Goal: Task Accomplishment & Management: Manage account settings

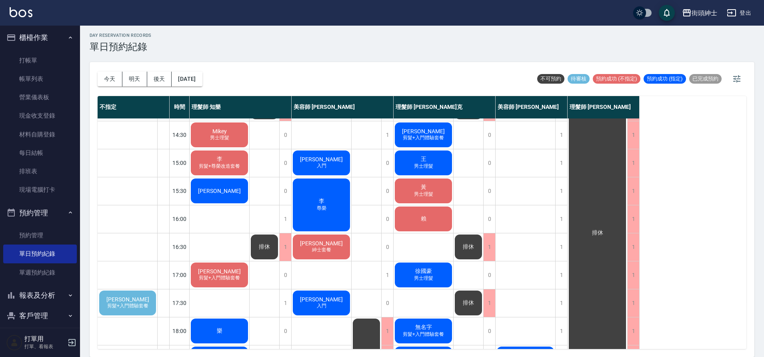
scroll to position [194, 0]
click at [114, 78] on button "今天" at bounding box center [110, 79] width 25 height 15
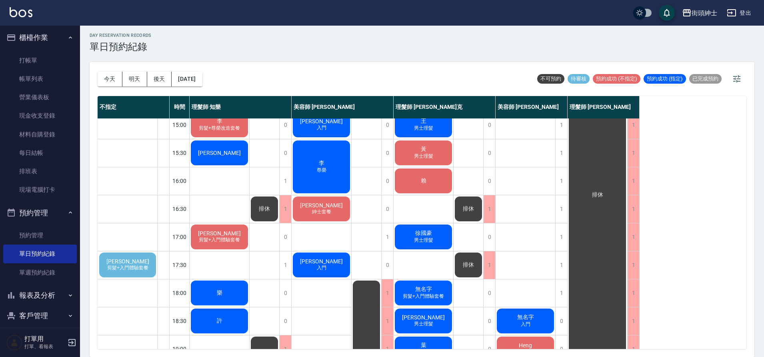
scroll to position [234, 0]
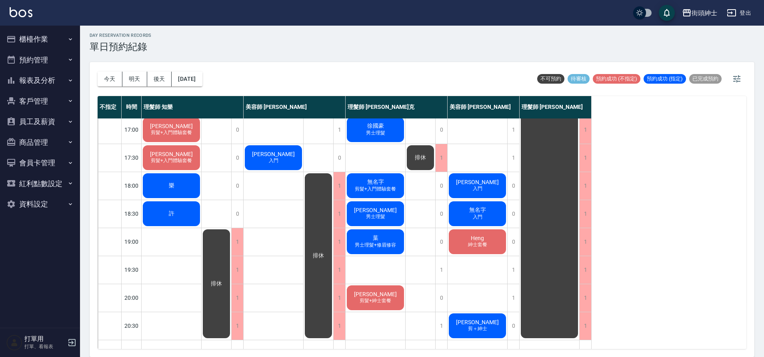
scroll to position [1, 0]
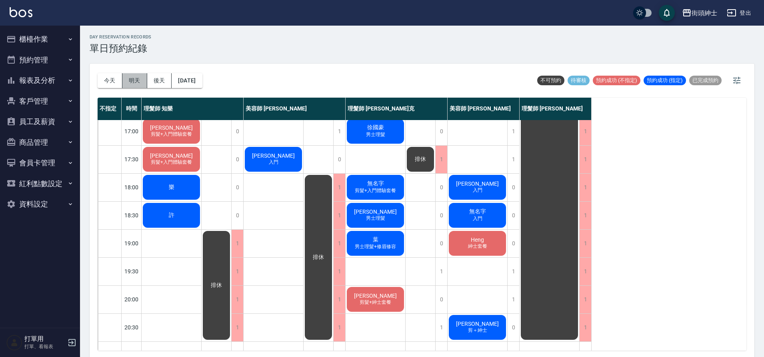
click at [129, 77] on button "明天" at bounding box center [134, 80] width 25 height 15
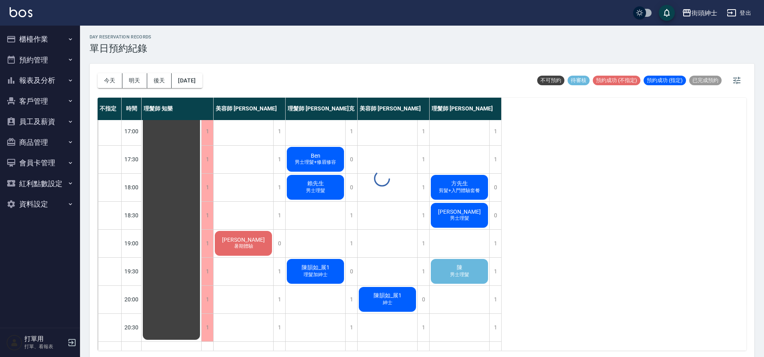
scroll to position [337, 0]
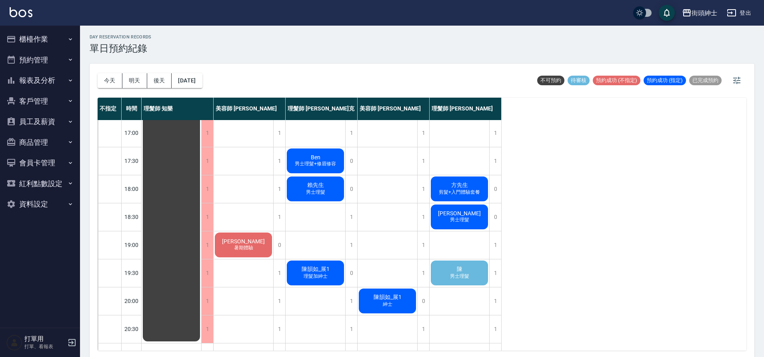
click at [455, 267] on span "陳" at bounding box center [459, 269] width 9 height 7
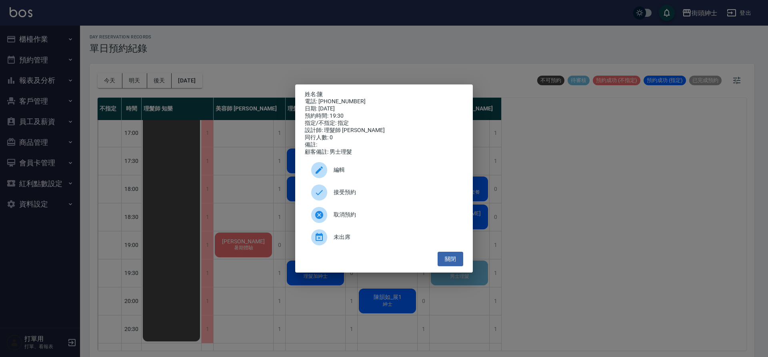
click at [363, 196] on span "接受預約" at bounding box center [395, 192] width 123 height 8
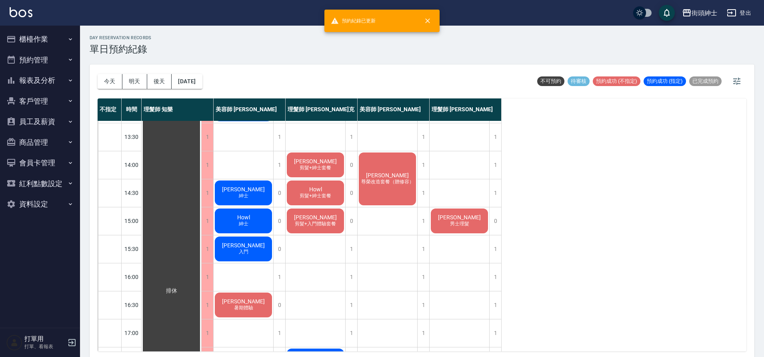
scroll to position [112, 0]
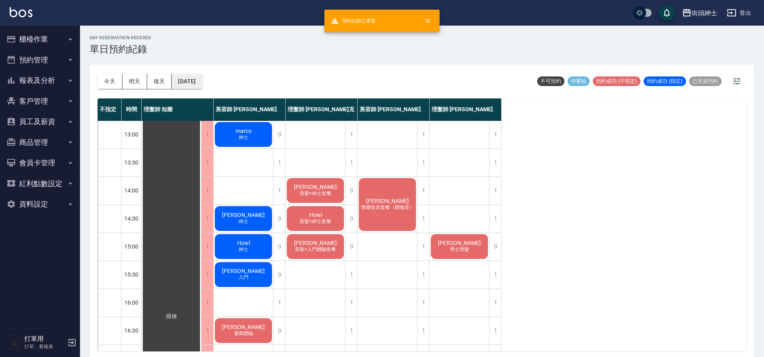
click at [194, 87] on button "2025/09/17" at bounding box center [187, 81] width 30 height 15
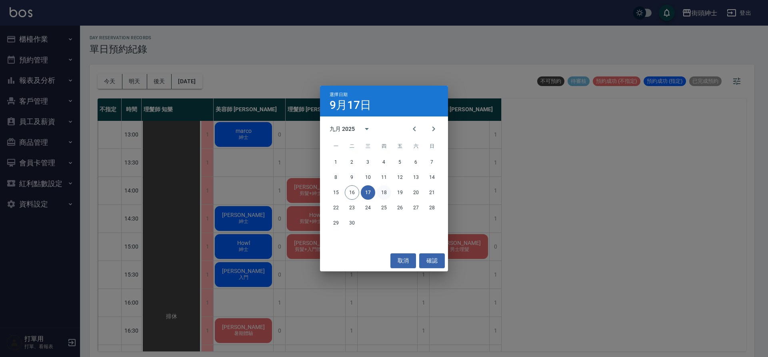
click at [386, 193] on button "18" at bounding box center [384, 192] width 14 height 14
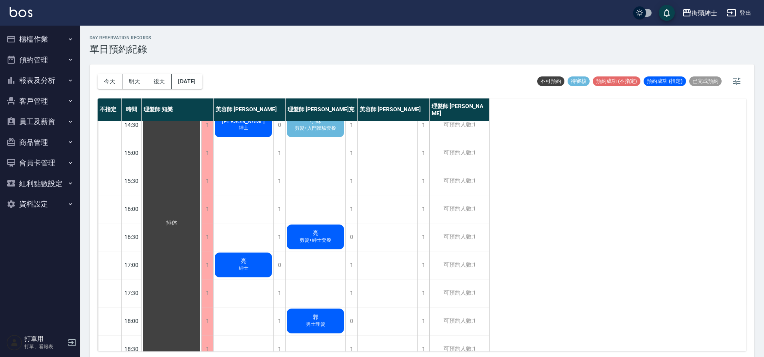
scroll to position [242, 0]
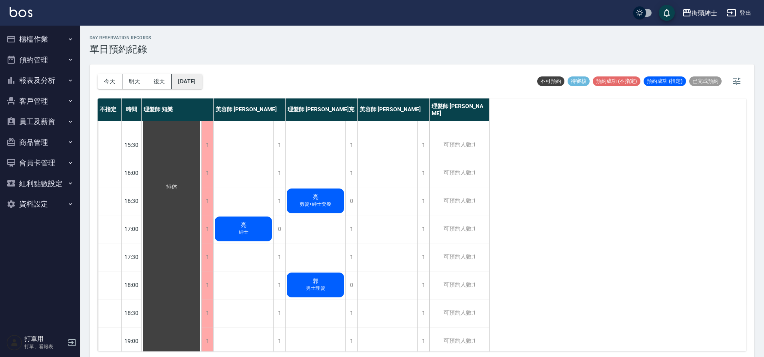
click at [187, 82] on button "2025/09/18" at bounding box center [187, 81] width 30 height 15
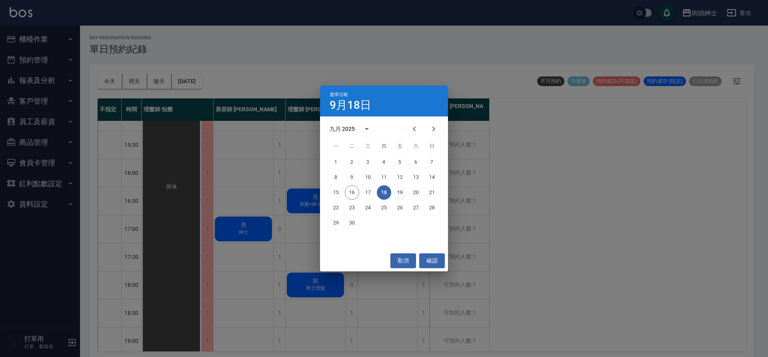
click at [398, 189] on button "19" at bounding box center [400, 192] width 14 height 14
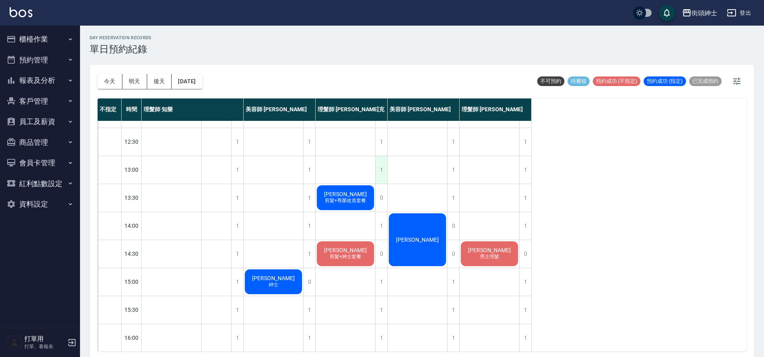
scroll to position [41, 0]
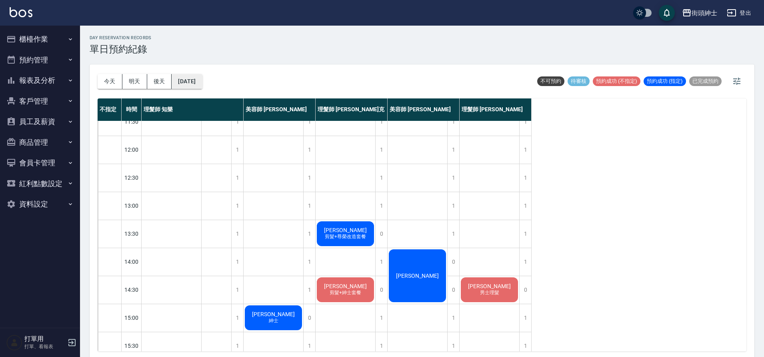
click at [200, 78] on button "2025/09/19" at bounding box center [187, 81] width 30 height 15
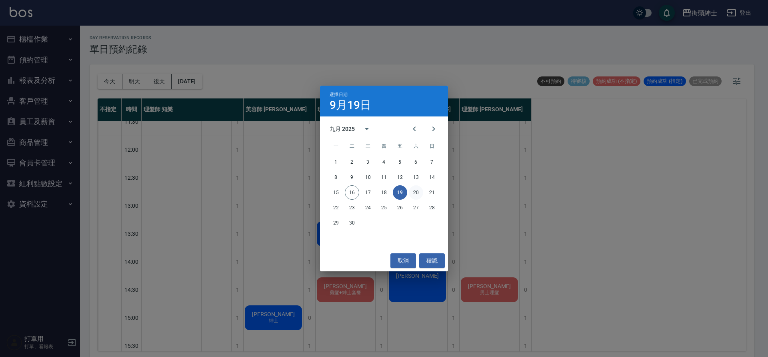
click at [416, 194] on button "20" at bounding box center [416, 192] width 14 height 14
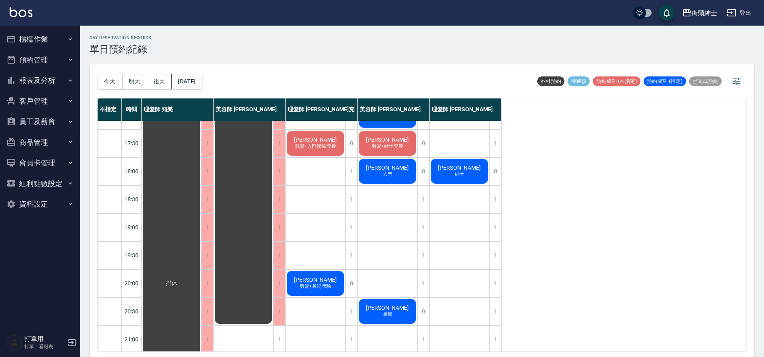
scroll to position [364, 0]
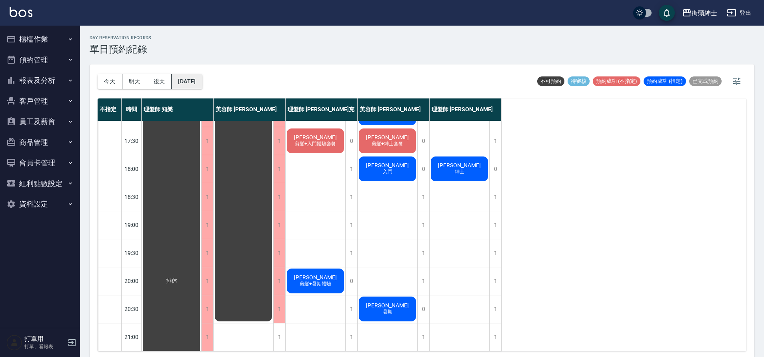
click at [202, 84] on button "[DATE]" at bounding box center [187, 81] width 30 height 15
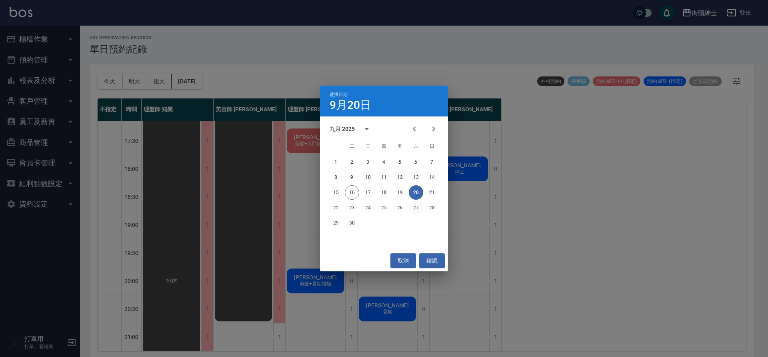
click at [419, 206] on button "27" at bounding box center [416, 207] width 14 height 14
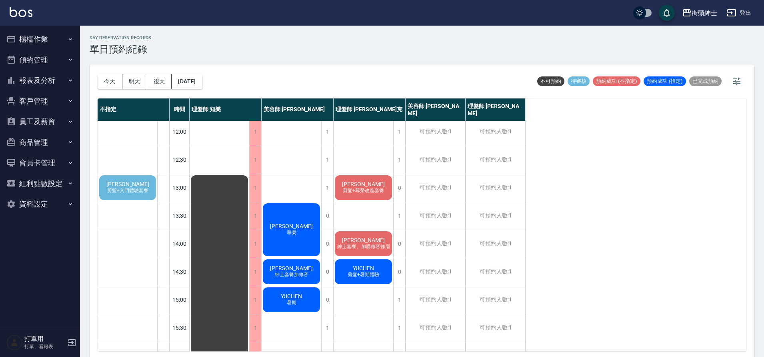
scroll to position [44, 0]
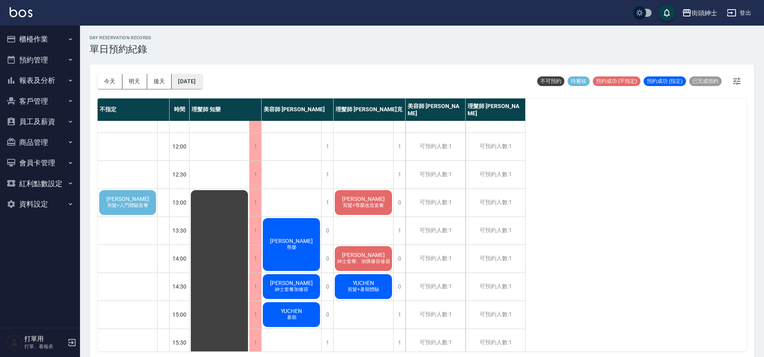
click at [181, 86] on button "2025/09/27" at bounding box center [187, 81] width 30 height 15
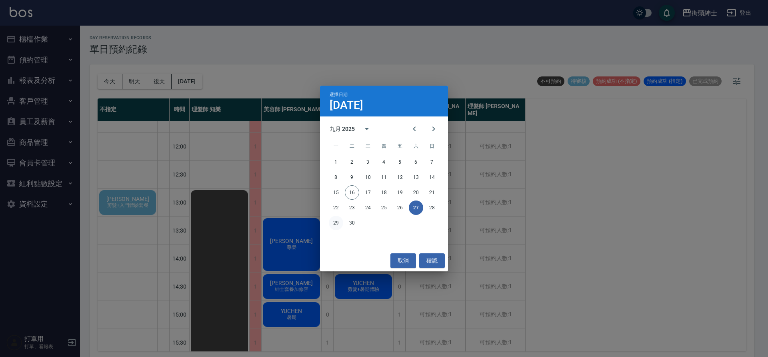
click at [340, 222] on button "29" at bounding box center [336, 223] width 14 height 14
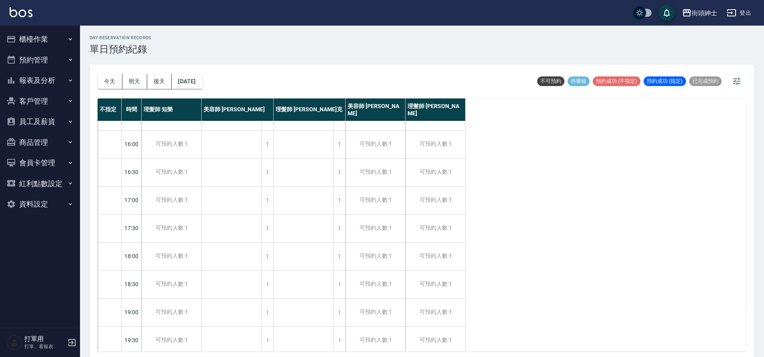
scroll to position [354, 0]
click at [106, 78] on button "今天" at bounding box center [110, 81] width 25 height 15
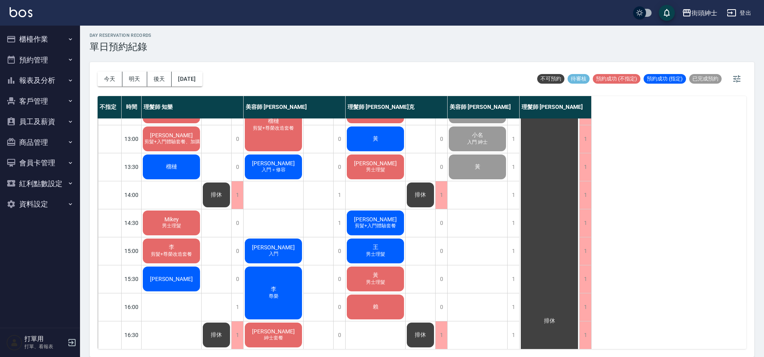
scroll to position [114, 0]
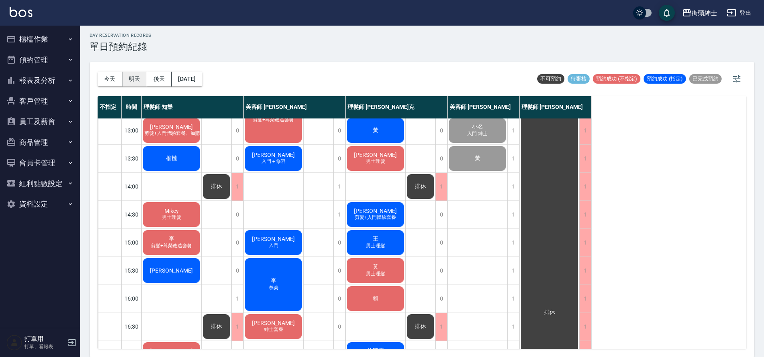
click at [139, 78] on button "明天" at bounding box center [134, 79] width 25 height 15
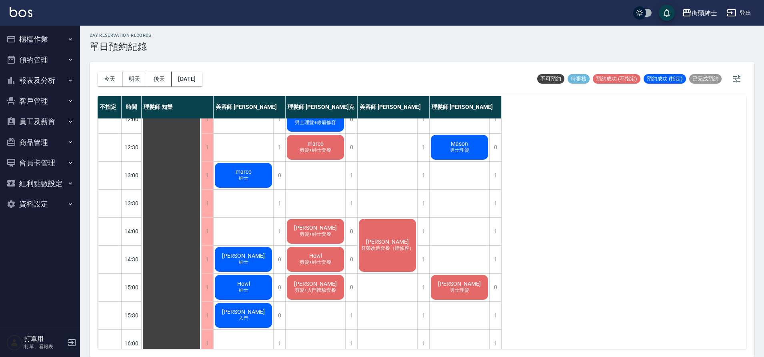
scroll to position [40, 0]
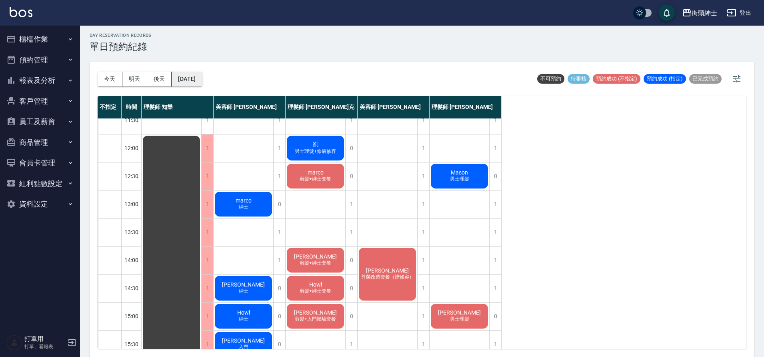
click at [188, 78] on button "[DATE]" at bounding box center [187, 79] width 30 height 15
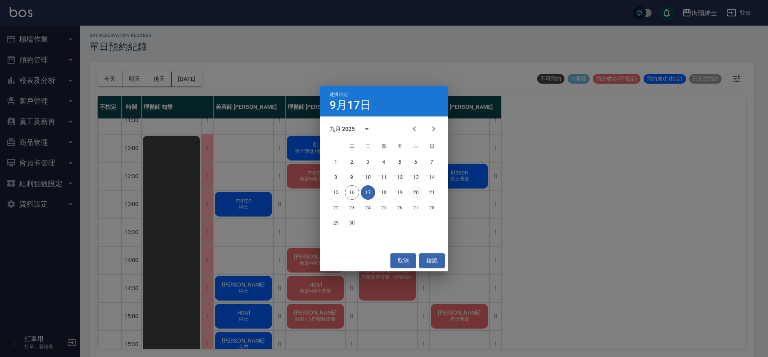
click at [418, 193] on button "20" at bounding box center [416, 192] width 14 height 14
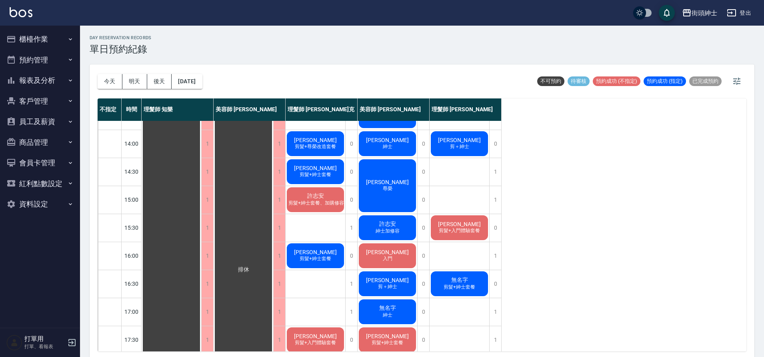
scroll to position [156, 0]
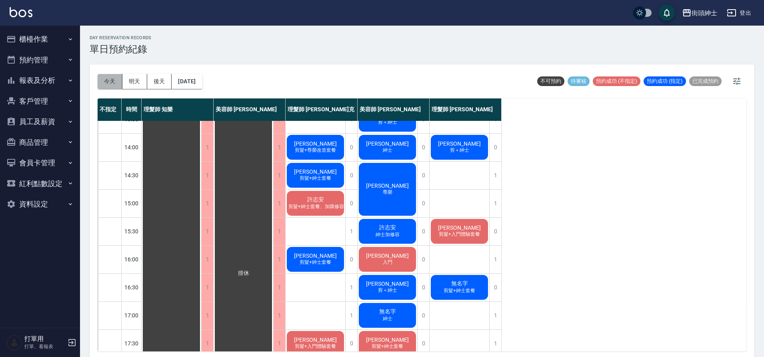
click at [113, 82] on button "今天" at bounding box center [110, 81] width 25 height 15
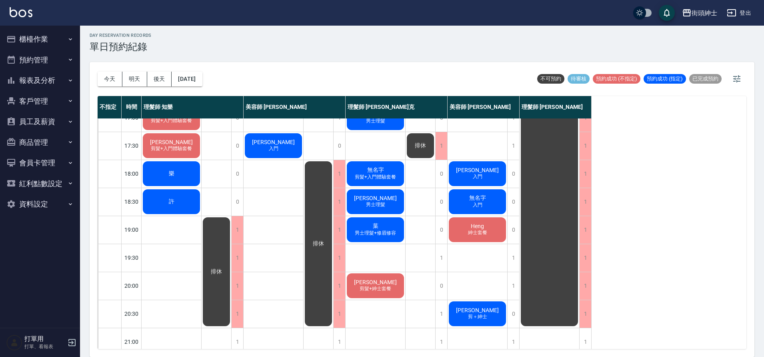
scroll to position [364, 0]
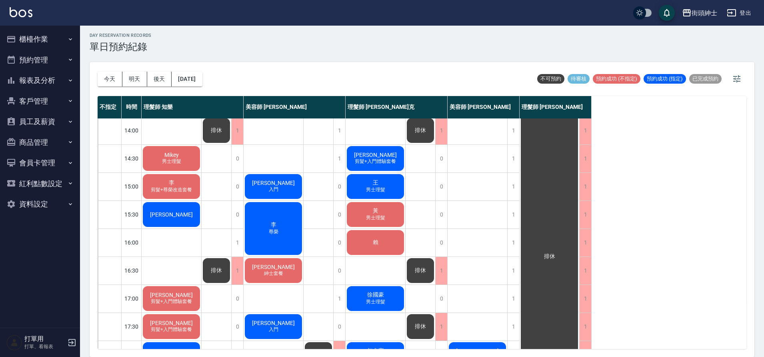
scroll to position [339, 0]
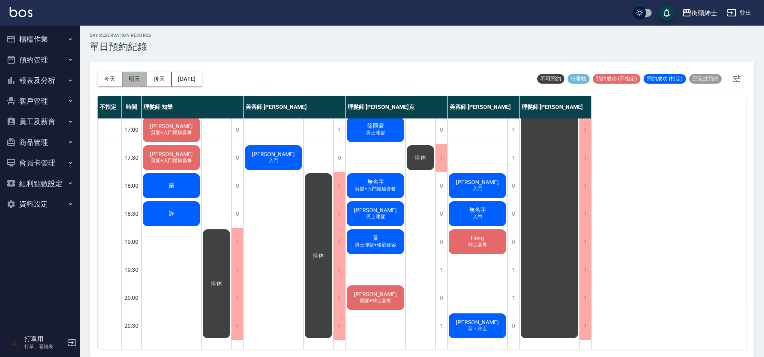
click at [137, 82] on button "明天" at bounding box center [134, 79] width 25 height 15
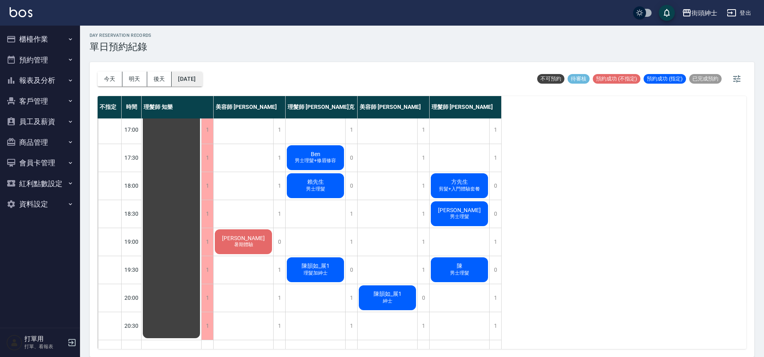
click at [193, 79] on button "2025/09/17" at bounding box center [187, 79] width 30 height 15
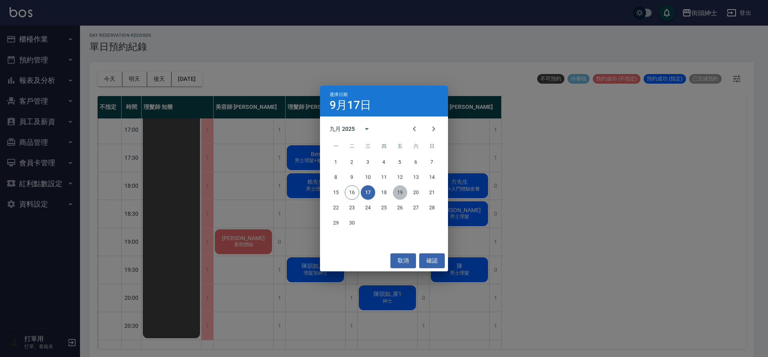
click at [398, 194] on button "19" at bounding box center [400, 192] width 14 height 14
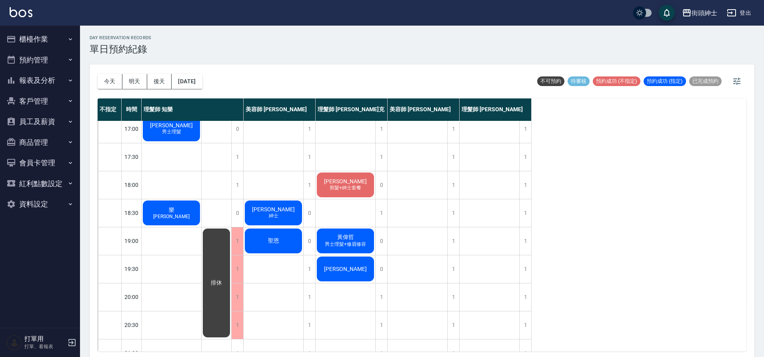
scroll to position [184, 0]
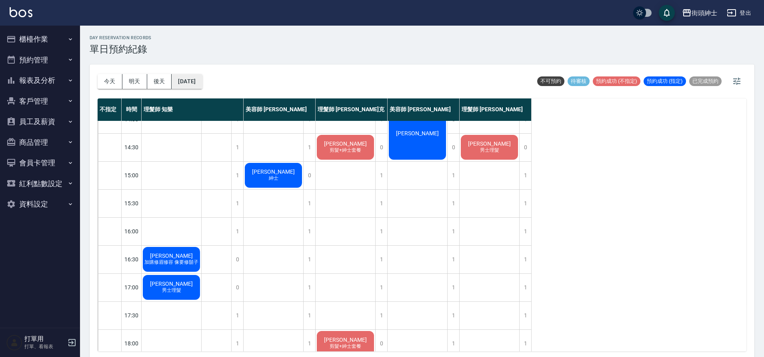
click at [191, 82] on button "2025/09/19" at bounding box center [187, 81] width 30 height 15
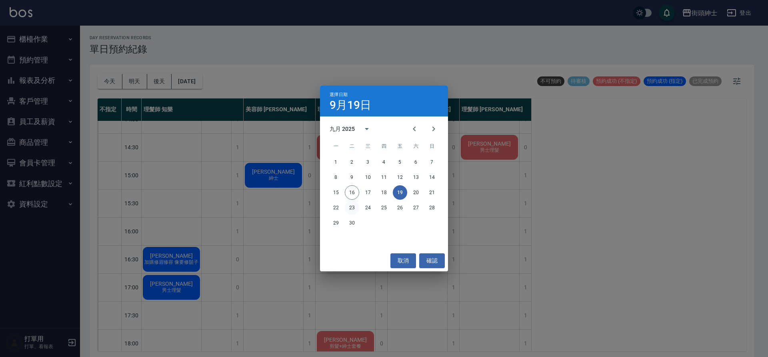
click at [352, 208] on button "23" at bounding box center [352, 207] width 14 height 14
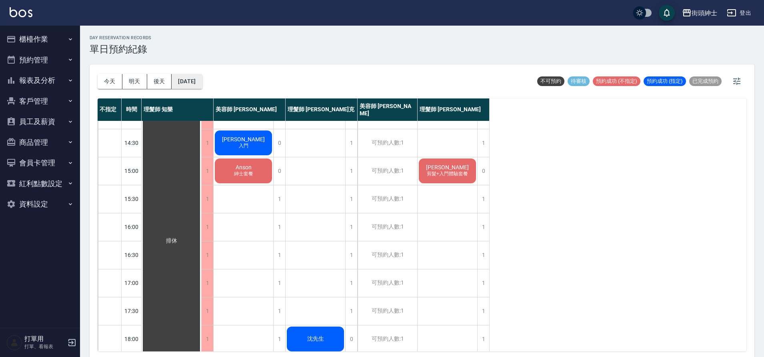
scroll to position [194, 0]
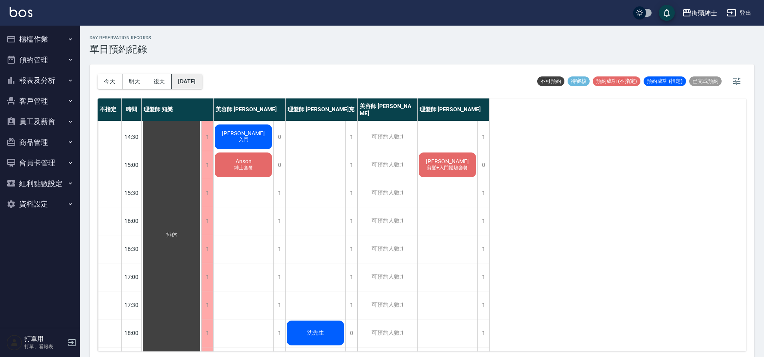
click at [190, 80] on button "2025/09/23" at bounding box center [187, 81] width 30 height 15
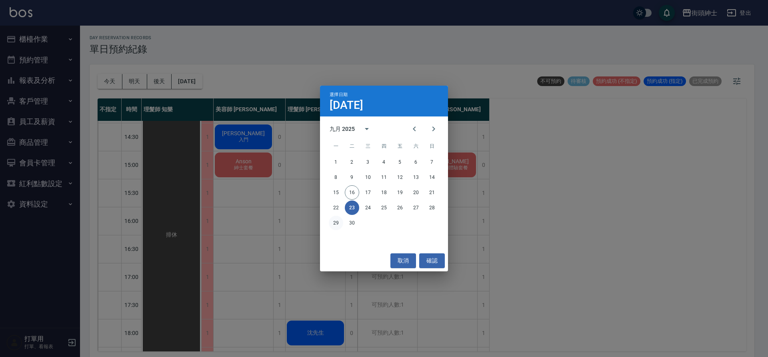
click at [340, 224] on button "29" at bounding box center [336, 223] width 14 height 14
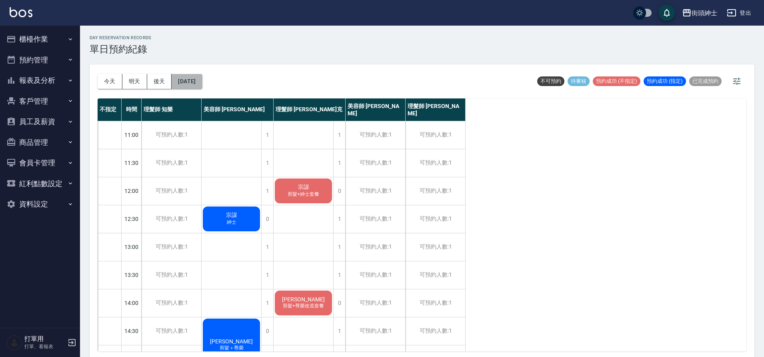
click at [188, 82] on button "2025/09/29" at bounding box center [187, 81] width 30 height 15
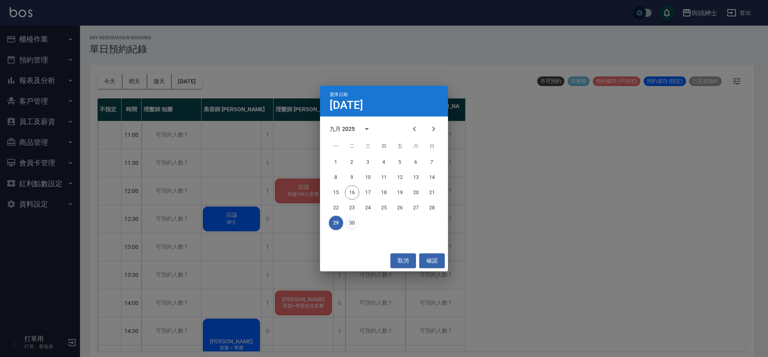
click at [351, 220] on button "30" at bounding box center [352, 223] width 14 height 14
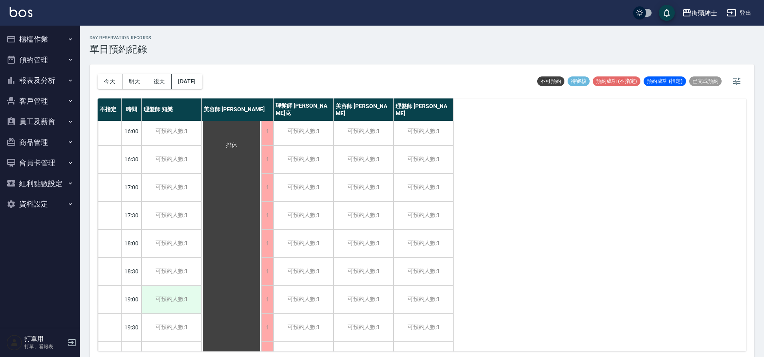
scroll to position [364, 0]
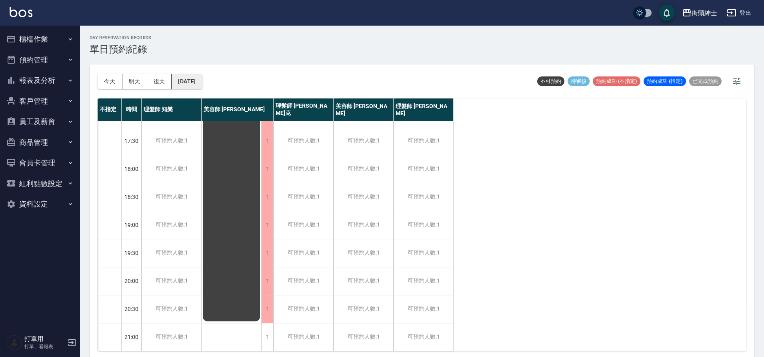
click at [190, 81] on button "2025/09/30" at bounding box center [187, 81] width 30 height 15
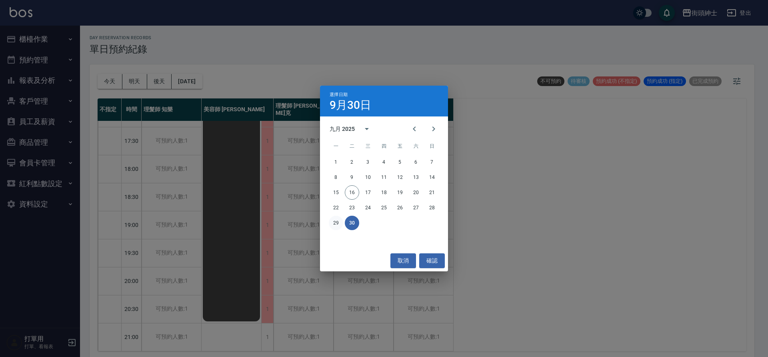
click at [336, 224] on button "29" at bounding box center [336, 223] width 14 height 14
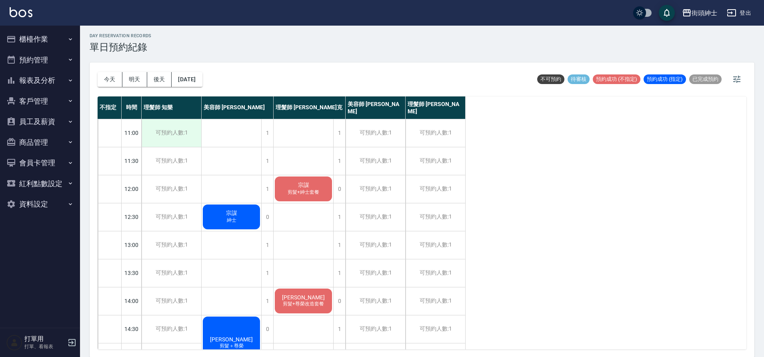
scroll to position [2, 0]
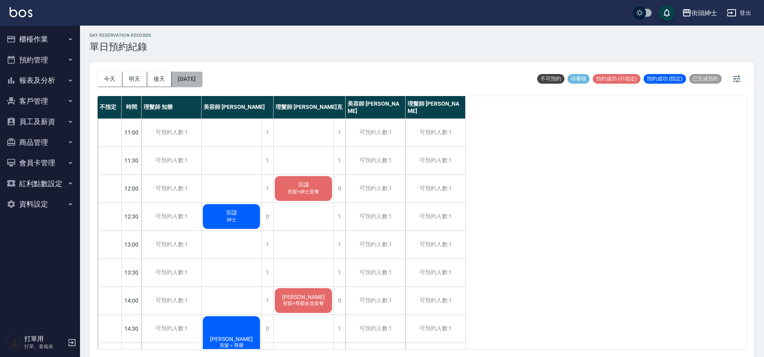
click at [198, 76] on button "2025/09/29" at bounding box center [187, 79] width 30 height 15
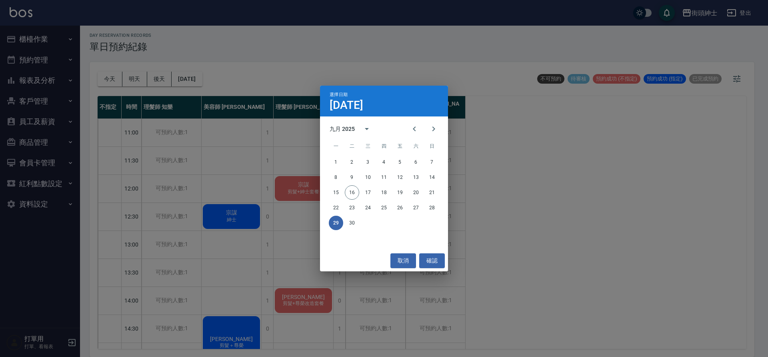
click at [609, 210] on div "選擇日期 9月29日 九月 2025 一 二 三 四 五 六 日 1 2 3 4 5 6 7 8 9 10 11 12 13 14 15 16 17 18 1…" at bounding box center [384, 178] width 768 height 357
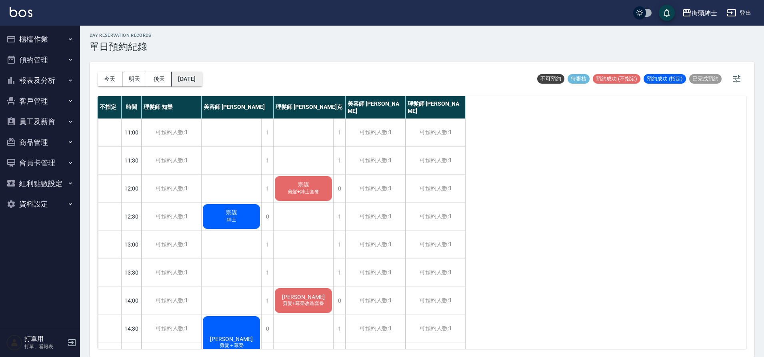
click at [190, 80] on button "2025/09/29" at bounding box center [187, 79] width 30 height 15
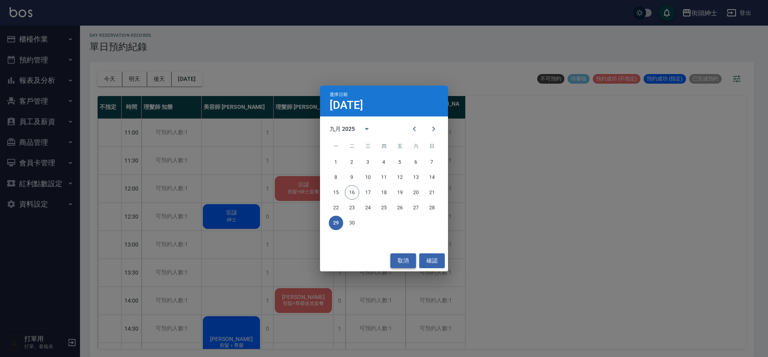
click at [405, 255] on button "取消" at bounding box center [403, 260] width 26 height 15
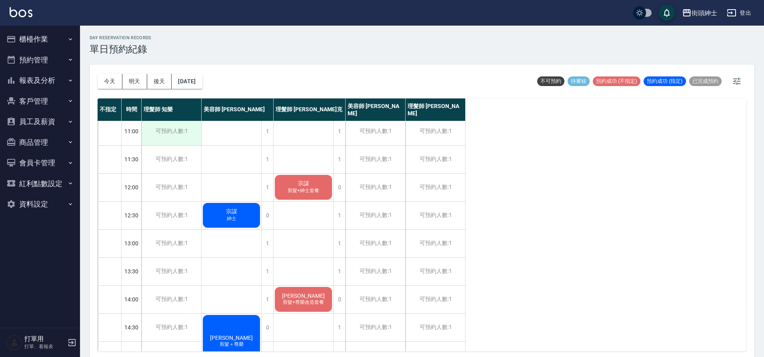
scroll to position [0, 0]
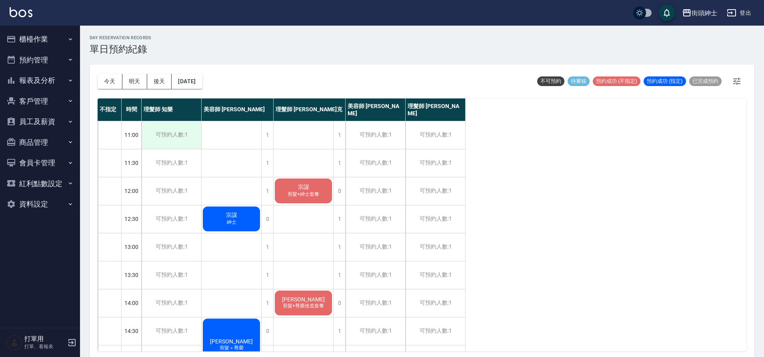
click at [169, 138] on div "可預約人數:1" at bounding box center [172, 135] width 60 height 28
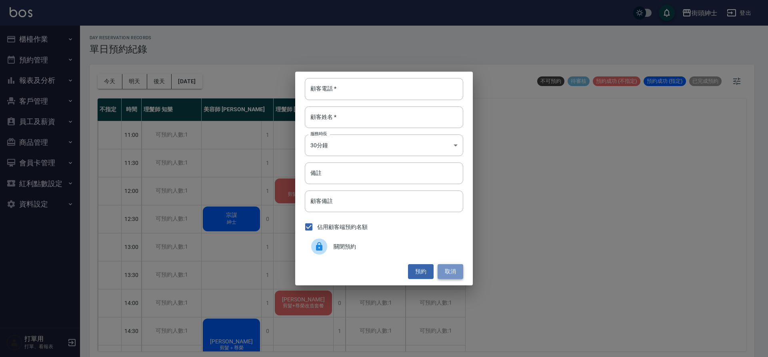
click at [452, 273] on button "取消" at bounding box center [451, 271] width 26 height 15
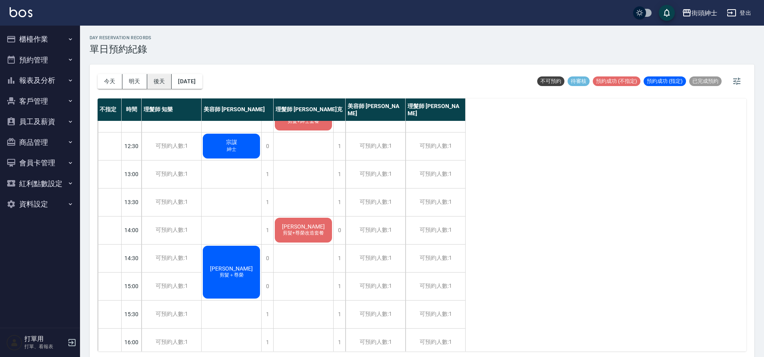
scroll to position [162, 0]
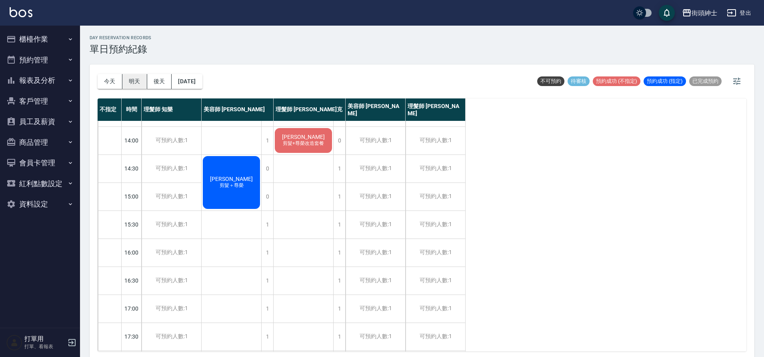
click at [138, 83] on button "明天" at bounding box center [134, 81] width 25 height 15
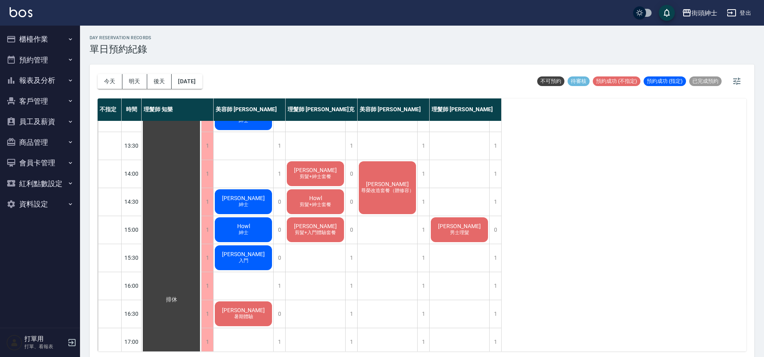
scroll to position [282, 0]
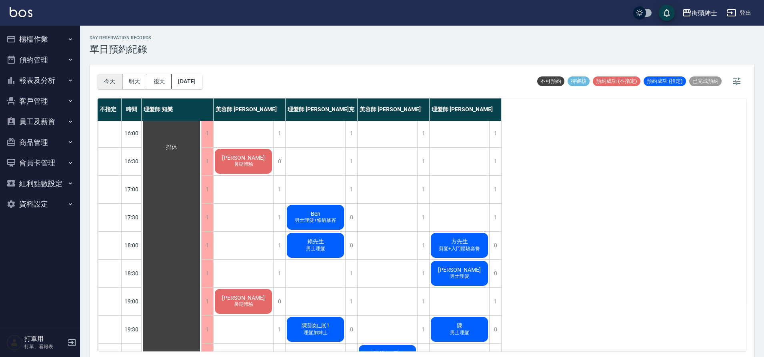
click at [114, 81] on button "今天" at bounding box center [110, 81] width 25 height 15
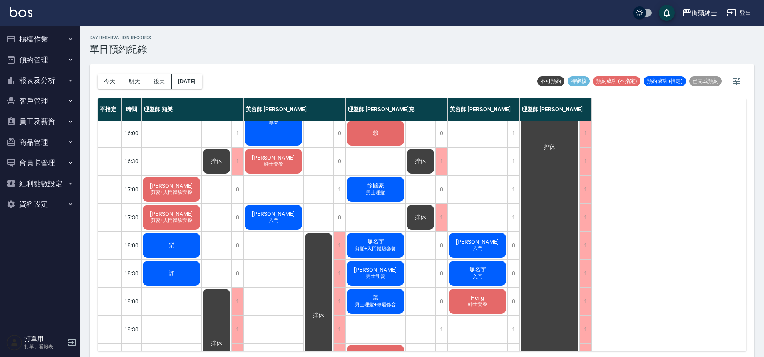
click at [181, 190] on span "剪髮+入門體驗套餐" at bounding box center [171, 192] width 44 height 7
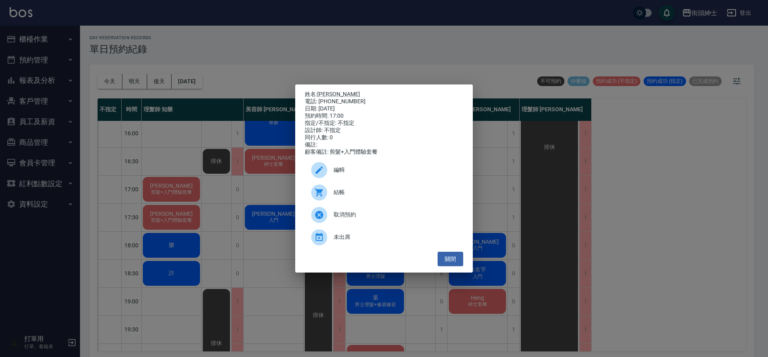
click at [470, 267] on div "姓名: 馬丁徐 電話: 0925277520 日期: 2025/09/16 預約時間: 17:00 指定/不指定: 不指定 設計師: 不指定 同行人數: 0 …" at bounding box center [384, 178] width 178 height 188
click at [462, 264] on button "關閉" at bounding box center [451, 259] width 26 height 15
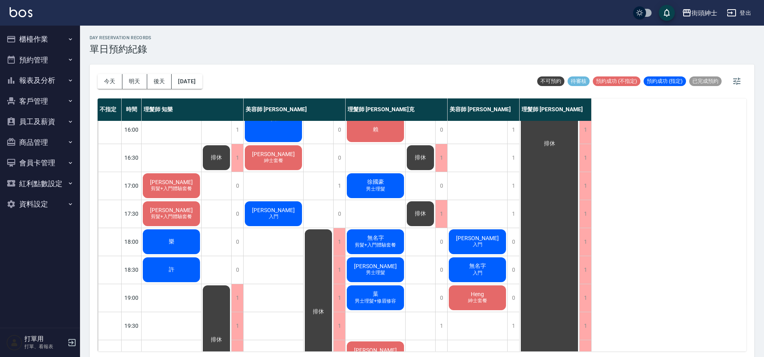
scroll to position [279, 0]
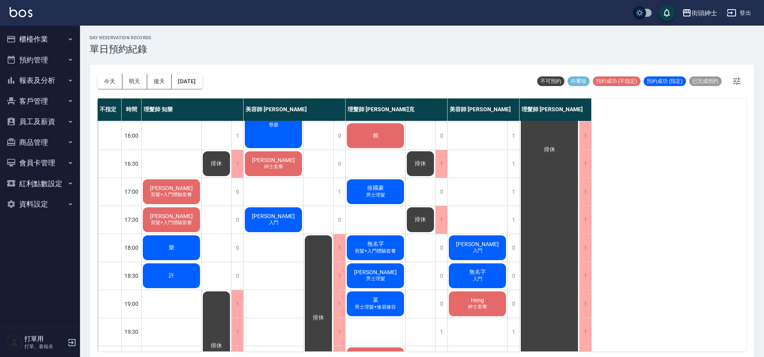
click at [166, 200] on div "馬丁徐 剪髮+入門體驗套餐" at bounding box center [172, 191] width 60 height 27
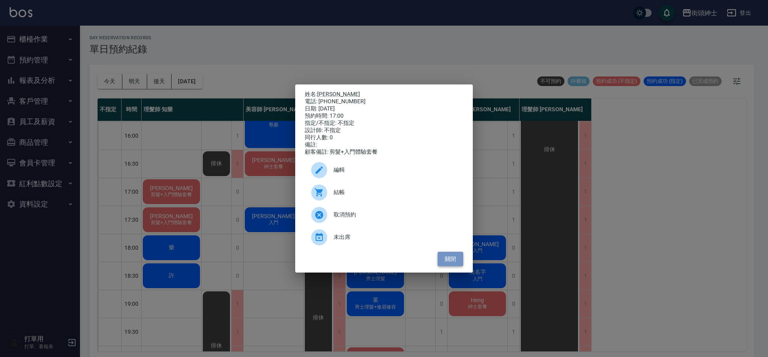
click at [453, 264] on button "關閉" at bounding box center [451, 259] width 26 height 15
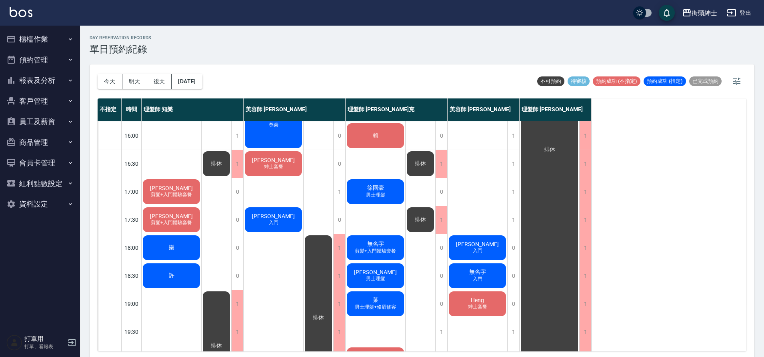
click at [179, 192] on span "剪髮+入門體驗套餐" at bounding box center [171, 194] width 44 height 7
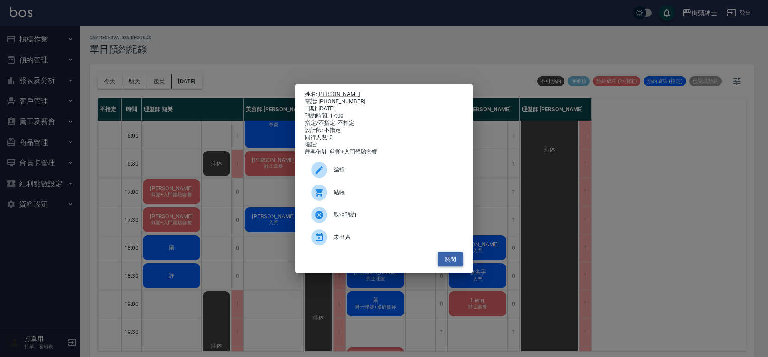
click at [446, 264] on button "關閉" at bounding box center [451, 259] width 26 height 15
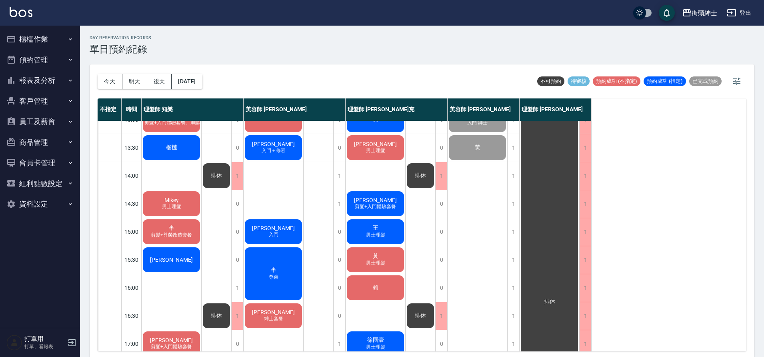
scroll to position [0, 0]
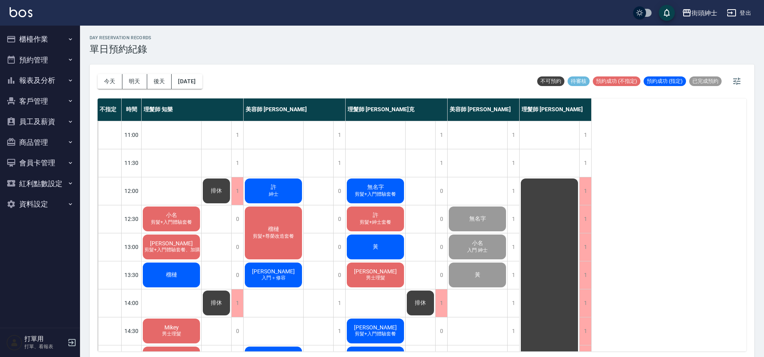
click at [183, 221] on span "剪髮+入門體驗套餐" at bounding box center [171, 222] width 44 height 7
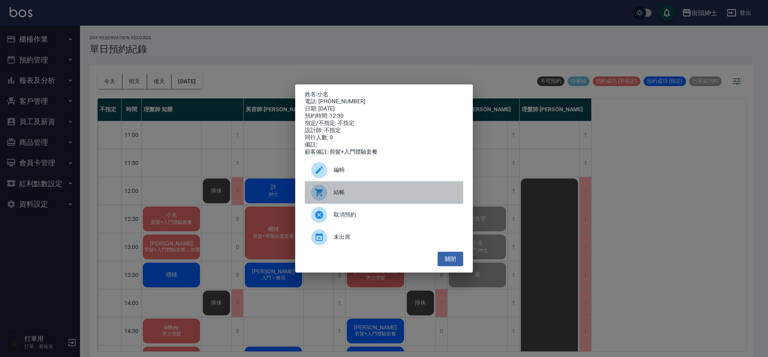
click at [389, 194] on span "結帳" at bounding box center [395, 192] width 123 height 8
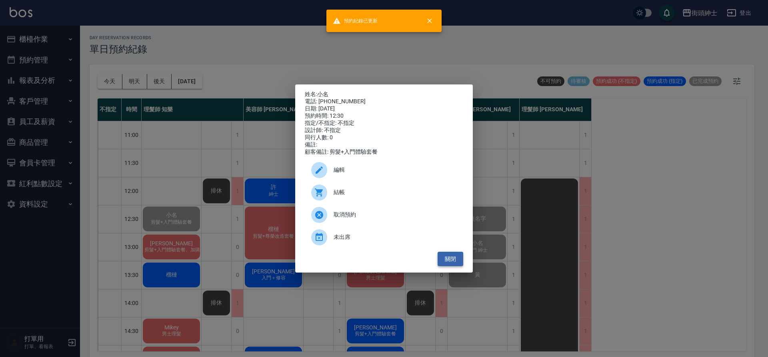
click at [454, 265] on button "關閉" at bounding box center [451, 259] width 26 height 15
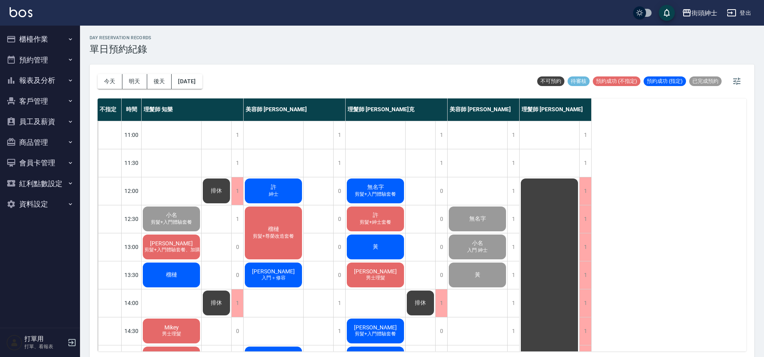
click at [186, 248] on span "剪髮+入門體驗套餐、加購修容修眉" at bounding box center [167, 249] width 78 height 7
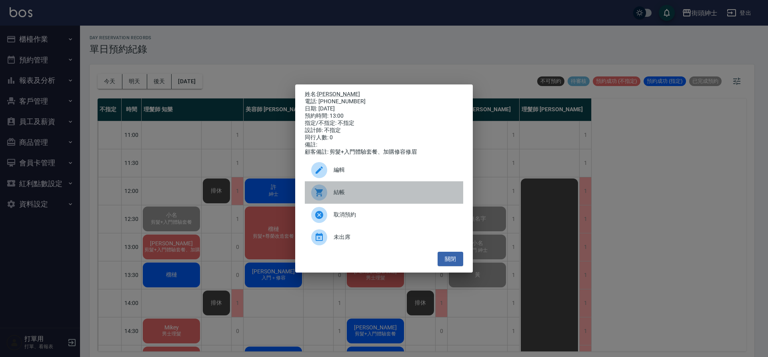
click at [354, 196] on span "結帳" at bounding box center [395, 192] width 123 height 8
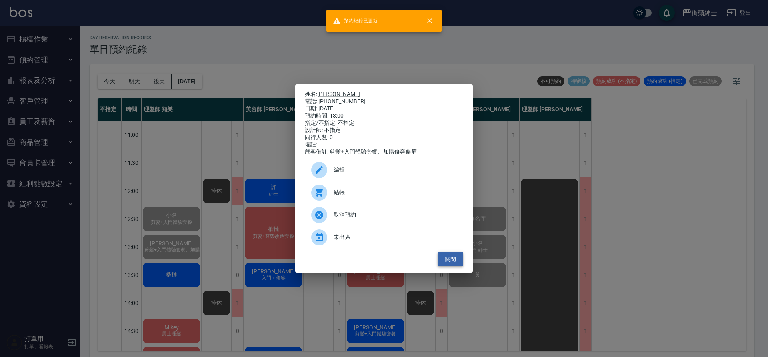
click at [456, 264] on button "關閉" at bounding box center [451, 259] width 26 height 15
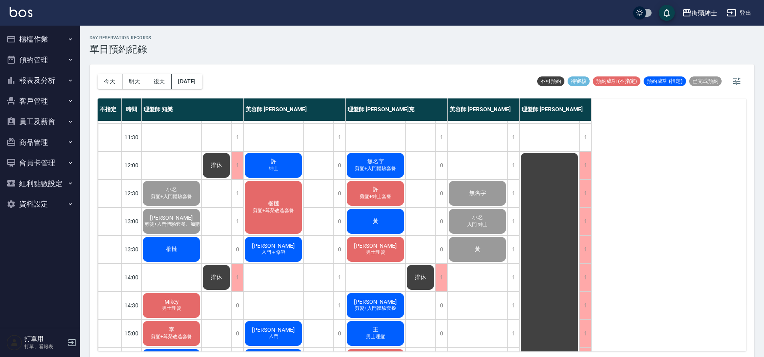
scroll to position [67, 0]
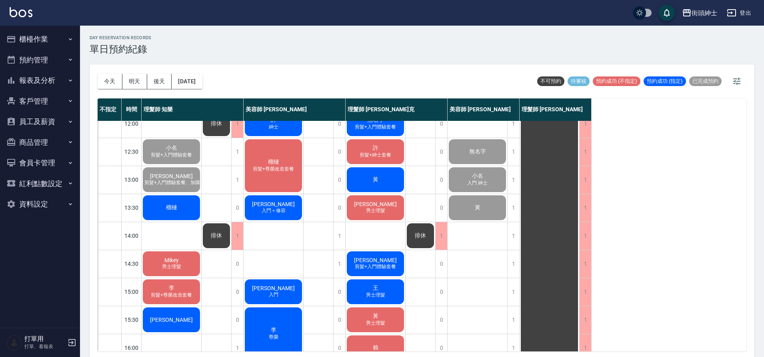
click at [181, 206] on div "榴槤" at bounding box center [172, 207] width 60 height 27
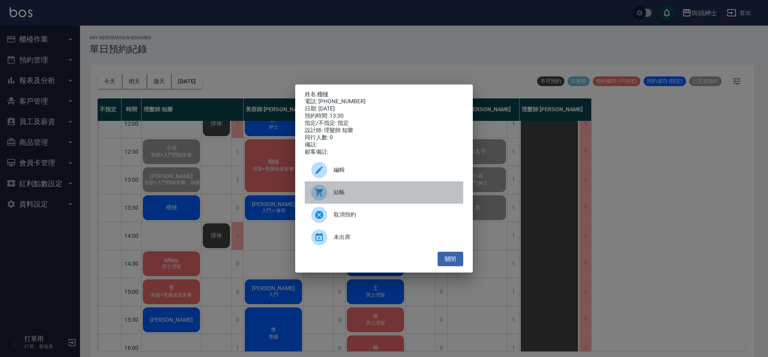
click at [383, 187] on div "結帳" at bounding box center [384, 192] width 158 height 22
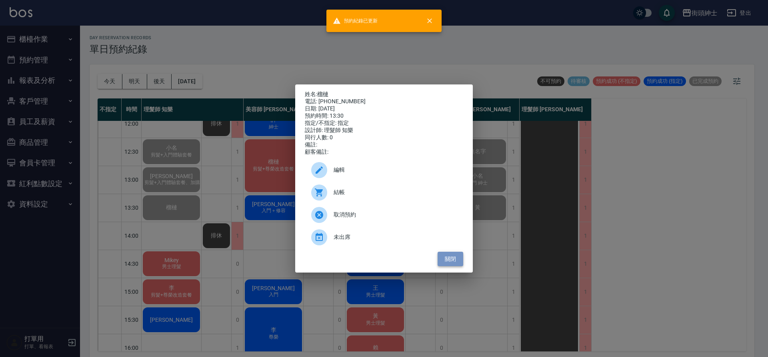
click at [456, 266] on button "關閉" at bounding box center [451, 259] width 26 height 15
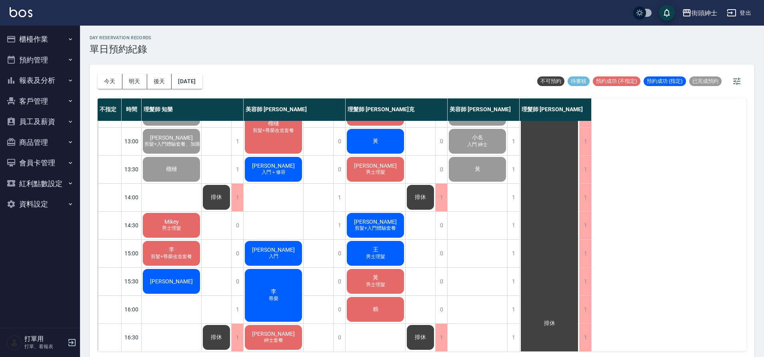
scroll to position [141, 0]
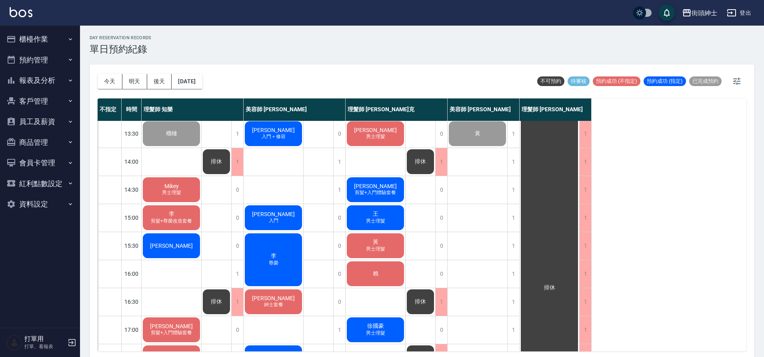
click at [174, 183] on span "Mikey" at bounding box center [172, 186] width 18 height 6
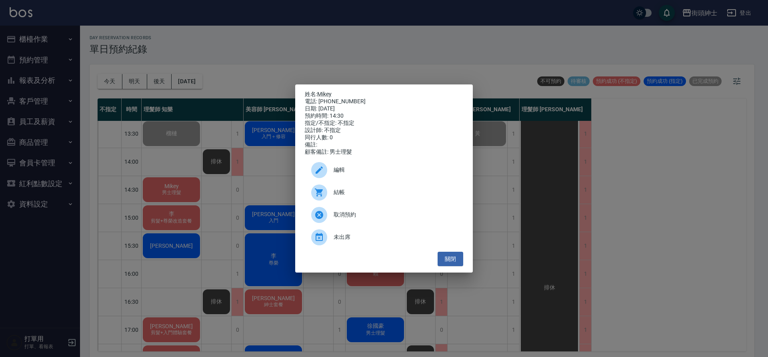
click at [363, 202] on div "結帳" at bounding box center [384, 192] width 158 height 22
click at [446, 262] on button "關閉" at bounding box center [451, 259] width 26 height 15
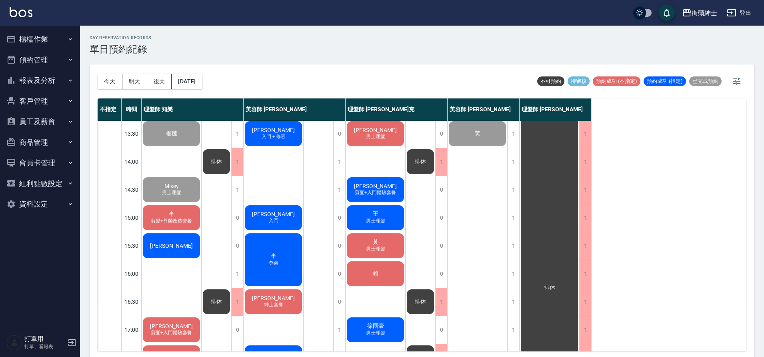
click at [179, 218] on span "剪髮+尊榮改造套餐" at bounding box center [171, 221] width 44 height 7
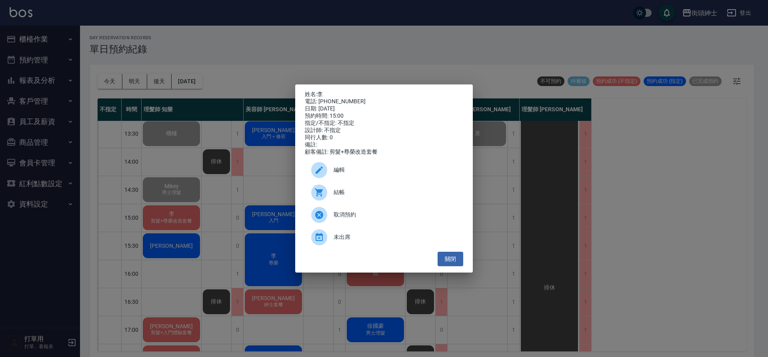
click at [338, 196] on span "結帳" at bounding box center [395, 192] width 123 height 8
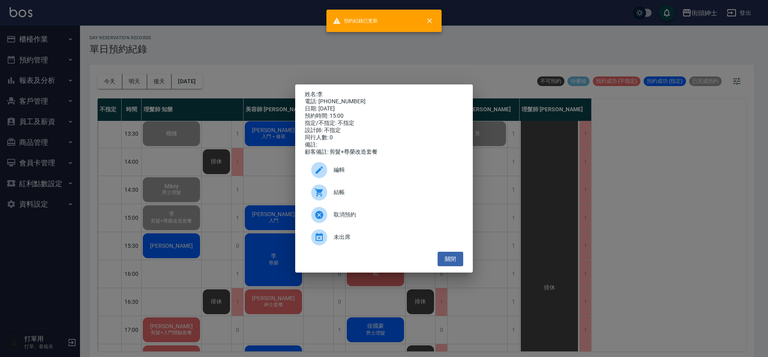
click at [464, 260] on div "姓名: 李 電話: 0972811850 日期: 2025/09/16 預約時間: 15:00 指定/不指定: 不指定 設計師: 不指定 同行人數: 0 備註…" at bounding box center [384, 178] width 178 height 188
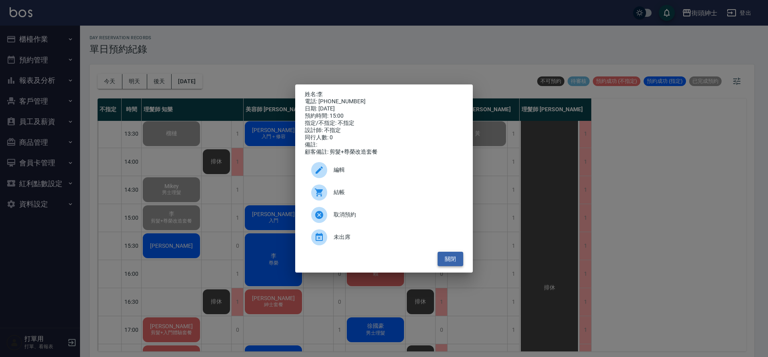
click at [448, 262] on button "關閉" at bounding box center [451, 259] width 26 height 15
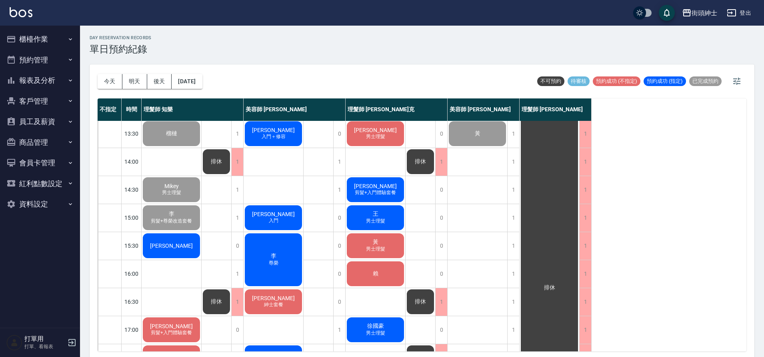
click at [194, 245] on div "[PERSON_NAME]" at bounding box center [172, 245] width 60 height 27
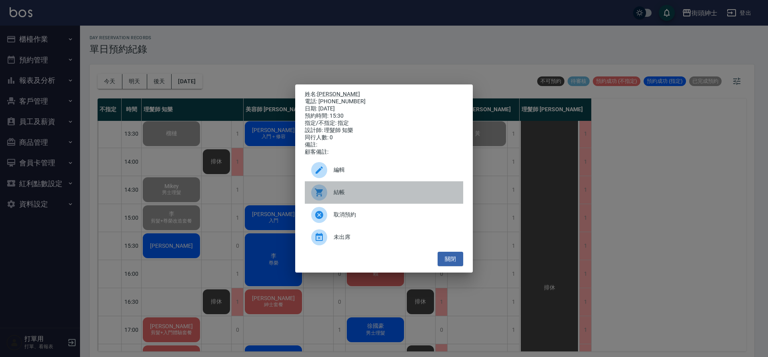
click at [348, 201] on div "結帳" at bounding box center [384, 192] width 158 height 22
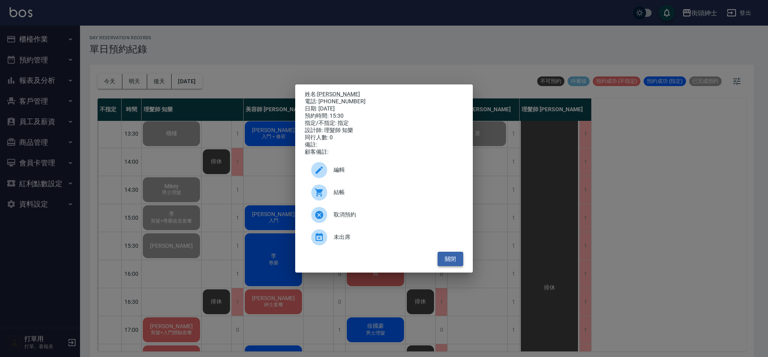
click at [450, 265] on button "關閉" at bounding box center [451, 259] width 26 height 15
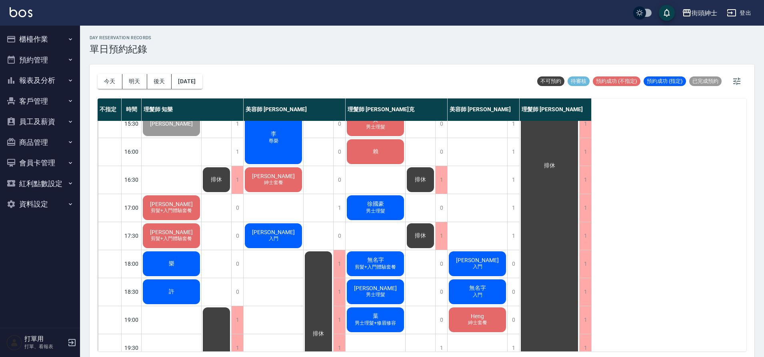
scroll to position [310, 0]
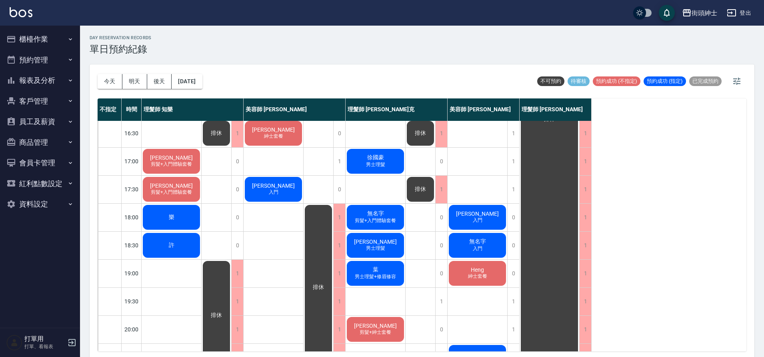
click at [46, 43] on button "櫃檯作業" at bounding box center [40, 39] width 74 height 21
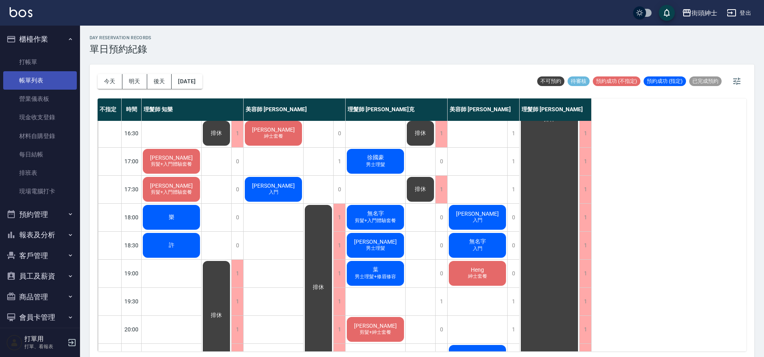
click at [42, 79] on link "帳單列表" at bounding box center [40, 80] width 74 height 18
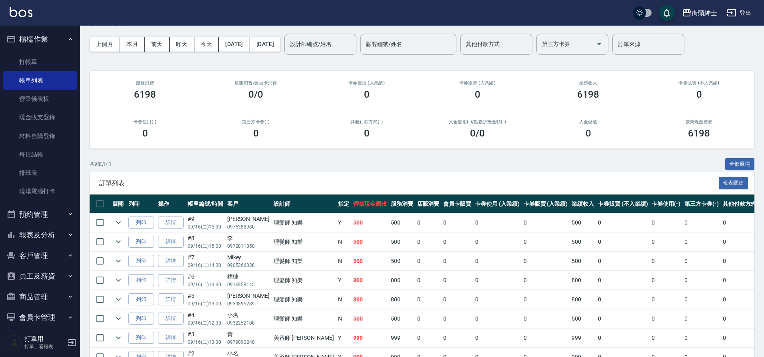
scroll to position [75, 0]
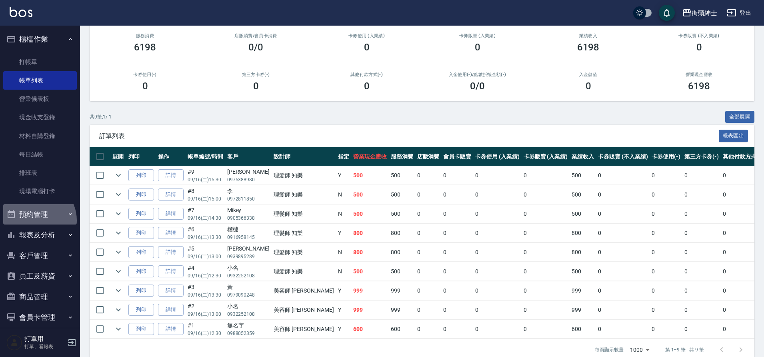
click at [36, 220] on button "預約管理" at bounding box center [40, 214] width 74 height 21
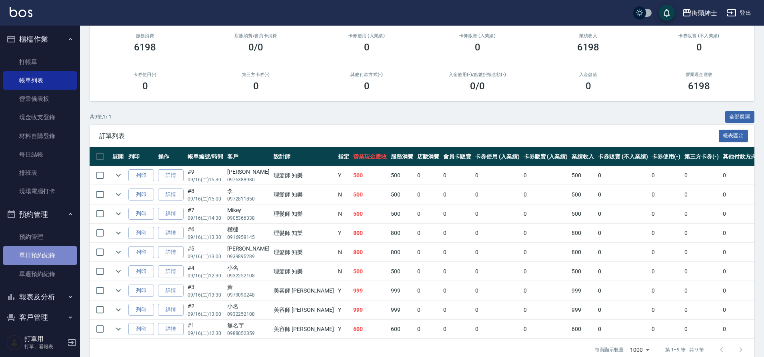
click at [52, 258] on link "單日預約紀錄" at bounding box center [40, 255] width 74 height 18
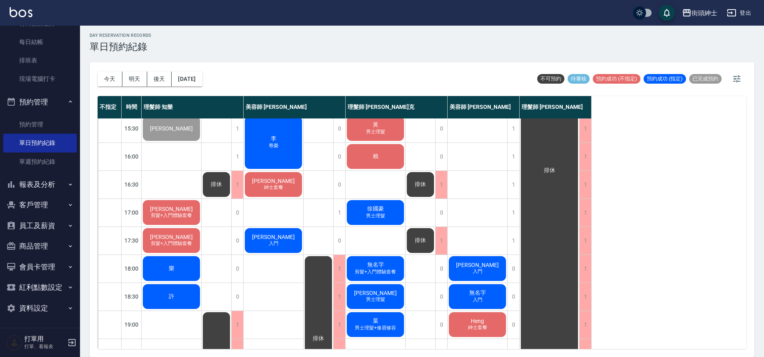
scroll to position [258, 0]
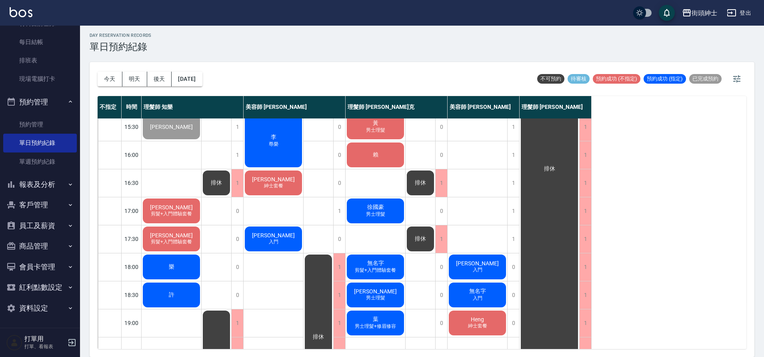
click at [170, 206] on span "馬丁徐" at bounding box center [171, 207] width 46 height 6
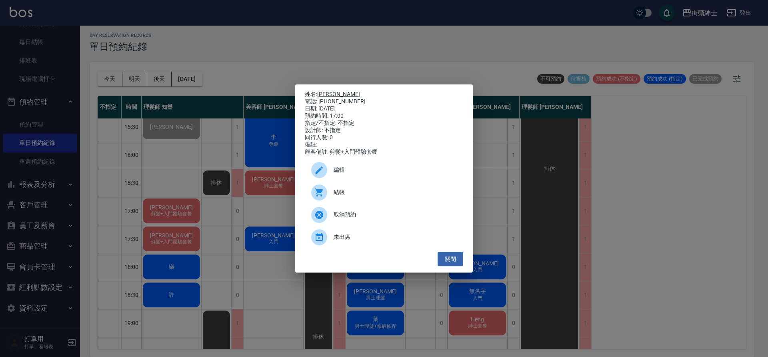
click at [329, 91] on link "馬丁徐" at bounding box center [338, 94] width 43 height 6
click at [449, 262] on button "關閉" at bounding box center [451, 259] width 26 height 15
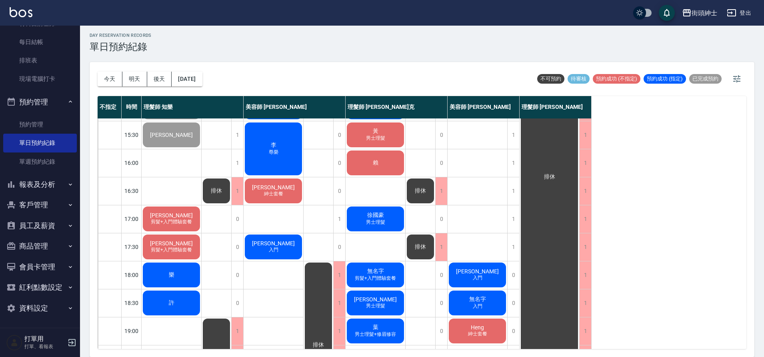
scroll to position [248, 0]
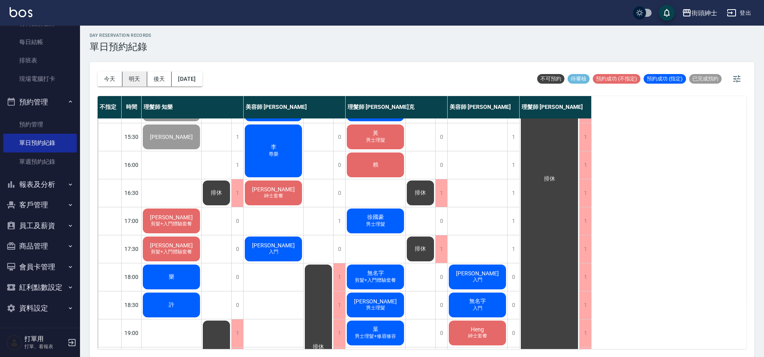
click at [141, 75] on button "明天" at bounding box center [134, 79] width 25 height 15
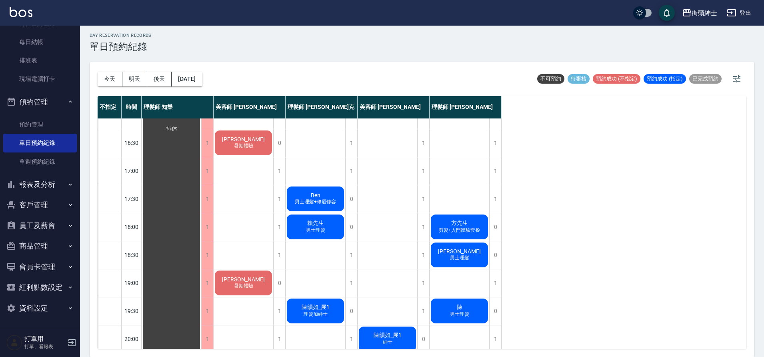
scroll to position [360, 0]
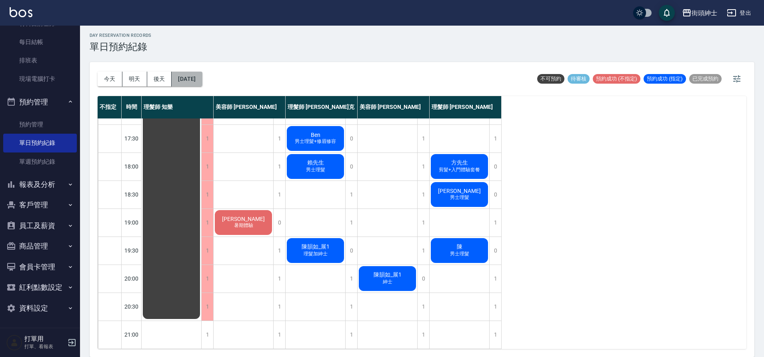
click at [202, 75] on button "2025/09/17" at bounding box center [187, 79] width 30 height 15
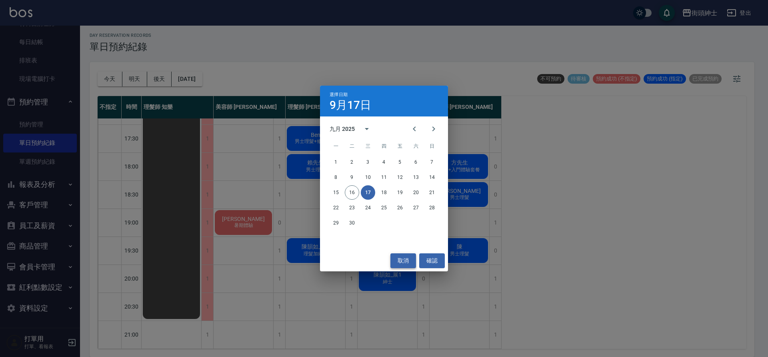
click at [398, 259] on button "取消" at bounding box center [403, 260] width 26 height 15
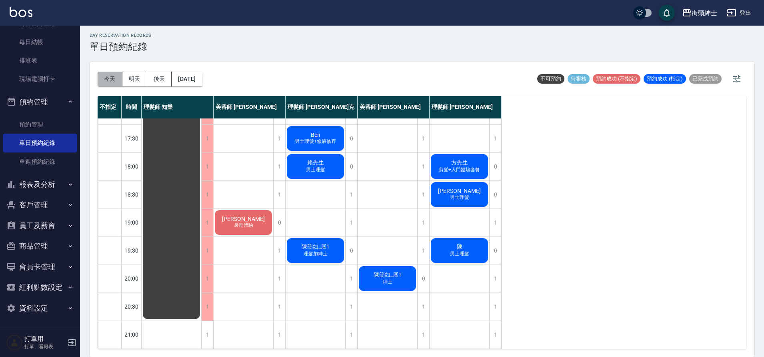
click at [106, 73] on button "今天" at bounding box center [110, 79] width 25 height 15
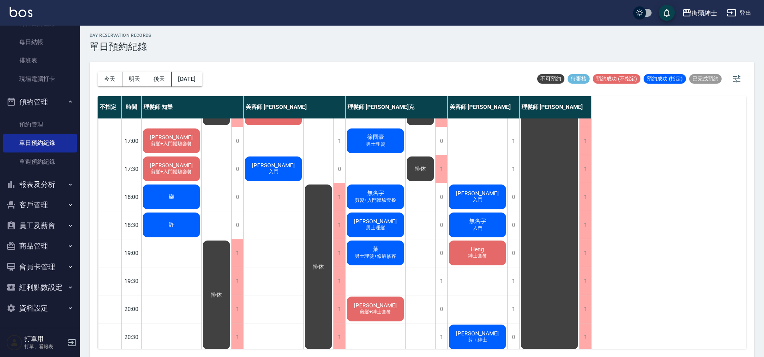
scroll to position [315, 0]
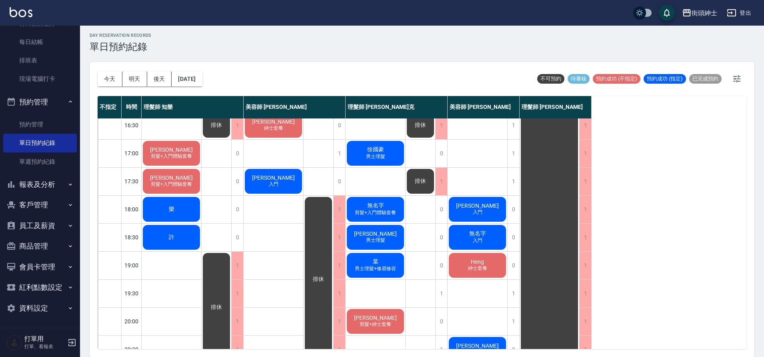
click at [276, 180] on span "[PERSON_NAME]" at bounding box center [273, 177] width 46 height 6
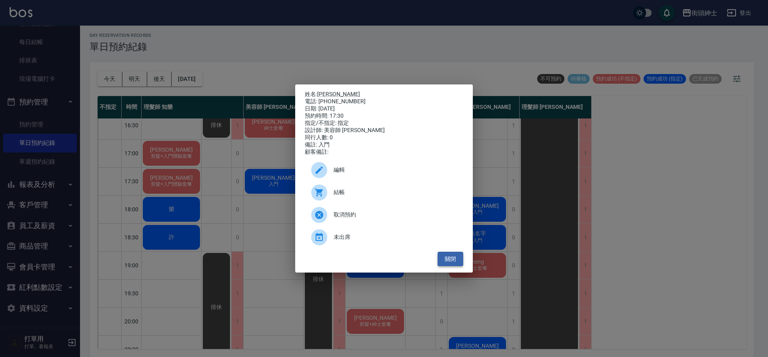
click at [458, 261] on button "關閉" at bounding box center [451, 259] width 26 height 15
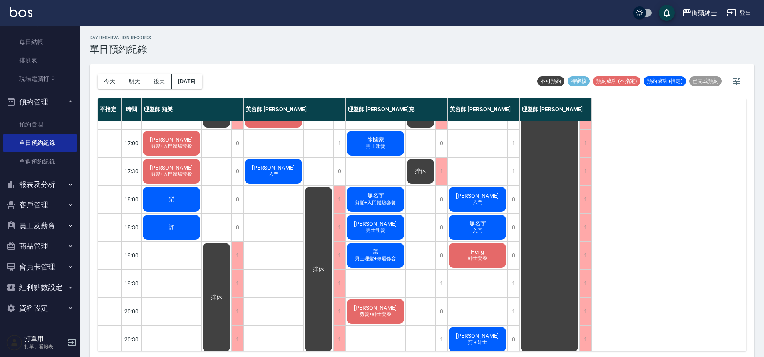
scroll to position [295, 0]
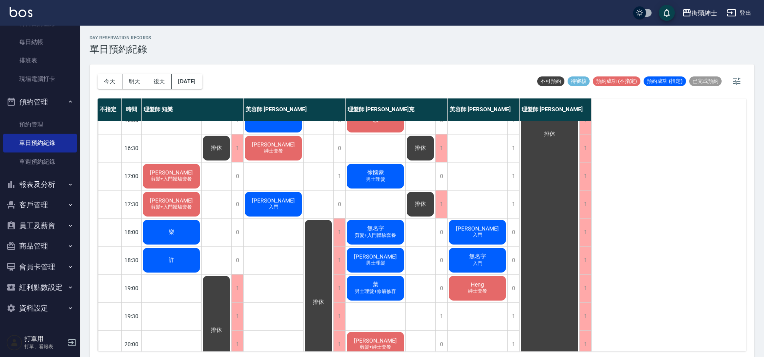
click at [154, 169] on div "馬丁徐 剪髮+入門體驗套餐" at bounding box center [172, 175] width 60 height 27
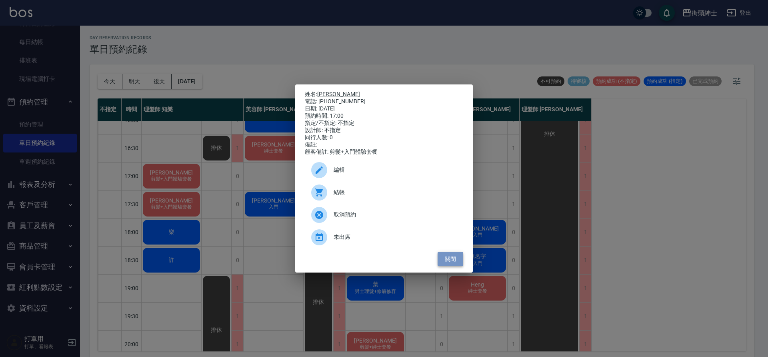
click at [450, 265] on button "關閉" at bounding box center [451, 259] width 26 height 15
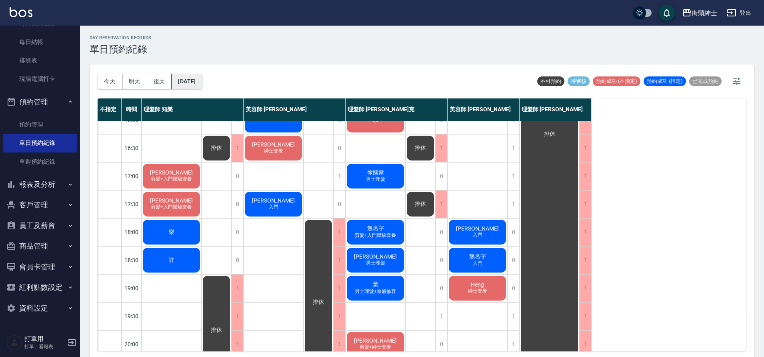
click at [201, 79] on button "[DATE]" at bounding box center [187, 81] width 30 height 15
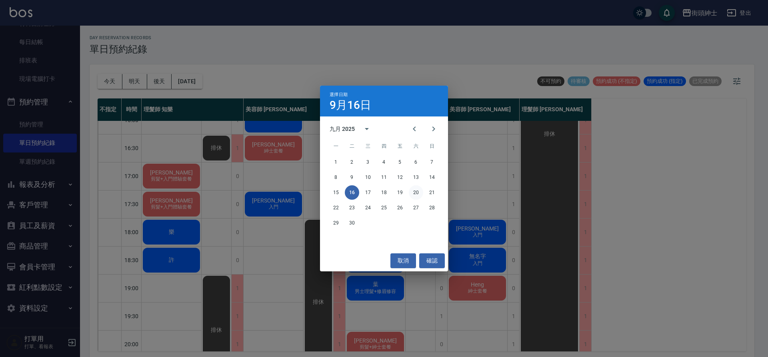
click at [413, 193] on button "20" at bounding box center [416, 192] width 14 height 14
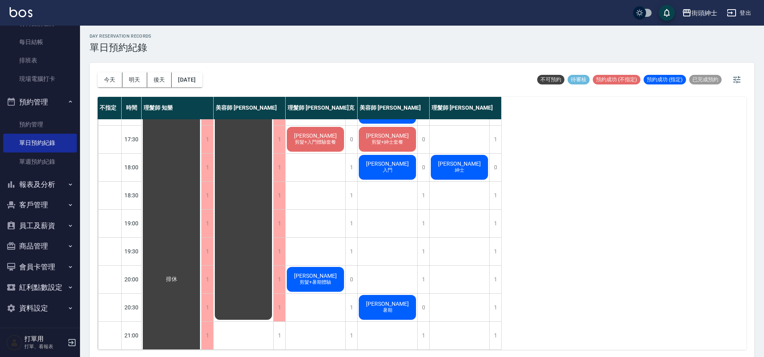
scroll to position [2, 0]
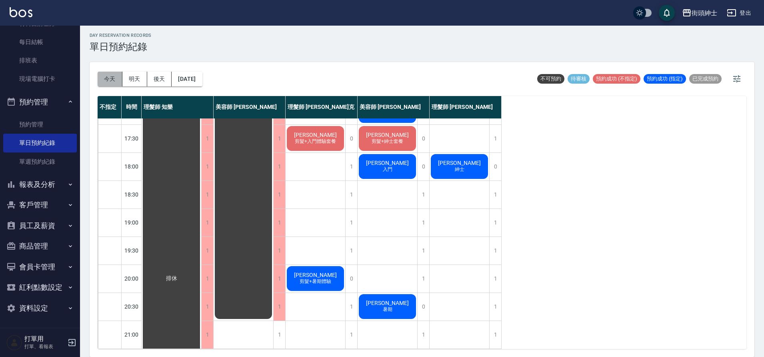
click at [116, 79] on button "今天" at bounding box center [110, 79] width 25 height 15
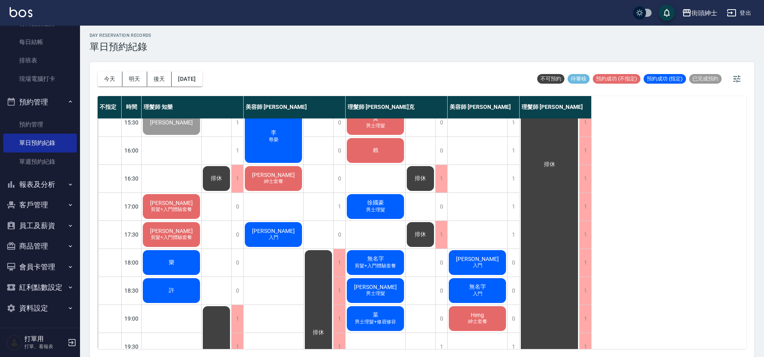
scroll to position [262, 0]
click at [170, 202] on span "[PERSON_NAME]" at bounding box center [171, 202] width 46 height 6
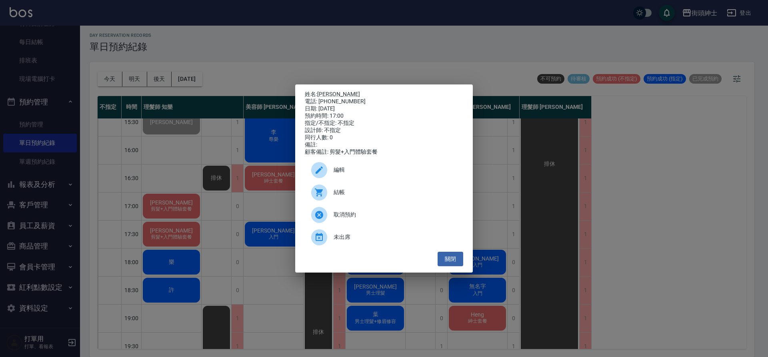
click at [381, 216] on span "取消預約" at bounding box center [395, 214] width 123 height 8
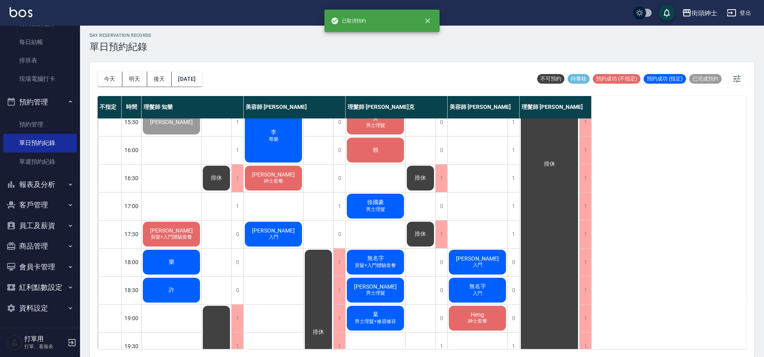
click at [285, 237] on div "馬丁徐 入門" at bounding box center [274, 233] width 60 height 27
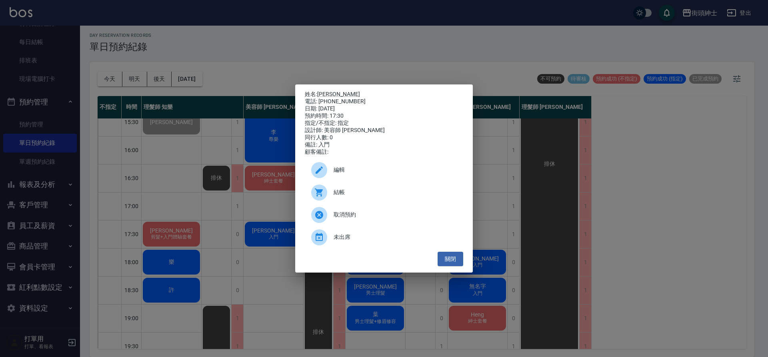
click at [352, 241] on span "未出席" at bounding box center [395, 237] width 123 height 8
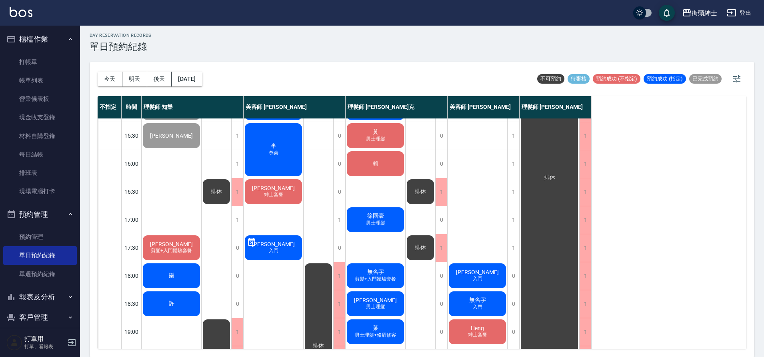
scroll to position [207, 0]
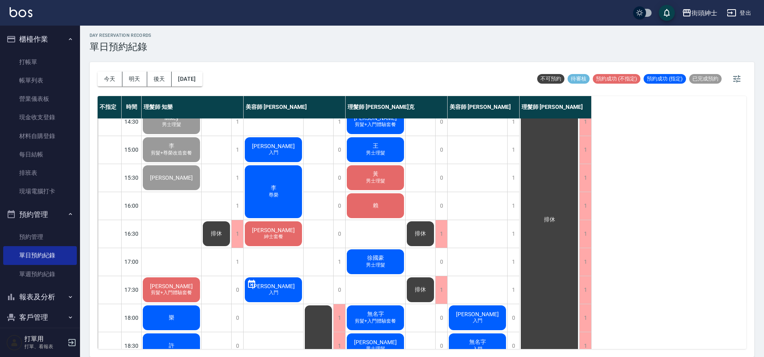
click at [283, 188] on div "李 尊榮" at bounding box center [274, 191] width 60 height 55
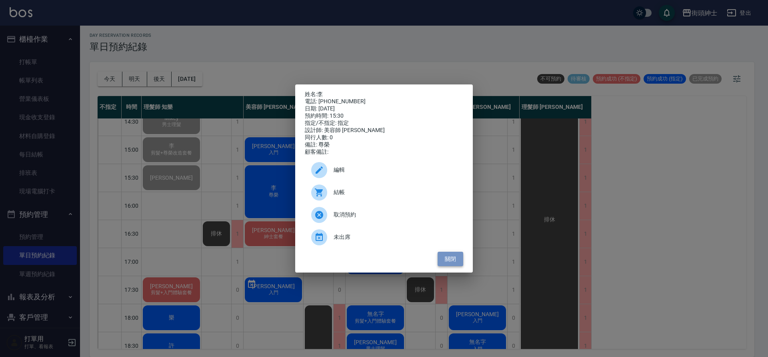
click at [442, 262] on button "關閉" at bounding box center [451, 259] width 26 height 15
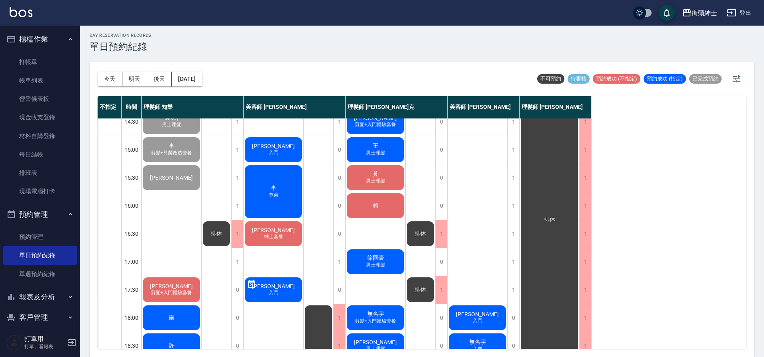
click at [263, 189] on div "李 尊榮" at bounding box center [274, 191] width 60 height 55
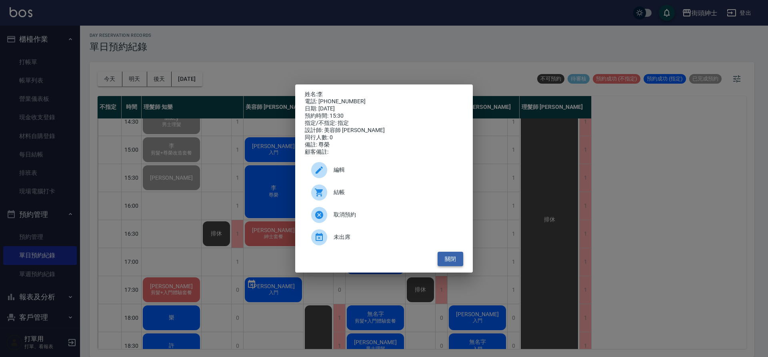
click at [448, 264] on button "關閉" at bounding box center [451, 259] width 26 height 15
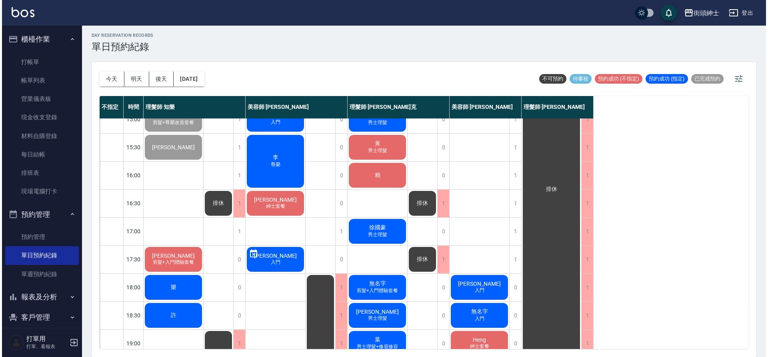
scroll to position [275, 0]
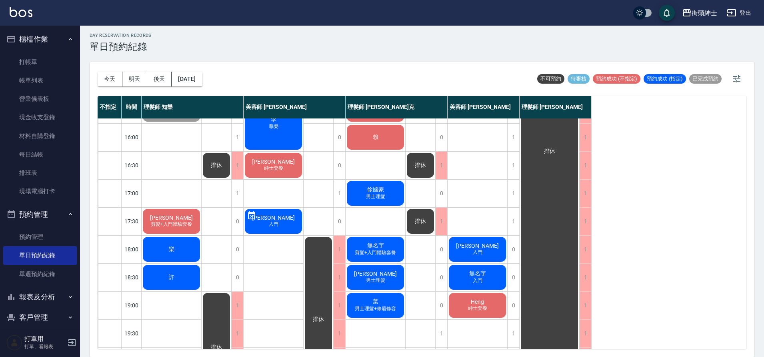
click at [273, 168] on span "紳士套餐" at bounding box center [273, 168] width 22 height 7
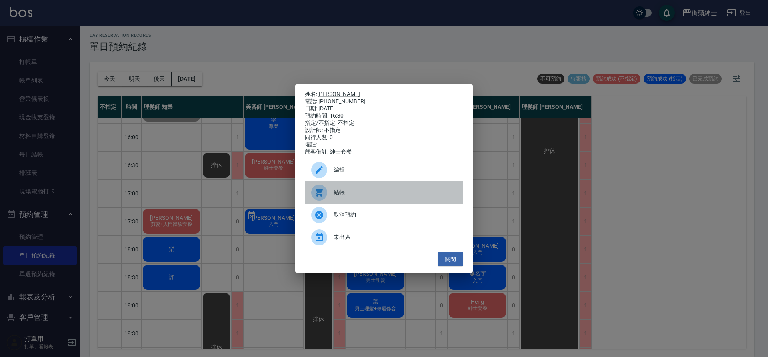
click at [379, 192] on span "結帳" at bounding box center [395, 192] width 123 height 8
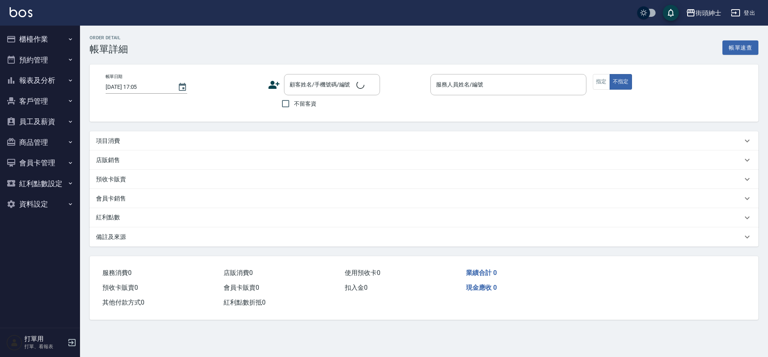
type input "2025/09/16 12:30"
type input "理髮師 知樂(無代號)"
click at [203, 133] on div "項目消費" at bounding box center [424, 140] width 669 height 19
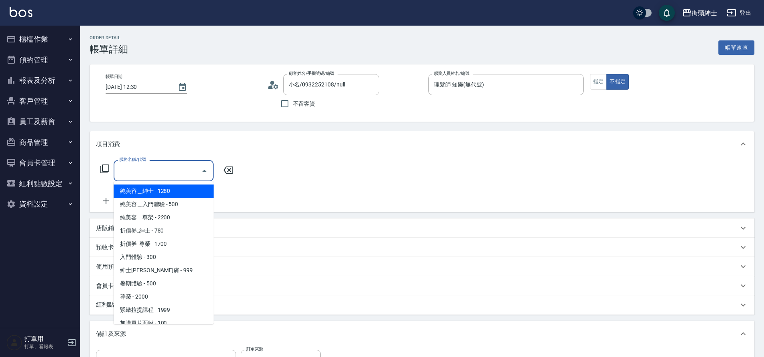
type input "小名/0932252108/null"
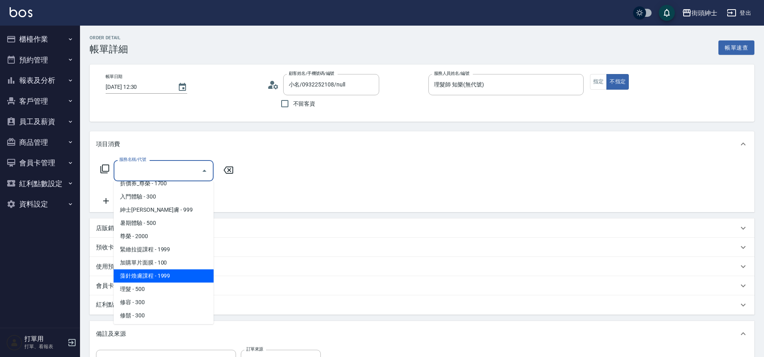
scroll to position [62, 0]
click at [141, 284] on span "理髮 - 500" at bounding box center [164, 287] width 100 height 13
type input "理髮(A02)"
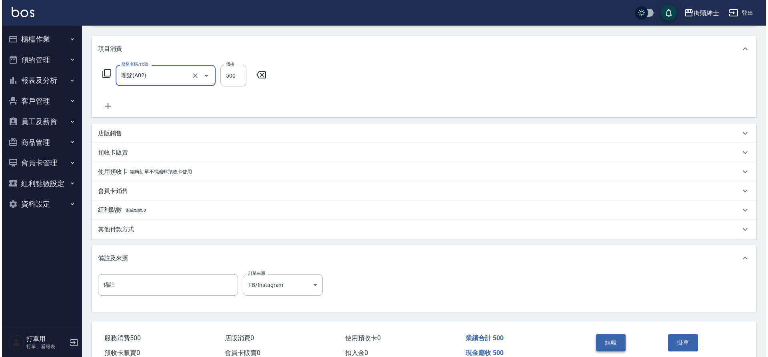
scroll to position [136, 0]
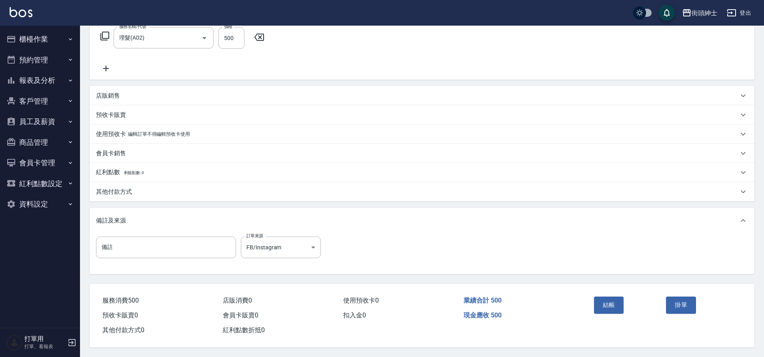
click at [613, 310] on div "結帳" at bounding box center [627, 310] width 72 height 35
click at [609, 300] on button "結帳" at bounding box center [609, 304] width 30 height 17
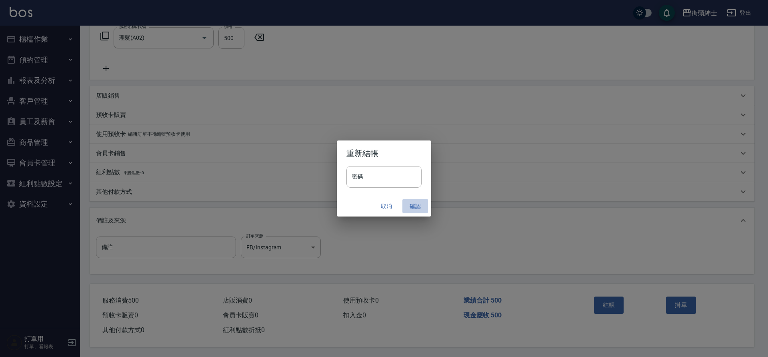
click at [412, 201] on button "確認" at bounding box center [415, 206] width 26 height 15
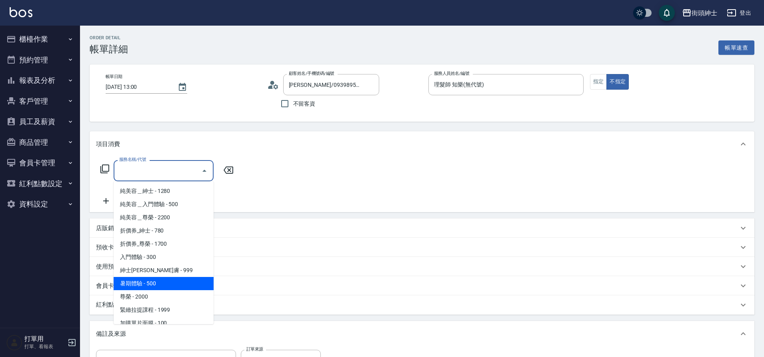
type input "蘇建忠/0939895289/null"
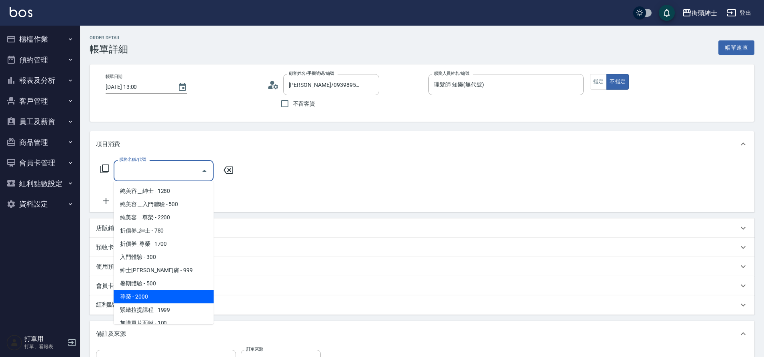
scroll to position [62, 0]
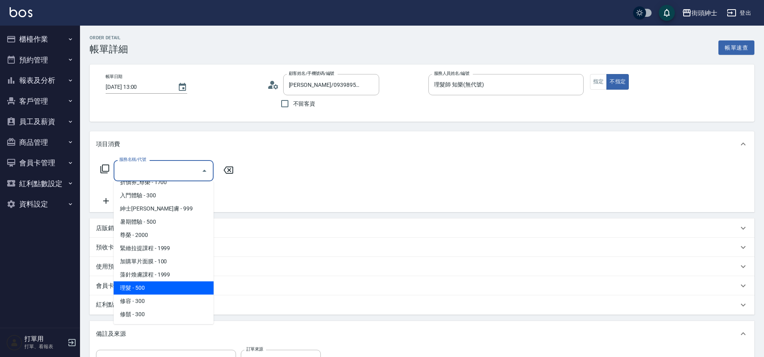
click at [145, 289] on span "理髮 - 500" at bounding box center [164, 287] width 100 height 13
type input "理髮(A02)"
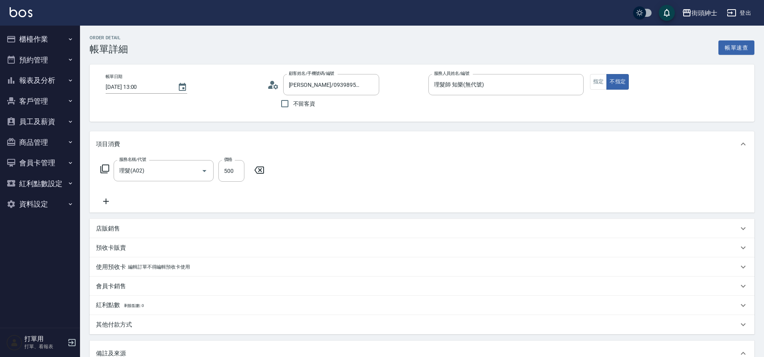
drag, startPoint x: 105, startPoint y: 199, endPoint x: 170, endPoint y: 214, distance: 67.2
click at [105, 199] on icon at bounding box center [106, 201] width 20 height 10
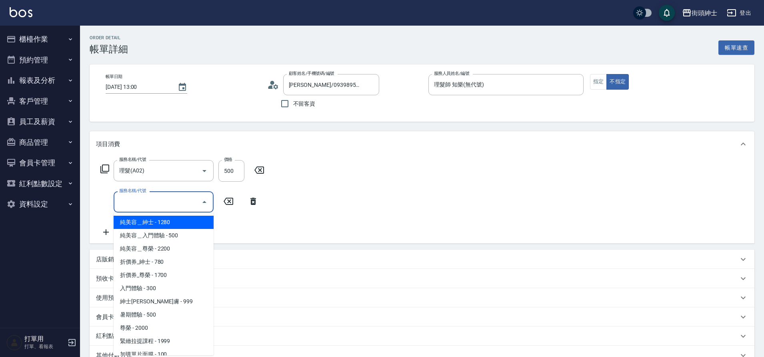
click at [164, 207] on input "服務名稱/代號" at bounding box center [157, 202] width 81 height 14
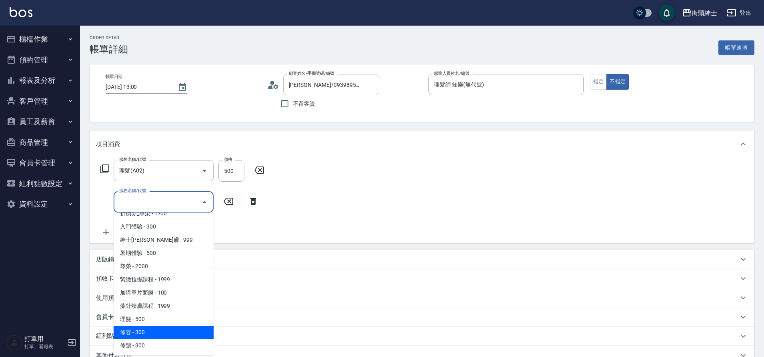
click at [157, 328] on span "修容 - 300" at bounding box center [164, 332] width 100 height 13
type input "修容(A03)"
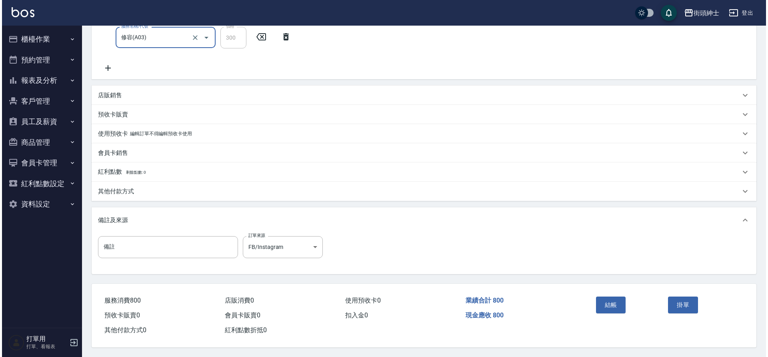
scroll to position [168, 0]
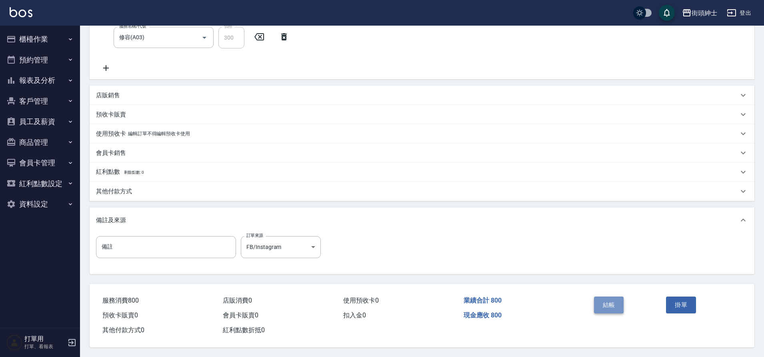
click at [606, 300] on button "結帳" at bounding box center [609, 304] width 30 height 17
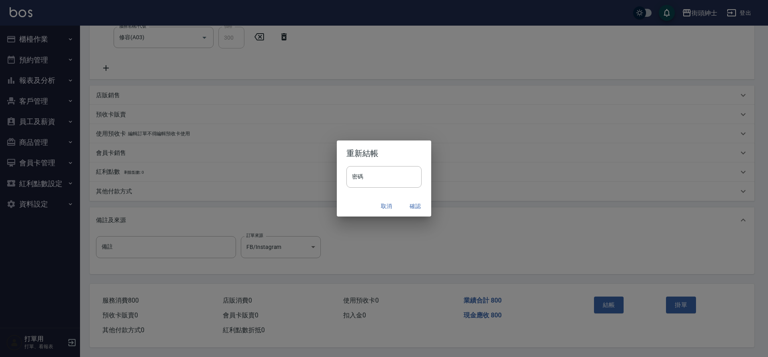
click at [409, 211] on button "確認" at bounding box center [415, 206] width 26 height 15
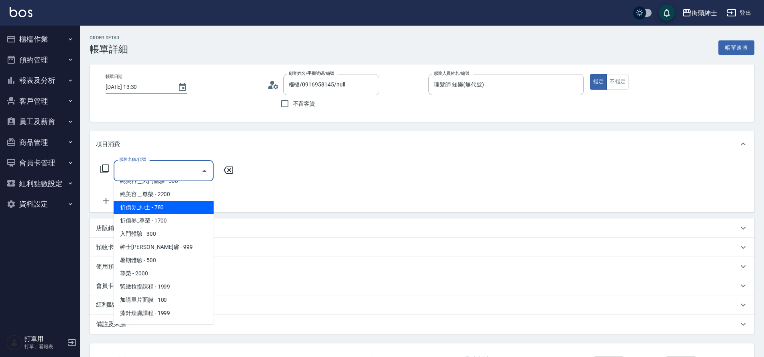
scroll to position [62, 0]
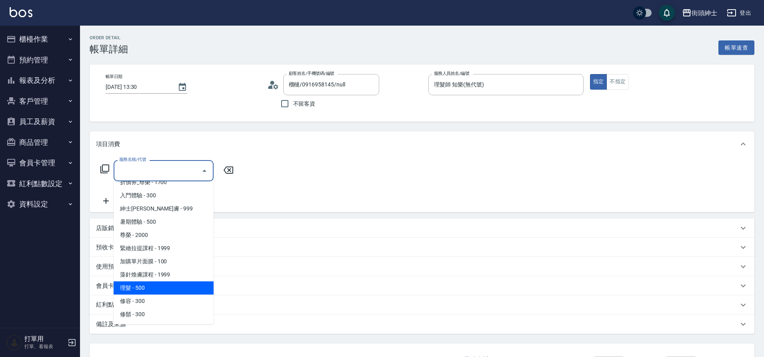
click at [151, 285] on span "理髮 - 500" at bounding box center [164, 287] width 100 height 13
type input "理髮(A02)"
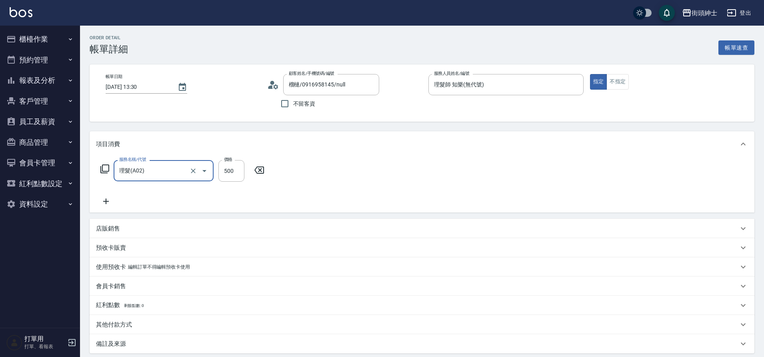
click at [104, 200] on icon at bounding box center [106, 201] width 20 height 10
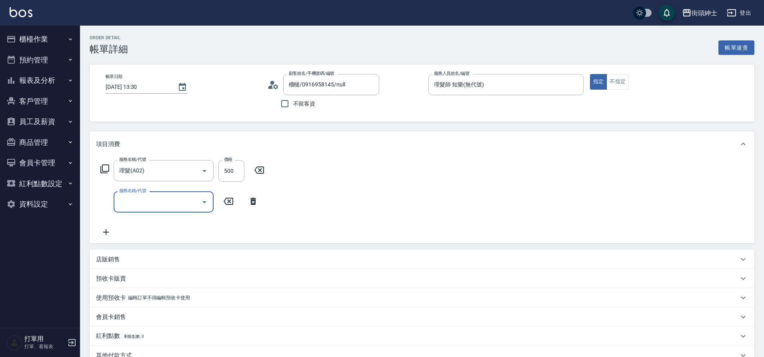
click at [156, 202] on input "服務名稱/代號" at bounding box center [157, 202] width 81 height 14
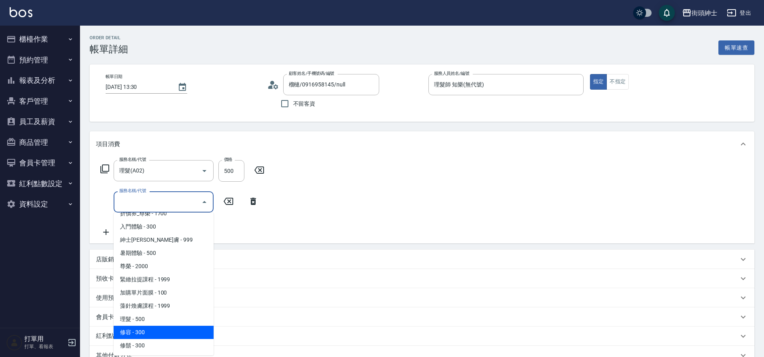
click at [152, 329] on span "修容 - 300" at bounding box center [164, 332] width 100 height 13
type input "修容(A03)"
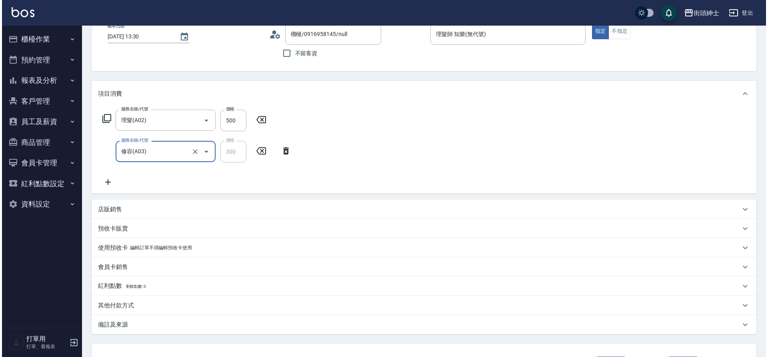
scroll to position [114, 0]
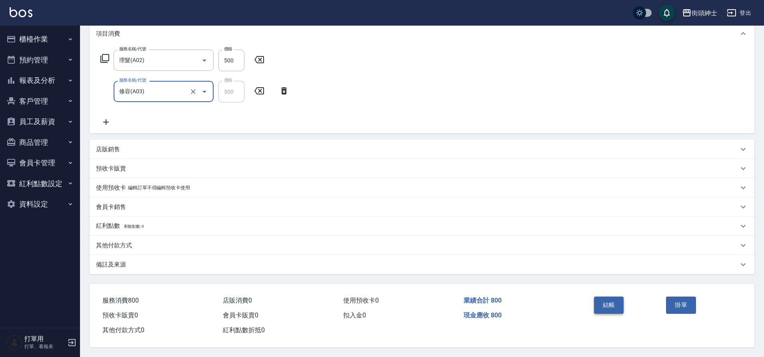
click at [605, 299] on button "結帳" at bounding box center [609, 304] width 30 height 17
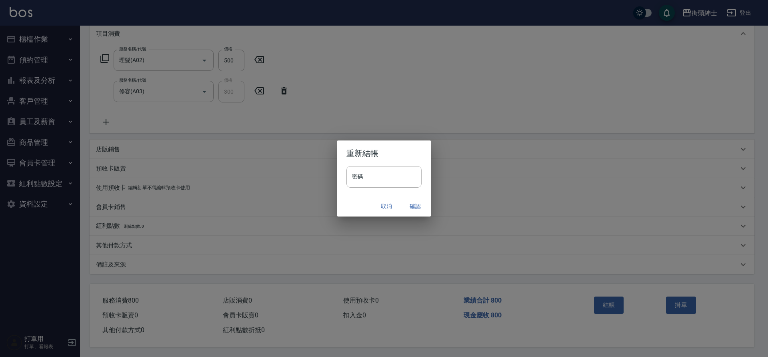
click at [407, 198] on div "取消 確認" at bounding box center [384, 206] width 94 height 21
click at [412, 205] on button "確認" at bounding box center [415, 206] width 26 height 15
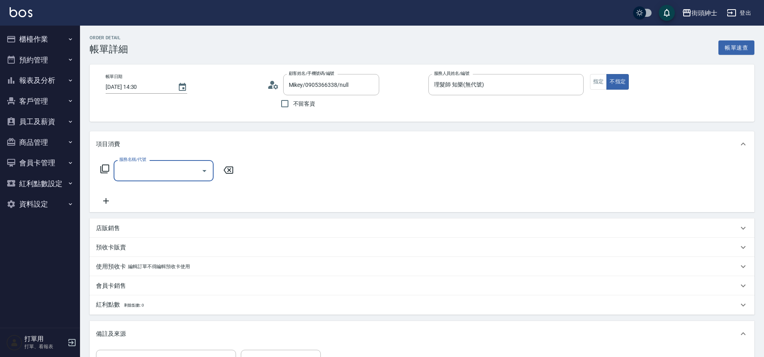
click at [157, 178] on div "服務名稱/代號" at bounding box center [164, 170] width 100 height 21
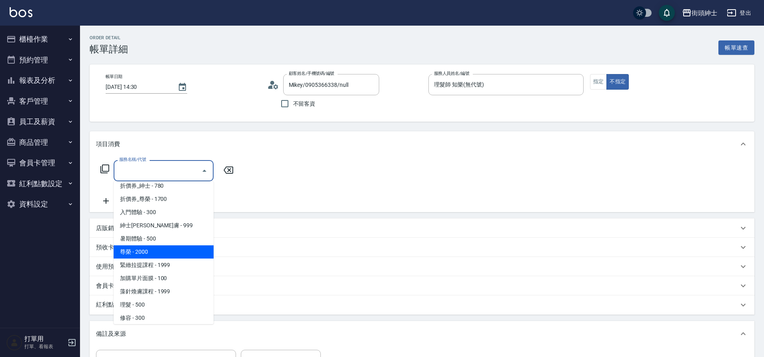
scroll to position [62, 0]
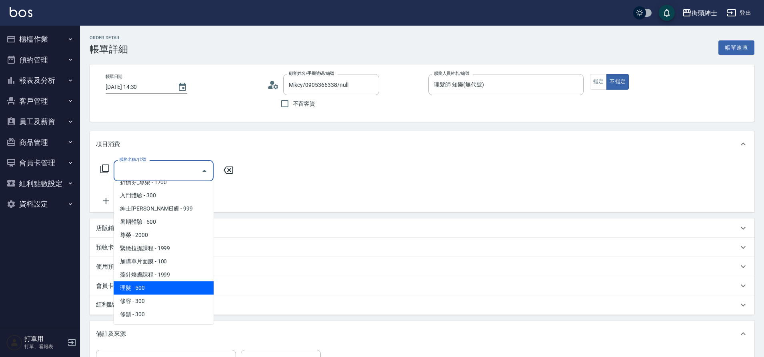
drag, startPoint x: 143, startPoint y: 288, endPoint x: 147, endPoint y: 286, distance: 4.1
click at [143, 288] on span "理髮 - 500" at bounding box center [164, 287] width 100 height 13
type input "理髮(A02)"
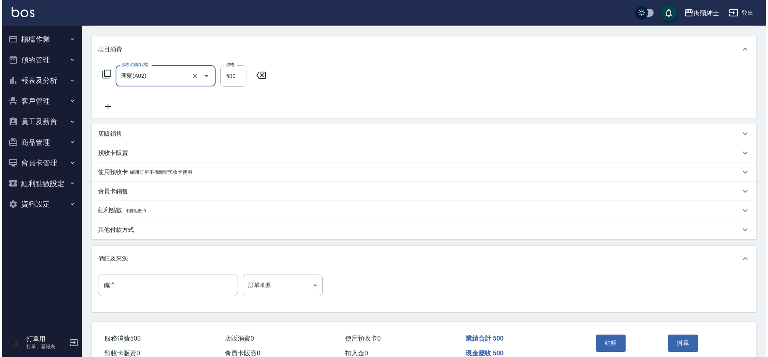
scroll to position [136, 0]
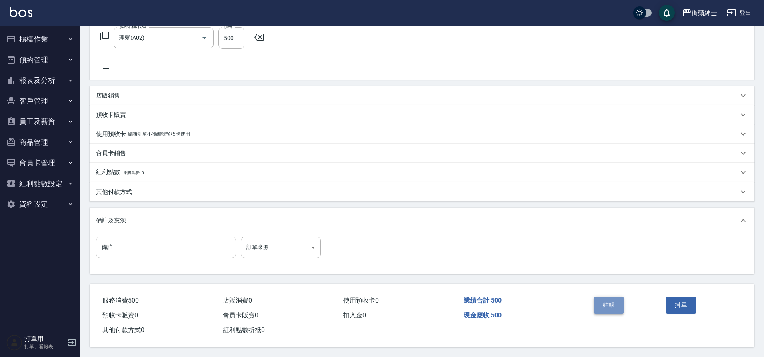
click at [607, 300] on button "結帳" at bounding box center [609, 304] width 30 height 17
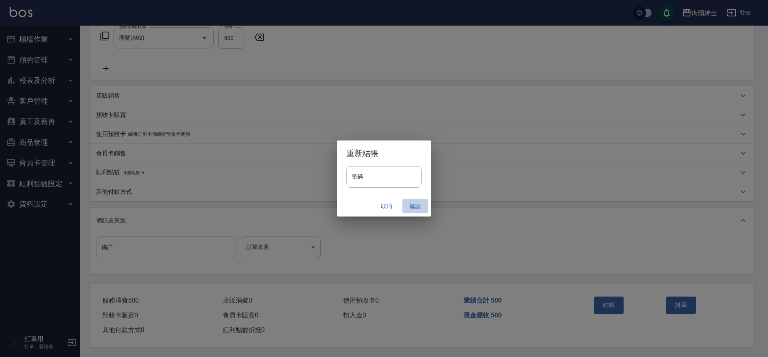
click at [408, 207] on button "確認" at bounding box center [415, 206] width 26 height 15
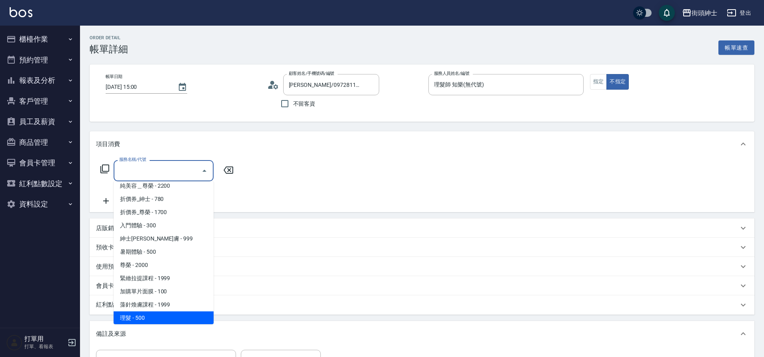
scroll to position [62, 0]
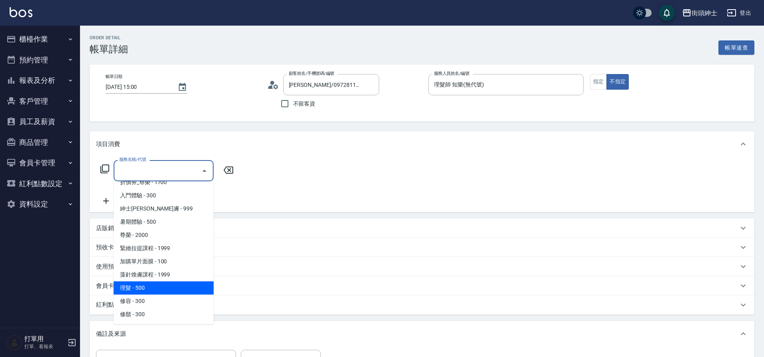
click at [158, 292] on span "理髮 - 500" at bounding box center [164, 287] width 100 height 13
type input "理髮(A02)"
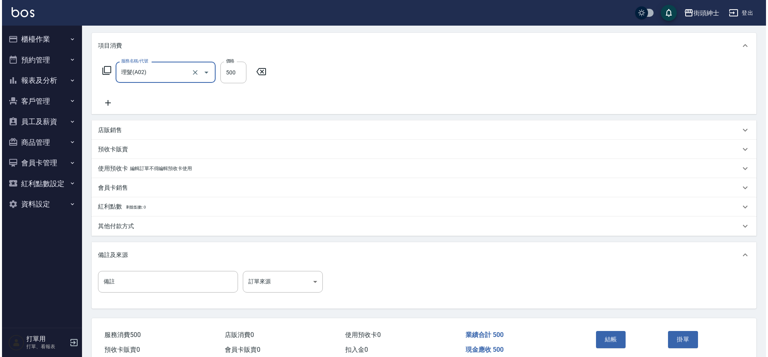
scroll to position [136, 0]
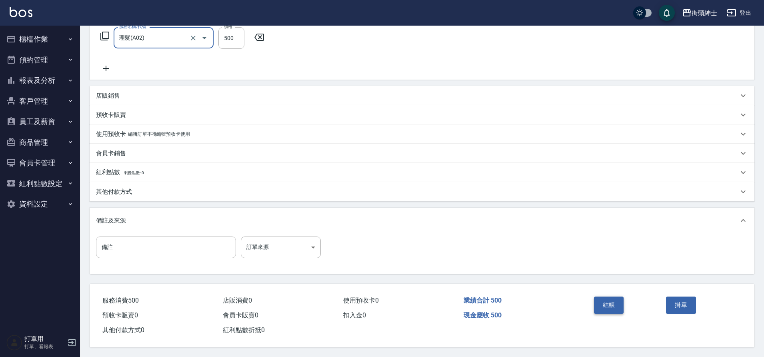
click at [607, 301] on button "結帳" at bounding box center [609, 304] width 30 height 17
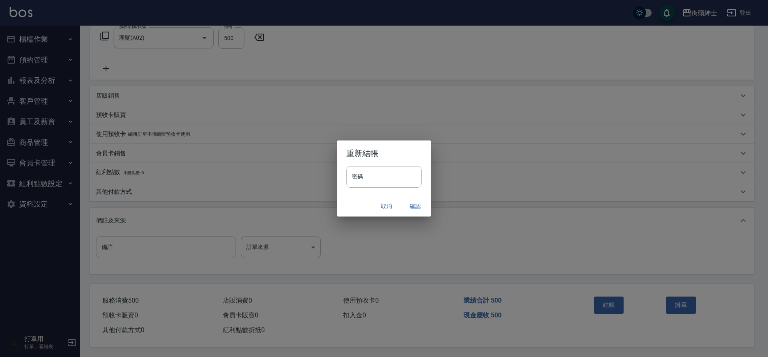
click at [413, 204] on button "確認" at bounding box center [415, 206] width 26 height 15
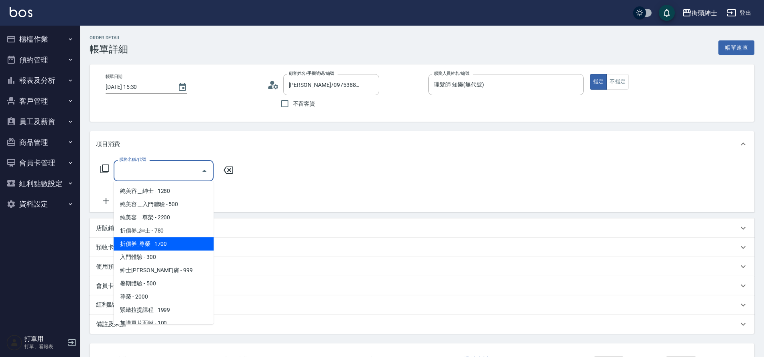
type input "[PERSON_NAME]/0975388980/null"
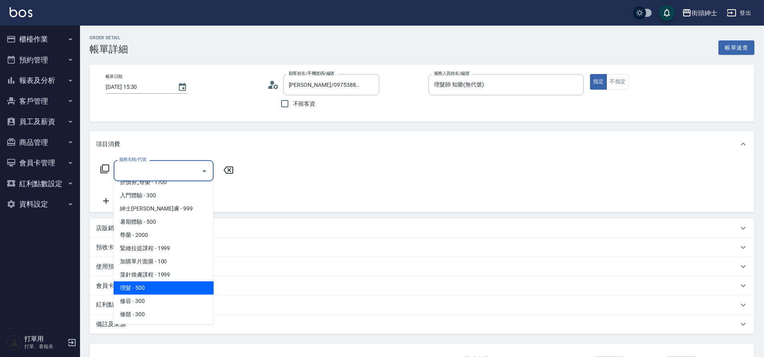
click at [156, 286] on span "理髮 - 500" at bounding box center [164, 287] width 100 height 13
type input "理髮(A02)"
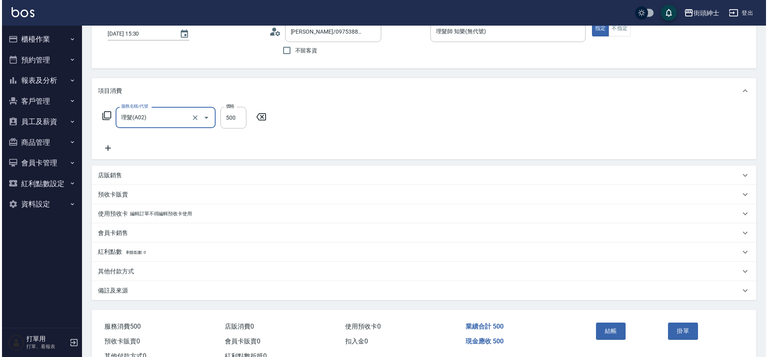
scroll to position [83, 0]
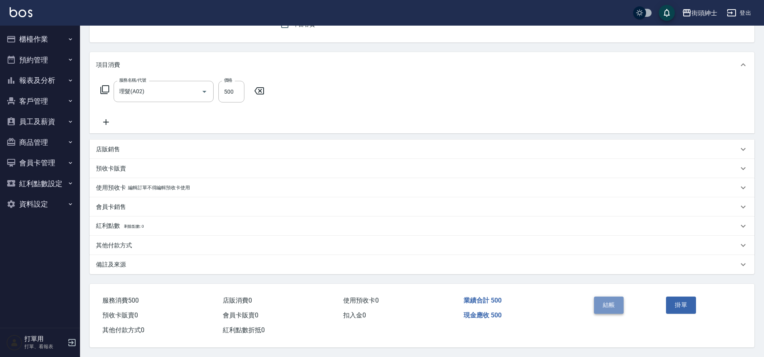
click at [602, 304] on button "結帳" at bounding box center [609, 304] width 30 height 17
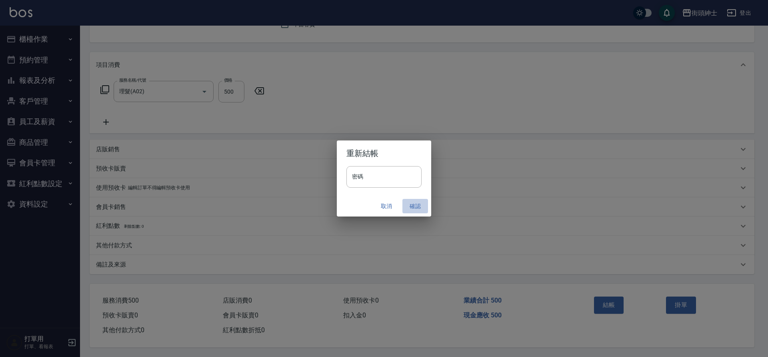
click at [418, 209] on button "確認" at bounding box center [415, 206] width 26 height 15
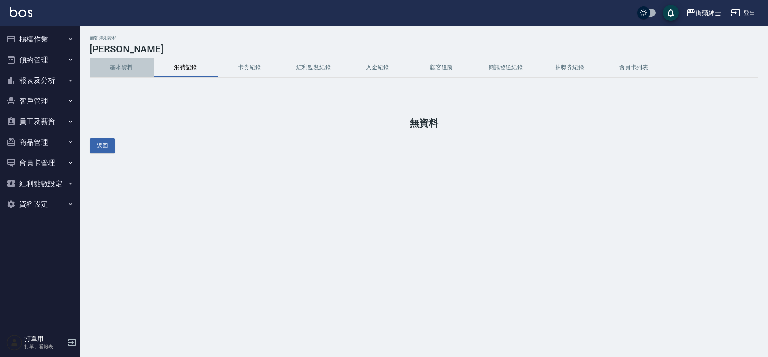
click at [127, 62] on button "基本資料" at bounding box center [122, 67] width 64 height 19
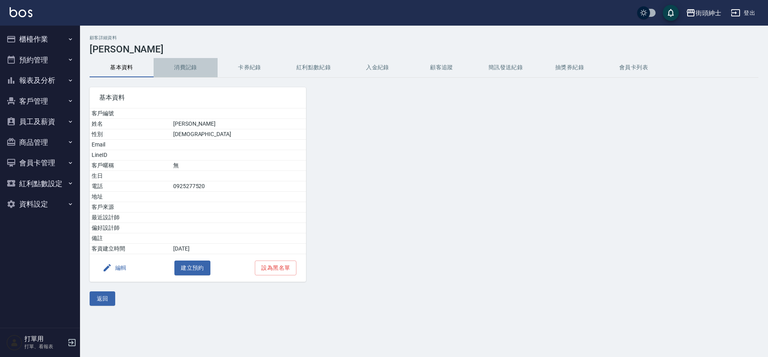
click at [188, 68] on button "消費記錄" at bounding box center [186, 67] width 64 height 19
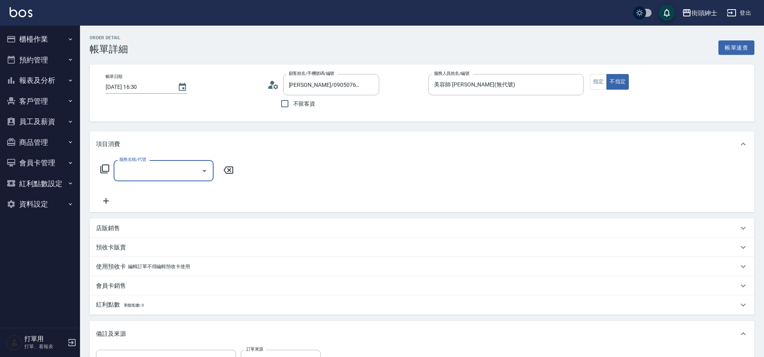
click at [45, 65] on button "預約管理" at bounding box center [40, 60] width 74 height 21
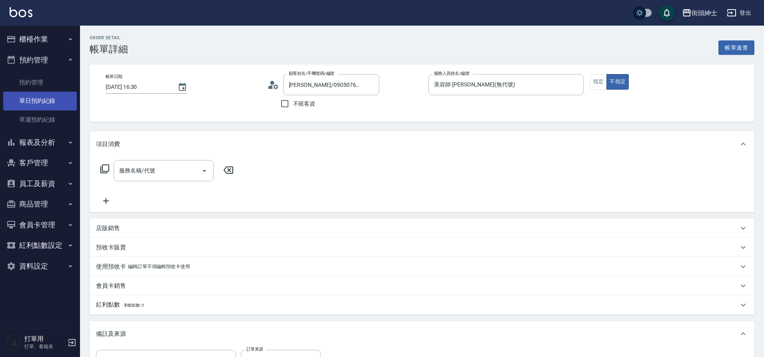
click at [48, 98] on link "單日預約紀錄" at bounding box center [40, 101] width 74 height 18
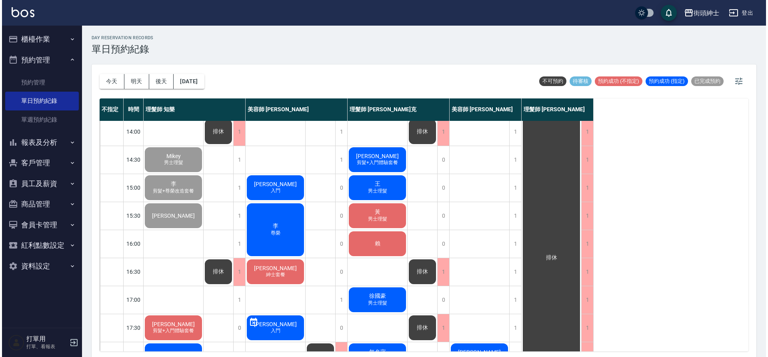
scroll to position [176, 0]
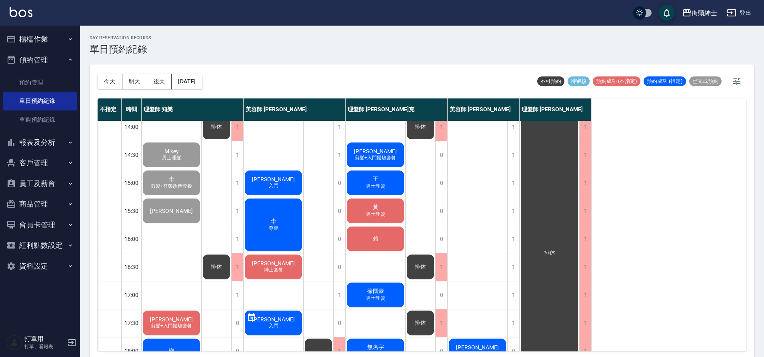
click at [274, 260] on span "廖文德" at bounding box center [273, 263] width 46 height 6
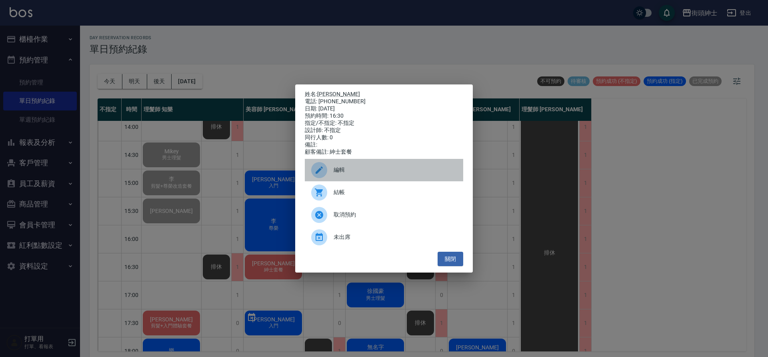
click at [330, 170] on div at bounding box center [322, 170] width 22 height 16
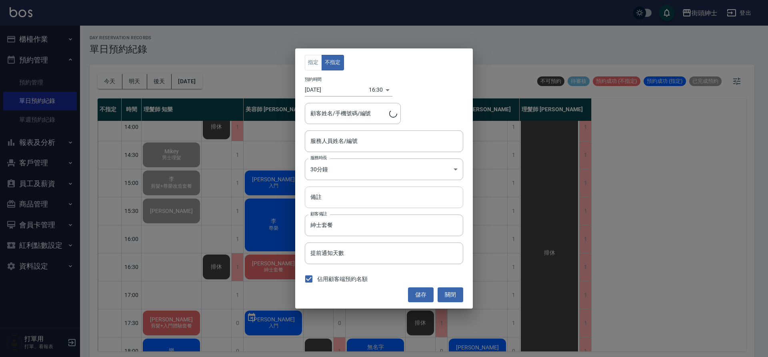
type input "美容師 [PERSON_NAME](無代號)"
type input "廖文德/0905076516"
click at [362, 227] on input "紳士套餐" at bounding box center [384, 225] width 158 height 22
click at [362, 205] on input "備註" at bounding box center [384, 197] width 158 height 22
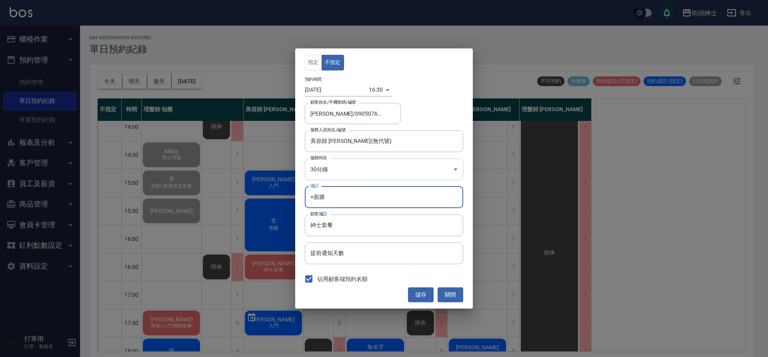
type input "+面膜"
click at [417, 294] on button "儲存" at bounding box center [421, 294] width 26 height 15
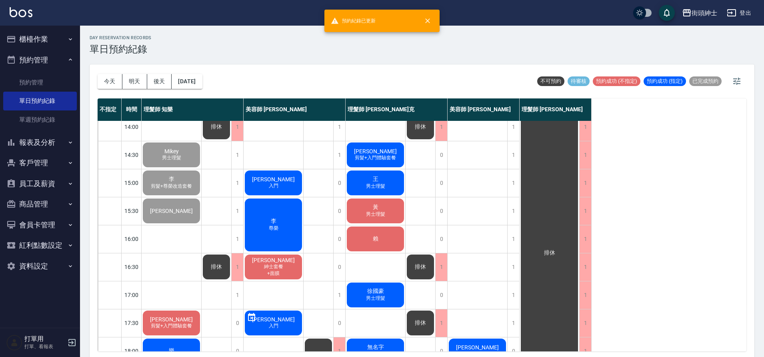
click at [295, 267] on div "廖文德 紳士套餐 +面膜" at bounding box center [274, 266] width 60 height 27
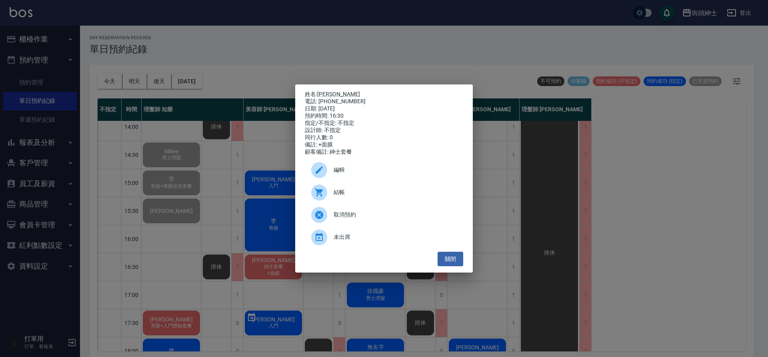
click at [349, 189] on div "結帳" at bounding box center [384, 192] width 158 height 22
click at [350, 195] on span "結帳" at bounding box center [395, 192] width 123 height 8
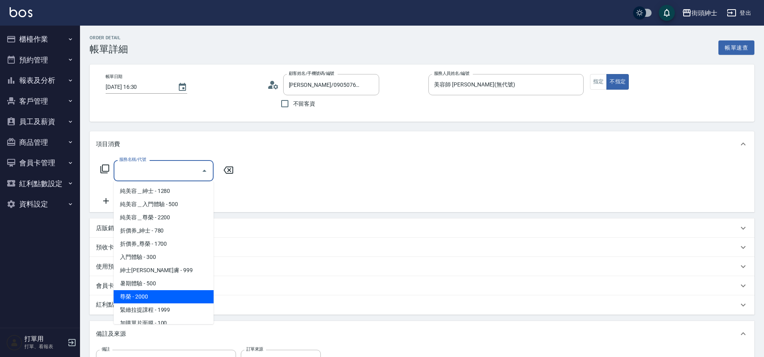
scroll to position [2, 0]
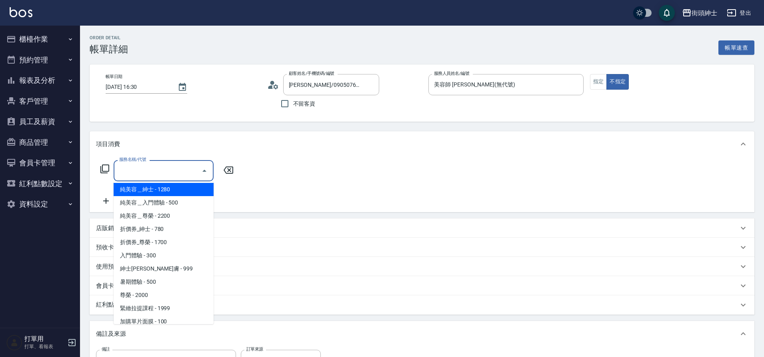
click at [156, 191] on span "純美容＿紳士 - 1280" at bounding box center [164, 189] width 100 height 13
type input "純美容＿紳士"
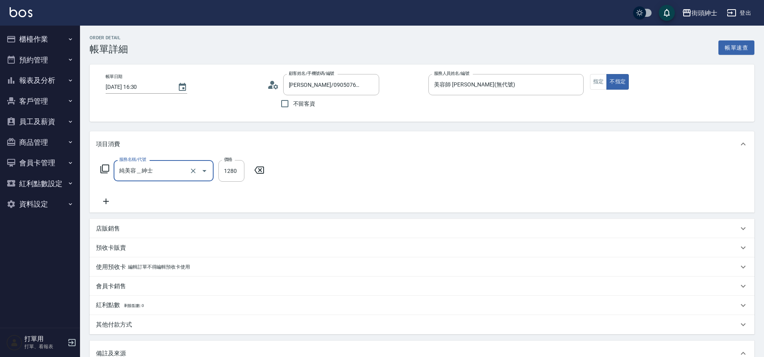
click at [106, 206] on div "服務名稱/代號 純美容＿紳士 服務名稱/代號 價格 1280 價格" at bounding box center [422, 185] width 665 height 56
click at [112, 203] on icon at bounding box center [106, 201] width 20 height 10
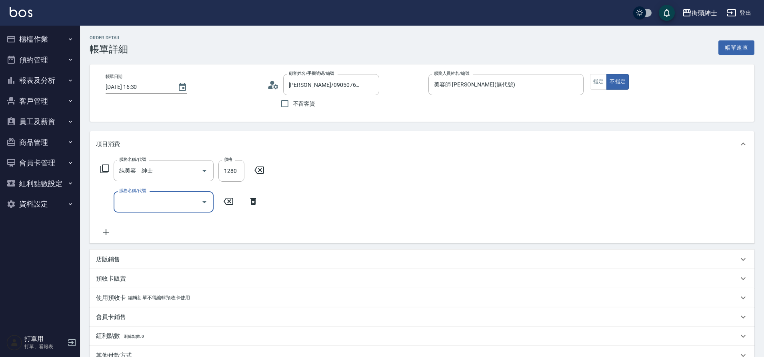
click at [144, 208] on input "服務名稱/代號" at bounding box center [157, 202] width 81 height 14
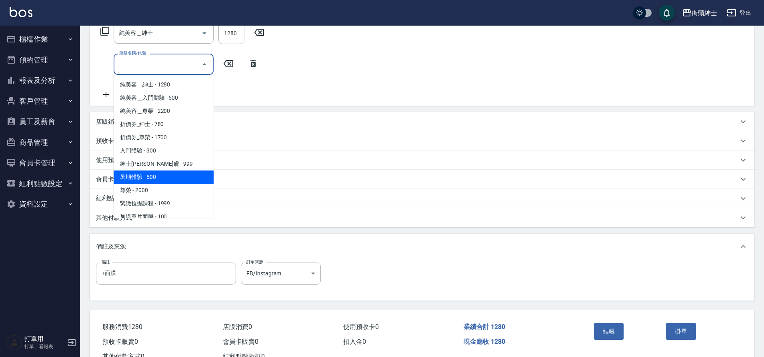
scroll to position [0, 0]
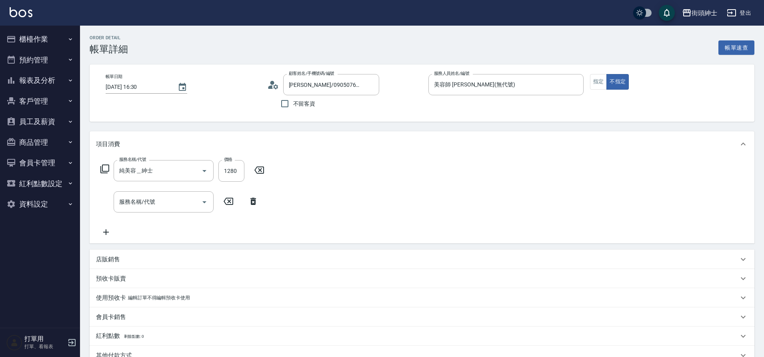
click at [263, 238] on div "服務名稱/代號 純美容＿紳士 服務名稱/代號 價格 1280 價格 服務名稱/代號 服務名稱/代號" at bounding box center [422, 200] width 665 height 86
click at [133, 265] on div "店販銷售" at bounding box center [422, 259] width 665 height 19
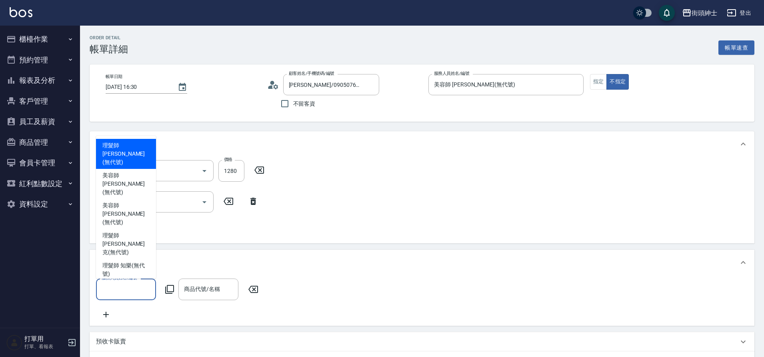
click at [138, 290] on input "服務人員姓名/編號" at bounding box center [126, 289] width 53 height 14
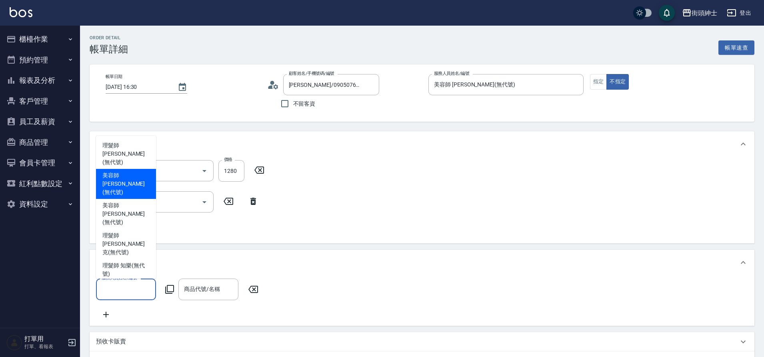
click at [132, 196] on span "美容師 [PERSON_NAME] (無代號)" at bounding box center [125, 183] width 47 height 25
type input "美容師 [PERSON_NAME](無代號)"
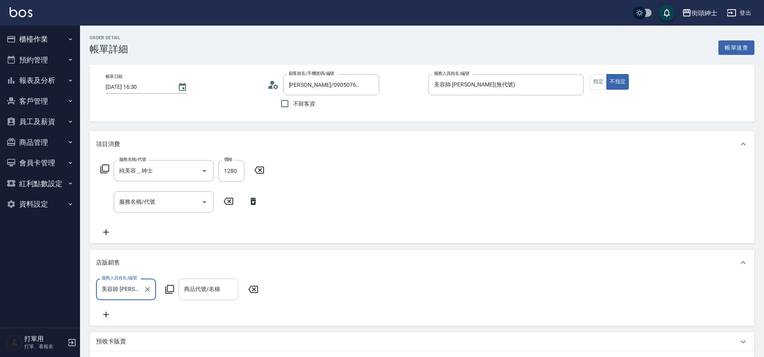
click at [192, 290] on input "商品代號/名稱" at bounding box center [208, 289] width 53 height 14
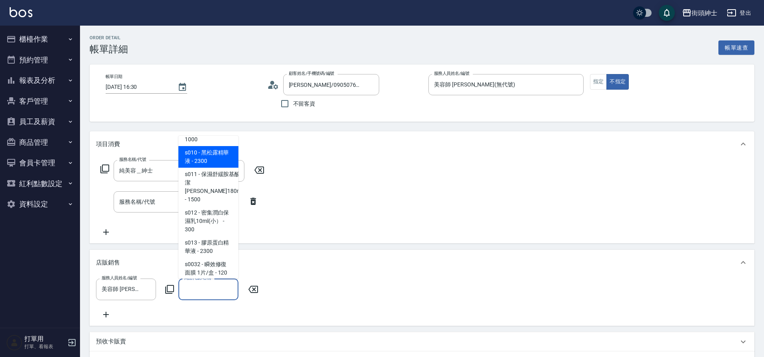
scroll to position [384, 0]
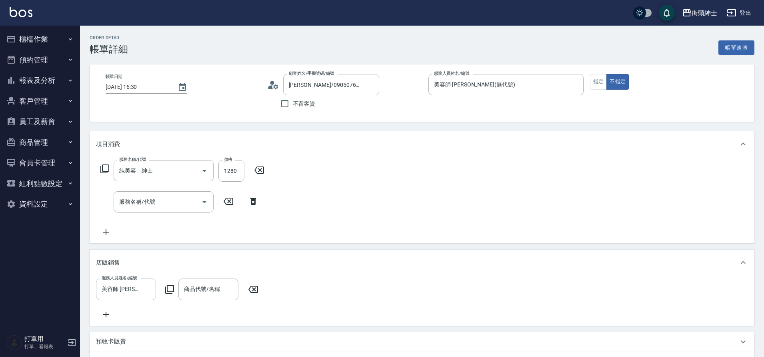
click at [290, 279] on div "服務人員姓名/編號 美容師 [PERSON_NAME](無代號) 服務人員姓名/編號 商品代號/名稱 商品代號/名稱" at bounding box center [422, 298] width 652 height 40
click at [141, 288] on div "美容師 [PERSON_NAME](無代號) 服務人員姓名/編號" at bounding box center [126, 288] width 60 height 21
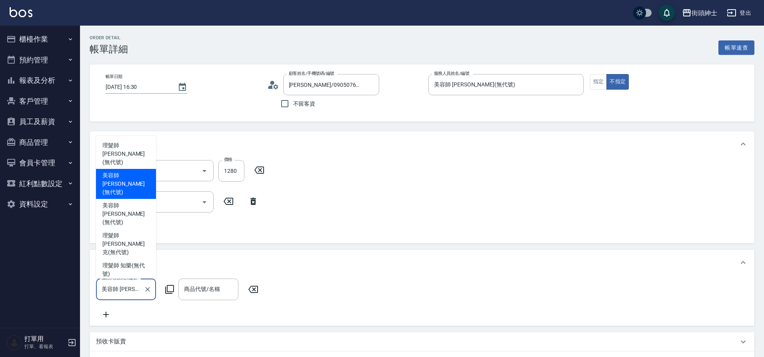
scroll to position [0, 18]
click at [148, 286] on icon "Clear" at bounding box center [148, 289] width 8 height 8
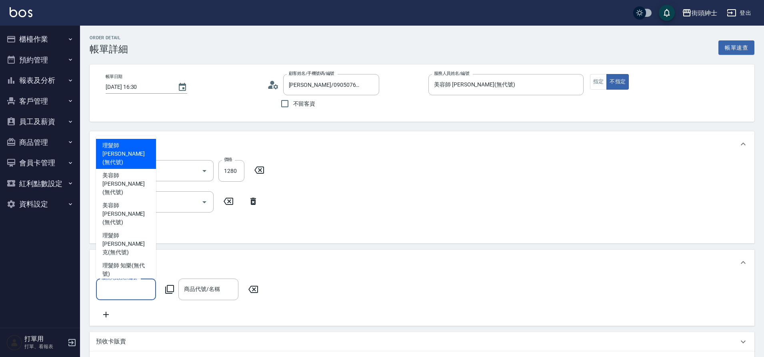
scroll to position [0, 0]
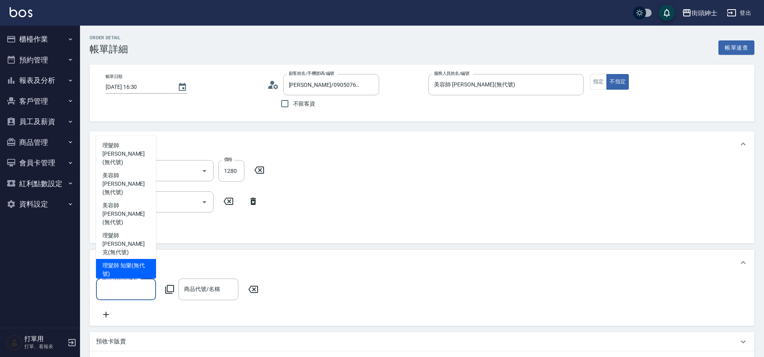
click at [224, 269] on div "店販銷售" at bounding box center [422, 263] width 665 height 26
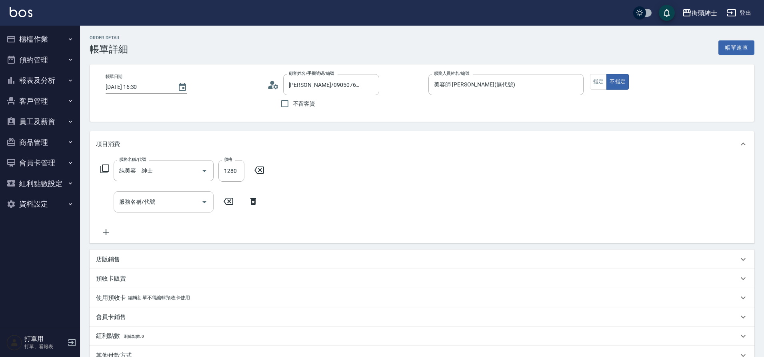
click at [160, 196] on input "服務名稱/代號" at bounding box center [157, 202] width 81 height 14
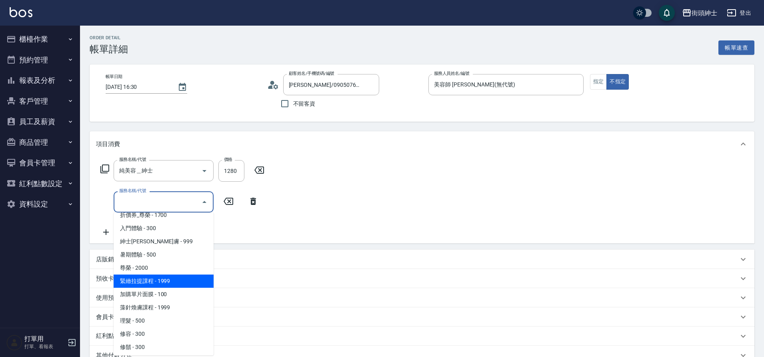
scroll to position [62, 0]
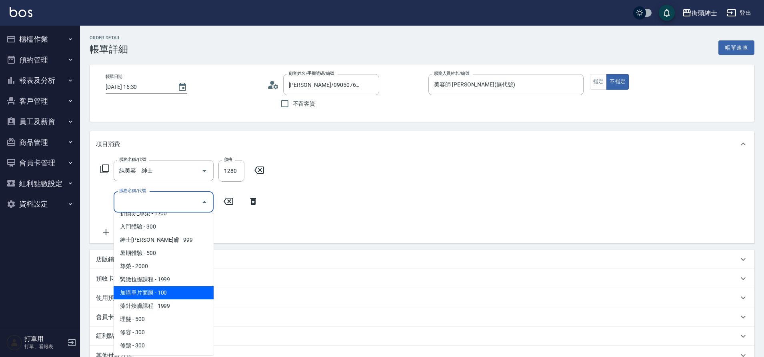
click at [188, 292] on span "加購單片面膜 - 100" at bounding box center [164, 292] width 100 height 13
type input "加購單片面膜"
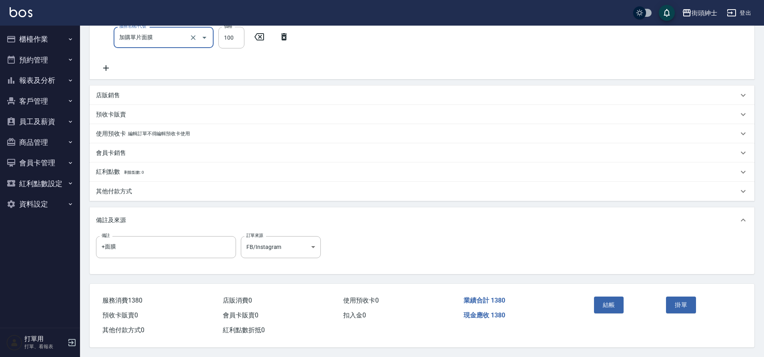
scroll to position [168, 0]
click at [605, 299] on button "結帳" at bounding box center [609, 304] width 30 height 17
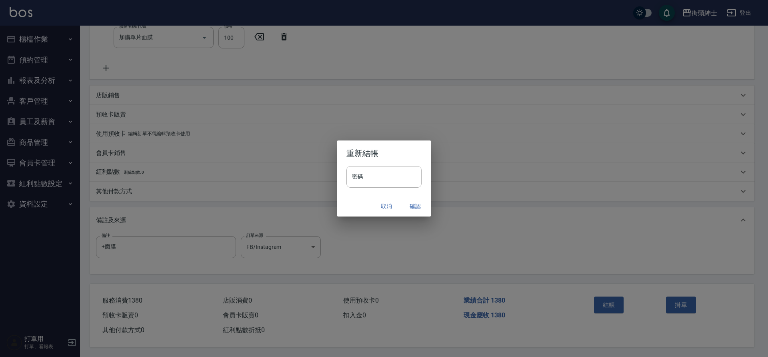
click at [409, 200] on button "確認" at bounding box center [415, 206] width 26 height 15
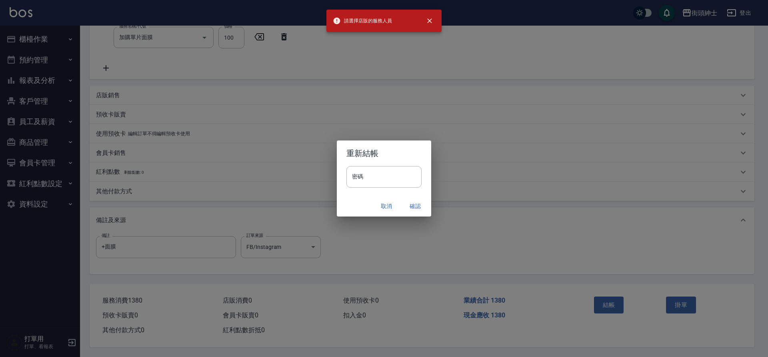
click at [382, 204] on button "取消" at bounding box center [387, 206] width 26 height 15
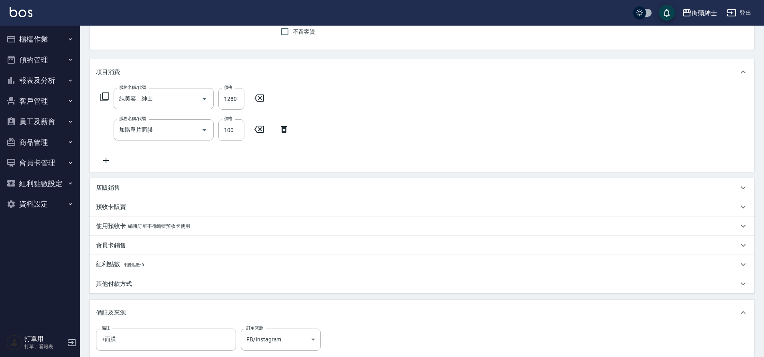
scroll to position [123, 0]
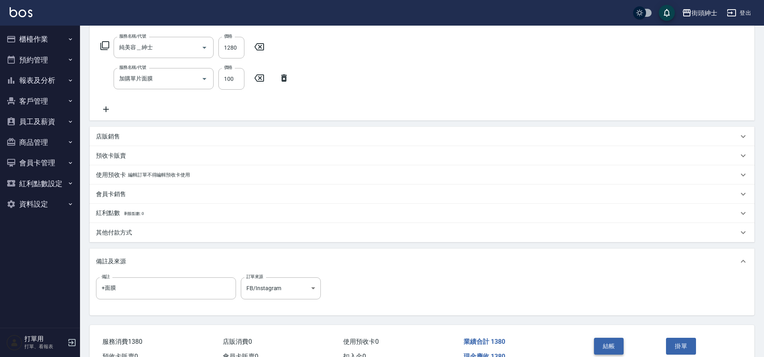
click at [611, 340] on button "結帳" at bounding box center [609, 346] width 30 height 17
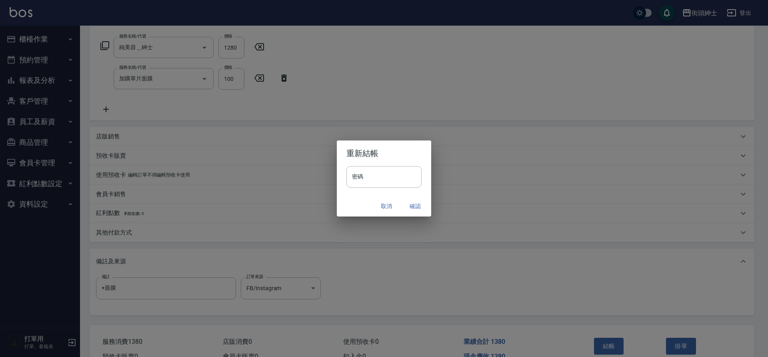
click at [412, 207] on button "確認" at bounding box center [415, 206] width 26 height 15
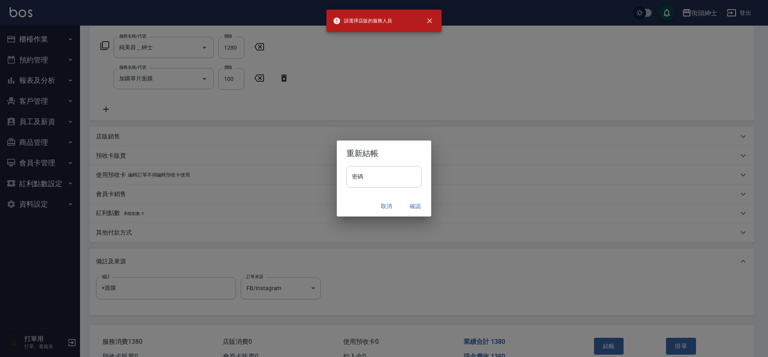
click at [378, 168] on input "密碼" at bounding box center [383, 177] width 75 height 22
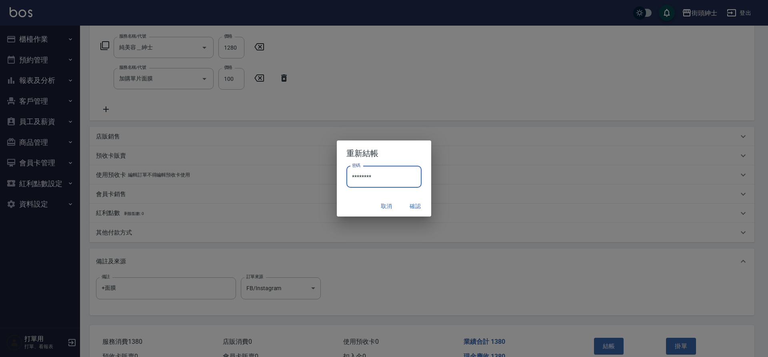
type input "********"
click at [426, 206] on div "取消 確認" at bounding box center [384, 206] width 94 height 21
click at [415, 206] on button "確認" at bounding box center [415, 206] width 26 height 15
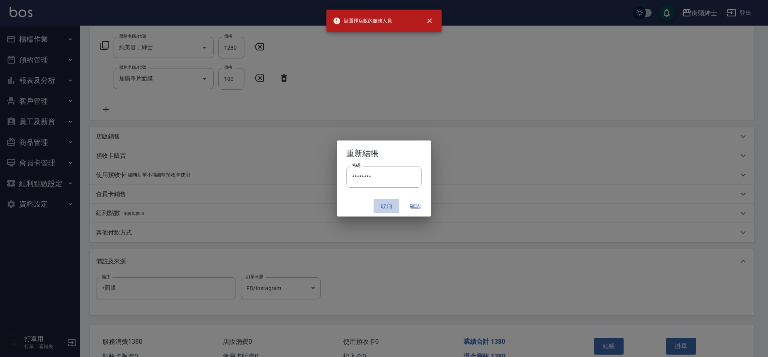
click at [387, 209] on button "取消" at bounding box center [387, 206] width 26 height 15
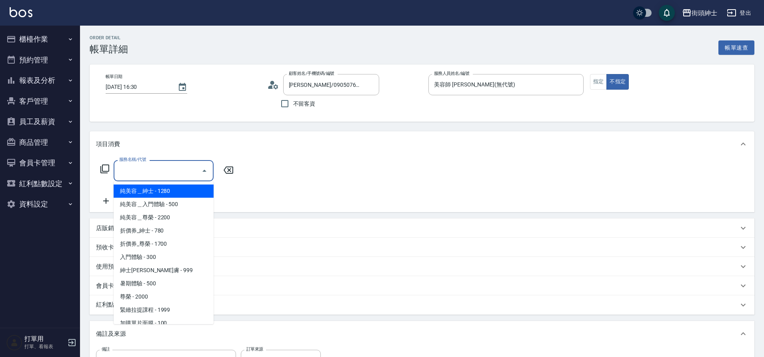
click at [161, 194] on span "純美容＿紳士 - 1280" at bounding box center [164, 190] width 100 height 13
type input "純美容＿紳士"
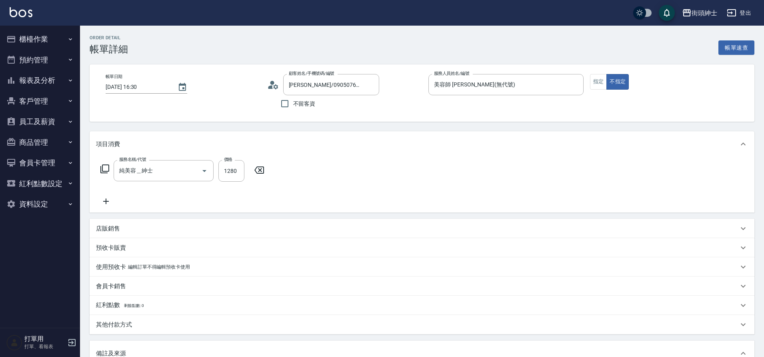
click at [104, 202] on icon at bounding box center [106, 201] width 6 height 6
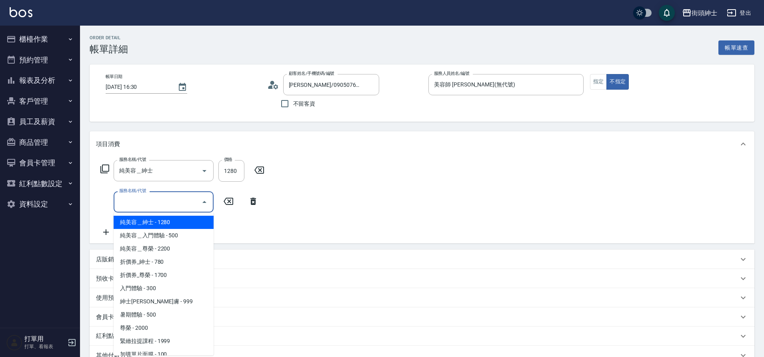
click at [141, 201] on input "服務名稱/代號" at bounding box center [157, 202] width 81 height 14
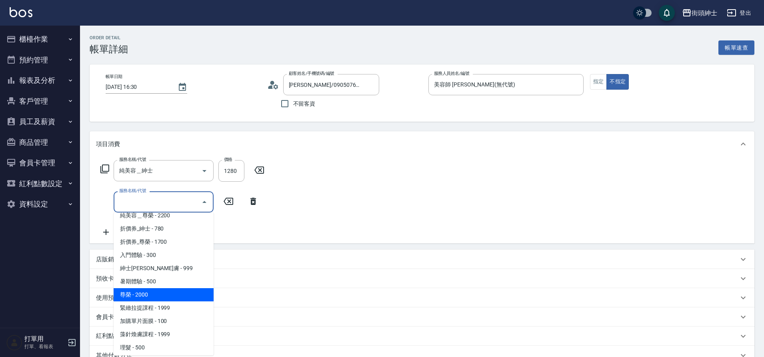
scroll to position [28, 0]
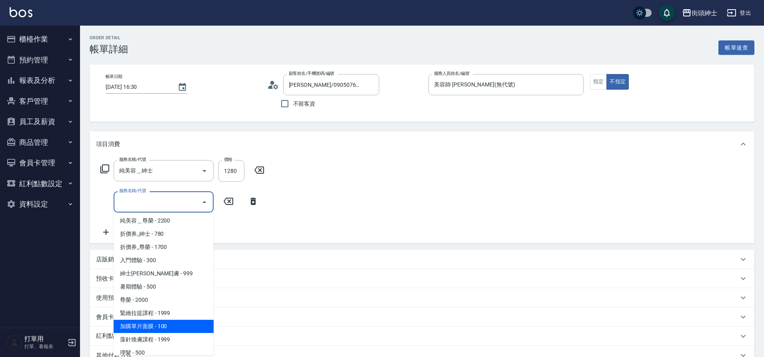
click at [164, 322] on span "加購單片面膜 - 100" at bounding box center [164, 326] width 100 height 13
type input "加購單片面膜"
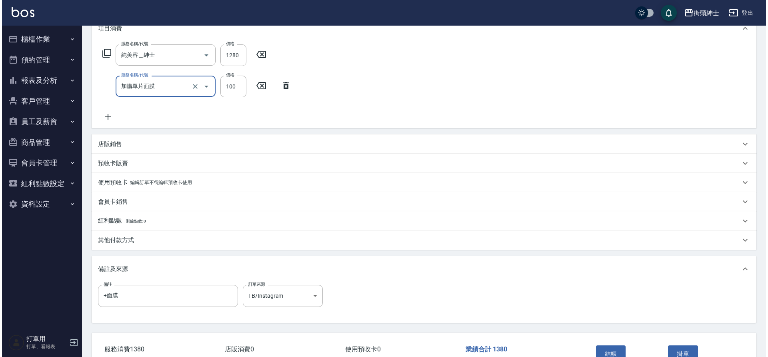
scroll to position [168, 0]
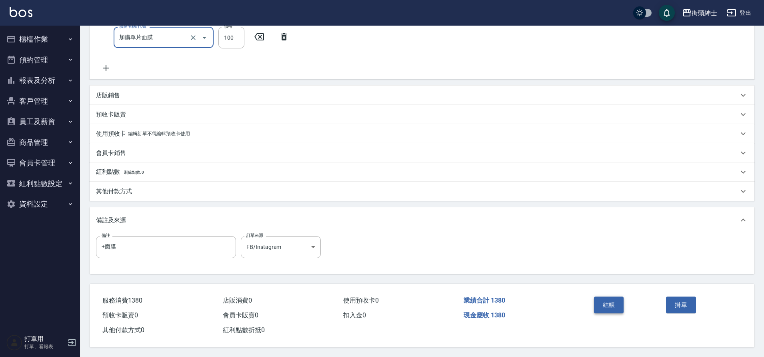
click at [599, 296] on button "結帳" at bounding box center [609, 304] width 30 height 17
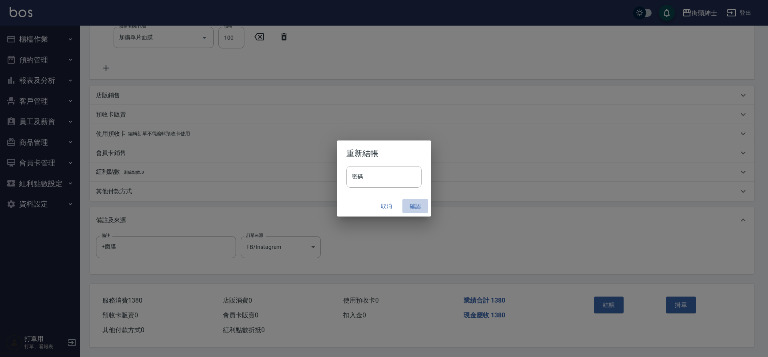
click at [412, 203] on button "確認" at bounding box center [415, 206] width 26 height 15
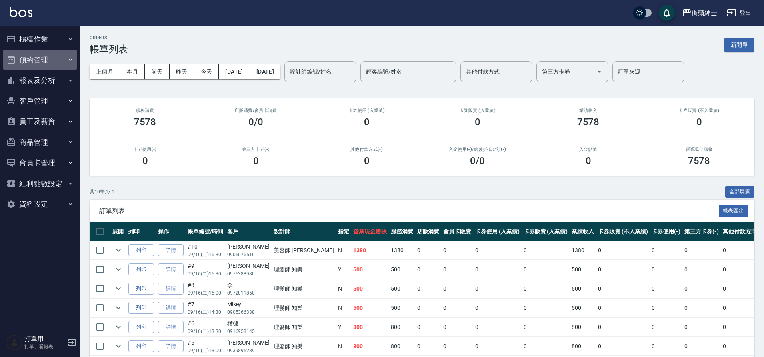
click at [46, 66] on button "預約管理" at bounding box center [40, 60] width 74 height 21
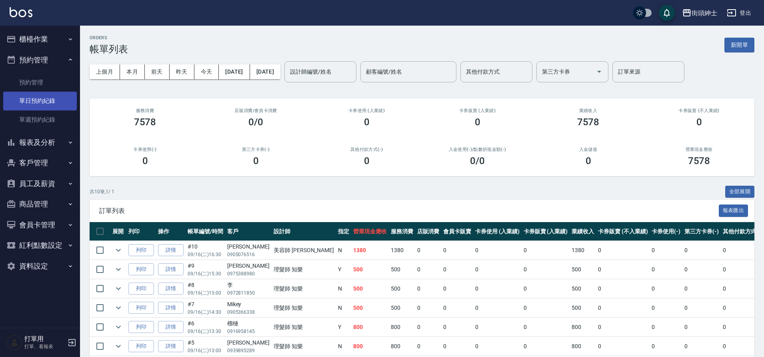
click at [50, 108] on link "單日預約紀錄" at bounding box center [40, 101] width 74 height 18
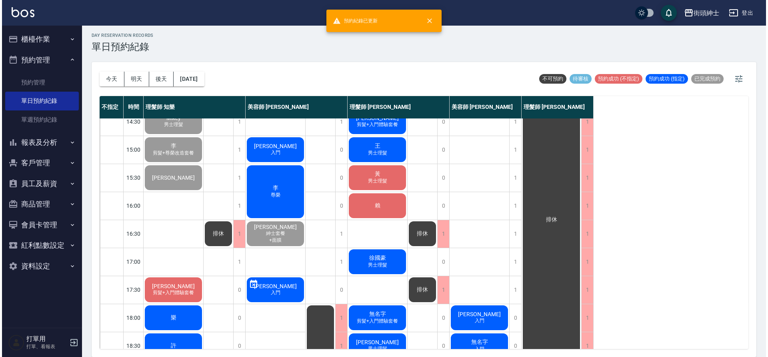
scroll to position [178, 0]
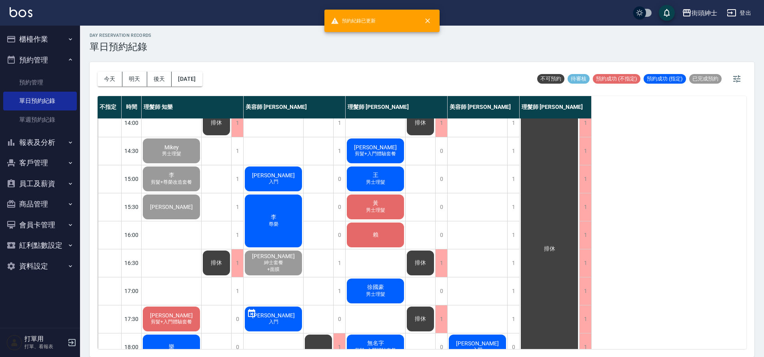
click at [277, 235] on div "[PERSON_NAME]" at bounding box center [274, 220] width 60 height 55
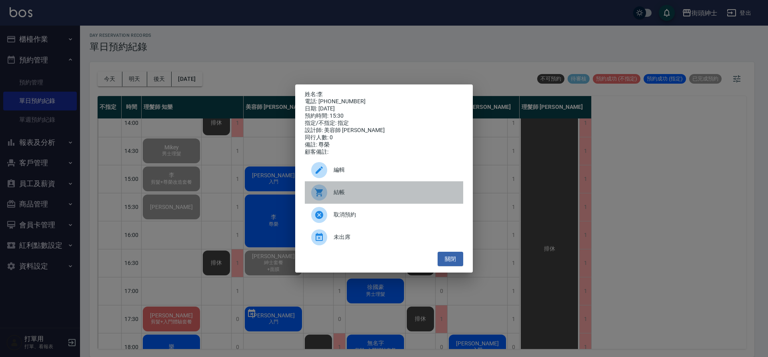
click at [330, 197] on div at bounding box center [322, 192] width 22 height 16
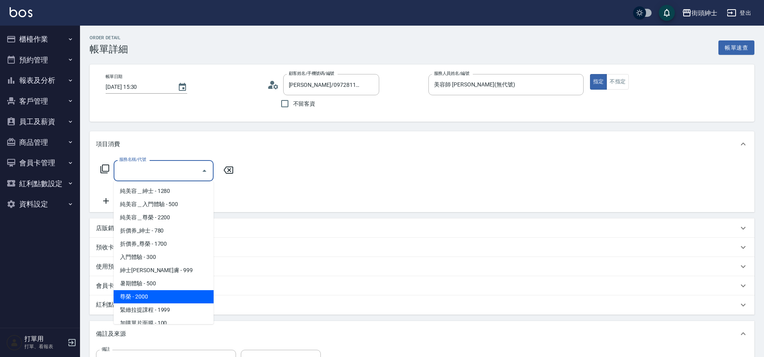
drag, startPoint x: 168, startPoint y: 296, endPoint x: 197, endPoint y: 286, distance: 30.9
click at [168, 296] on span "尊榮 - 2000" at bounding box center [164, 296] width 100 height 13
type input "尊榮"
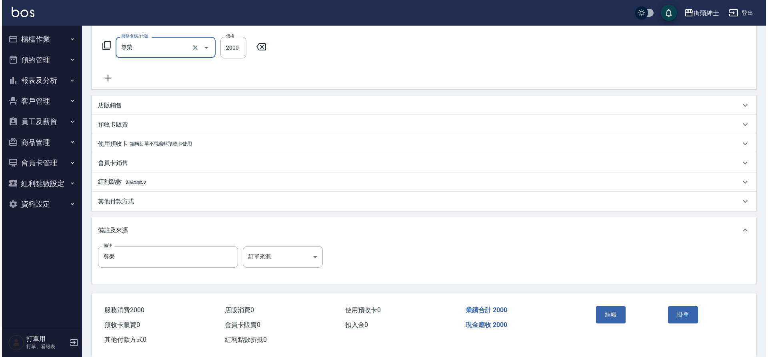
scroll to position [136, 0]
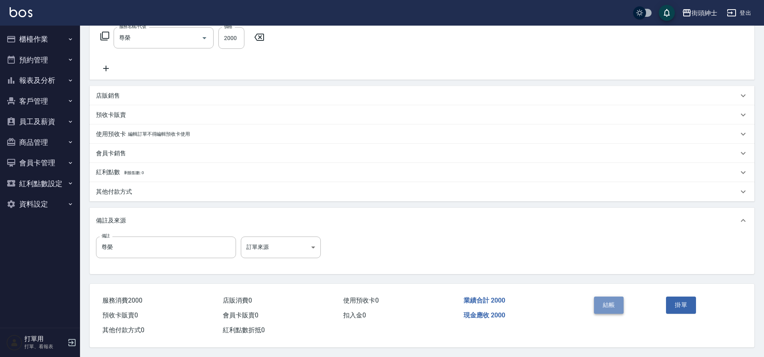
click at [615, 304] on button "結帳" at bounding box center [609, 304] width 30 height 17
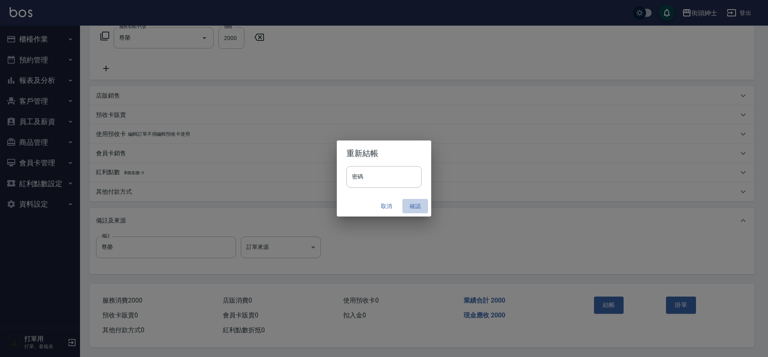
click at [413, 204] on button "確認" at bounding box center [415, 206] width 26 height 15
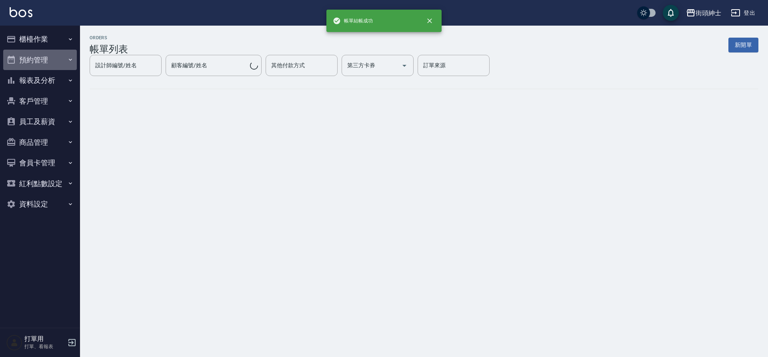
click at [45, 64] on button "預約管理" at bounding box center [40, 60] width 74 height 21
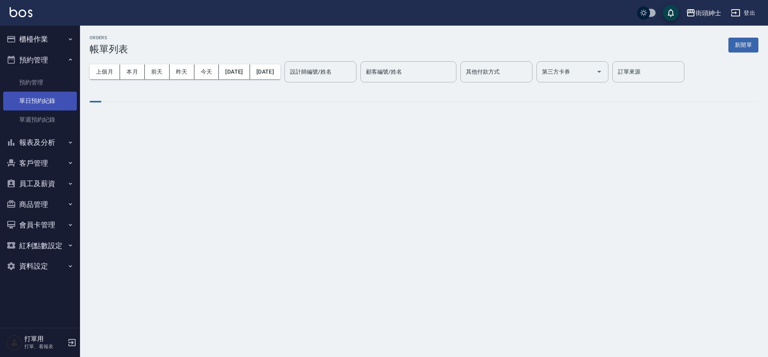
click at [47, 97] on link "單日預約紀錄" at bounding box center [40, 101] width 74 height 18
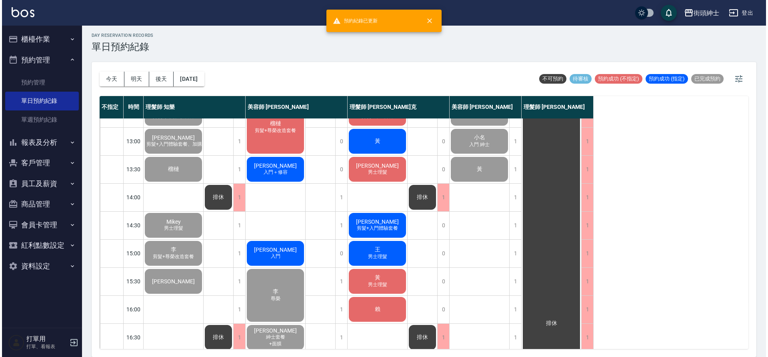
scroll to position [112, 0]
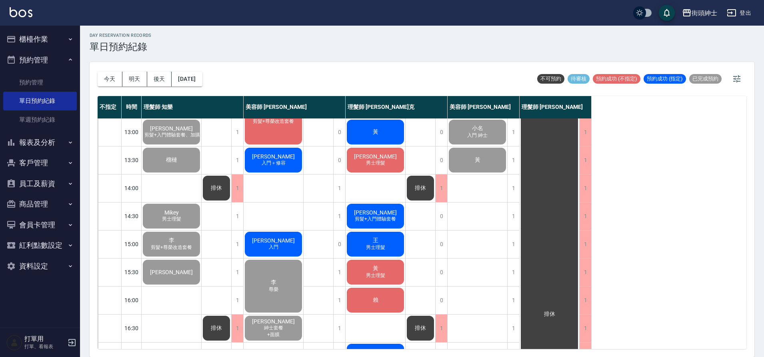
click at [278, 241] on span "[PERSON_NAME]" at bounding box center [273, 240] width 46 height 6
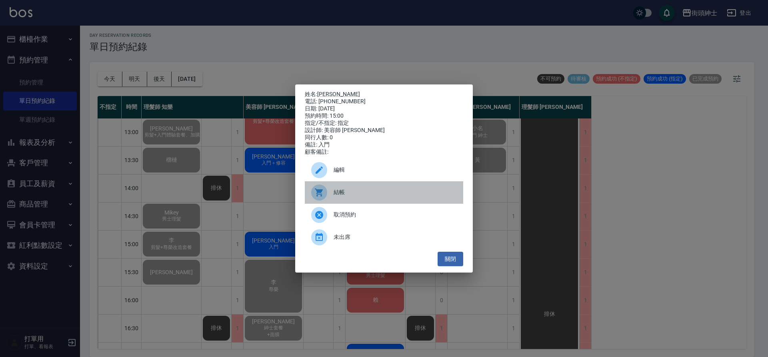
click at [372, 196] on span "結帳" at bounding box center [395, 192] width 123 height 8
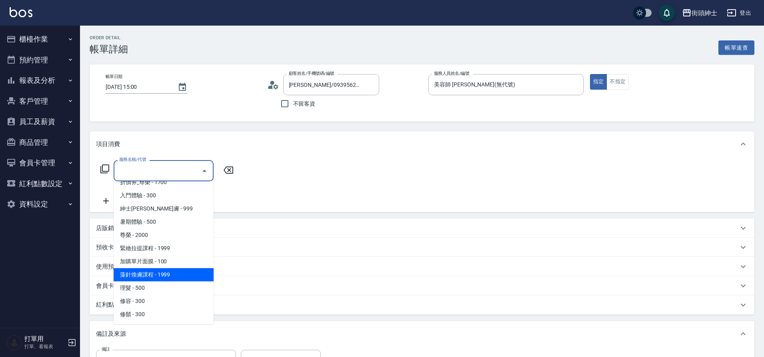
scroll to position [46, 0]
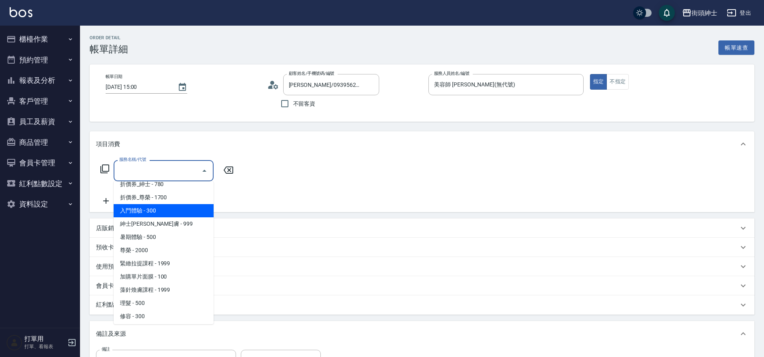
click at [148, 206] on span "入門體驗 - 300" at bounding box center [164, 210] width 100 height 13
type input "入門體驗"
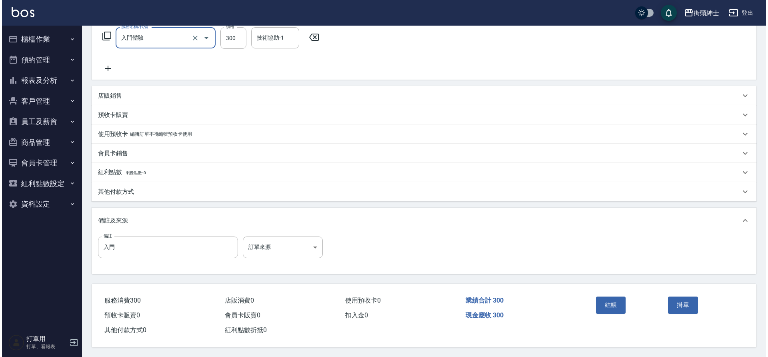
scroll to position [136, 0]
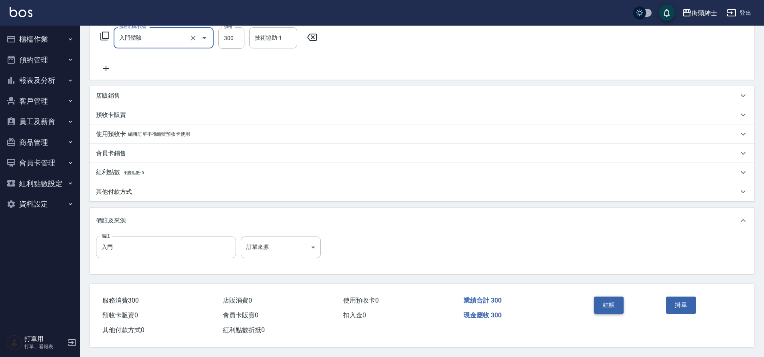
click at [612, 303] on button "結帳" at bounding box center [609, 304] width 30 height 17
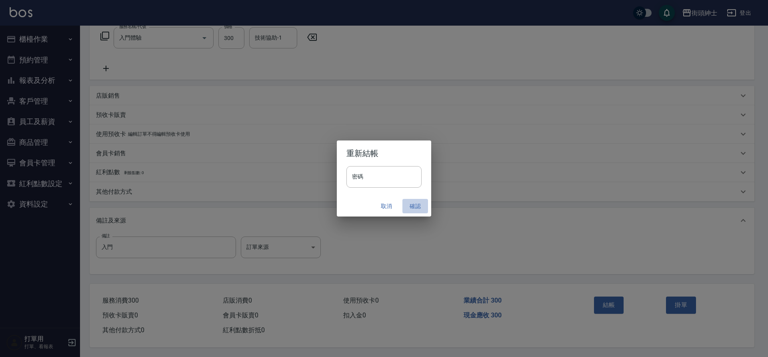
click at [410, 204] on button "確認" at bounding box center [415, 206] width 26 height 15
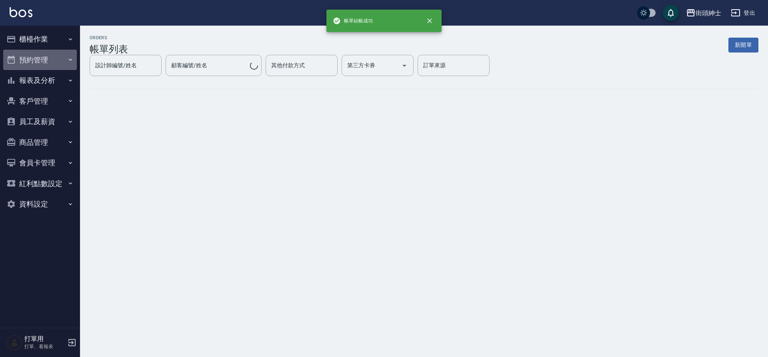
click at [30, 61] on button "預約管理" at bounding box center [40, 60] width 74 height 21
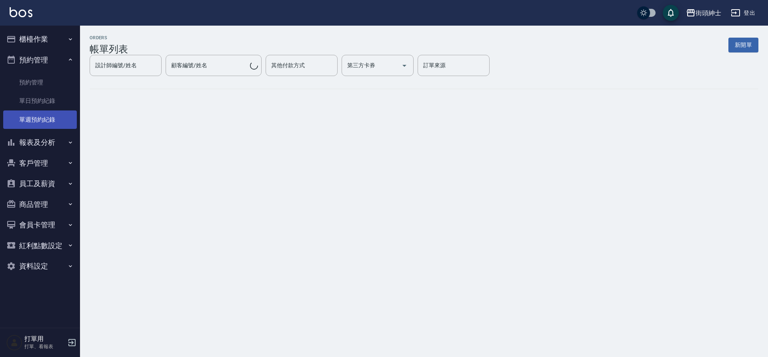
click at [32, 96] on link "單日預約紀錄" at bounding box center [40, 101] width 74 height 18
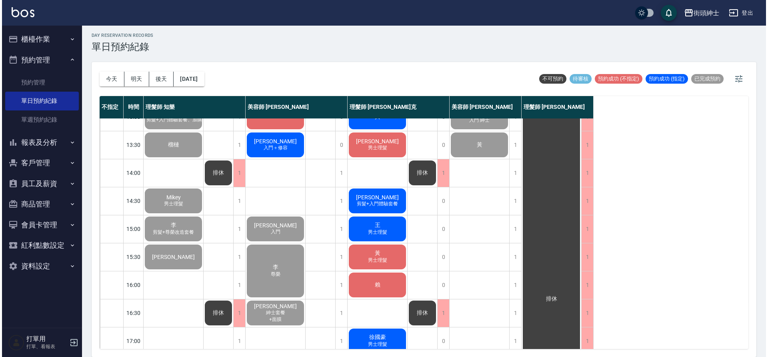
scroll to position [122, 0]
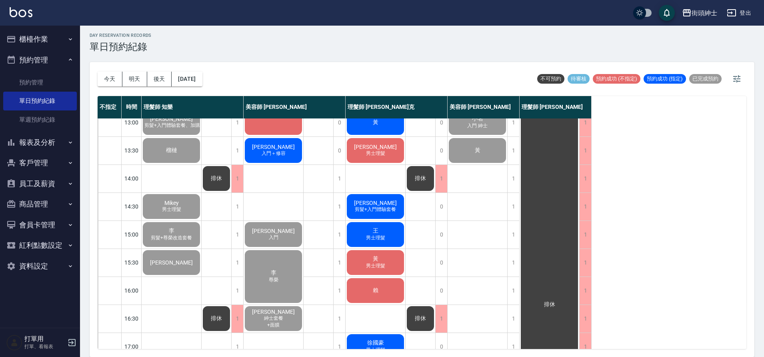
click at [266, 149] on span "[PERSON_NAME]" at bounding box center [273, 147] width 46 height 6
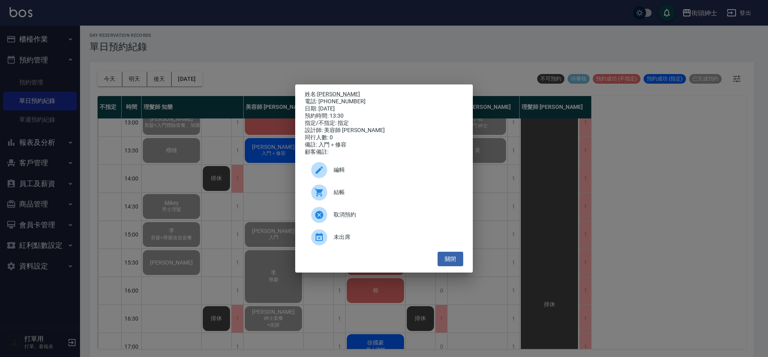
click at [346, 195] on span "結帳" at bounding box center [395, 192] width 123 height 8
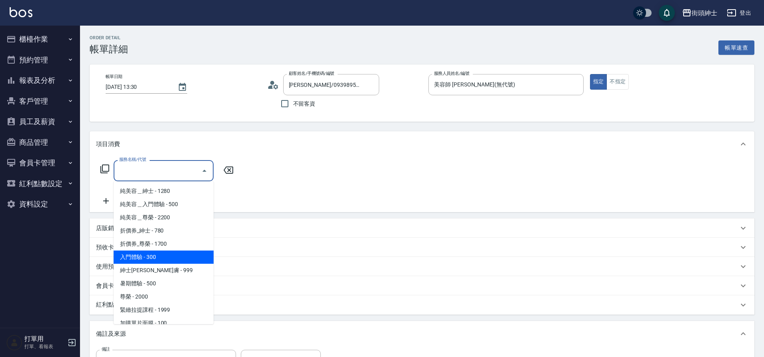
click at [170, 254] on span "入門體驗 - 300" at bounding box center [164, 256] width 100 height 13
type input "入門體驗"
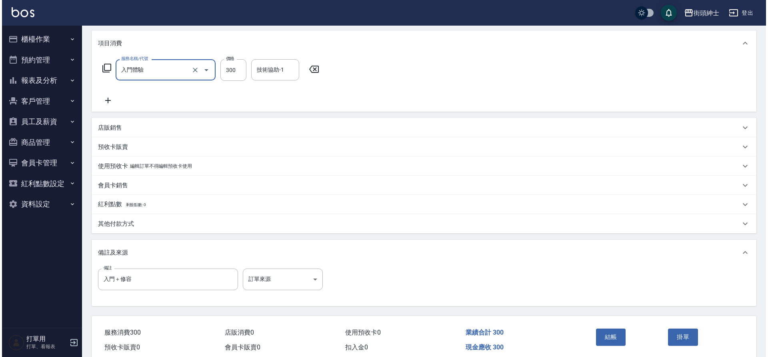
scroll to position [136, 0]
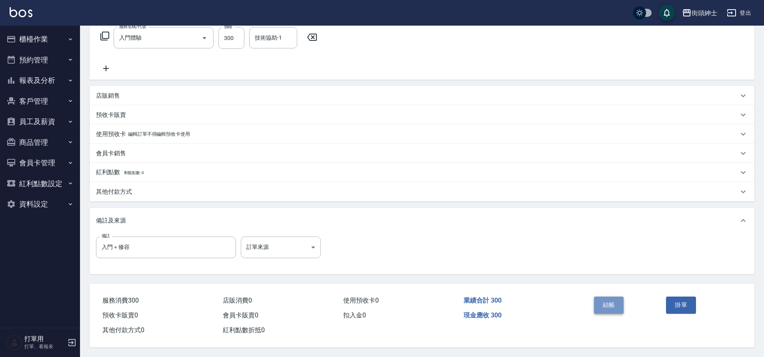
click at [619, 304] on button "結帳" at bounding box center [609, 304] width 30 height 17
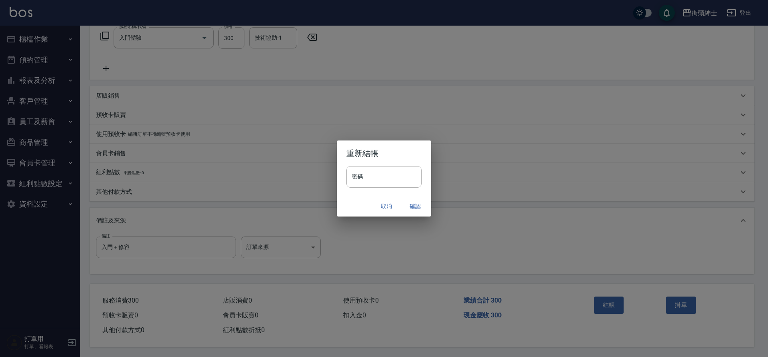
click at [409, 201] on button "確認" at bounding box center [415, 206] width 26 height 15
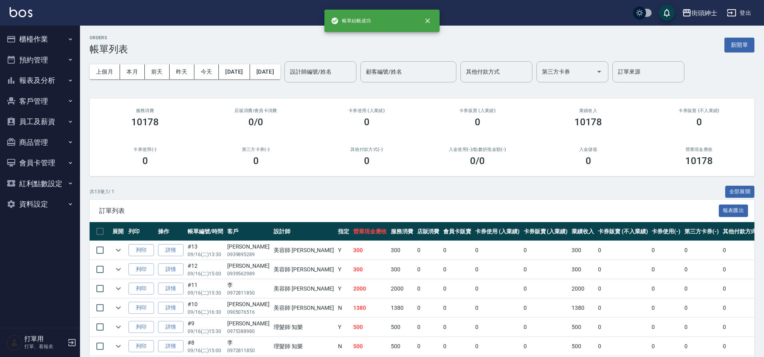
click at [36, 54] on button "預約管理" at bounding box center [40, 60] width 74 height 21
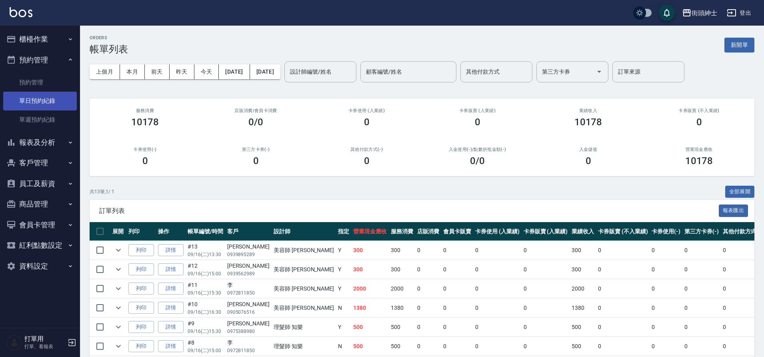
click at [48, 98] on link "單日預約紀錄" at bounding box center [40, 101] width 74 height 18
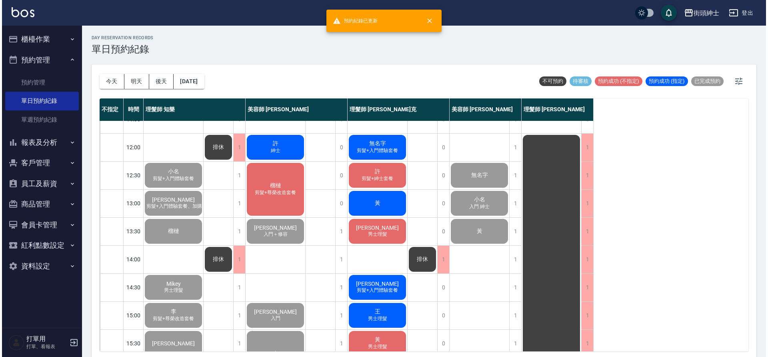
scroll to position [4, 0]
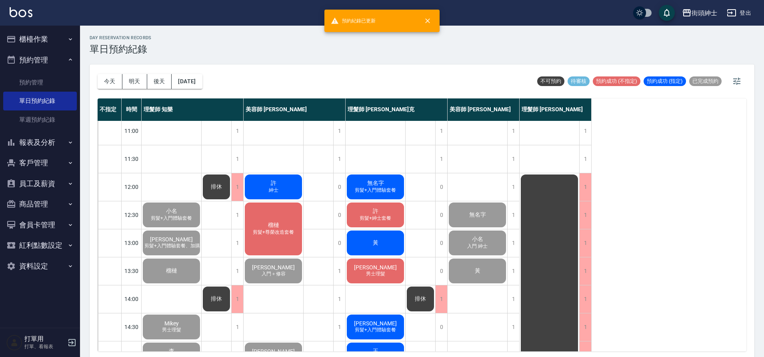
click at [289, 222] on div "榴槤 剪髮+尊榮改造套餐" at bounding box center [274, 228] width 60 height 55
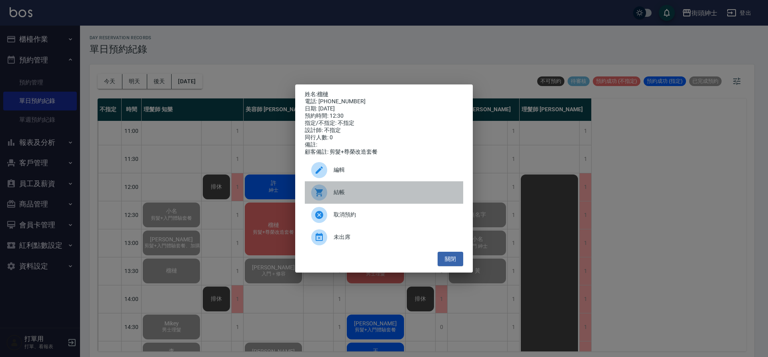
click at [342, 195] on span "結帳" at bounding box center [395, 192] width 123 height 8
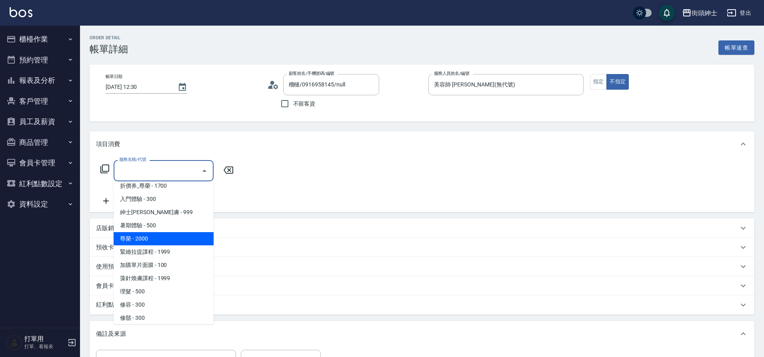
scroll to position [62, 0]
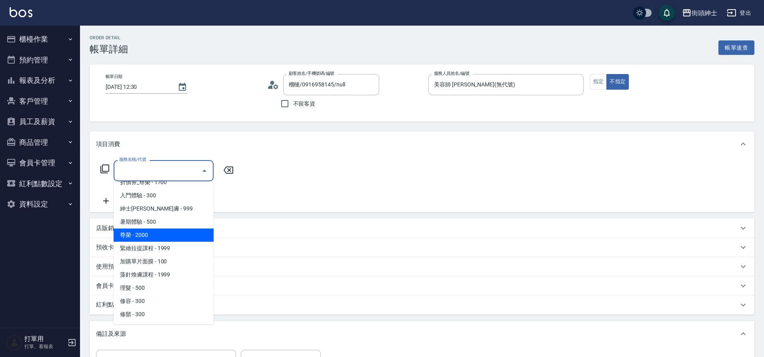
click at [167, 231] on span "尊榮 - 2000" at bounding box center [164, 234] width 100 height 13
type input "尊榮"
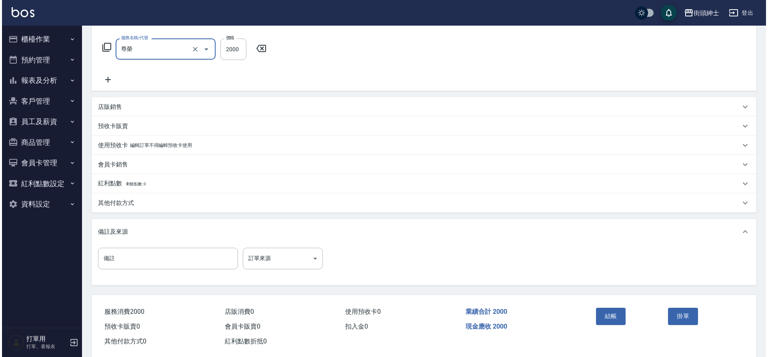
scroll to position [136, 0]
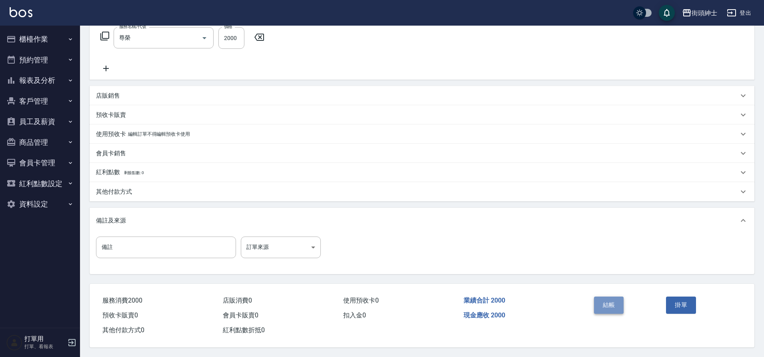
click at [614, 296] on button "結帳" at bounding box center [609, 304] width 30 height 17
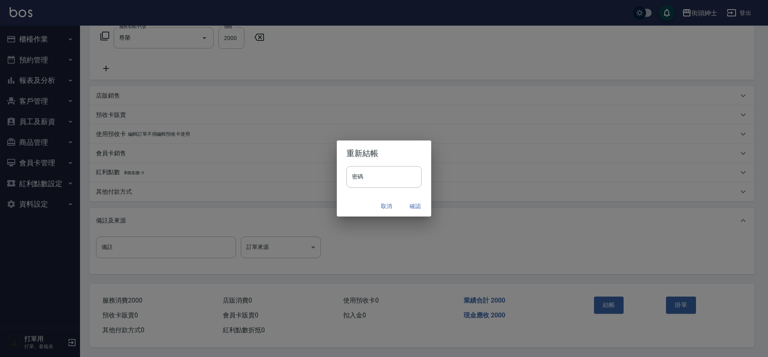
click at [410, 210] on button "確認" at bounding box center [415, 206] width 26 height 15
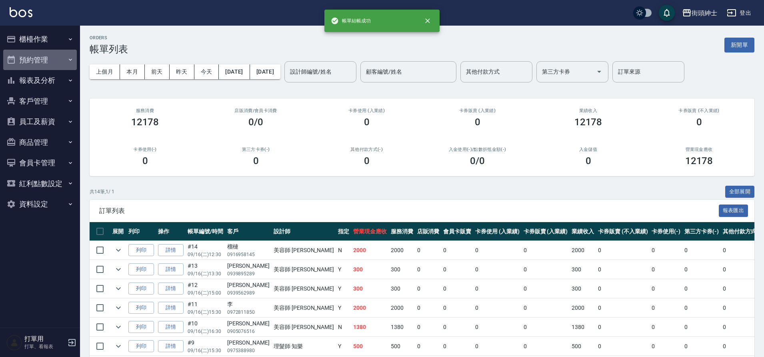
click at [38, 66] on button "預約管理" at bounding box center [40, 60] width 74 height 21
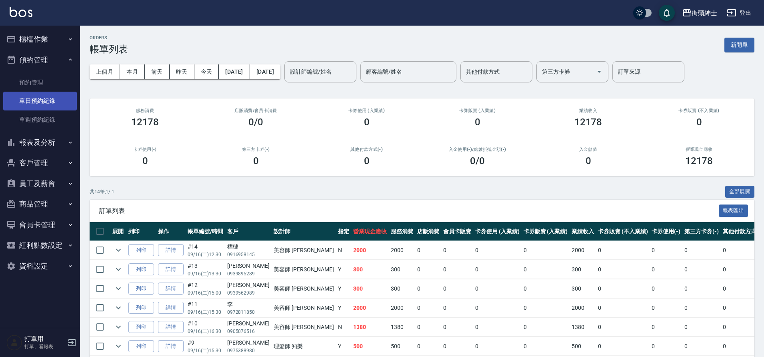
click at [50, 108] on link "單日預約紀錄" at bounding box center [40, 101] width 74 height 18
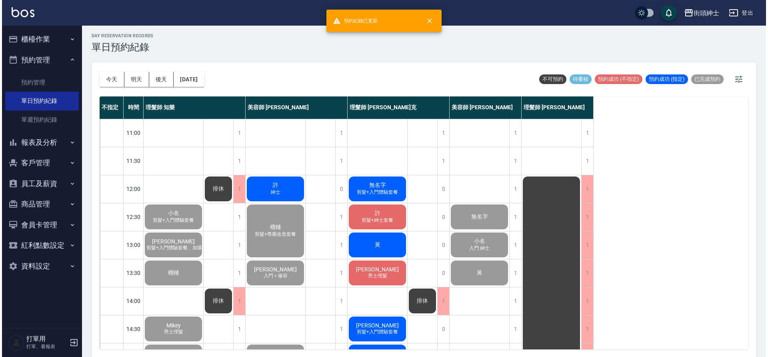
scroll to position [2, 0]
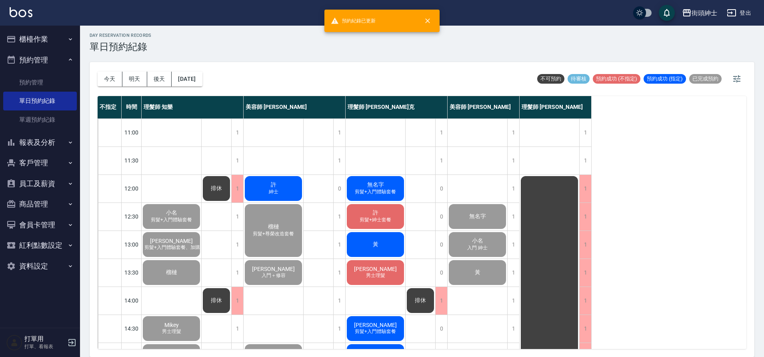
click at [280, 188] on div "[PERSON_NAME]" at bounding box center [274, 188] width 60 height 27
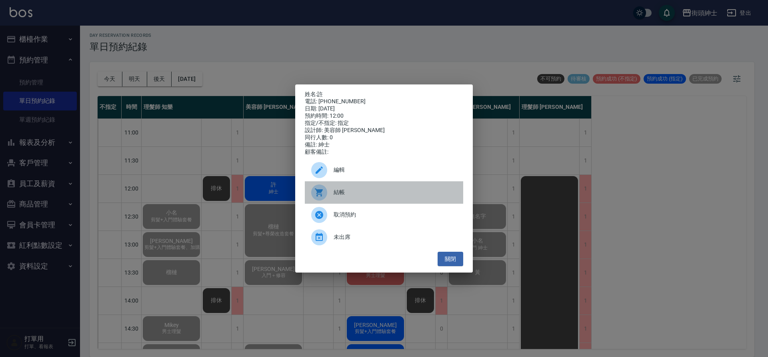
click at [354, 195] on span "結帳" at bounding box center [395, 192] width 123 height 8
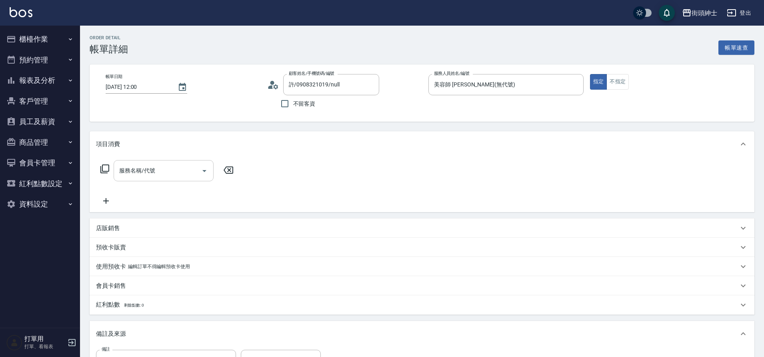
click at [174, 179] on div "服務名稱/代號" at bounding box center [164, 170] width 100 height 21
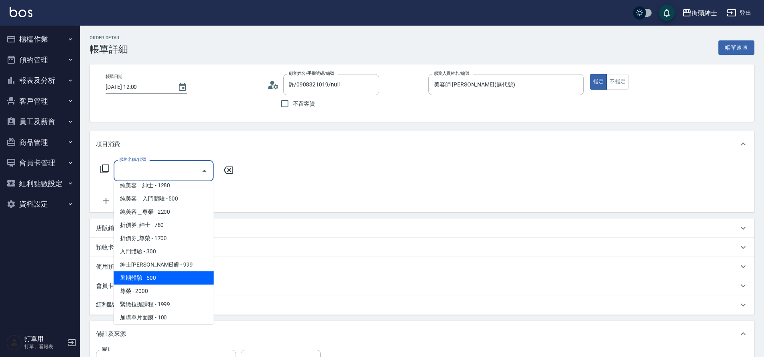
scroll to position [13, 0]
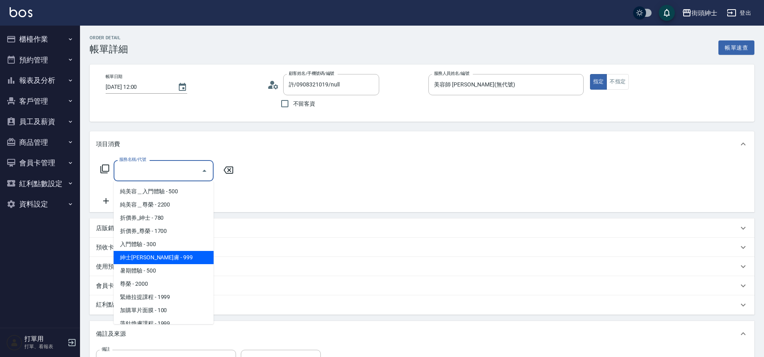
click at [174, 261] on span "紳士[PERSON_NAME]膚 - 999" at bounding box center [164, 257] width 100 height 13
type input "紳士全效煥膚"
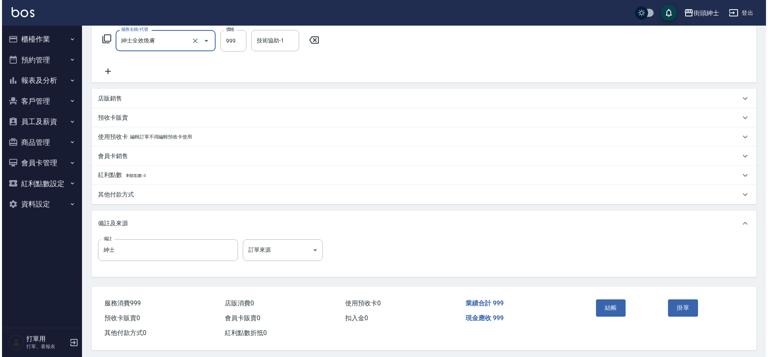
scroll to position [134, 0]
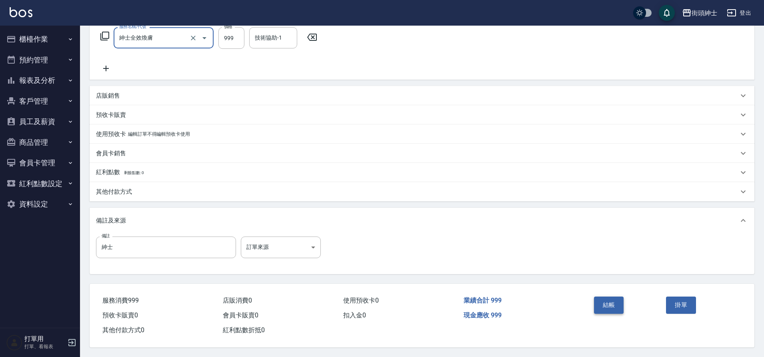
click at [609, 300] on button "結帳" at bounding box center [609, 304] width 30 height 17
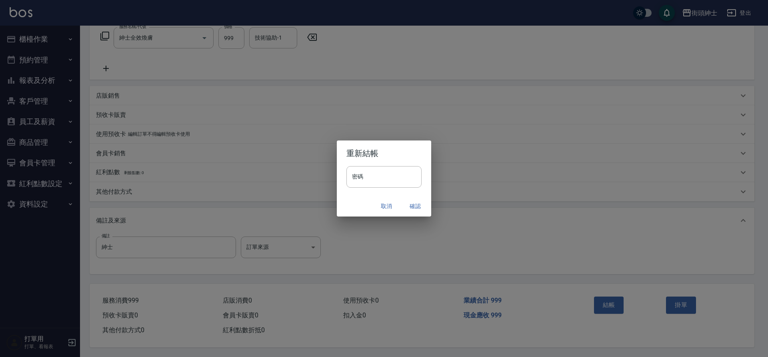
click at [422, 208] on button "確認" at bounding box center [415, 206] width 26 height 15
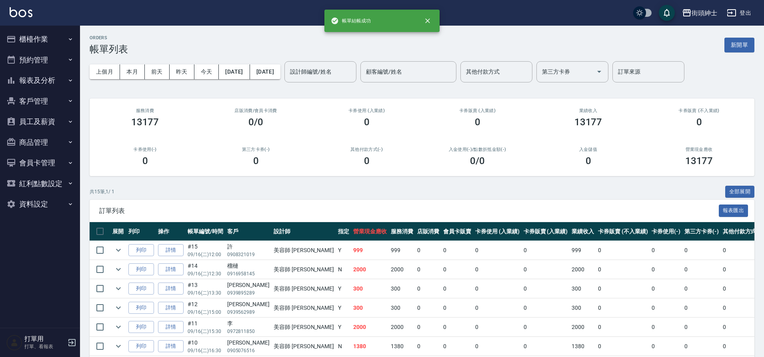
click at [24, 58] on button "預約管理" at bounding box center [40, 60] width 74 height 21
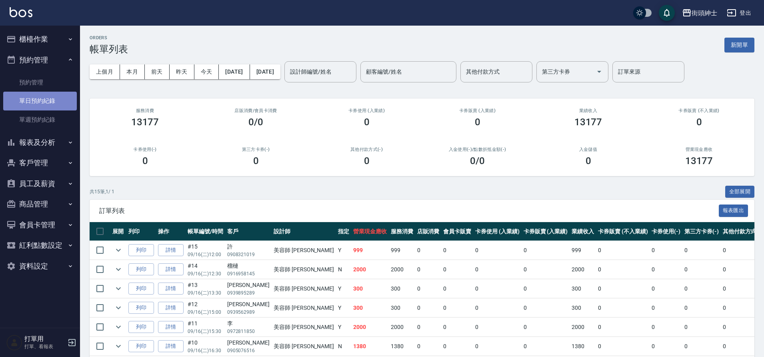
click at [50, 106] on link "單日預約紀錄" at bounding box center [40, 101] width 74 height 18
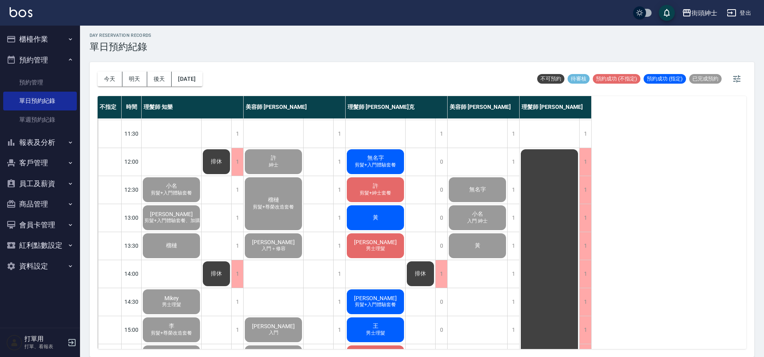
scroll to position [364, 0]
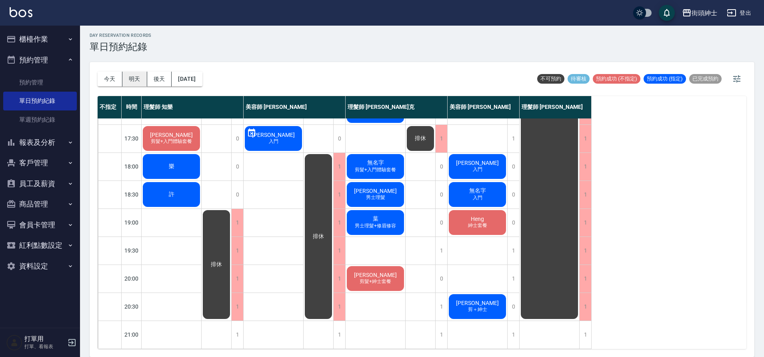
click at [140, 83] on button "明天" at bounding box center [134, 79] width 25 height 15
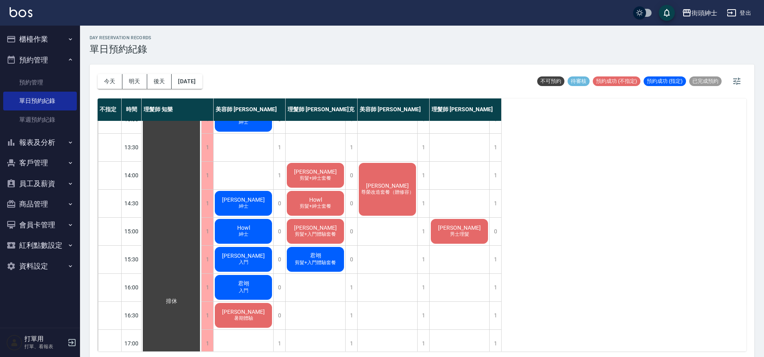
scroll to position [186, 0]
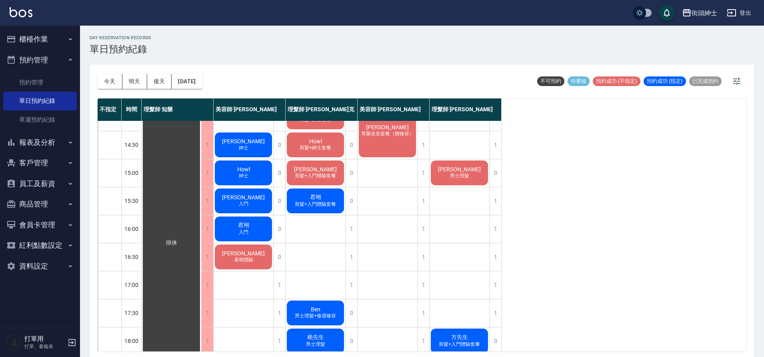
click at [202, 73] on div "[DATE] [DATE] [DATE] [DATE]" at bounding box center [150, 81] width 105 height 34
click at [202, 76] on button "[DATE]" at bounding box center [187, 81] width 30 height 15
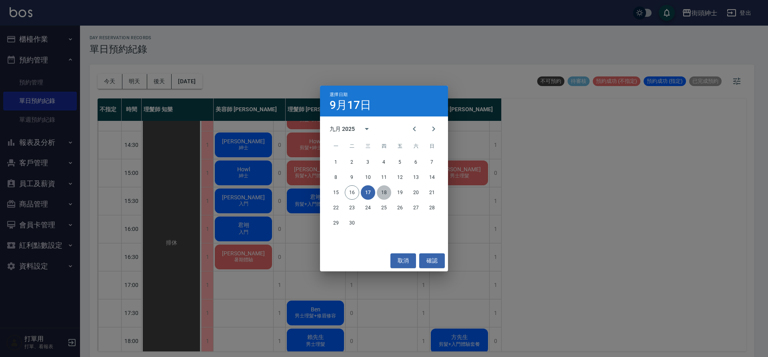
click at [380, 194] on button "18" at bounding box center [384, 192] width 14 height 14
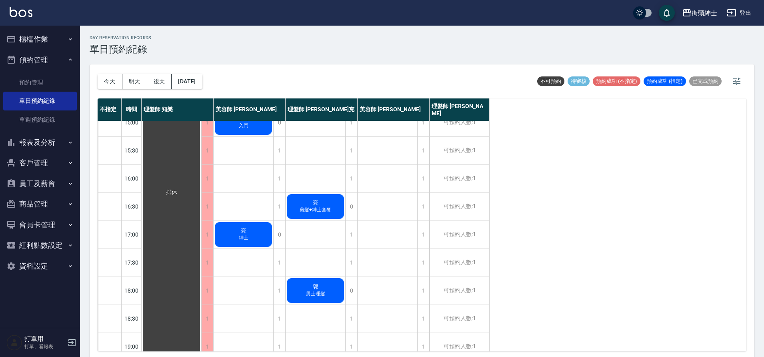
scroll to position [239, 0]
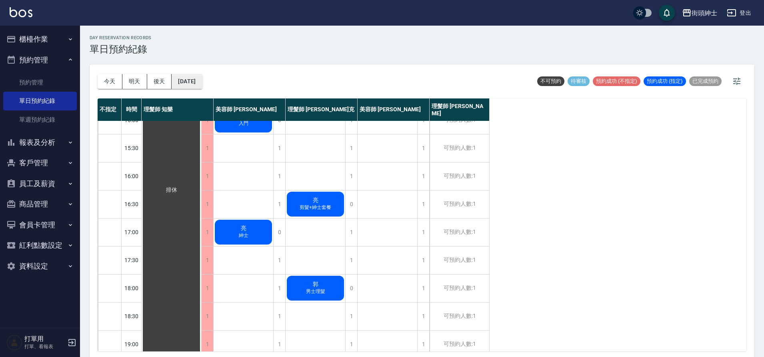
click at [188, 82] on button "[DATE]" at bounding box center [187, 81] width 30 height 15
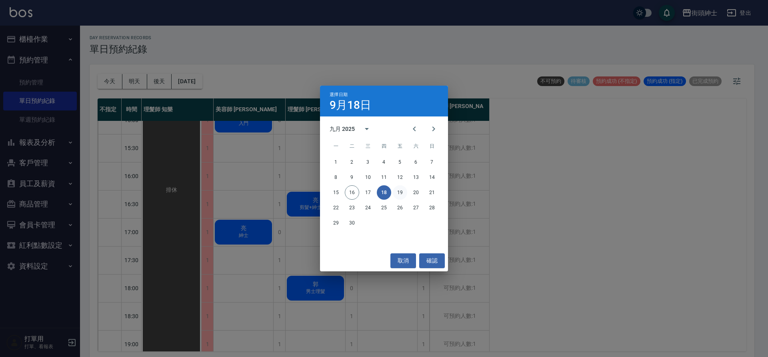
click at [400, 190] on button "19" at bounding box center [400, 192] width 14 height 14
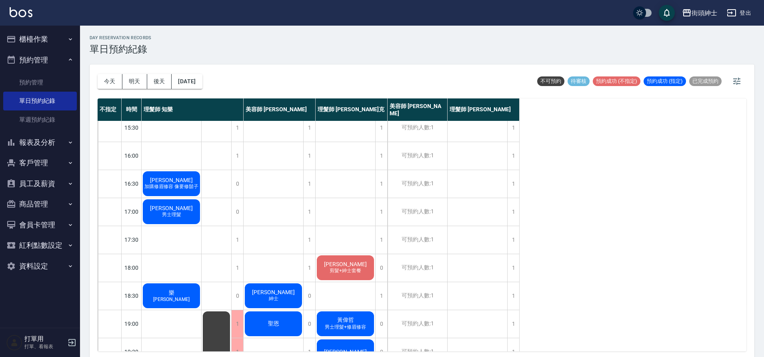
scroll to position [308, 0]
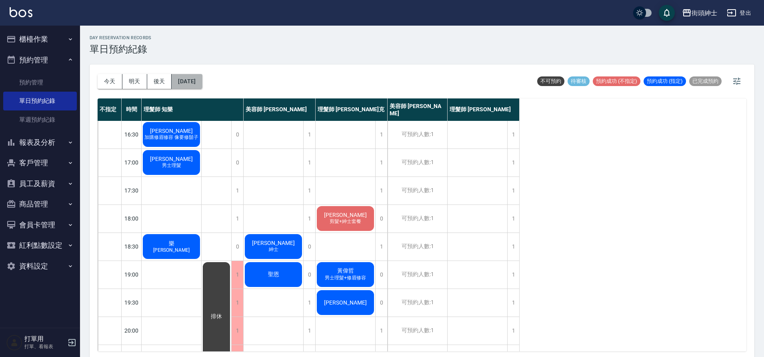
click at [195, 82] on button "[DATE]" at bounding box center [187, 81] width 30 height 15
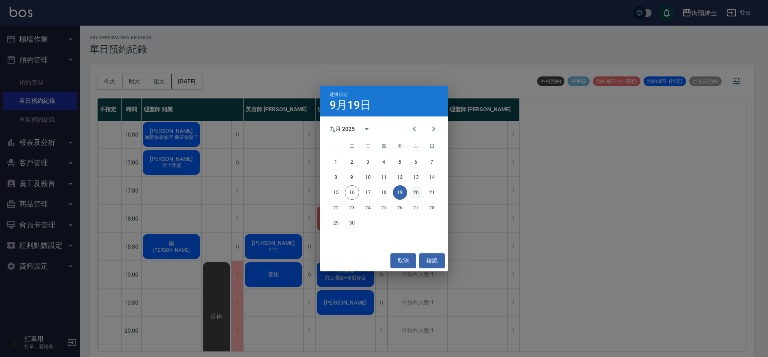
click at [411, 195] on button "20" at bounding box center [416, 192] width 14 height 14
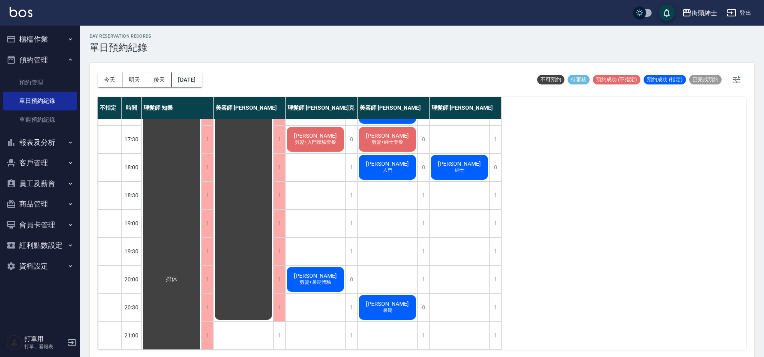
scroll to position [2, 0]
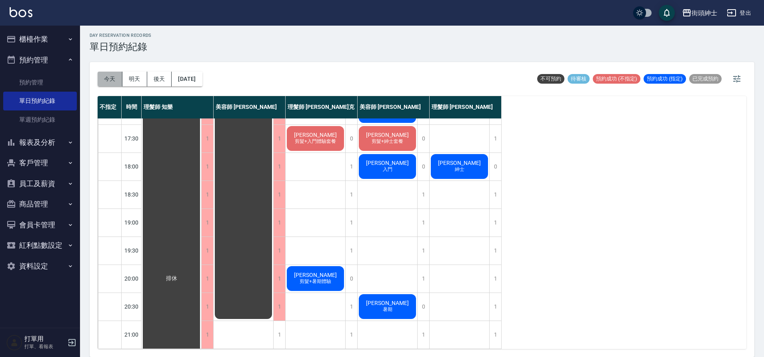
click at [117, 80] on button "今天" at bounding box center [110, 79] width 25 height 15
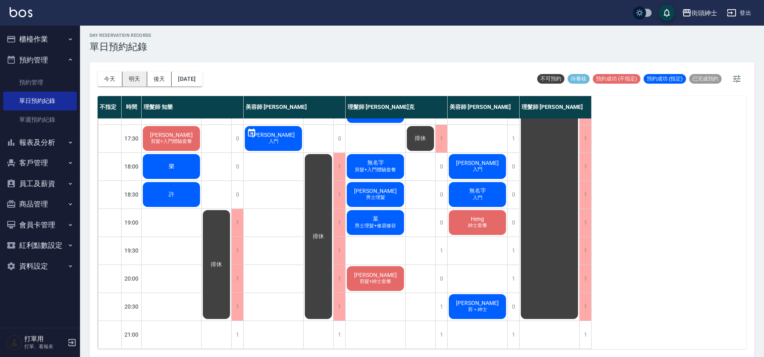
click at [135, 83] on button "明天" at bounding box center [134, 79] width 25 height 15
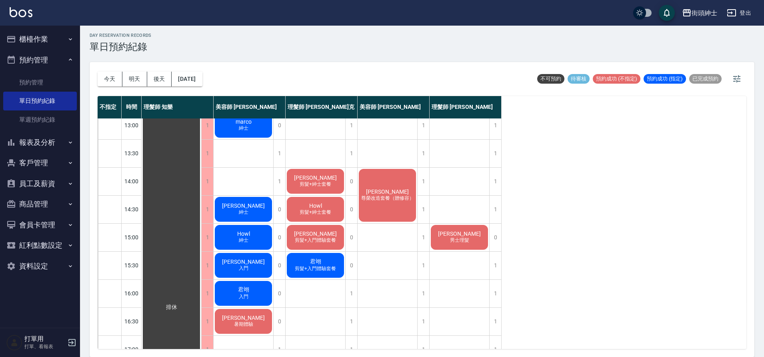
scroll to position [117, 0]
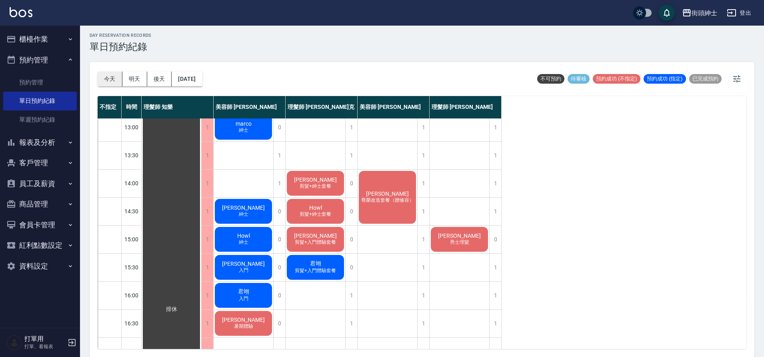
click at [102, 80] on button "今天" at bounding box center [110, 79] width 25 height 15
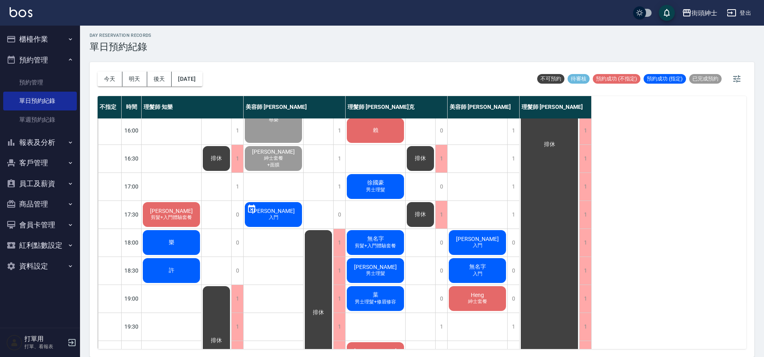
scroll to position [274, 0]
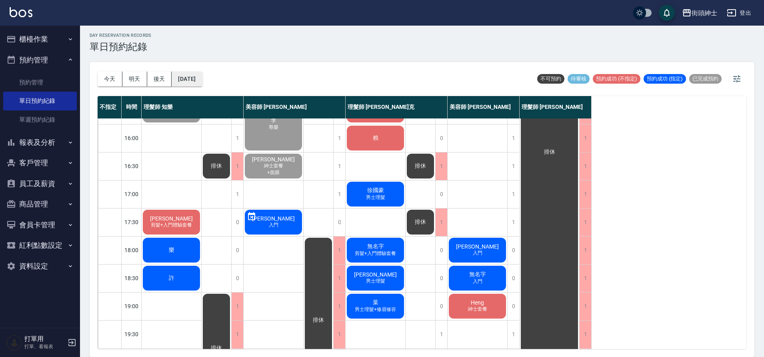
click at [202, 80] on button "[DATE]" at bounding box center [187, 79] width 30 height 15
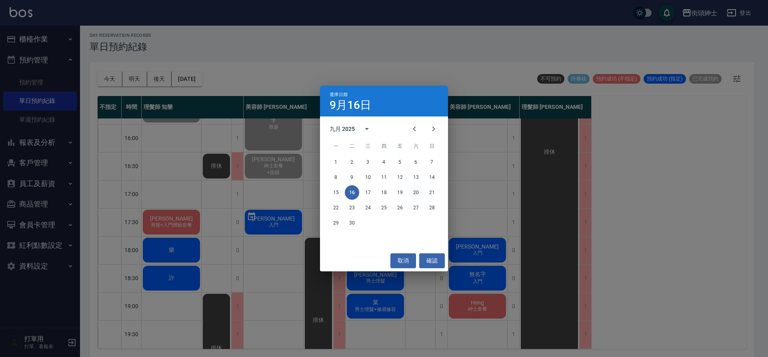
click at [418, 192] on button "20" at bounding box center [416, 192] width 14 height 14
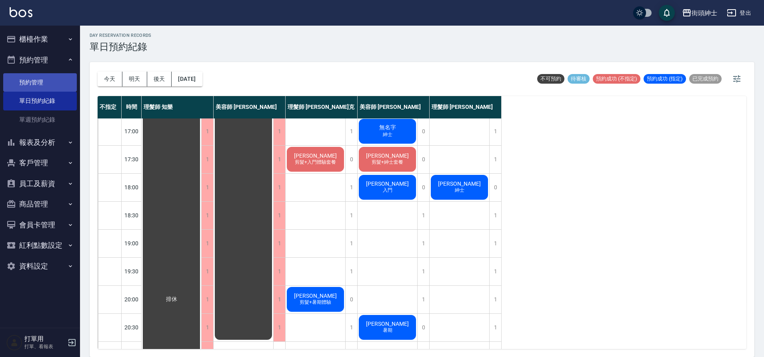
scroll to position [345, 0]
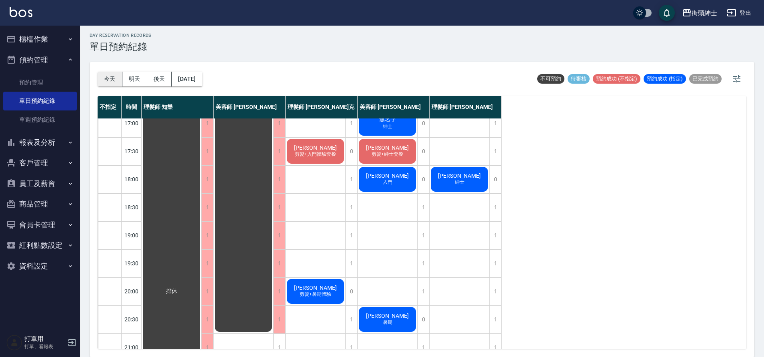
click at [102, 85] on button "今天" at bounding box center [110, 79] width 25 height 15
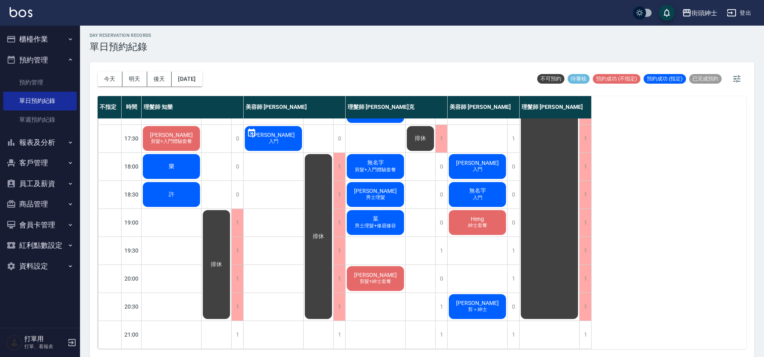
scroll to position [350, 0]
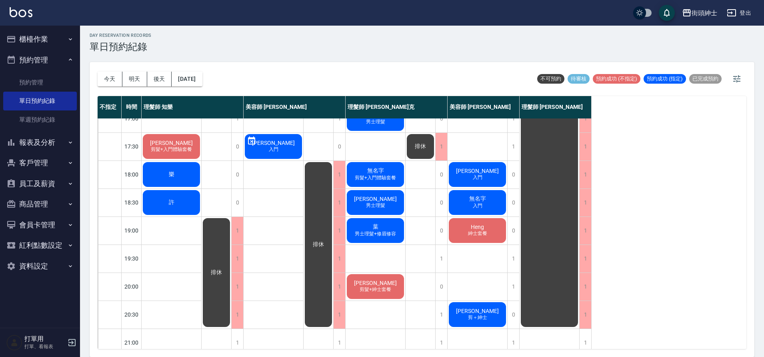
click at [392, 174] on span "剪髮+入門體驗套餐" at bounding box center [375, 177] width 44 height 7
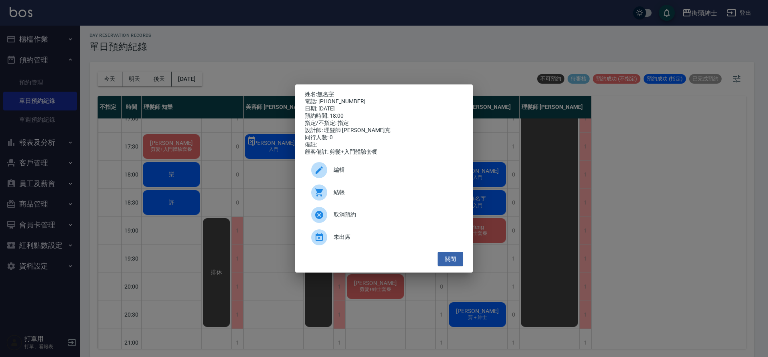
click at [479, 24] on div "姓名: 無名字 電話: 0932390849 日期: 2025/09/16 預約時間: 18:00 指定/不指定: 指定 設計師: 理髮師 Vic 維克 同行…" at bounding box center [384, 178] width 768 height 357
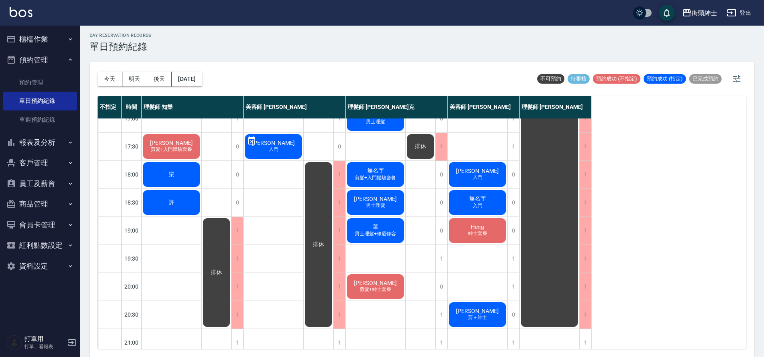
click at [392, 174] on div "無名字 剪髮+入門體驗套餐" at bounding box center [376, 174] width 60 height 27
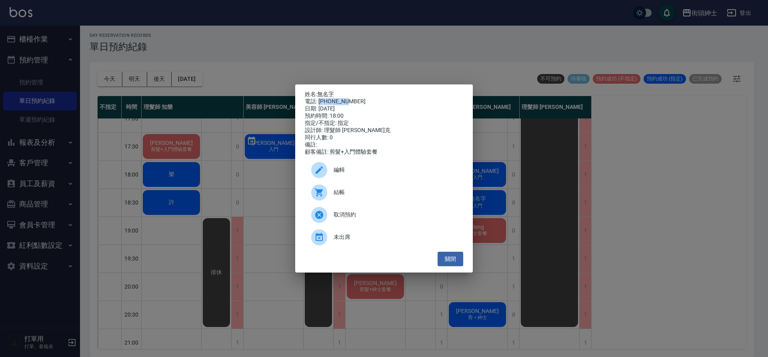
drag, startPoint x: 319, startPoint y: 100, endPoint x: 348, endPoint y: 100, distance: 28.4
click at [348, 100] on div "電話: 0932390849" at bounding box center [384, 101] width 158 height 7
click at [365, 74] on div "姓名: 無名字 電話: 0932390849 日期: 2025/09/16 預約時間: 18:00 指定/不指定: 指定 設計師: 理髮師 Vic 維克 同行…" at bounding box center [384, 178] width 768 height 357
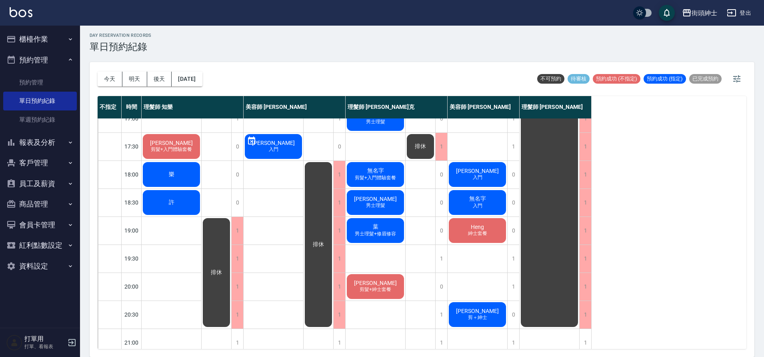
click at [387, 204] on div "李銘恩 男士理髮" at bounding box center [376, 202] width 60 height 27
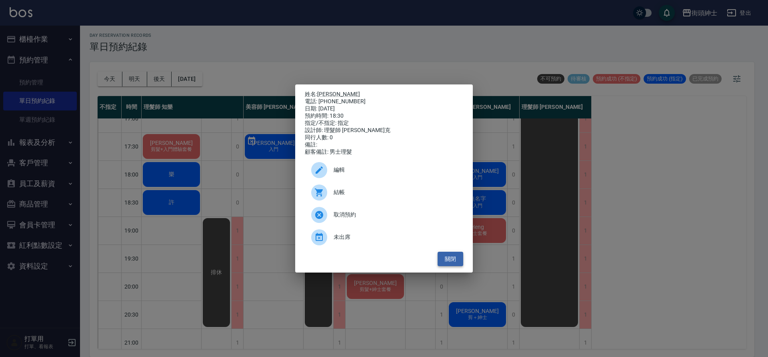
click at [454, 264] on button "關閉" at bounding box center [451, 259] width 26 height 15
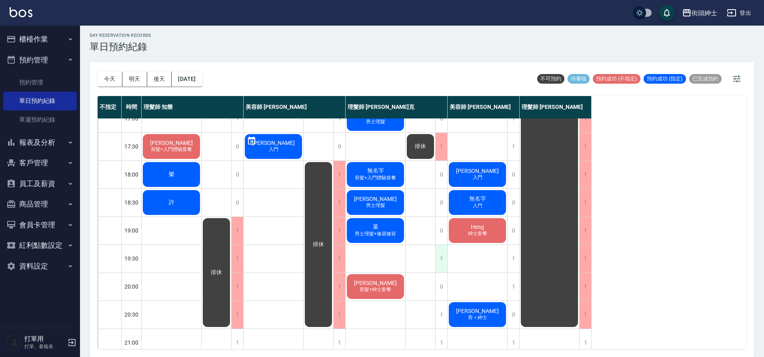
click at [442, 258] on div "1" at bounding box center [441, 259] width 12 height 28
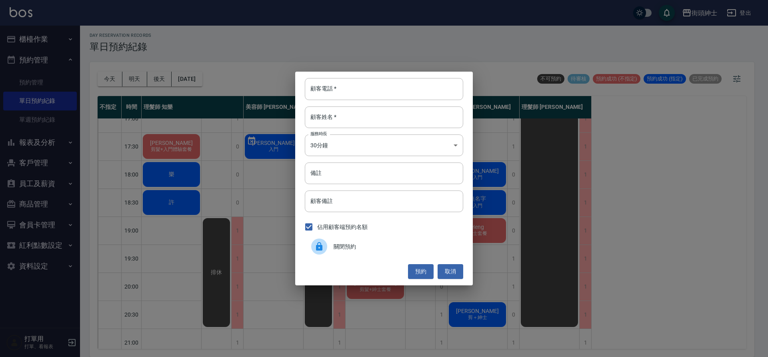
click at [392, 246] on span "關閉預約" at bounding box center [395, 246] width 123 height 8
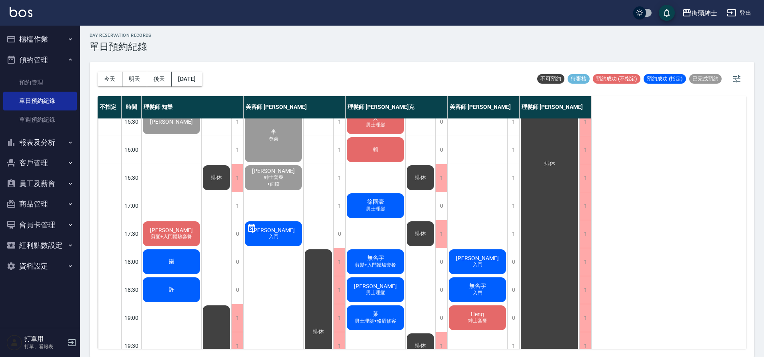
scroll to position [269, 0]
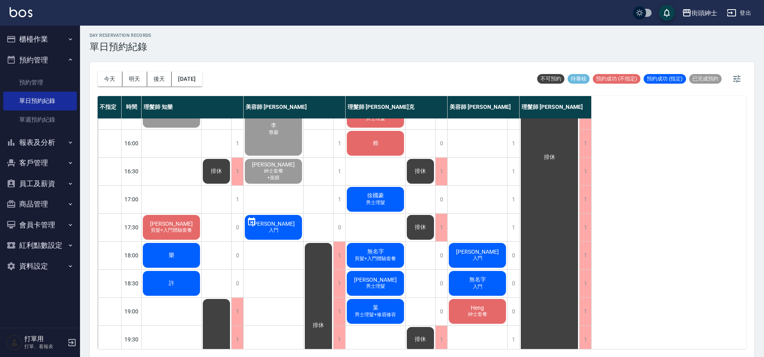
click at [177, 232] on span "剪髮+入門體驗套餐" at bounding box center [171, 230] width 44 height 7
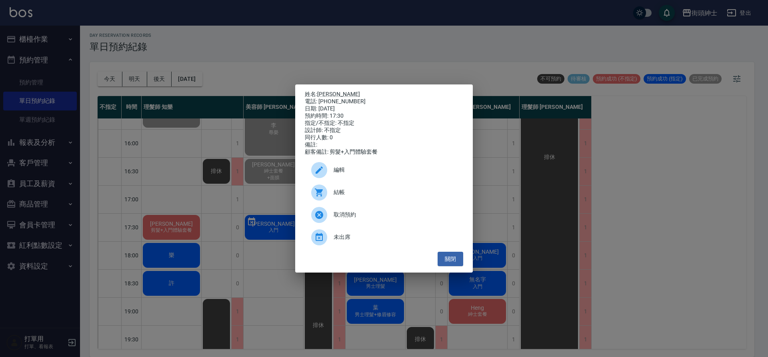
click at [358, 196] on span "結帳" at bounding box center [395, 192] width 123 height 8
click at [456, 264] on button "關閉" at bounding box center [451, 259] width 26 height 15
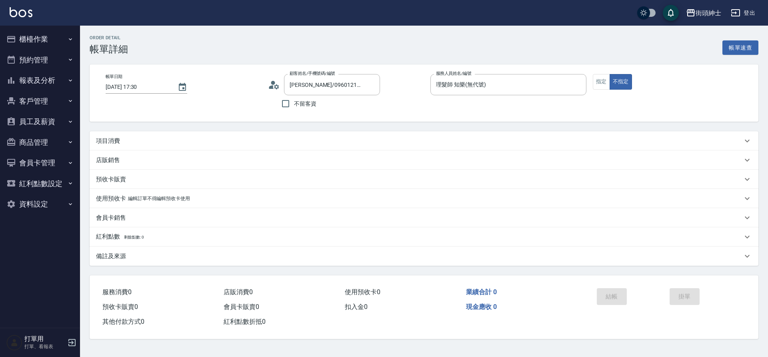
click at [160, 140] on div "項目消費" at bounding box center [419, 141] width 646 height 8
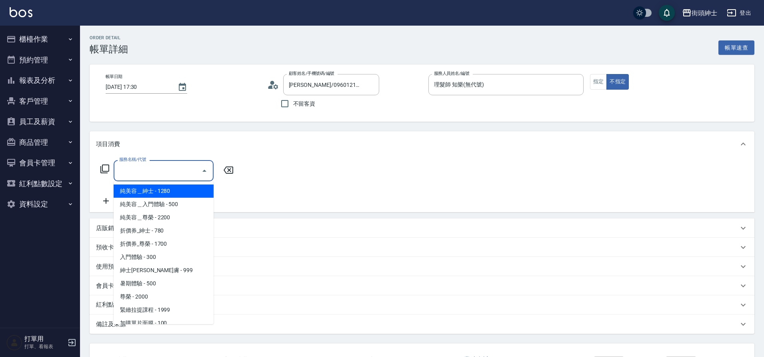
click at [154, 166] on input "服務名稱/代號" at bounding box center [157, 171] width 81 height 14
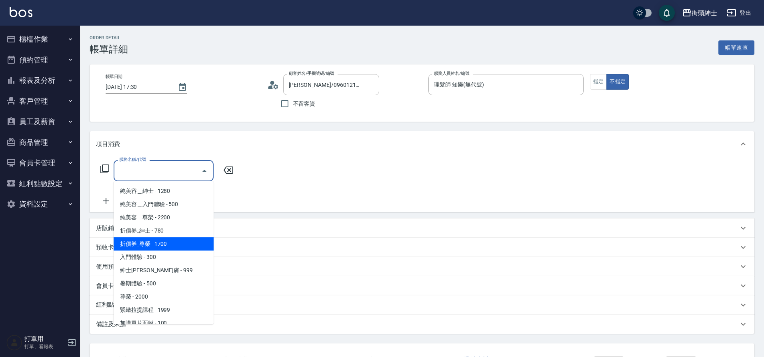
scroll to position [62, 0]
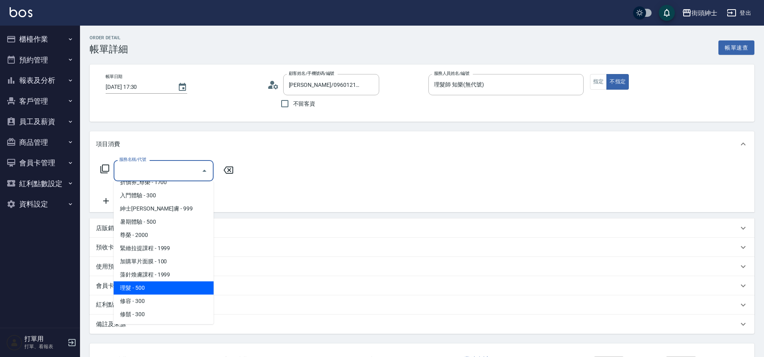
click at [156, 284] on span "理髮 - 500" at bounding box center [164, 287] width 100 height 13
type input "理髮(A02)"
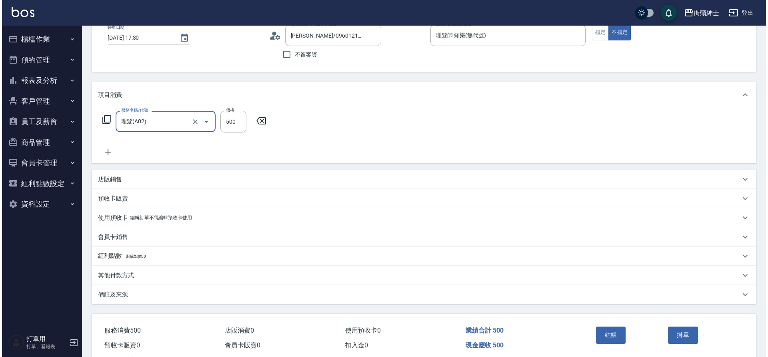
scroll to position [83, 0]
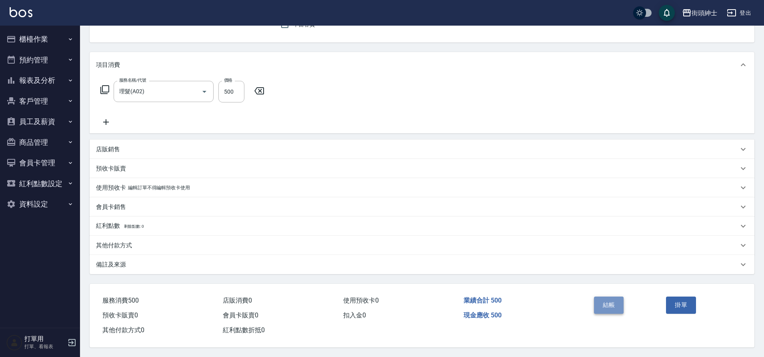
click at [611, 304] on button "結帳" at bounding box center [609, 304] width 30 height 17
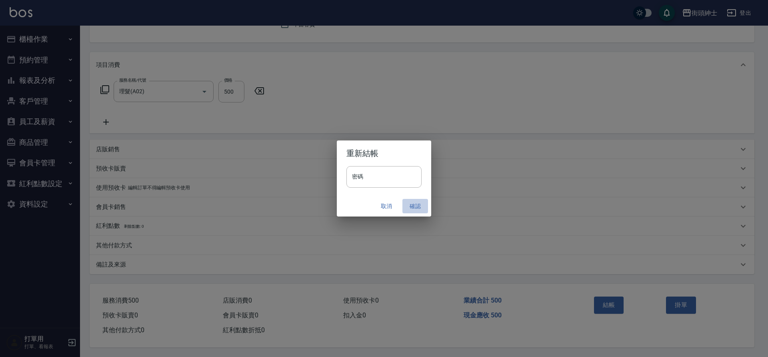
click at [415, 203] on button "確認" at bounding box center [415, 206] width 26 height 15
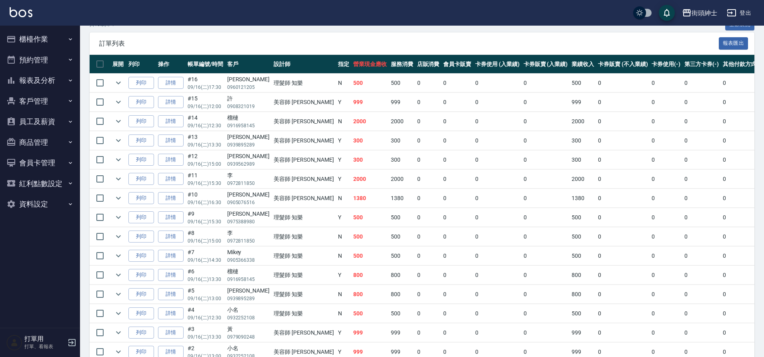
scroll to position [172, 0]
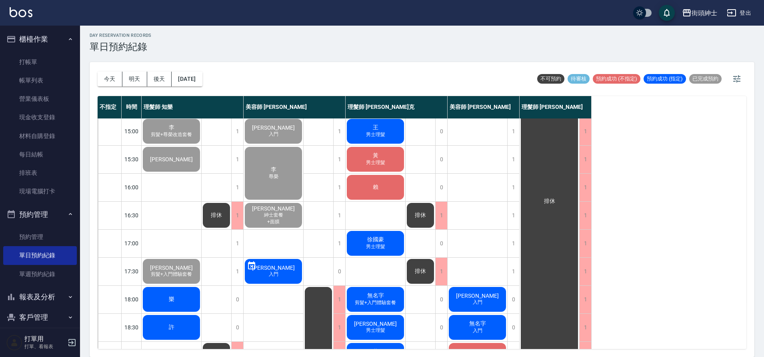
scroll to position [289, 0]
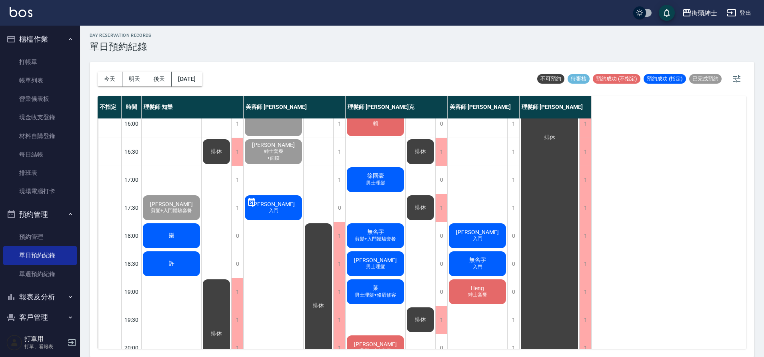
click at [187, 241] on div "樂" at bounding box center [172, 235] width 60 height 27
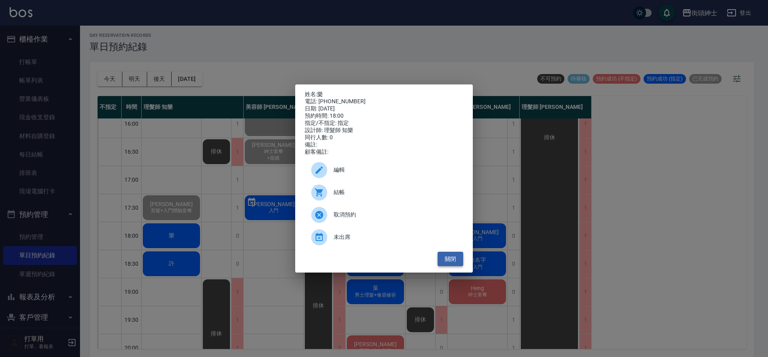
click at [453, 266] on button "關閉" at bounding box center [451, 259] width 26 height 15
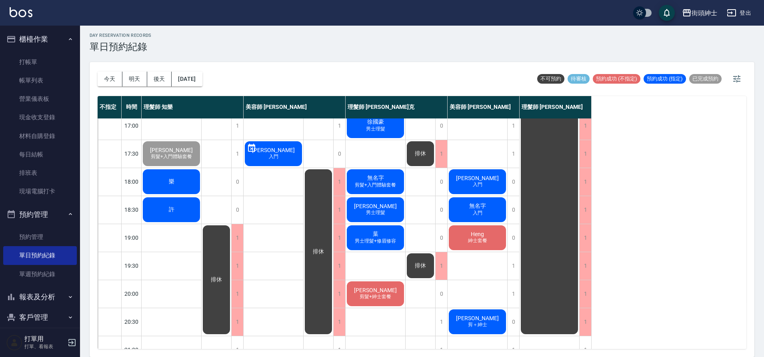
scroll to position [302, 0]
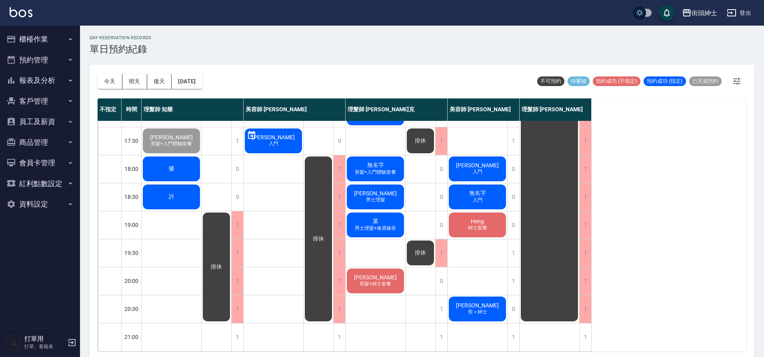
click at [483, 218] on span "Heng" at bounding box center [477, 221] width 16 height 6
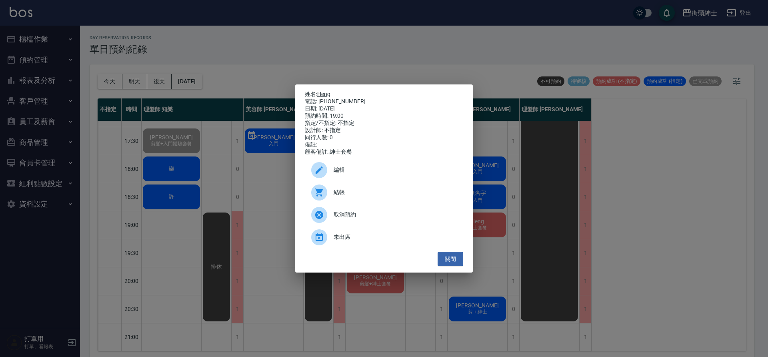
click at [328, 91] on link "Heng" at bounding box center [323, 94] width 13 height 6
click at [583, 257] on div "姓名: Heng 電話: [PHONE_NUMBER] 日期: [DATE] 預約時間: 19:00 指定/不指定: 不指定 設計師: 不指定 同行人數: 0…" at bounding box center [384, 178] width 768 height 357
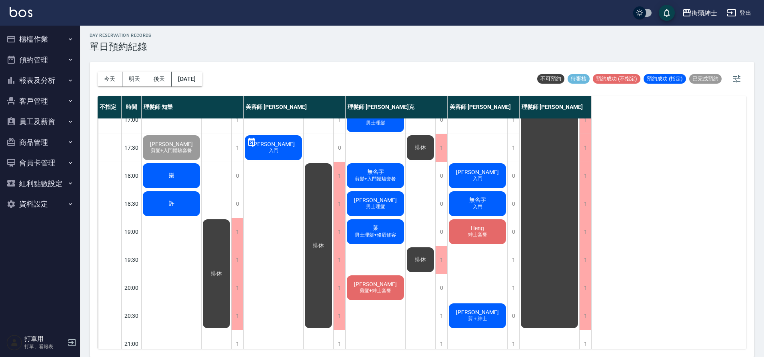
scroll to position [364, 0]
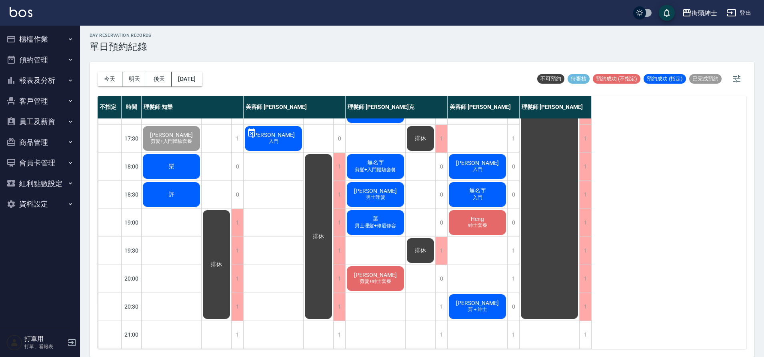
click at [167, 166] on div "樂" at bounding box center [172, 166] width 60 height 27
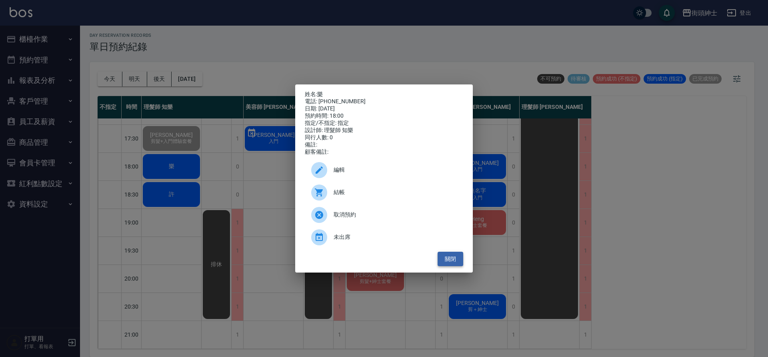
click at [459, 262] on button "關閉" at bounding box center [451, 259] width 26 height 15
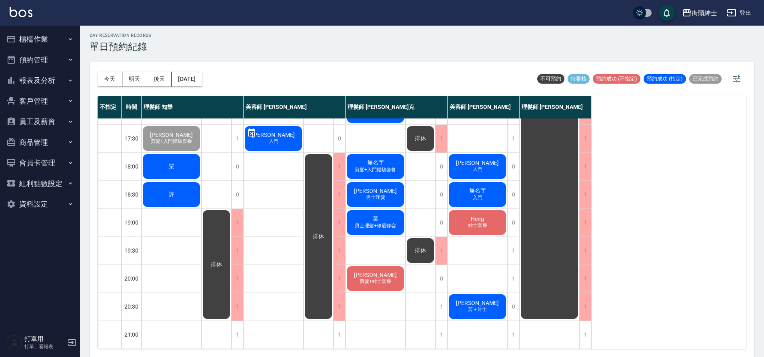
click at [178, 166] on div "樂" at bounding box center [172, 166] width 60 height 27
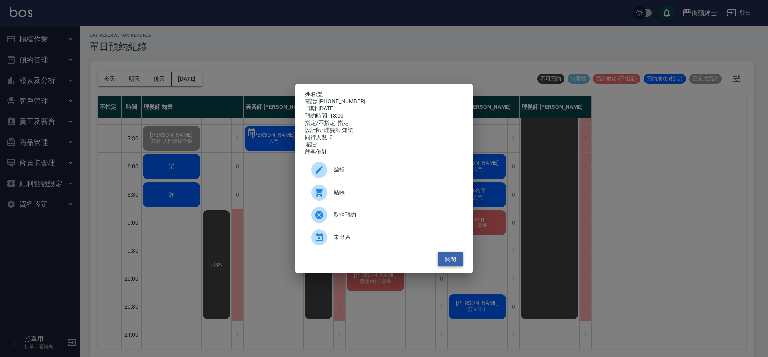
click at [451, 265] on button "關閉" at bounding box center [451, 259] width 26 height 15
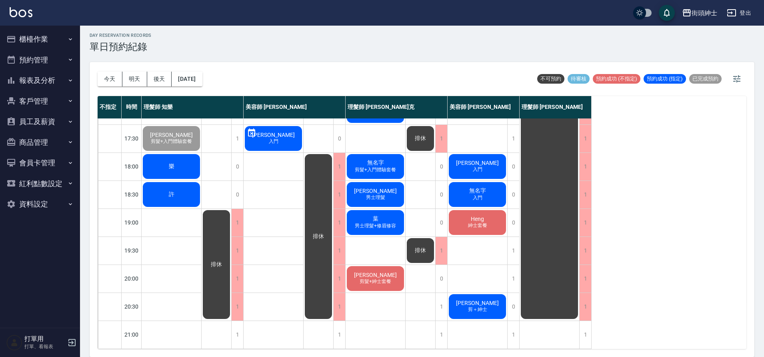
click at [183, 164] on div "樂" at bounding box center [172, 166] width 60 height 27
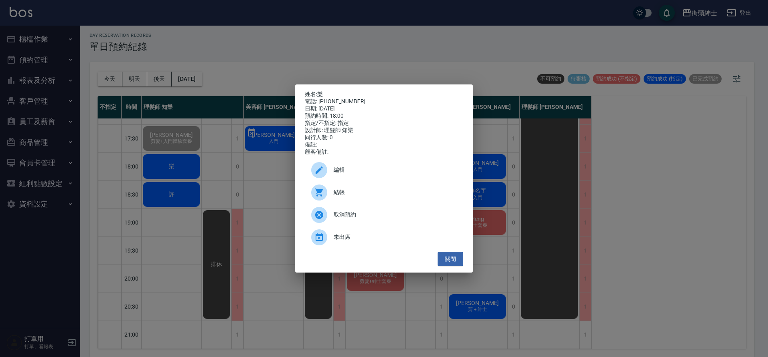
click at [375, 218] on span "取消預約" at bounding box center [395, 214] width 123 height 8
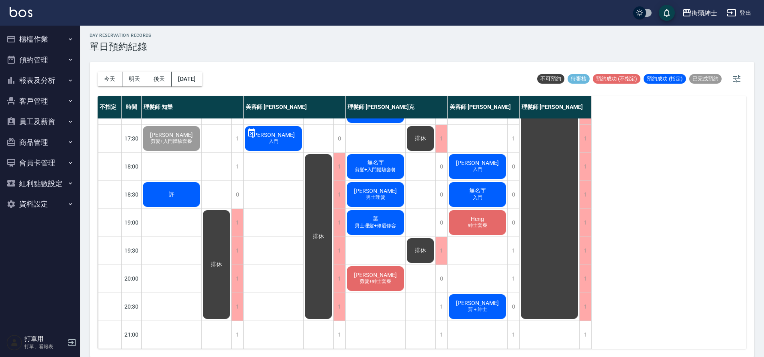
click at [181, 194] on div "許" at bounding box center [172, 194] width 60 height 27
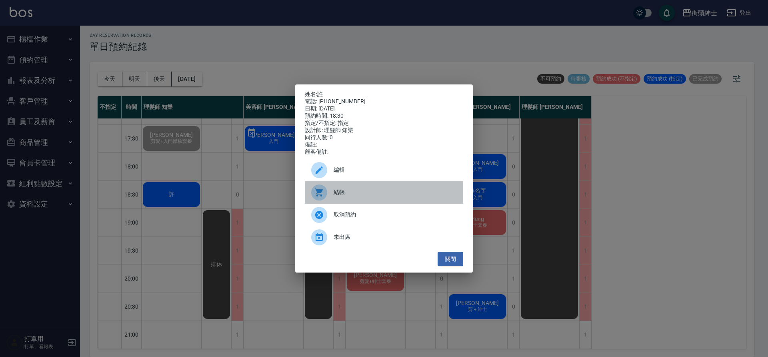
click at [364, 194] on span "結帳" at bounding box center [395, 192] width 123 height 8
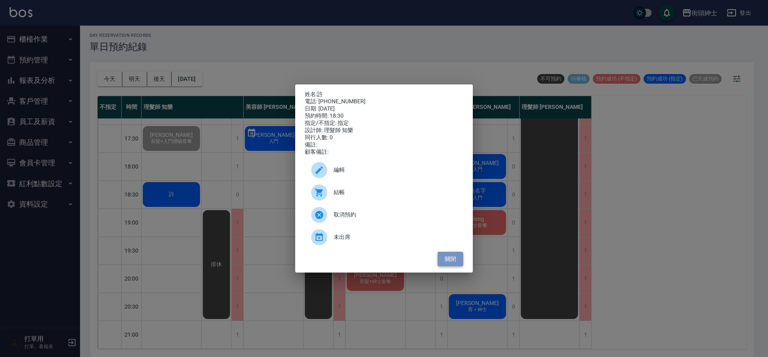
drag, startPoint x: 450, startPoint y: 265, endPoint x: 386, endPoint y: 204, distance: 88.6
click at [450, 265] on button "關閉" at bounding box center [451, 259] width 26 height 15
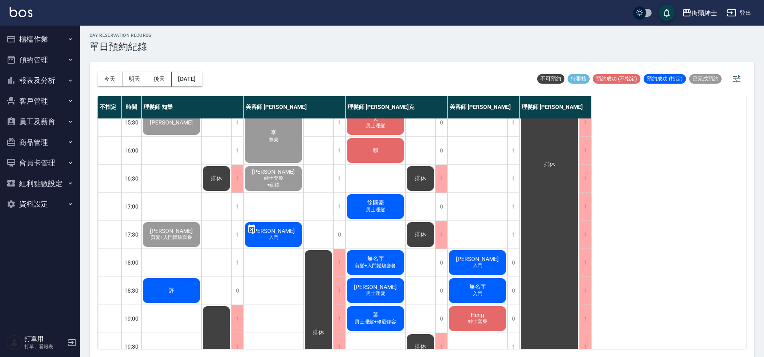
scroll to position [263, 0]
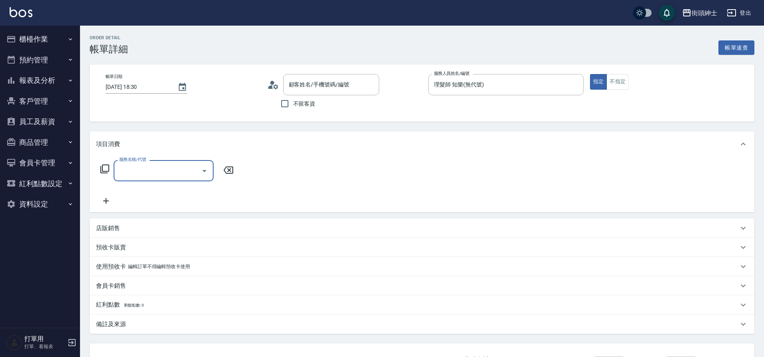
type input "許/0966302035/null"
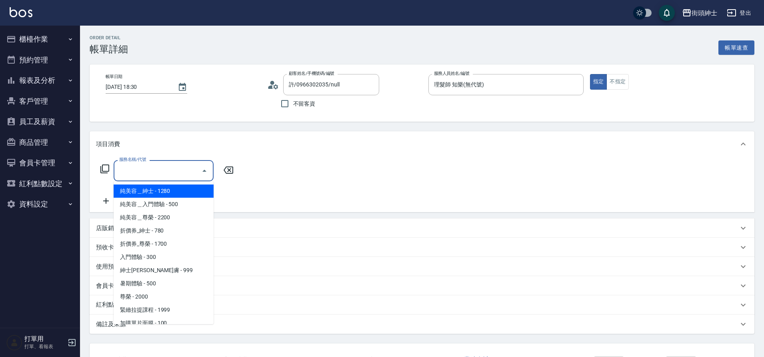
click at [139, 169] on input "服務名稱/代號" at bounding box center [157, 171] width 81 height 14
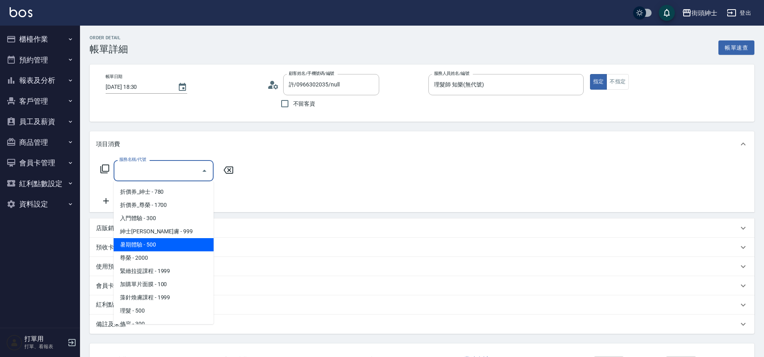
scroll to position [62, 0]
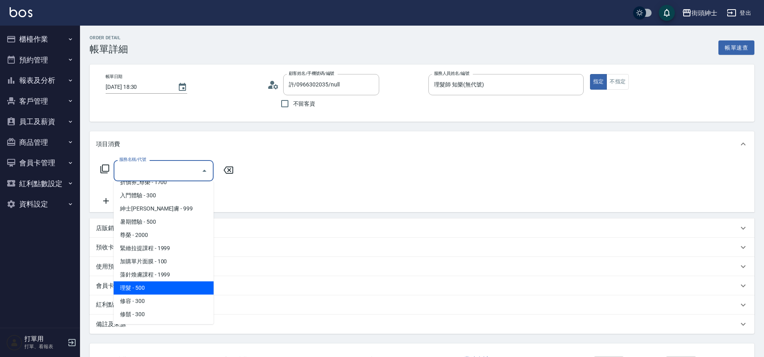
click at [153, 282] on span "理髮 - 500" at bounding box center [164, 287] width 100 height 13
type input "理髮(A02)"
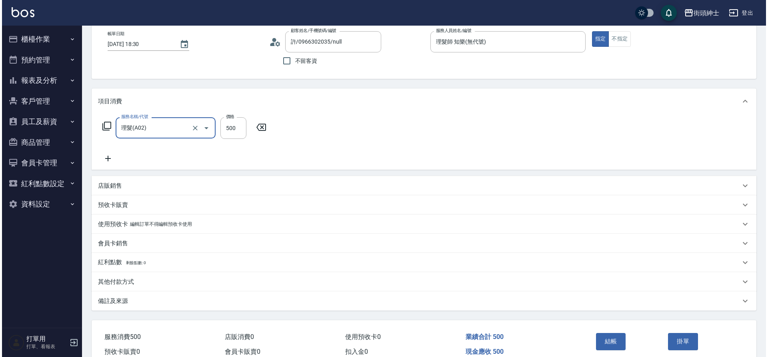
scroll to position [83, 0]
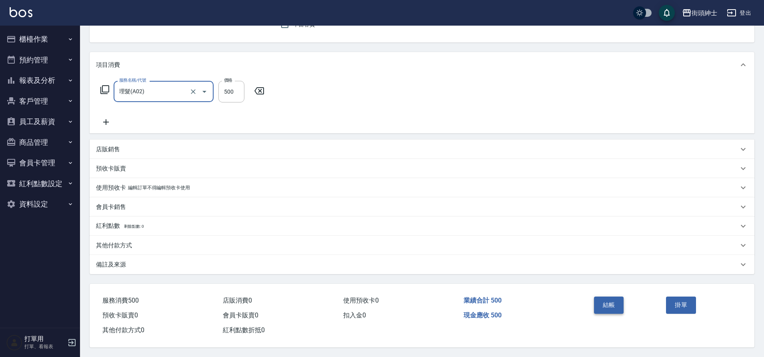
click at [605, 301] on button "結帳" at bounding box center [609, 304] width 30 height 17
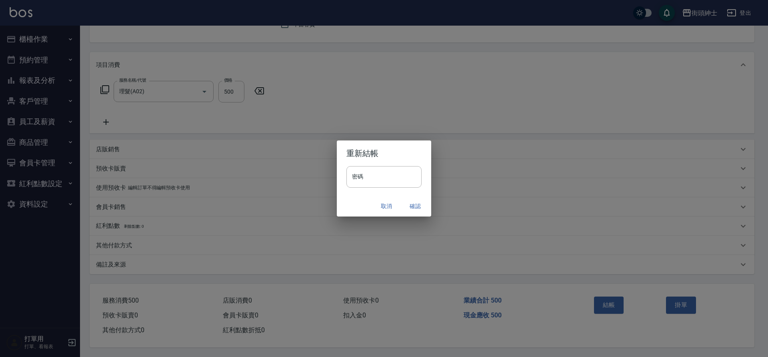
click at [407, 208] on button "確認" at bounding box center [415, 206] width 26 height 15
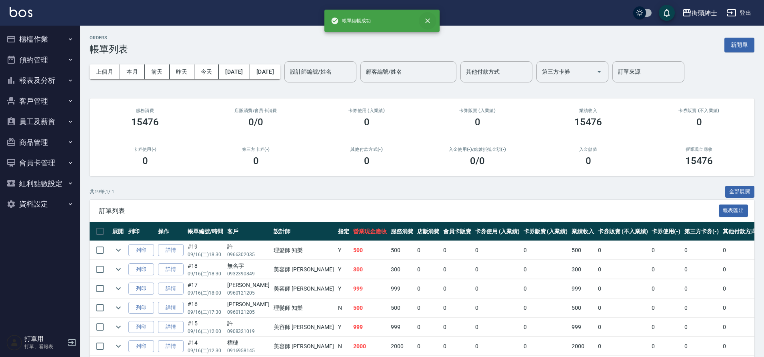
click at [426, 21] on icon "close" at bounding box center [428, 21] width 8 height 8
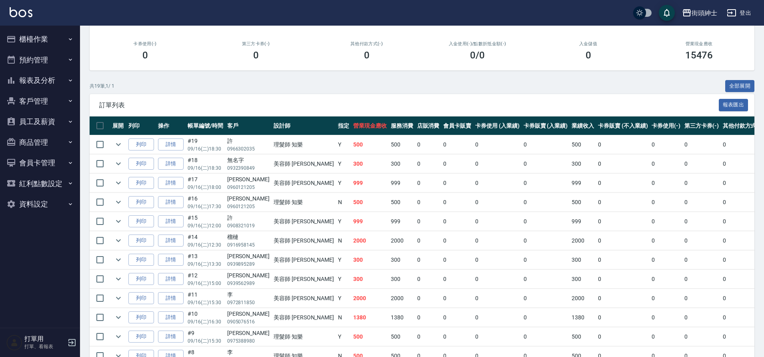
scroll to position [118, 0]
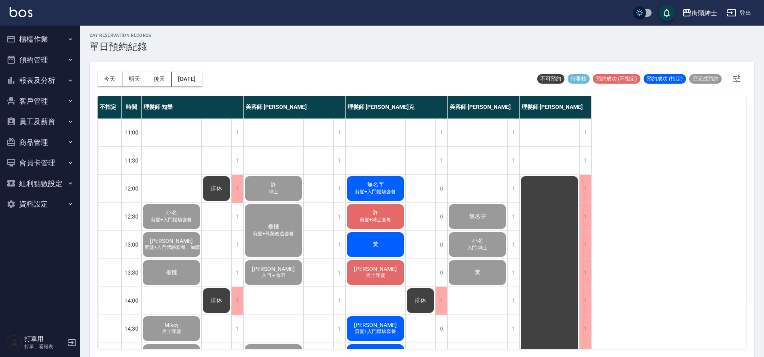
click at [46, 34] on button "櫃檯作業" at bounding box center [40, 39] width 74 height 21
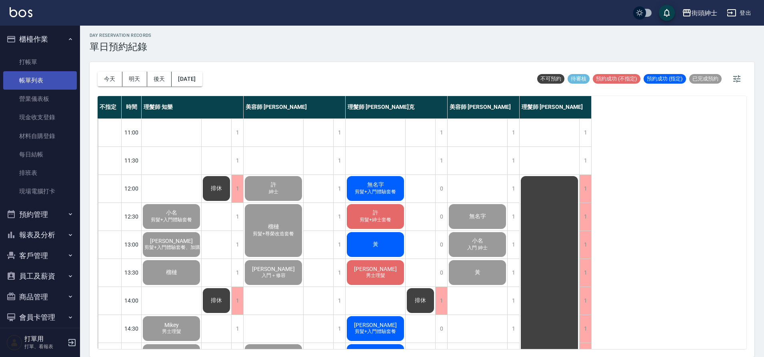
click at [53, 75] on link "帳單列表" at bounding box center [40, 80] width 74 height 18
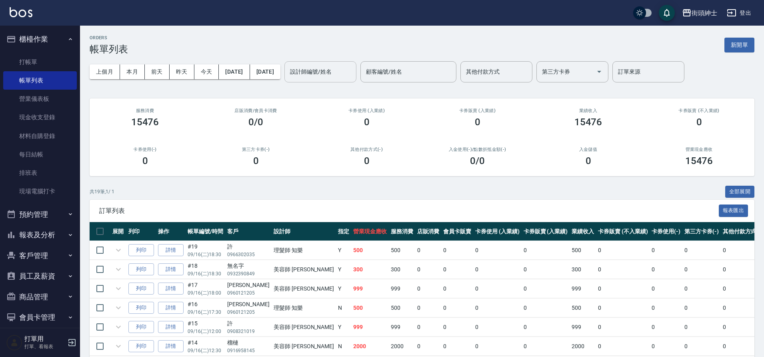
click at [353, 72] on input "設計師編號/姓名" at bounding box center [320, 72] width 65 height 14
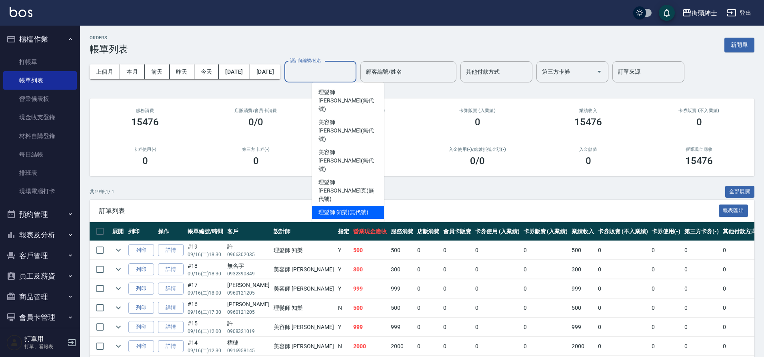
click at [351, 208] on span "理髮師 知樂 (無代號)" at bounding box center [343, 212] width 50 height 8
type input "理髮師 知樂(無代號)"
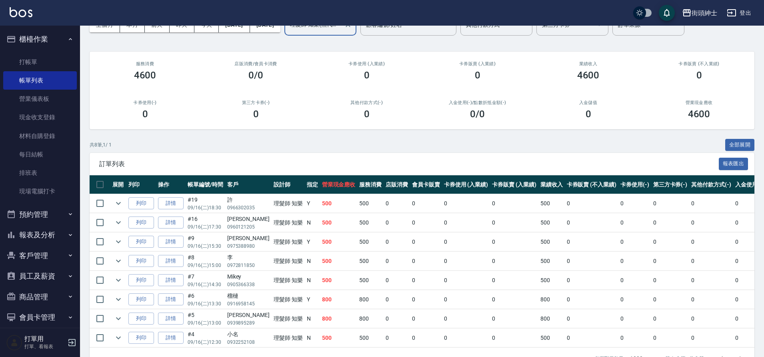
scroll to position [53, 0]
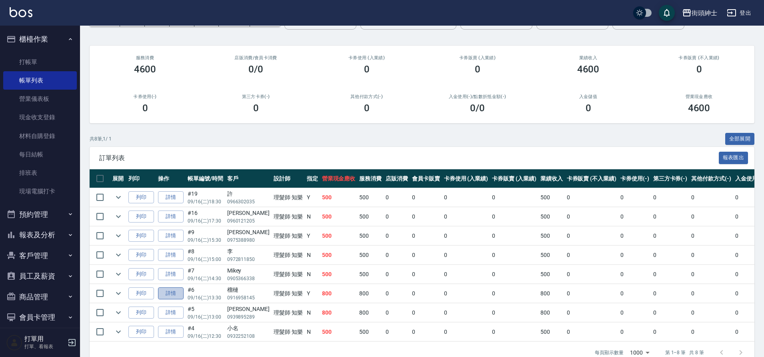
click at [179, 294] on link "詳情" at bounding box center [171, 293] width 26 height 12
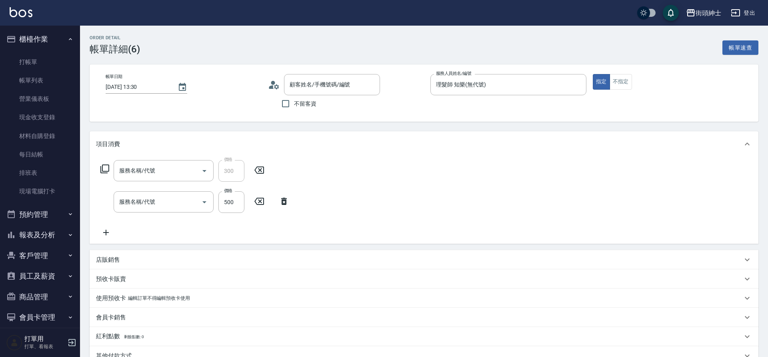
type input "[DATE] 13:30"
type input "理髮師 知樂(無代號)"
type input "修容(A03)"
type input "理髮(A02)"
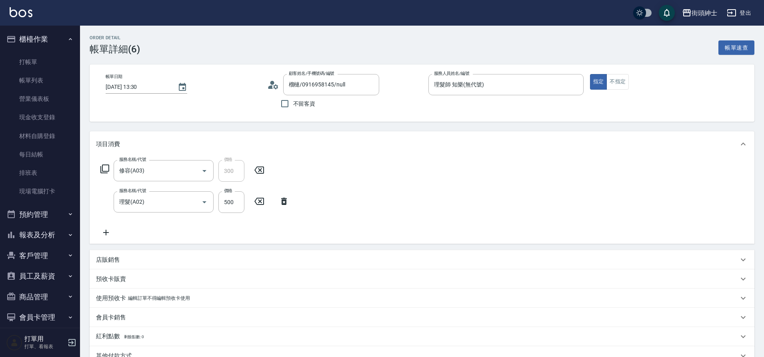
type input "榴槤/0916958145/null"
click at [281, 201] on icon at bounding box center [284, 201] width 20 height 10
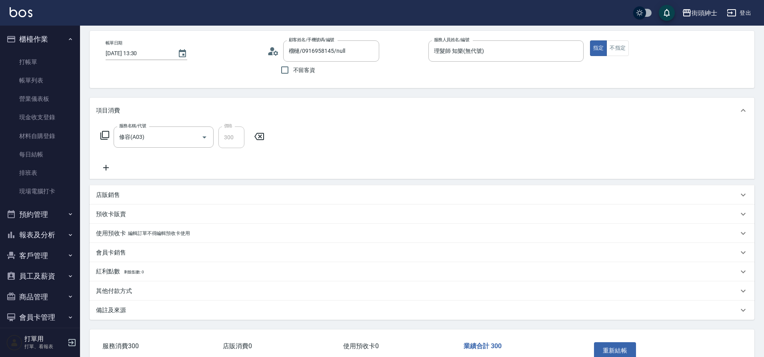
scroll to position [83, 0]
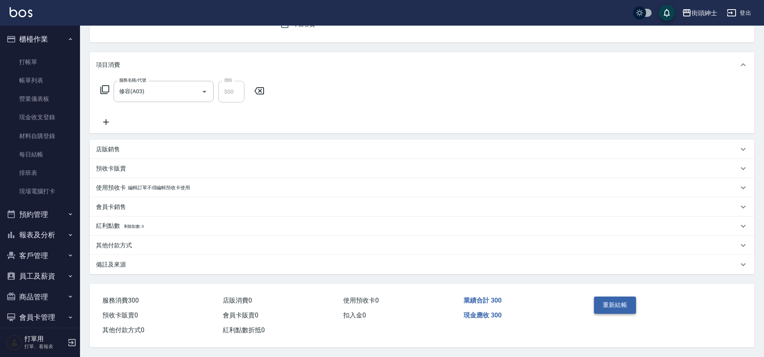
click at [620, 303] on button "重新結帳" at bounding box center [615, 304] width 42 height 17
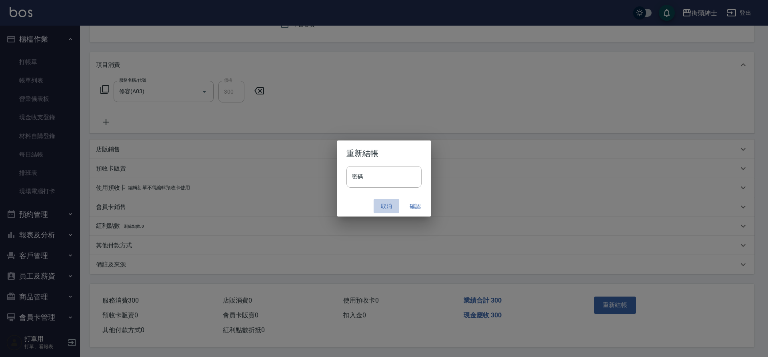
click at [382, 204] on button "取消" at bounding box center [387, 206] width 26 height 15
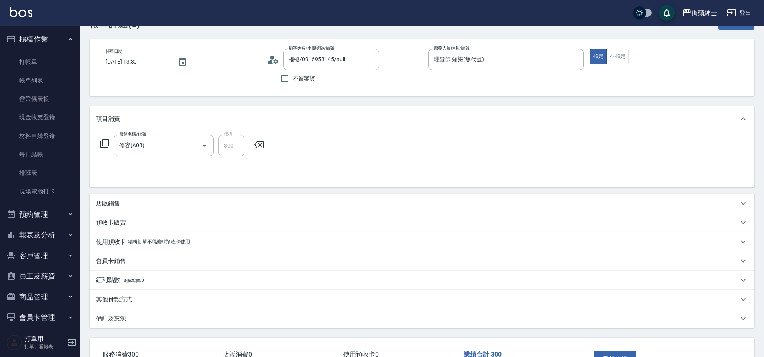
scroll to position [0, 0]
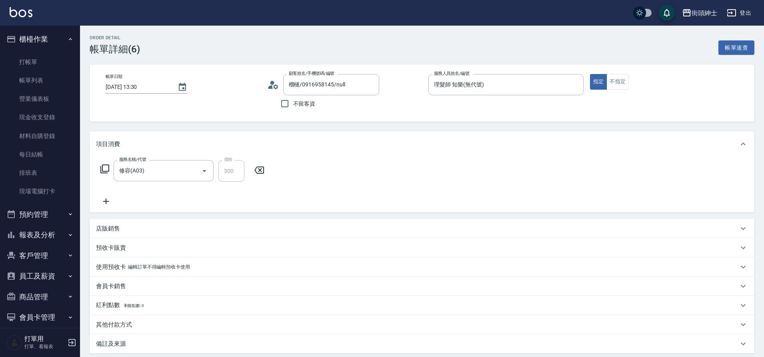
click at [257, 170] on icon at bounding box center [259, 170] width 20 height 10
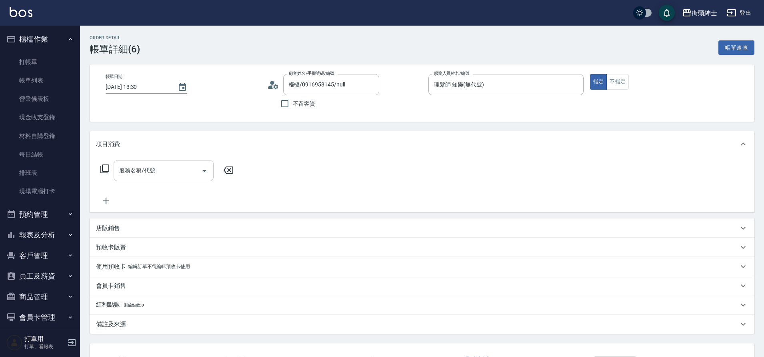
click at [147, 170] on input "服務名稱/代號" at bounding box center [157, 171] width 81 height 14
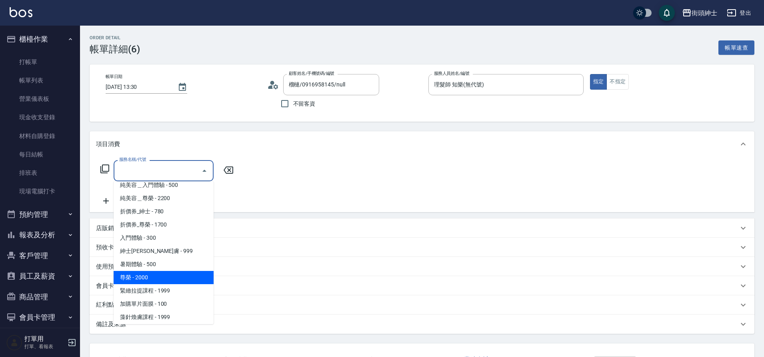
scroll to position [62, 0]
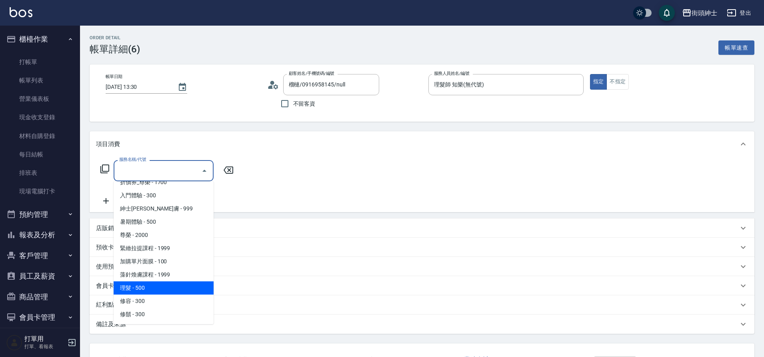
click at [159, 286] on span "理髮 - 500" at bounding box center [164, 287] width 100 height 13
type input "理髮(A02)"
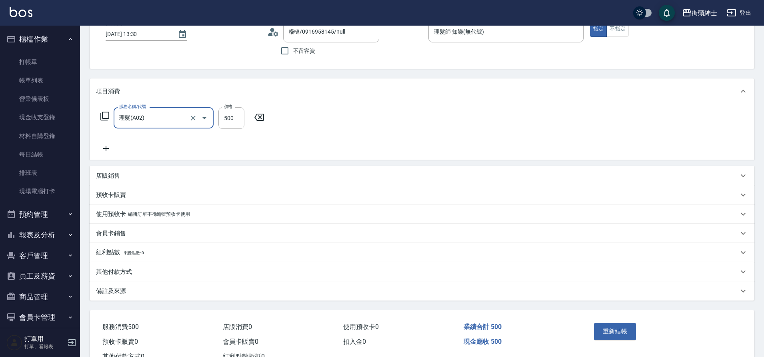
scroll to position [83, 0]
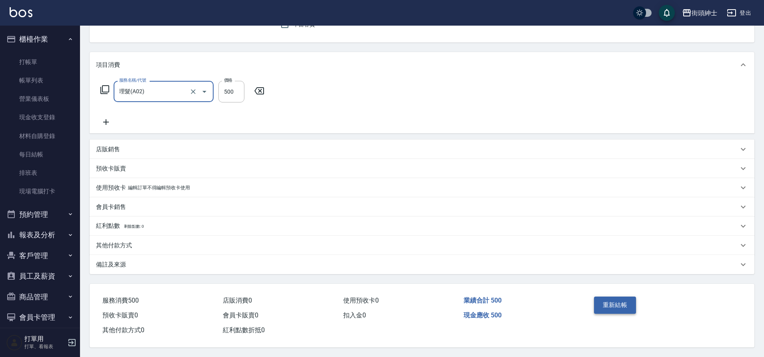
click at [597, 296] on button "重新結帳" at bounding box center [615, 304] width 42 height 17
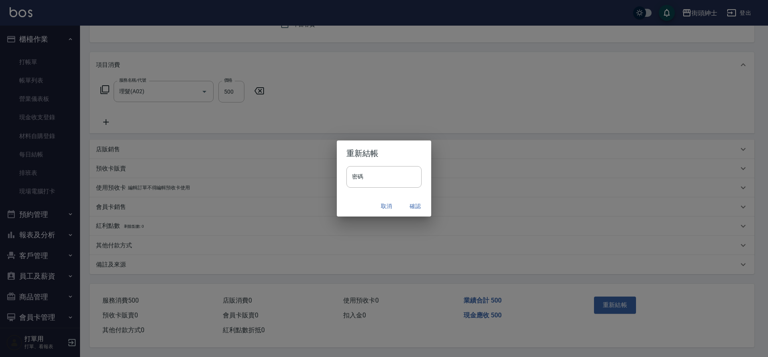
click at [610, 301] on div "重新結帳 密碼 密碼 取消 確認" at bounding box center [384, 178] width 768 height 357
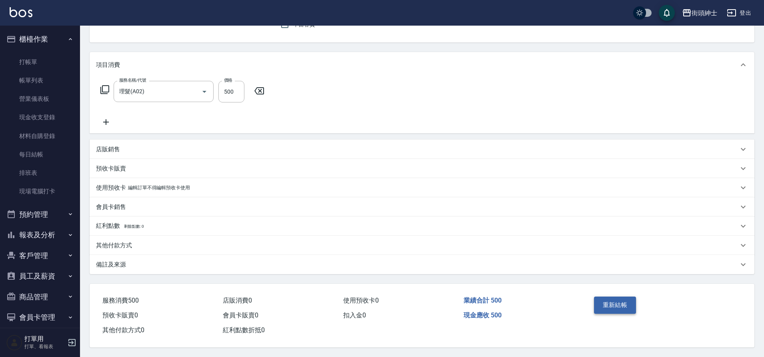
click at [630, 302] on button "重新結帳" at bounding box center [615, 304] width 42 height 17
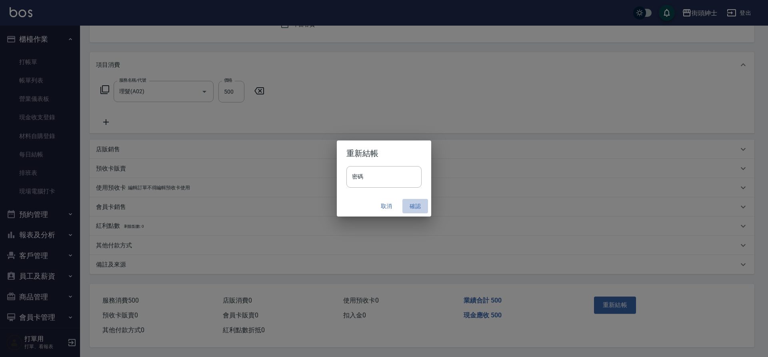
click at [410, 205] on button "確認" at bounding box center [415, 206] width 26 height 15
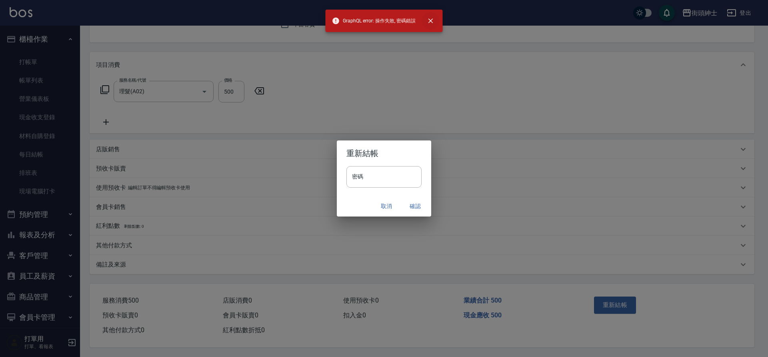
click at [431, 21] on icon "close" at bounding box center [430, 20] width 5 height 5
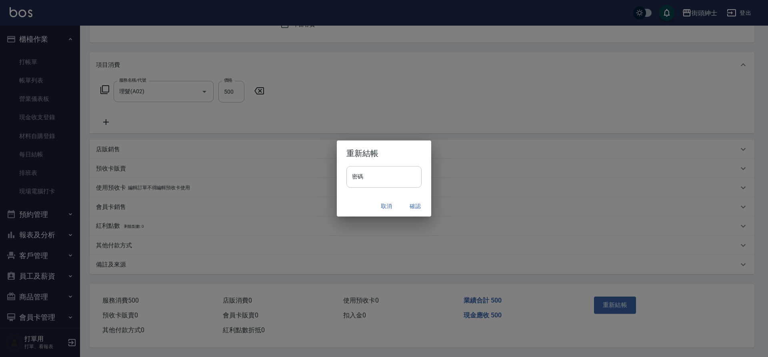
click at [368, 179] on input "密碼" at bounding box center [383, 177] width 75 height 22
type input "****"
click at [412, 204] on button "確認" at bounding box center [415, 206] width 26 height 15
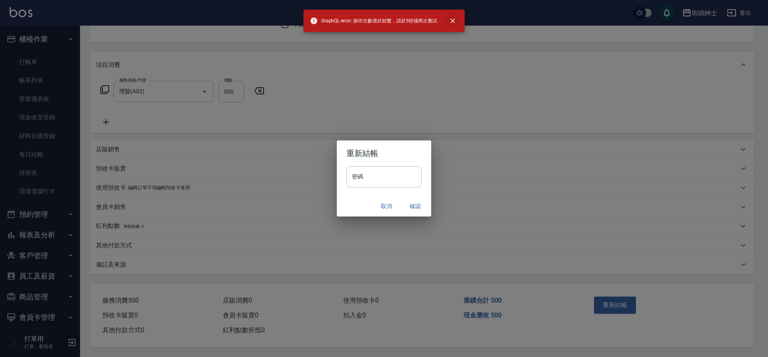
click at [453, 24] on icon "close" at bounding box center [452, 21] width 8 height 8
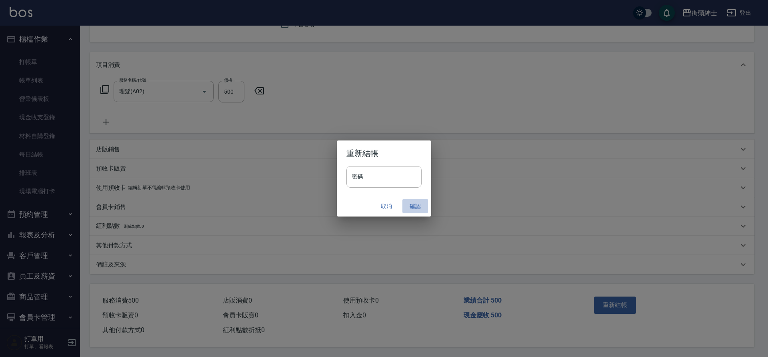
click at [414, 202] on button "確認" at bounding box center [415, 206] width 26 height 15
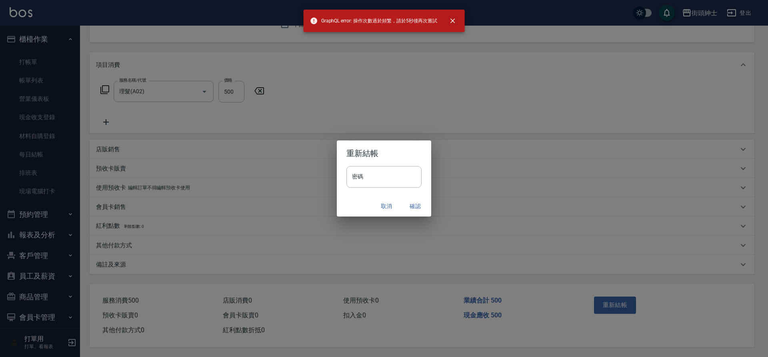
click at [452, 21] on icon "close" at bounding box center [452, 20] width 5 height 5
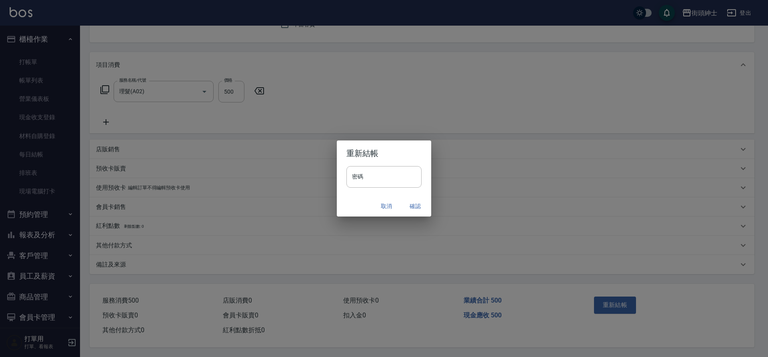
click at [416, 210] on button "確認" at bounding box center [415, 206] width 26 height 15
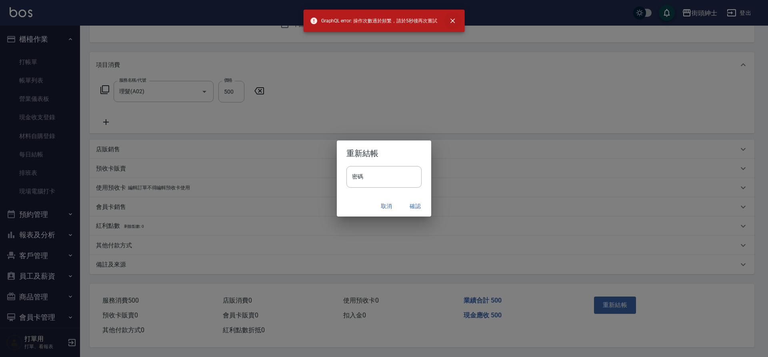
click at [451, 23] on icon "close" at bounding box center [452, 21] width 8 height 8
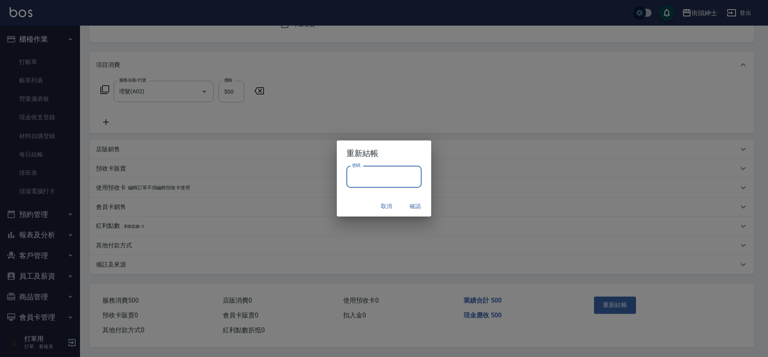
click at [386, 178] on input "密碼" at bounding box center [383, 177] width 75 height 22
type input "****"
click at [408, 207] on button "確認" at bounding box center [415, 206] width 26 height 15
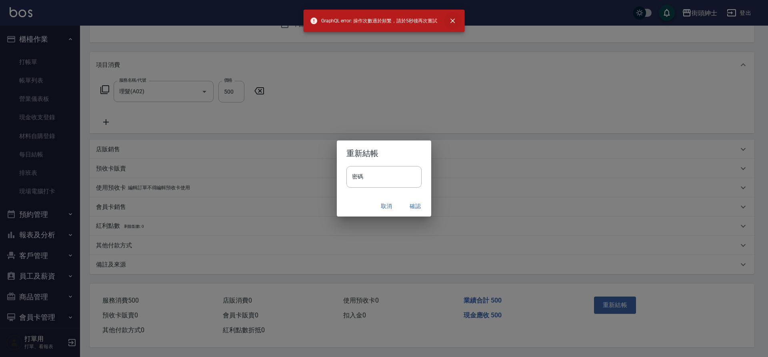
click at [453, 18] on icon "close" at bounding box center [452, 21] width 8 height 8
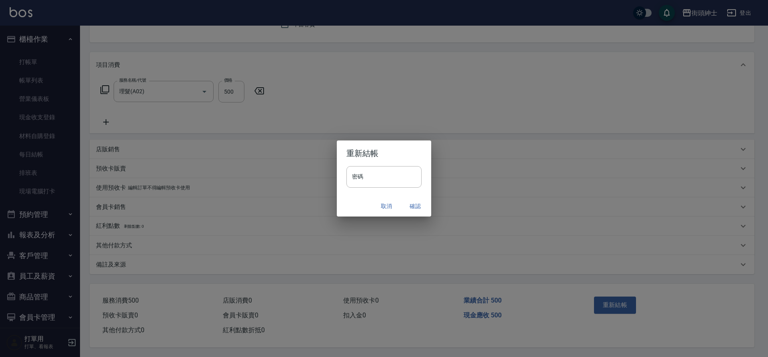
click at [70, 226] on div "重新結帳 密碼 密碼 取消 確認" at bounding box center [384, 178] width 768 height 357
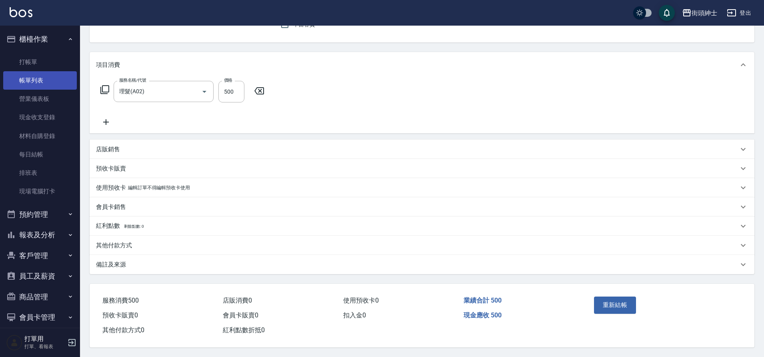
click at [46, 82] on link "帳單列表" at bounding box center [40, 80] width 74 height 18
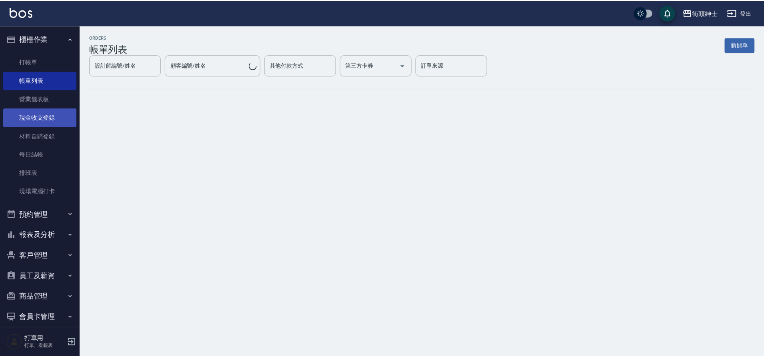
scroll to position [51, 0]
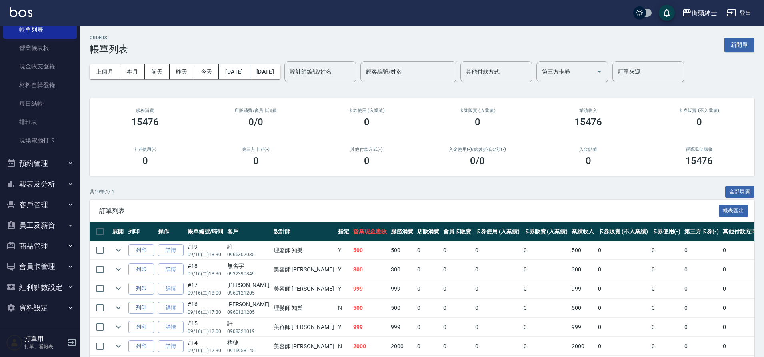
click at [55, 163] on button "預約管理" at bounding box center [40, 163] width 74 height 21
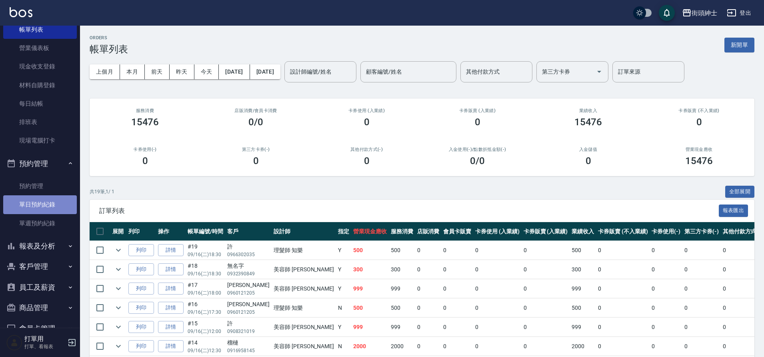
click at [46, 203] on link "單日預約紀錄" at bounding box center [40, 204] width 74 height 18
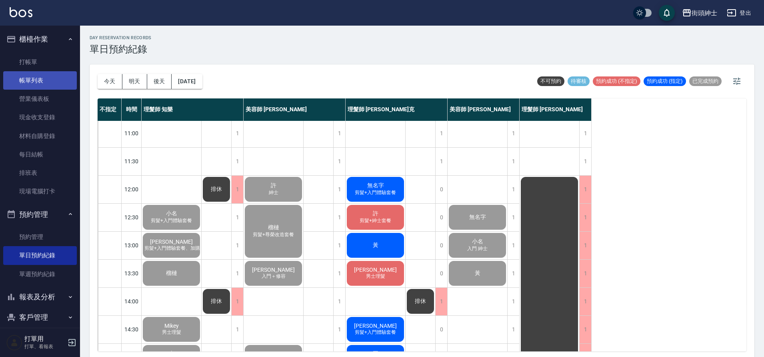
click at [44, 85] on link "帳單列表" at bounding box center [40, 80] width 74 height 18
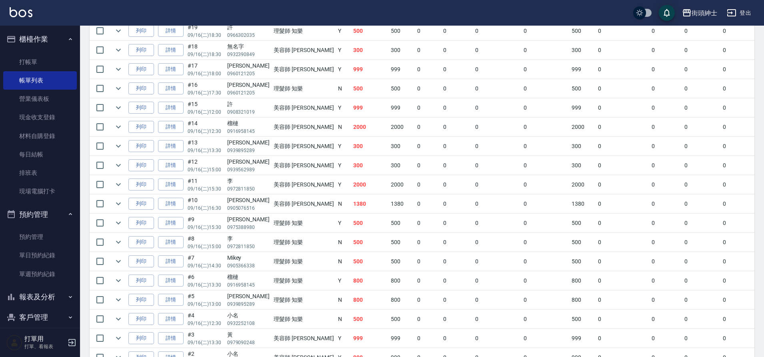
scroll to position [270, 0]
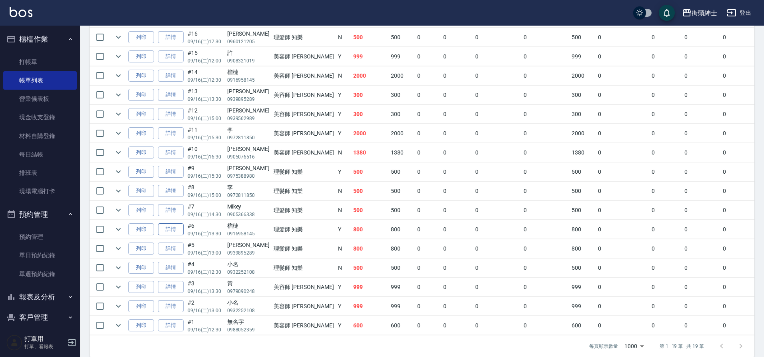
click at [181, 230] on link "詳情" at bounding box center [171, 229] width 26 height 12
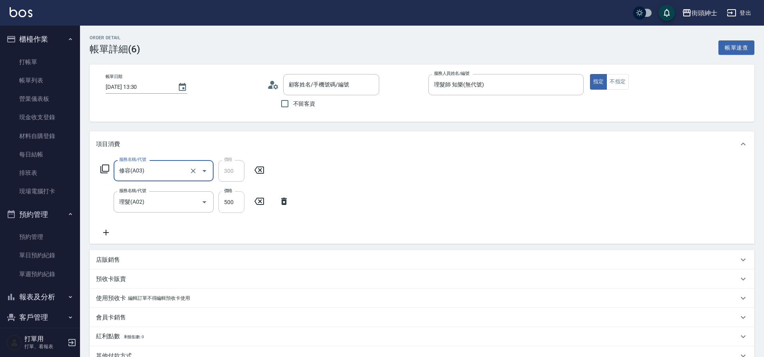
type input "榴槤/0916958145/null"
click at [260, 171] on icon at bounding box center [259, 170] width 20 height 10
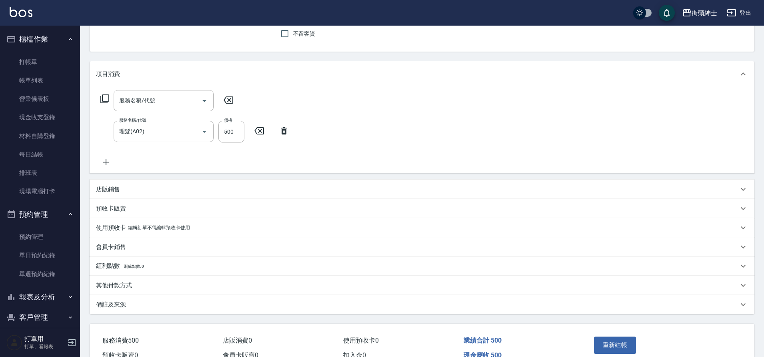
scroll to position [114, 0]
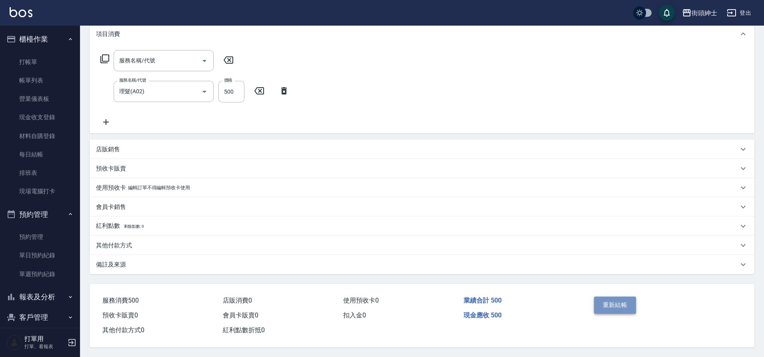
click at [605, 301] on button "重新結帳" at bounding box center [615, 304] width 42 height 17
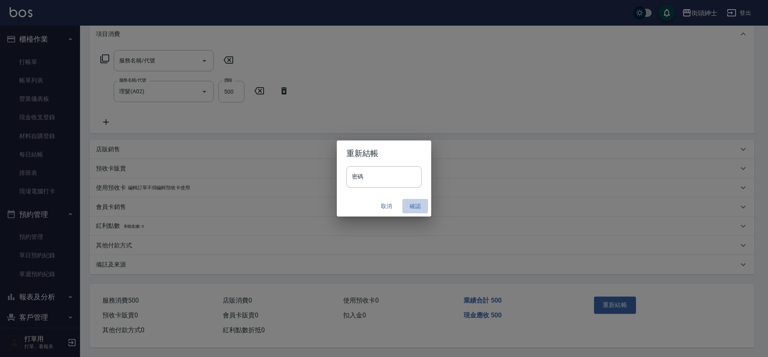
click at [417, 209] on button "確認" at bounding box center [415, 206] width 26 height 15
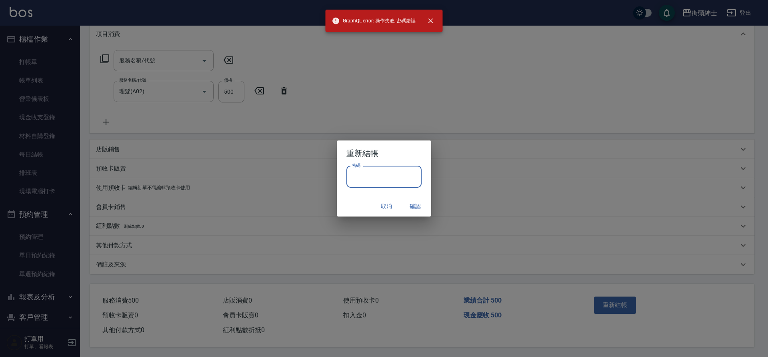
click at [384, 180] on input "密碼" at bounding box center [383, 177] width 75 height 22
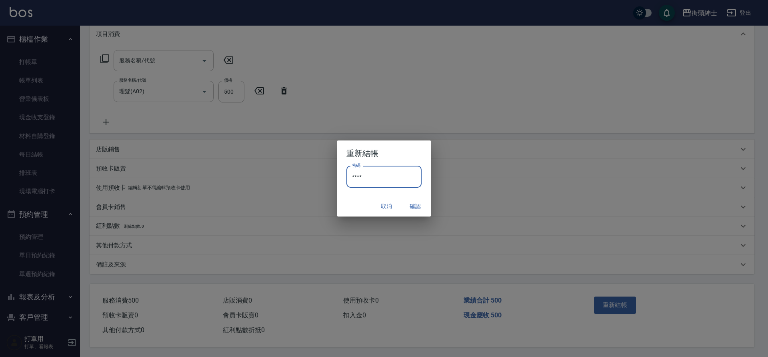
type input "****"
click at [416, 204] on button "確認" at bounding box center [415, 206] width 26 height 15
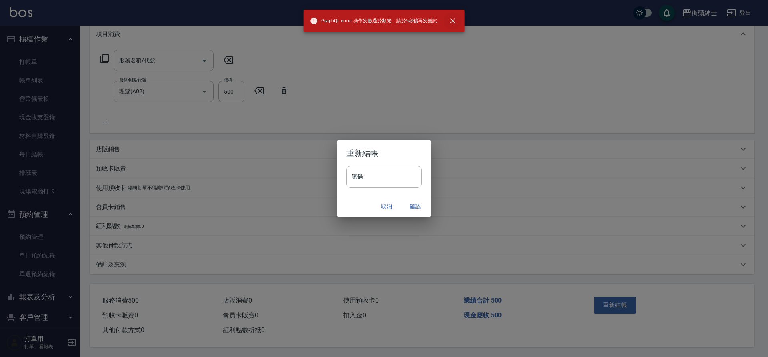
click at [451, 24] on icon "close" at bounding box center [452, 21] width 8 height 8
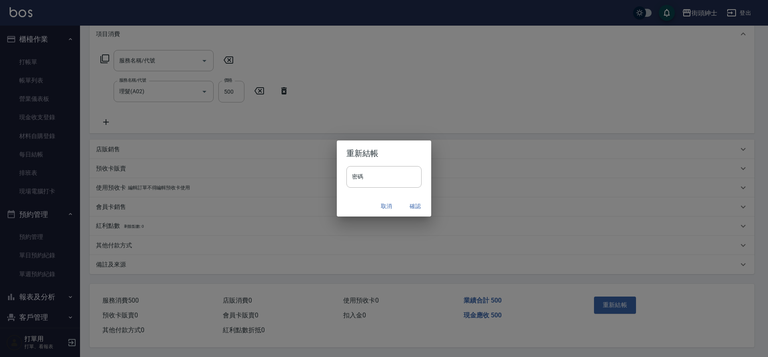
click at [382, 211] on button "取消" at bounding box center [387, 206] width 26 height 15
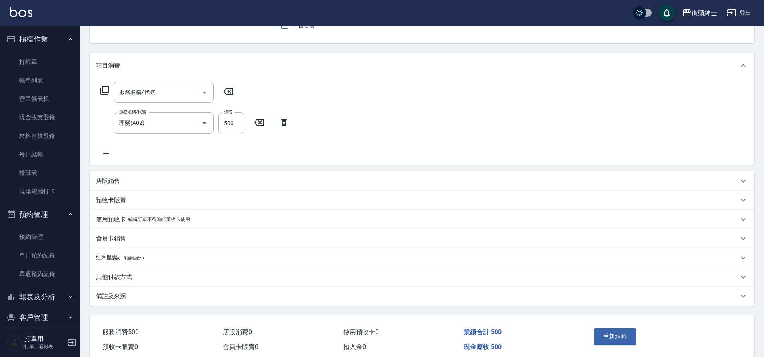
scroll to position [0, 0]
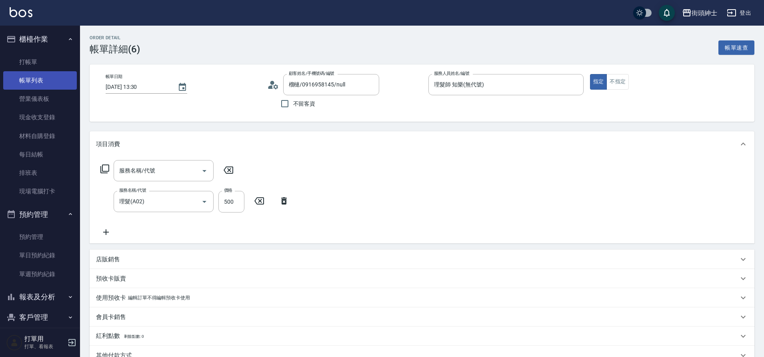
click at [52, 77] on link "帳單列表" at bounding box center [40, 80] width 74 height 18
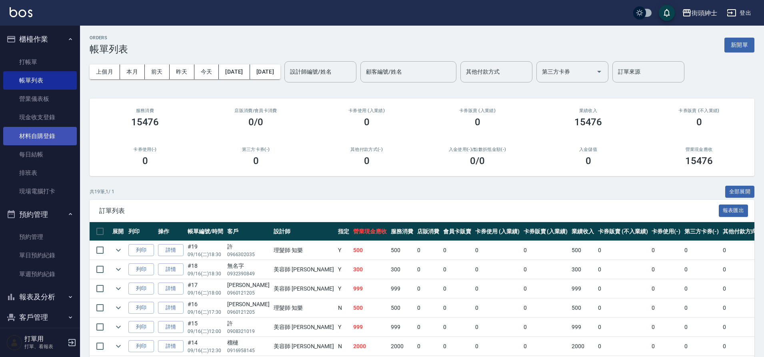
scroll to position [2, 0]
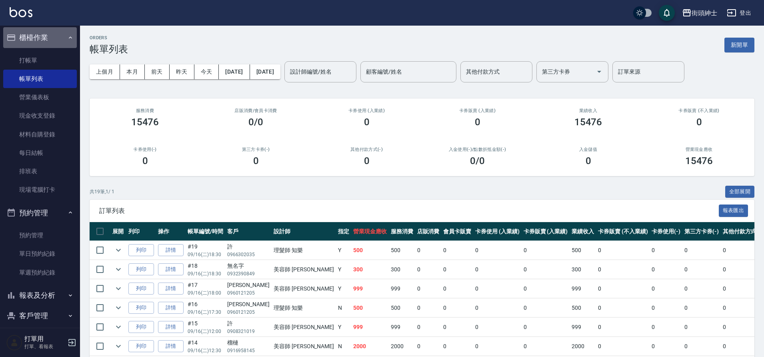
click at [61, 41] on button "櫃檯作業" at bounding box center [40, 37] width 74 height 21
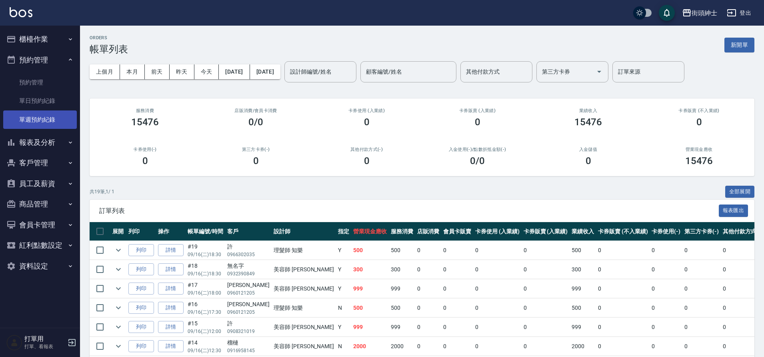
scroll to position [0, 0]
click at [60, 99] on link "單日預約紀錄" at bounding box center [40, 101] width 74 height 18
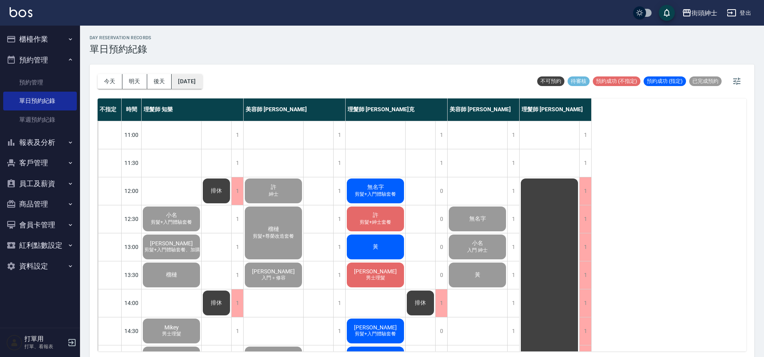
click at [202, 81] on button "[DATE]" at bounding box center [187, 81] width 30 height 15
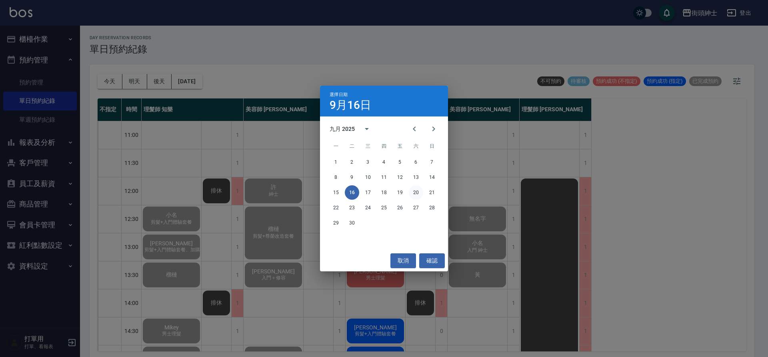
click at [416, 191] on button "20" at bounding box center [416, 192] width 14 height 14
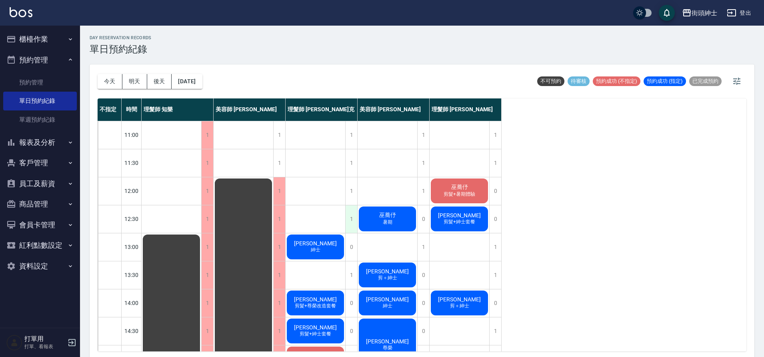
click at [353, 218] on div "1" at bounding box center [351, 219] width 12 height 28
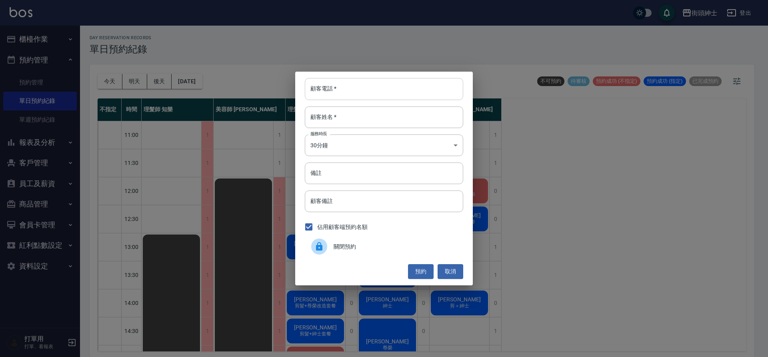
click at [374, 92] on input "顧客電話   *" at bounding box center [384, 89] width 158 height 22
type input "０"
type input "0978351097"
click at [342, 116] on input "顧客姓名   *" at bounding box center [384, 117] width 158 height 22
type input "陳"
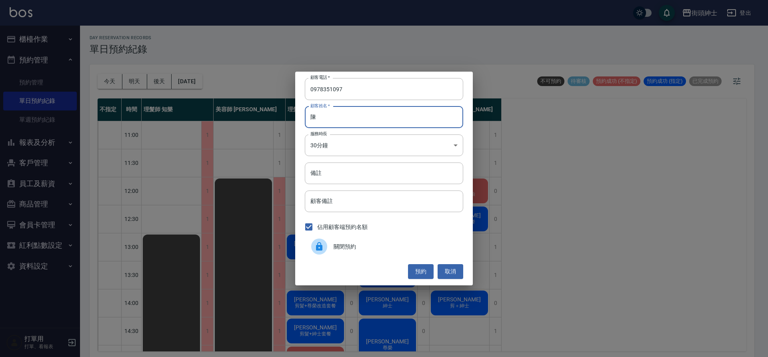
click at [420, 269] on button "預約" at bounding box center [421, 271] width 26 height 15
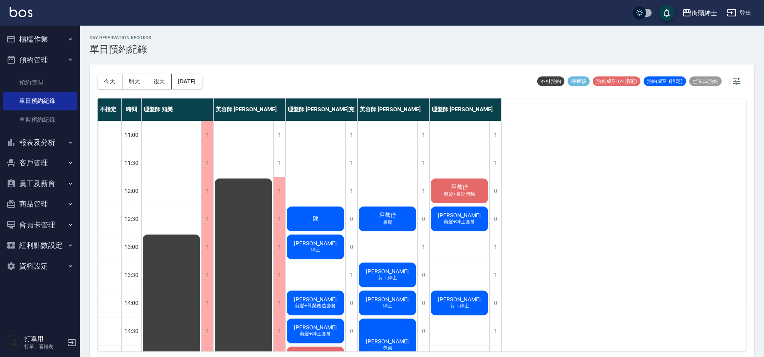
click at [320, 216] on div "陳" at bounding box center [316, 218] width 60 height 27
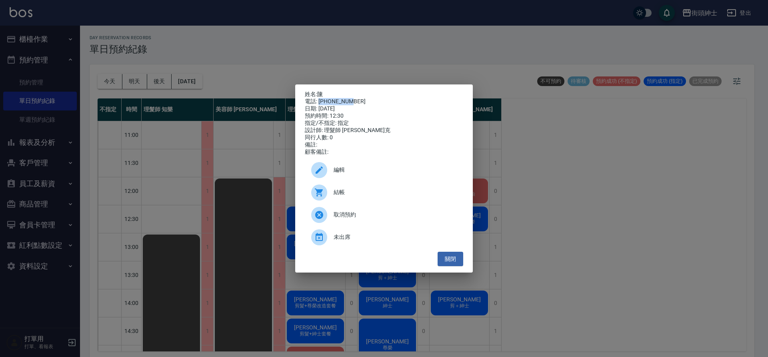
drag, startPoint x: 320, startPoint y: 100, endPoint x: 351, endPoint y: 100, distance: 31.6
click at [351, 100] on div "電話: 0978351097" at bounding box center [384, 101] width 158 height 7
copy div "0978351097"
click at [234, 121] on div "姓名: 陳 電話: 0978351097 日期: 2025/09/20 預約時間: 12:30 指定/不指定: 指定 設計師: 理髮師 Vic 維克 同行人數…" at bounding box center [384, 178] width 768 height 357
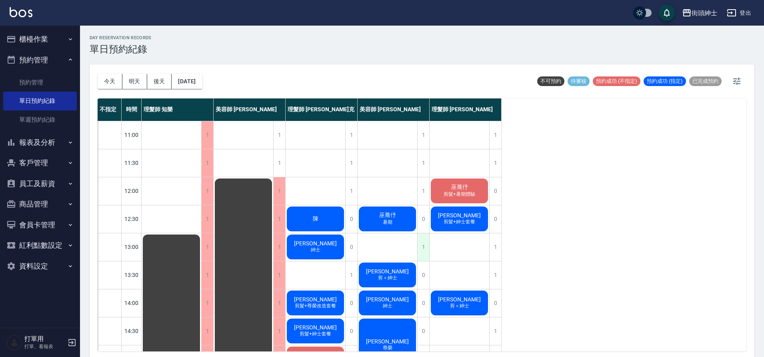
click at [421, 251] on div "1" at bounding box center [423, 247] width 12 height 28
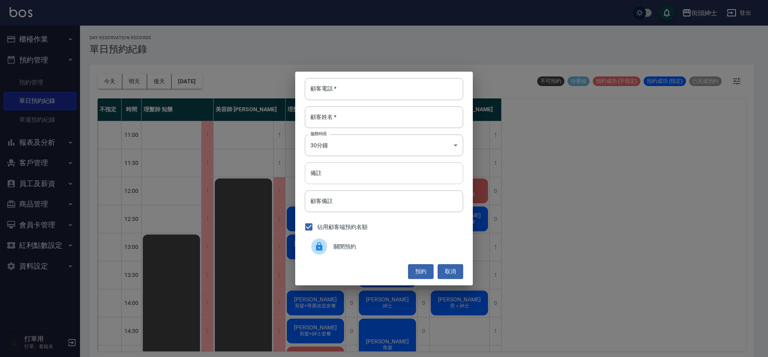
click at [359, 180] on input "備註" at bounding box center [384, 173] width 158 height 22
type input "做臉"
click at [424, 270] on button "預約" at bounding box center [421, 271] width 26 height 15
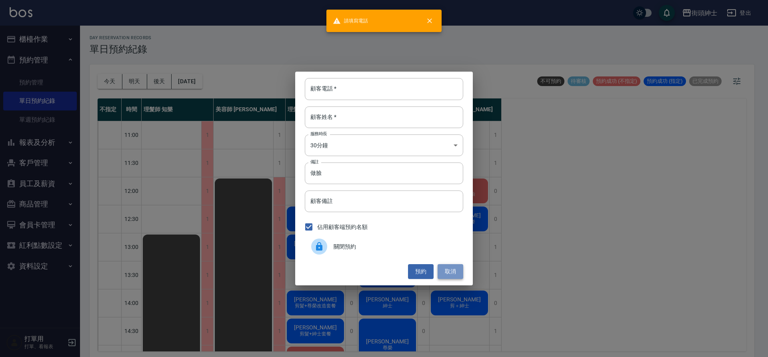
click at [449, 273] on button "取消" at bounding box center [451, 271] width 26 height 15
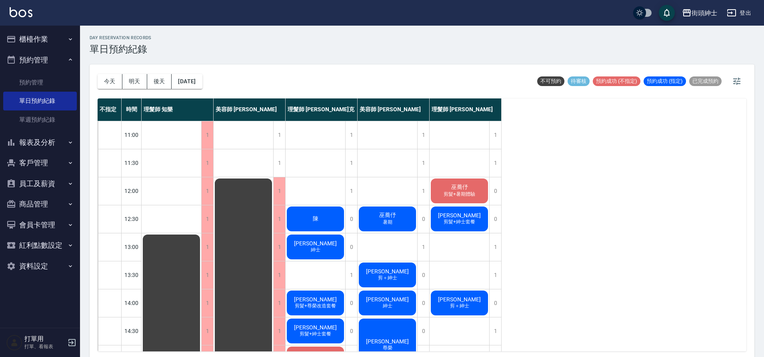
click at [320, 224] on div "陳" at bounding box center [316, 218] width 60 height 27
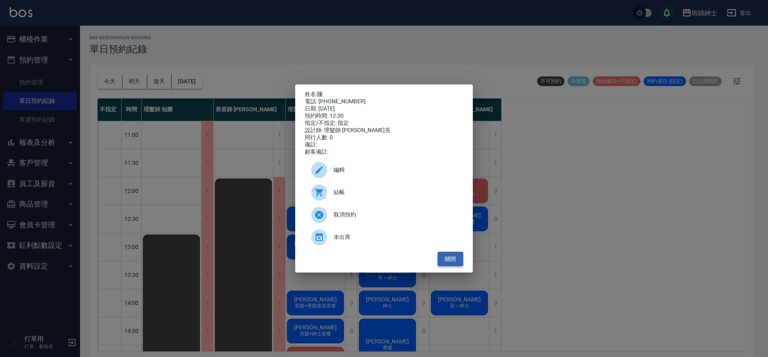
click at [452, 256] on button "關閉" at bounding box center [451, 259] width 26 height 15
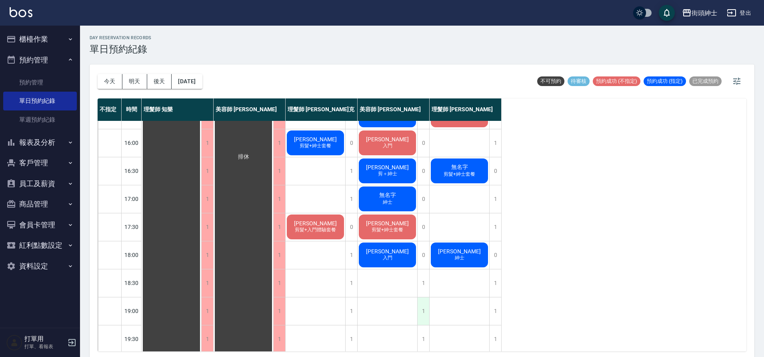
scroll to position [273, 0]
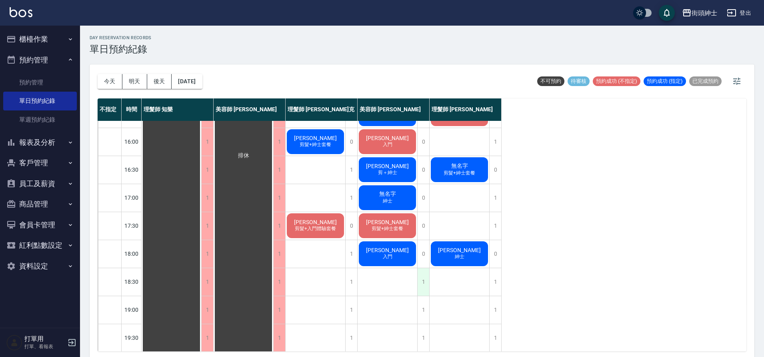
click at [424, 280] on div "1" at bounding box center [423, 282] width 12 height 28
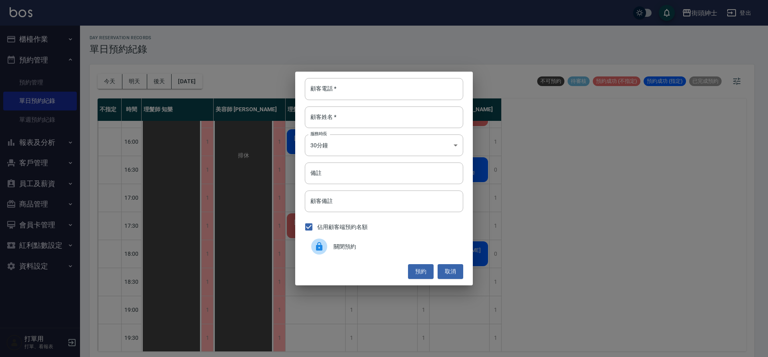
click at [384, 241] on div "關閉預約" at bounding box center [384, 246] width 158 height 22
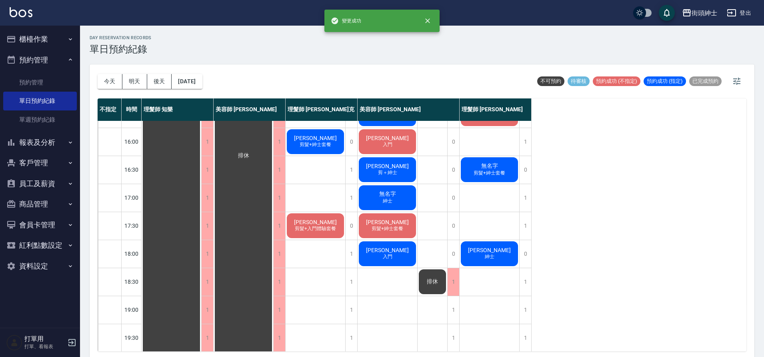
scroll to position [9, 0]
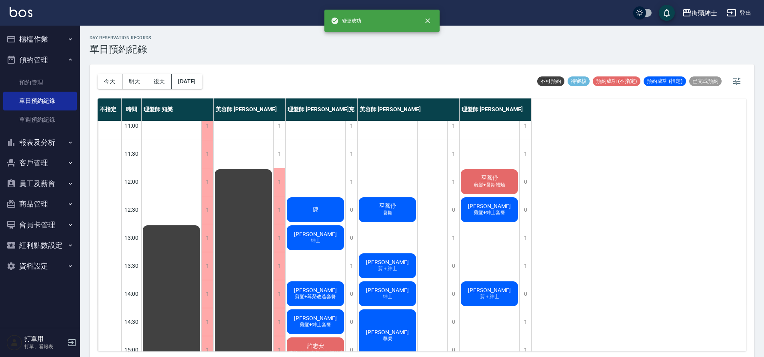
click at [330, 214] on div "陳" at bounding box center [316, 209] width 60 height 27
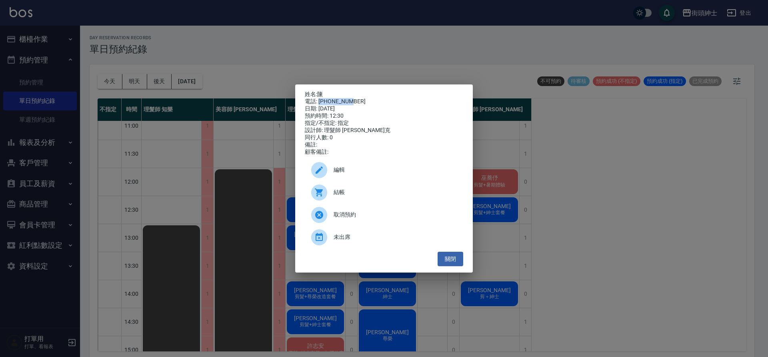
drag, startPoint x: 319, startPoint y: 99, endPoint x: 354, endPoint y: 98, distance: 34.8
click at [359, 98] on div "電話: 0978351097" at bounding box center [384, 101] width 158 height 7
copy div "0978351097"
drag, startPoint x: 450, startPoint y: 261, endPoint x: 436, endPoint y: 260, distance: 14.8
click at [450, 262] on button "關閉" at bounding box center [451, 259] width 26 height 15
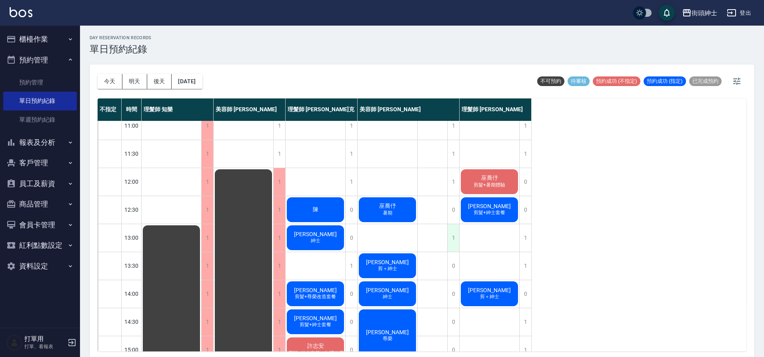
click at [453, 237] on div "1" at bounding box center [453, 238] width 12 height 28
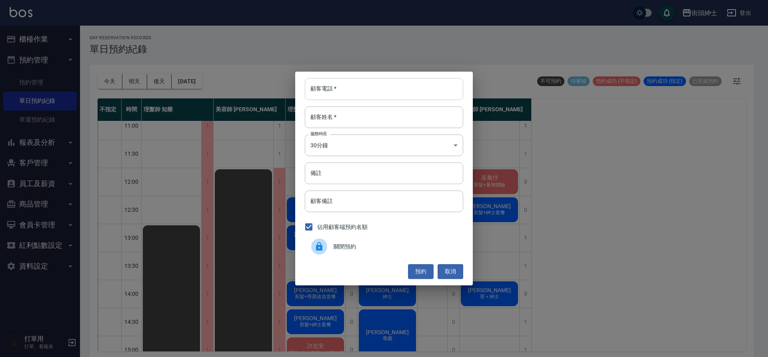
click at [344, 93] on input "顧客電話   *" at bounding box center [384, 89] width 158 height 22
paste input "0978351097"
type input "0978351097"
click at [340, 119] on input "顧客姓名   *" at bounding box center [384, 117] width 158 height 22
type input "ㄘ"
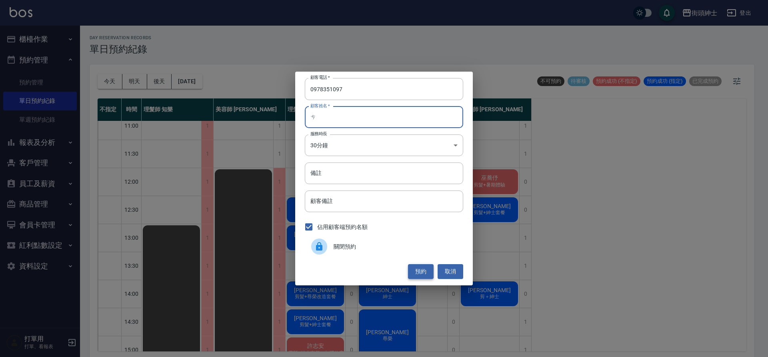
click at [425, 273] on button "預約" at bounding box center [421, 271] width 26 height 15
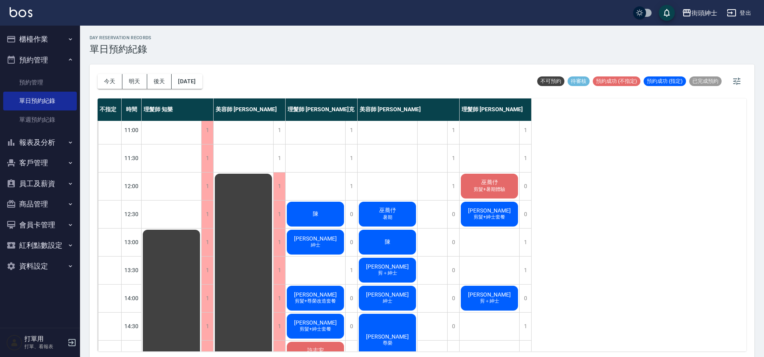
scroll to position [0, 0]
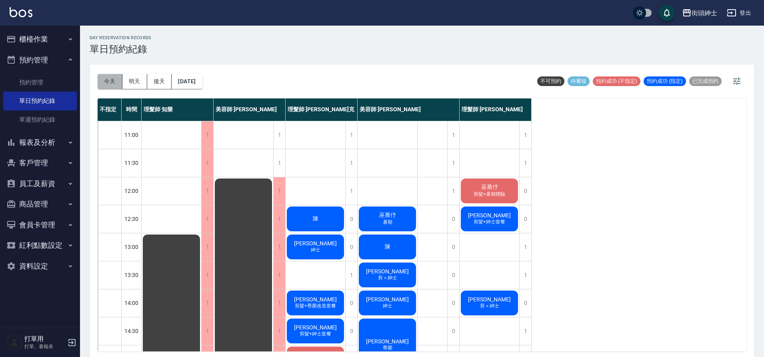
click at [109, 79] on button "今天" at bounding box center [110, 81] width 25 height 15
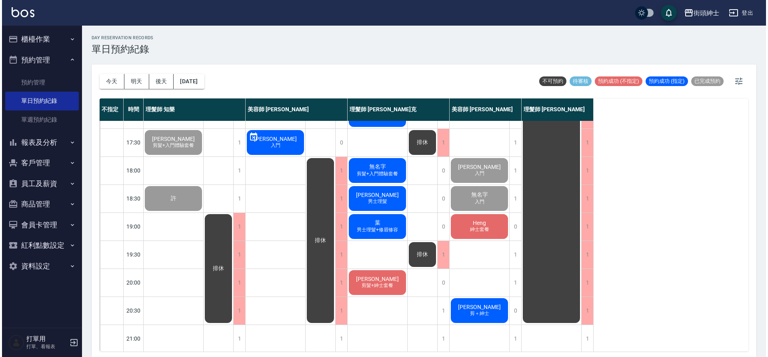
scroll to position [348, 0]
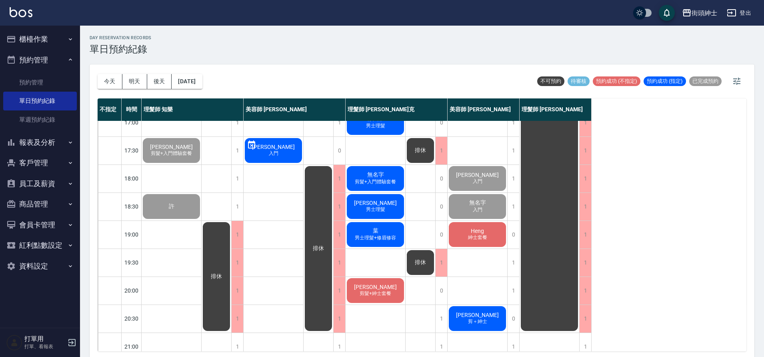
click at [460, 239] on div "Heng 紳士套餐" at bounding box center [478, 234] width 60 height 27
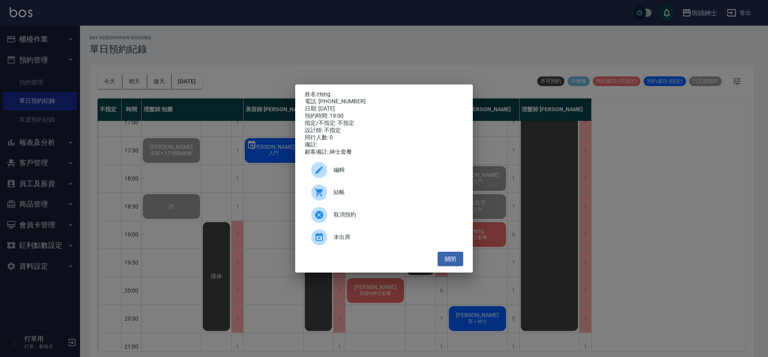
click at [387, 186] on div "結帳" at bounding box center [384, 192] width 158 height 22
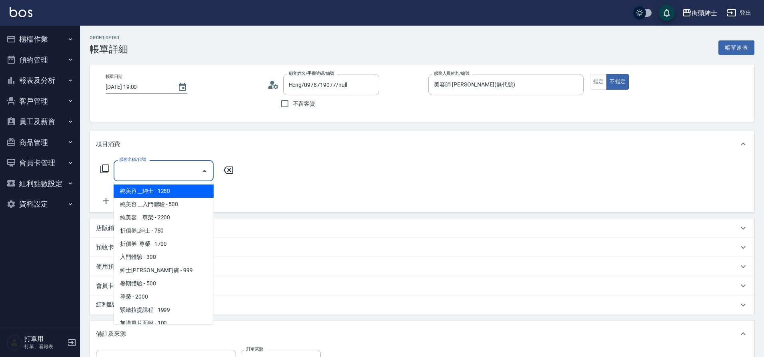
click at [181, 192] on span "純美容＿紳士 - 1280" at bounding box center [164, 190] width 100 height 13
type input "純美容＿紳士"
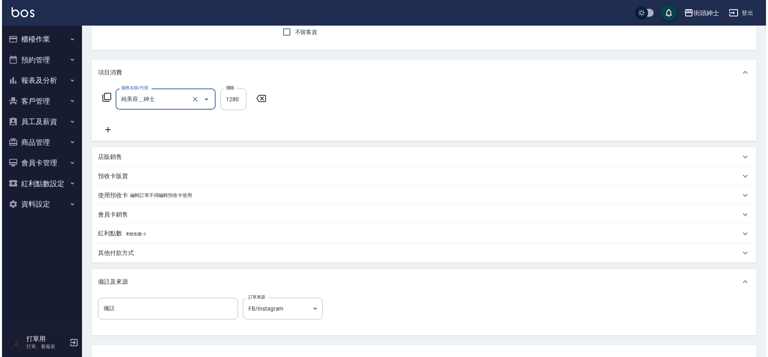
scroll to position [136, 0]
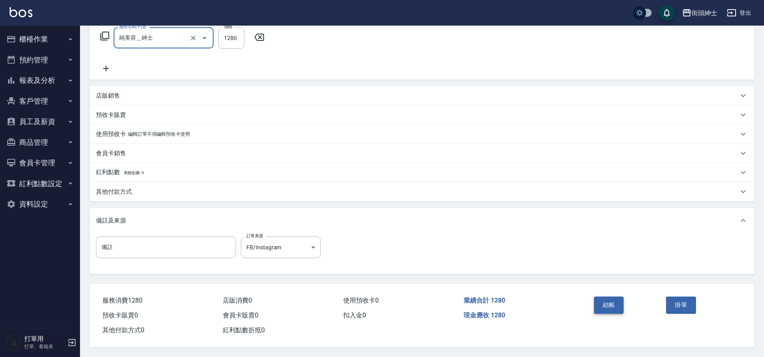
click at [611, 296] on button "結帳" at bounding box center [609, 304] width 30 height 17
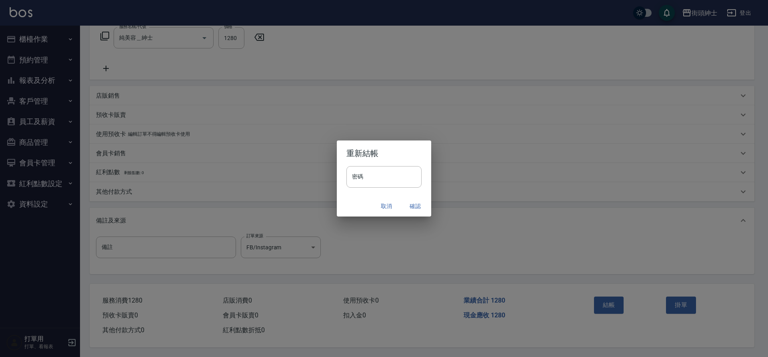
click at [416, 204] on button "確認" at bounding box center [415, 206] width 26 height 15
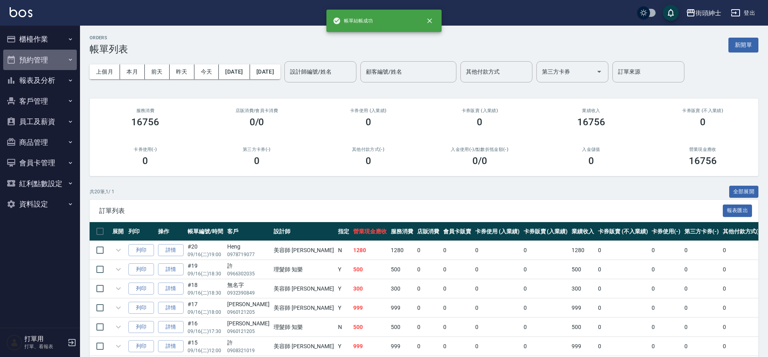
click at [51, 54] on button "預約管理" at bounding box center [40, 60] width 74 height 21
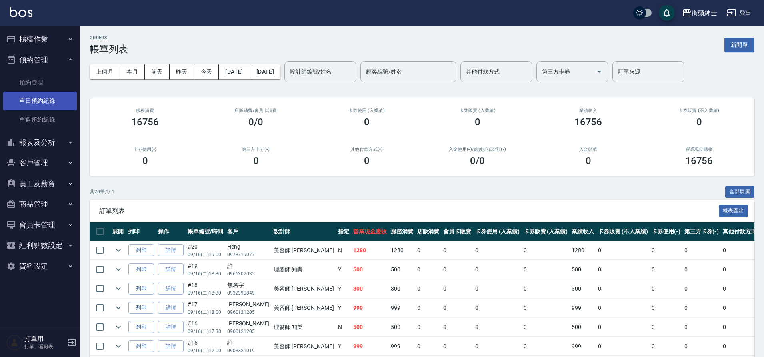
click at [68, 98] on link "單日預約紀錄" at bounding box center [40, 101] width 74 height 18
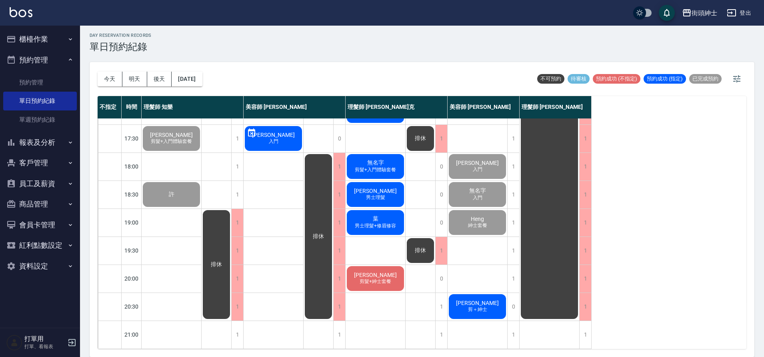
scroll to position [362, 0]
click at [136, 82] on button "明天" at bounding box center [134, 79] width 25 height 15
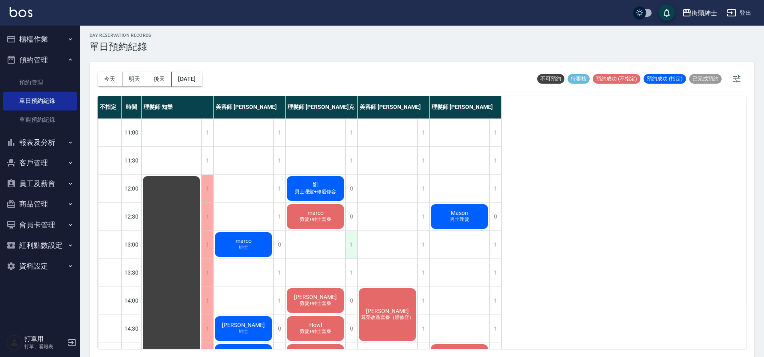
click at [352, 243] on div "1" at bounding box center [351, 245] width 12 height 28
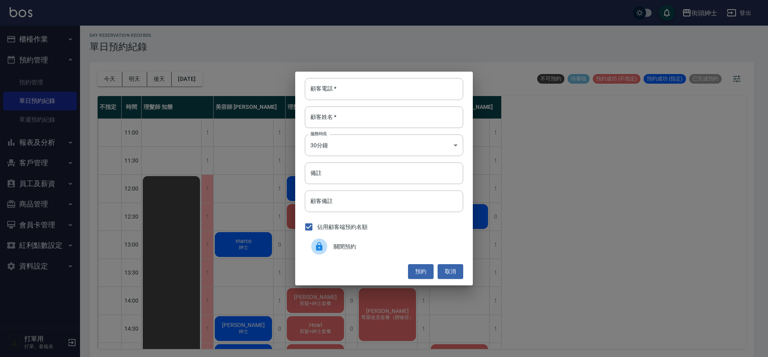
click at [349, 248] on span "關閉預約" at bounding box center [395, 246] width 123 height 8
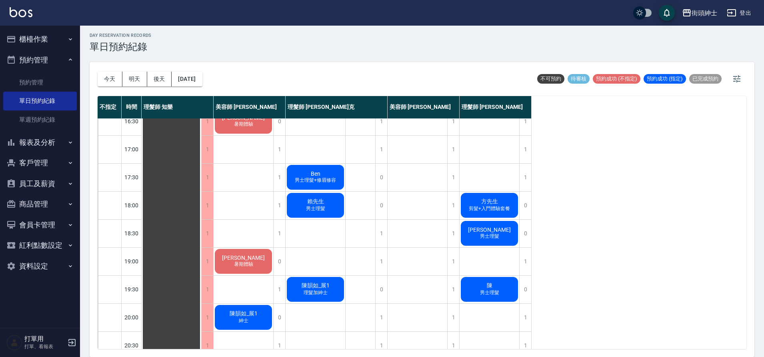
scroll to position [364, 0]
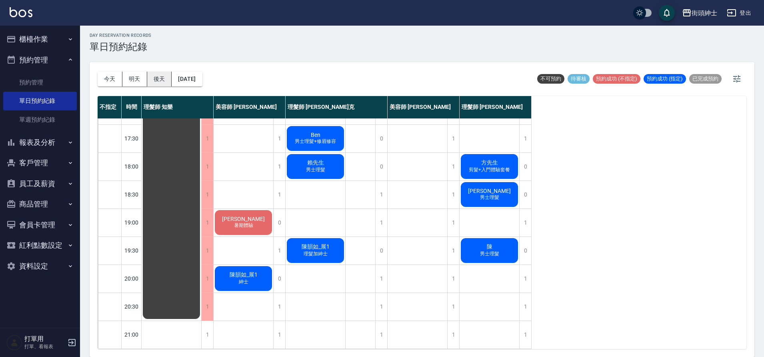
click at [162, 82] on button "後天" at bounding box center [159, 79] width 25 height 15
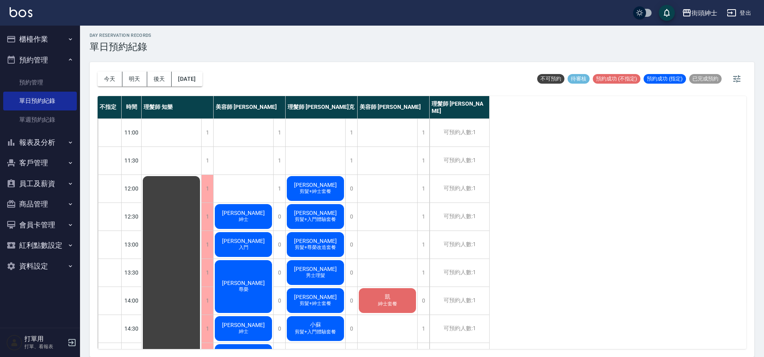
scroll to position [72, 0]
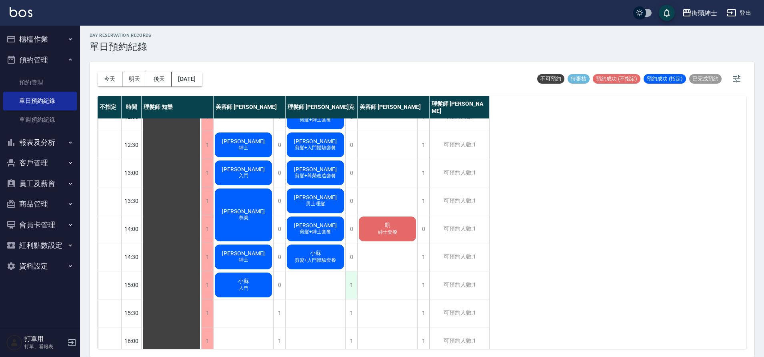
click at [351, 282] on div "1" at bounding box center [351, 285] width 12 height 28
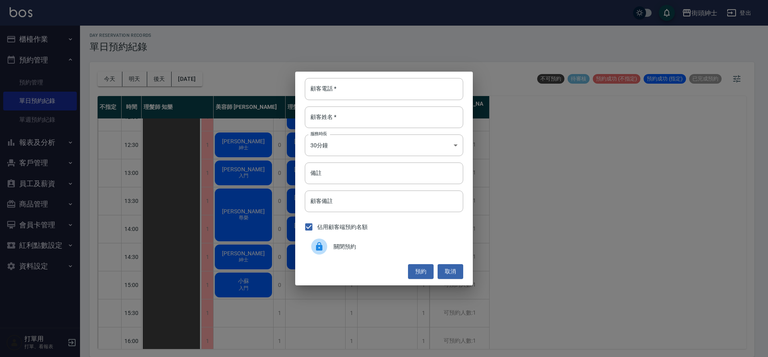
click at [347, 244] on span "關閉預約" at bounding box center [395, 246] width 123 height 8
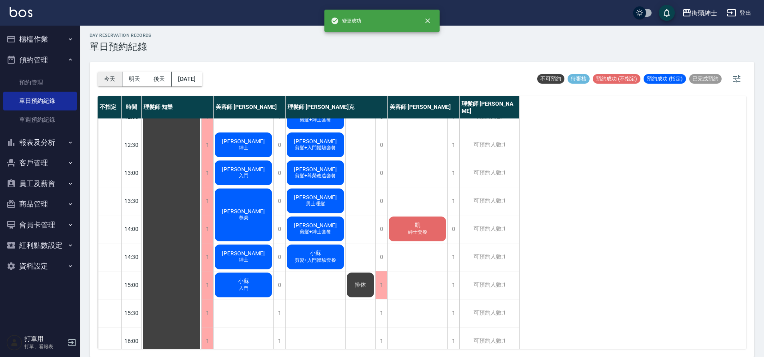
click at [111, 80] on button "今天" at bounding box center [110, 79] width 25 height 15
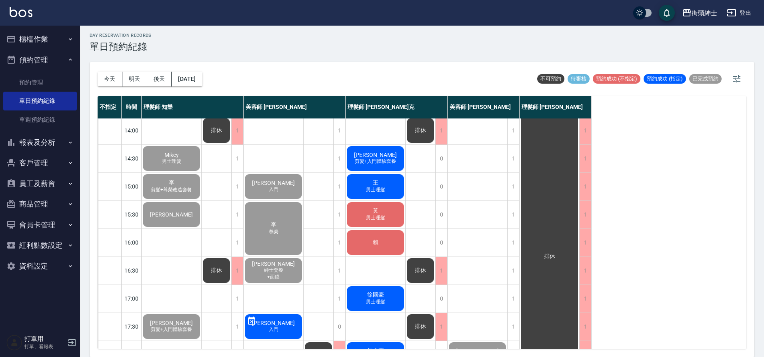
scroll to position [214, 0]
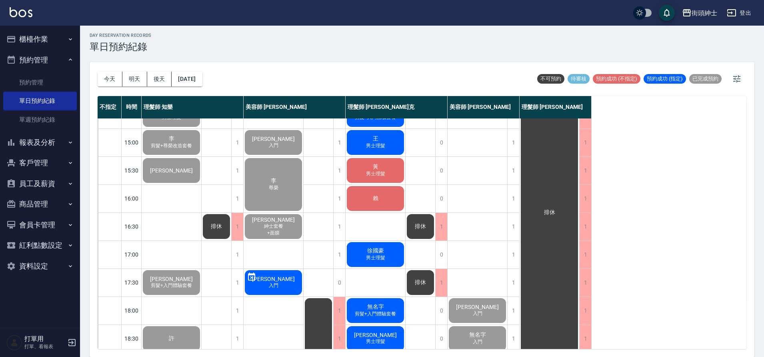
click at [381, 251] on span "徐國豪" at bounding box center [376, 250] width 20 height 7
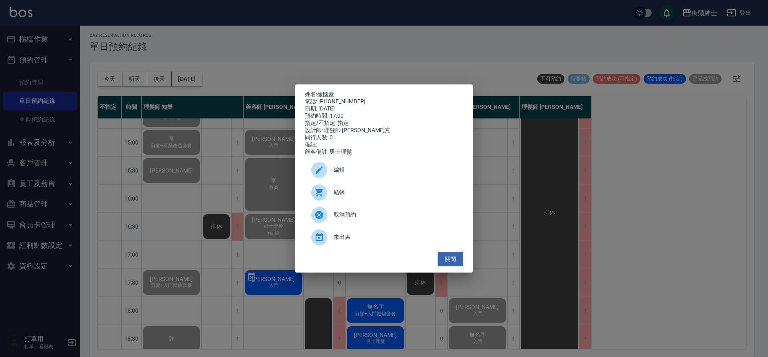
click at [376, 188] on div "結帳" at bounding box center [384, 192] width 158 height 22
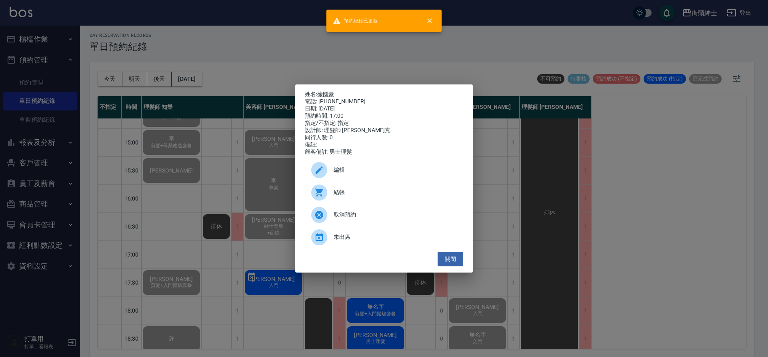
click at [234, 237] on div "姓名: [PERSON_NAME] 電話: [PHONE_NUMBER] 日期: [DATE] 預約時間: 17:00 指定/不指定: 指定 設計師: 理髮師…" at bounding box center [384, 178] width 768 height 357
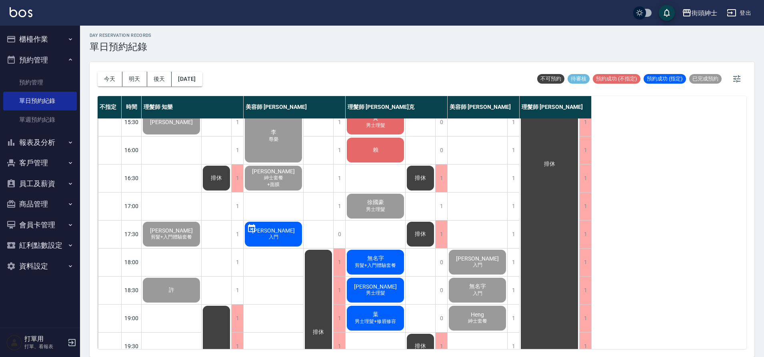
scroll to position [263, 0]
click at [388, 262] on span "剪髮+入門體驗套餐" at bounding box center [375, 265] width 44 height 7
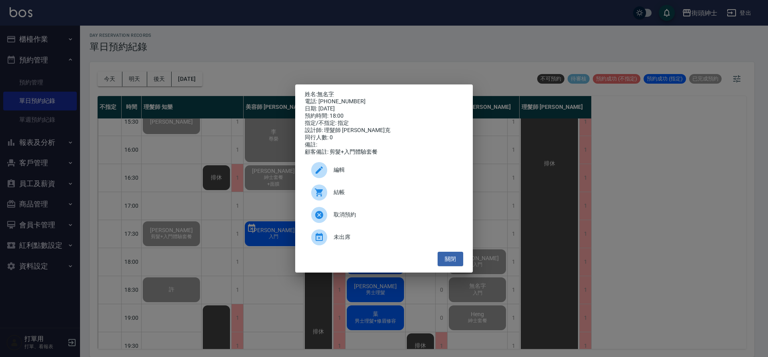
click at [370, 189] on div "結帳" at bounding box center [384, 192] width 158 height 22
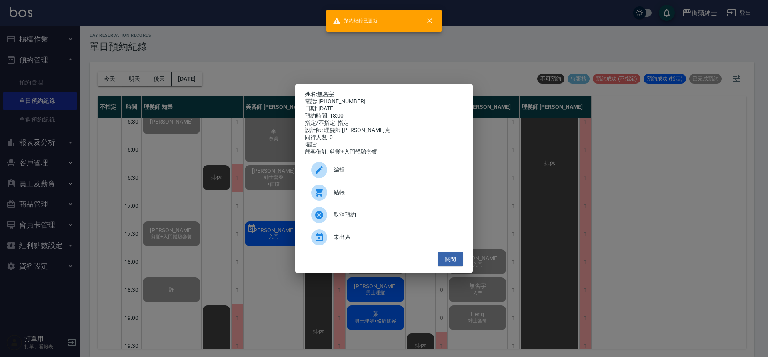
click at [232, 224] on div "姓名: 無名字 電話: [PHONE_NUMBER] 日期: [DATE] 預約時間: 18:00 指定/不指定: 指定 設計師: 理髮師 [PERSON_N…" at bounding box center [384, 178] width 768 height 357
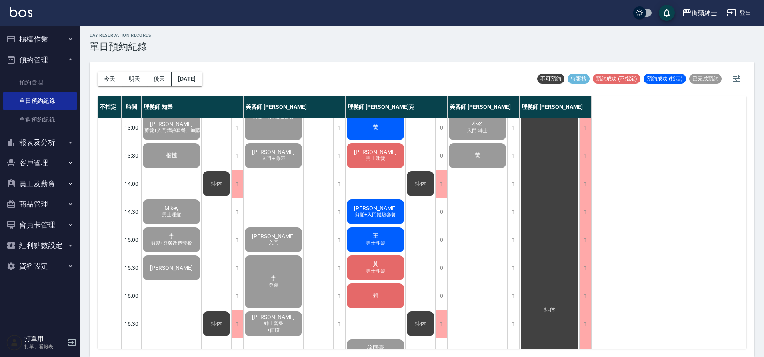
scroll to position [0, 0]
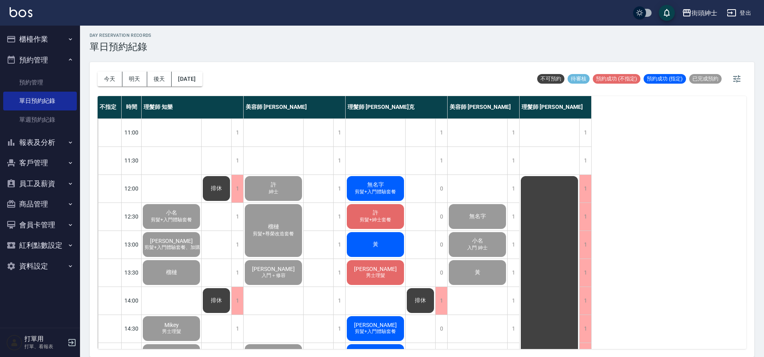
click at [384, 184] on span "無名字" at bounding box center [376, 184] width 20 height 7
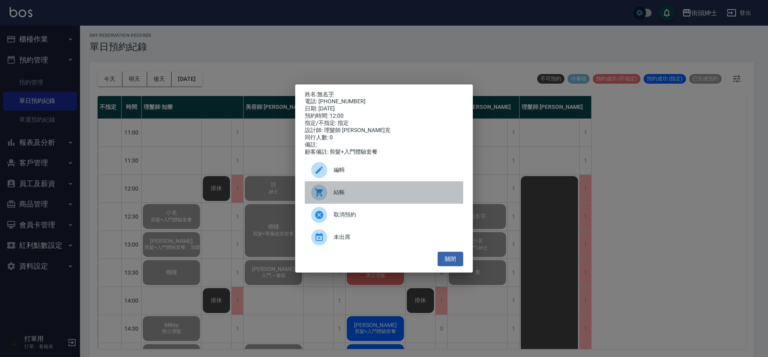
click at [370, 189] on div "結帳" at bounding box center [384, 192] width 158 height 22
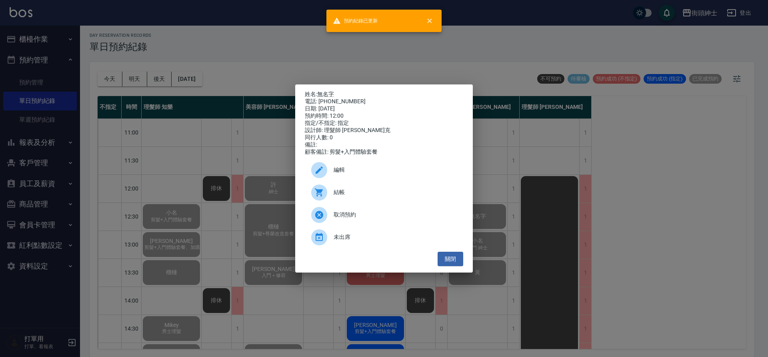
click at [218, 189] on div "姓名: 無名字 電話: [PHONE_NUMBER] 日期: [DATE] 預約時間: 12:00 指定/不指定: 指定 設計師: 理髮師 [PERSON_N…" at bounding box center [384, 178] width 768 height 357
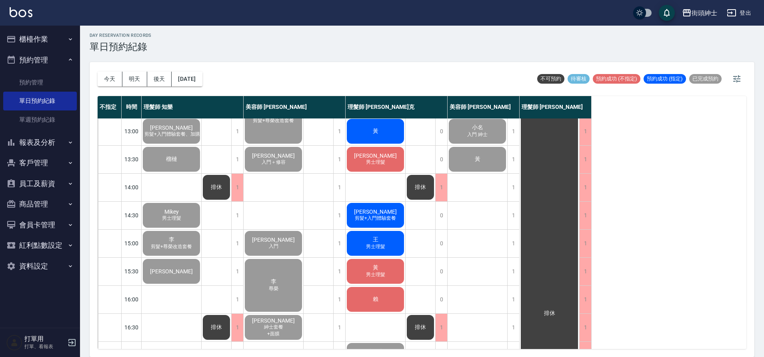
scroll to position [114, 0]
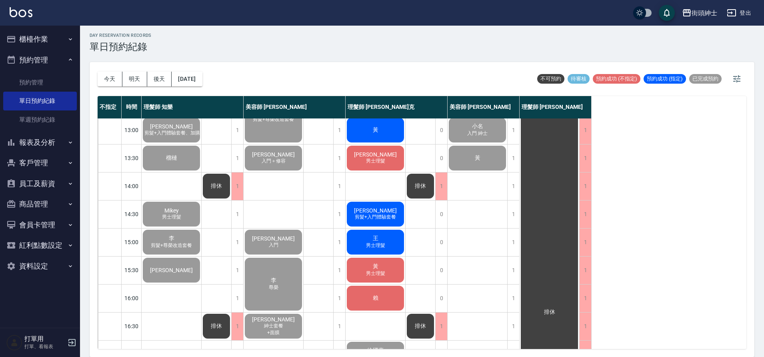
click at [391, 301] on div "賴" at bounding box center [376, 297] width 60 height 27
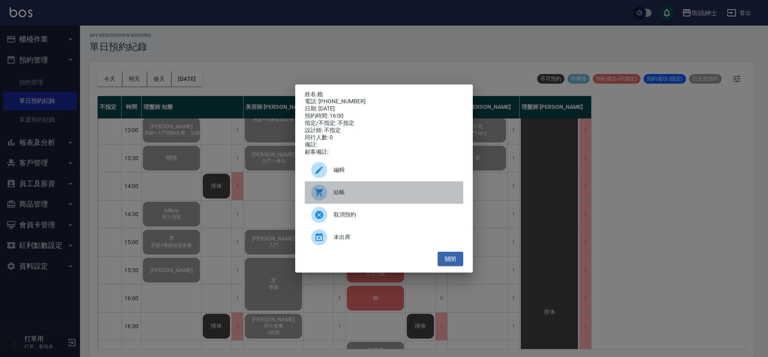
click at [345, 196] on span "結帳" at bounding box center [395, 192] width 123 height 8
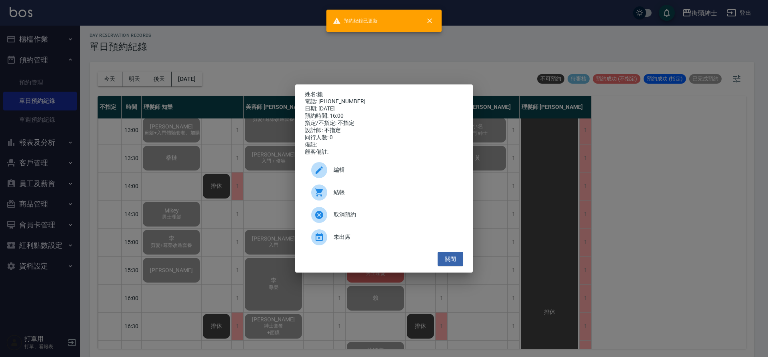
drag, startPoint x: 159, startPoint y: 101, endPoint x: 248, endPoint y: 137, distance: 96.3
click at [163, 105] on div "姓名: 賴 電話: [PHONE_NUMBER] 日期: [DATE] 預約時間: 16:00 指定/不指定: 不指定 設計師: 不指定 同行人數: 0 備註…" at bounding box center [384, 178] width 768 height 357
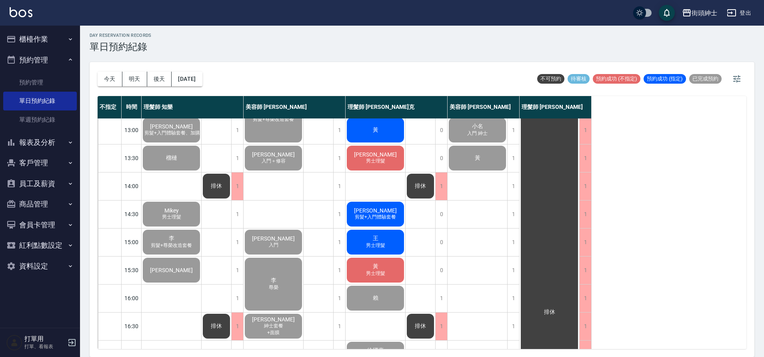
click at [388, 271] on div "黃 男士理髮" at bounding box center [376, 269] width 60 height 27
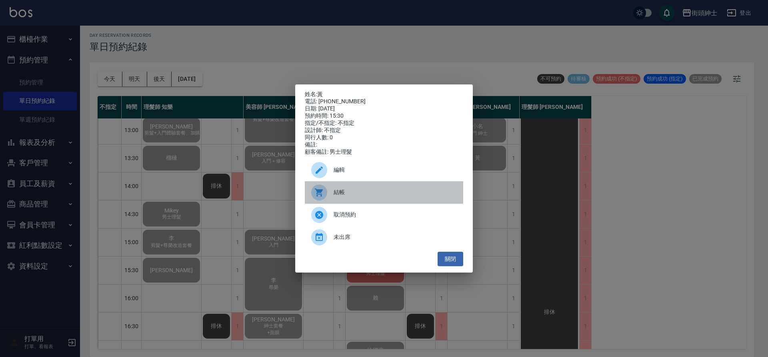
click at [343, 193] on span "結帳" at bounding box center [395, 192] width 123 height 8
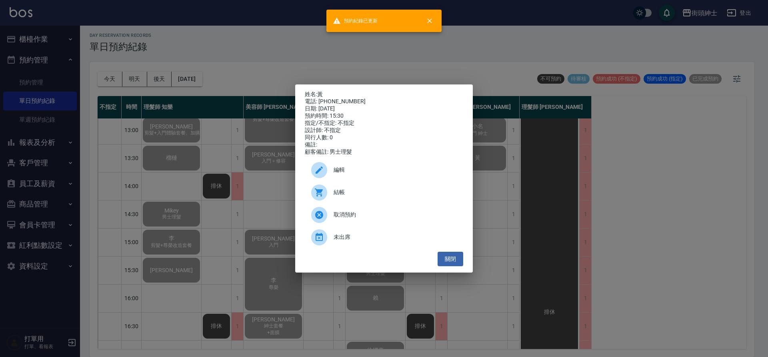
drag, startPoint x: 205, startPoint y: 143, endPoint x: 230, endPoint y: 152, distance: 26.8
click at [207, 145] on div "姓名: 黃 電話: [PHONE_NUMBER] 日期: [DATE] 預約時間: 15:30 指定/不指定: 不指定 設計師: 不指定 同行人數: 0 備註…" at bounding box center [384, 178] width 768 height 357
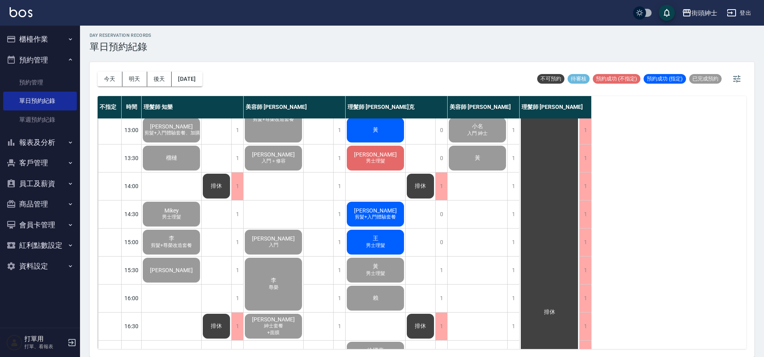
click at [392, 239] on div "王 男士理髮" at bounding box center [376, 241] width 60 height 27
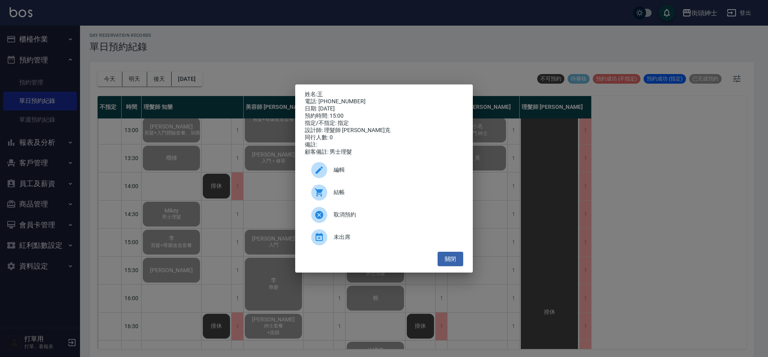
click at [382, 194] on span "結帳" at bounding box center [395, 192] width 123 height 8
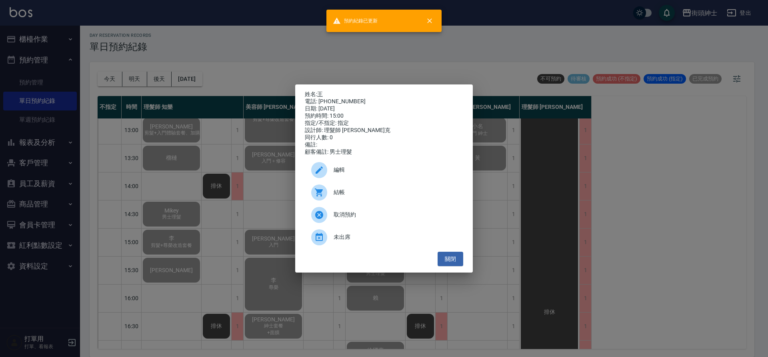
click at [259, 149] on div "姓名: 王 電話: [PHONE_NUMBER] 日期: [DATE] 預約時間: 15:00 指定/不指定: 指定 設計師: 理髮師 [PERSON_NAM…" at bounding box center [384, 178] width 768 height 357
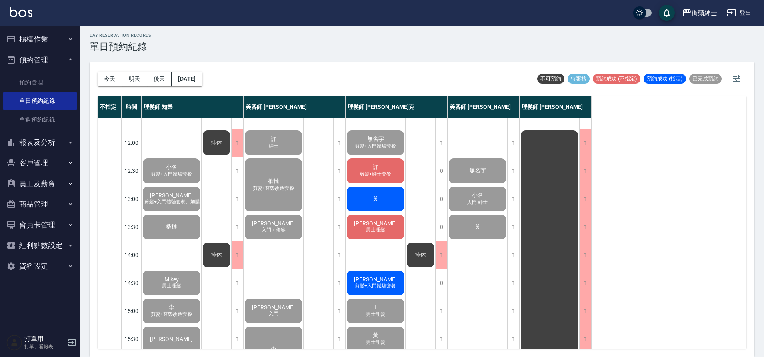
scroll to position [0, 0]
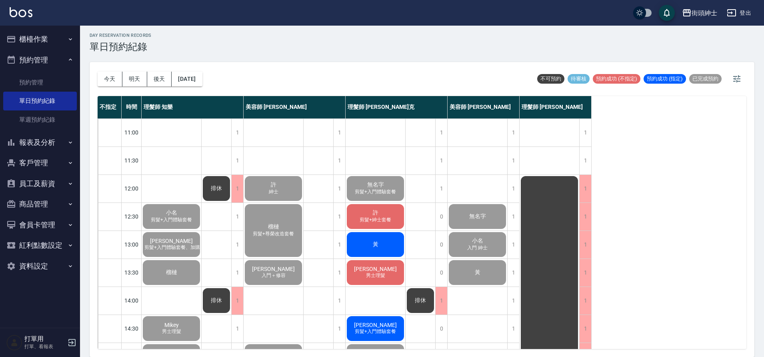
click at [186, 274] on div "榴槤" at bounding box center [172, 272] width 60 height 27
click at [250, 194] on div "[PERSON_NAME]" at bounding box center [274, 188] width 60 height 27
click at [382, 207] on div "許 剪髮+紳士套餐" at bounding box center [376, 216] width 60 height 27
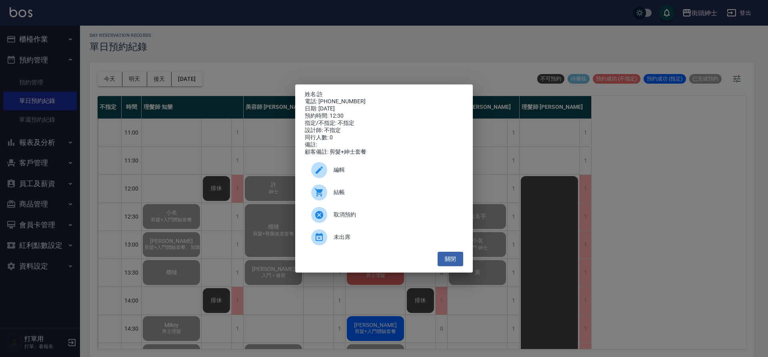
click at [371, 187] on div "結帳" at bounding box center [384, 192] width 158 height 22
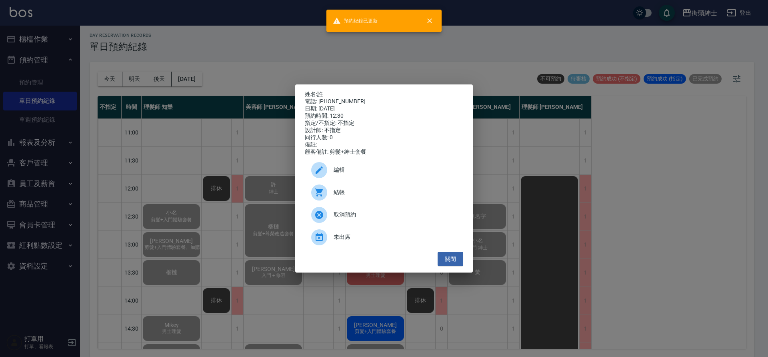
click at [225, 166] on div "姓名: 許 電話: [PHONE_NUMBER] 日期: [DATE] 預約時間: 12:30 指定/不指定: 不指定 設計師: 不指定 同行人數: 0 備註…" at bounding box center [384, 178] width 768 height 357
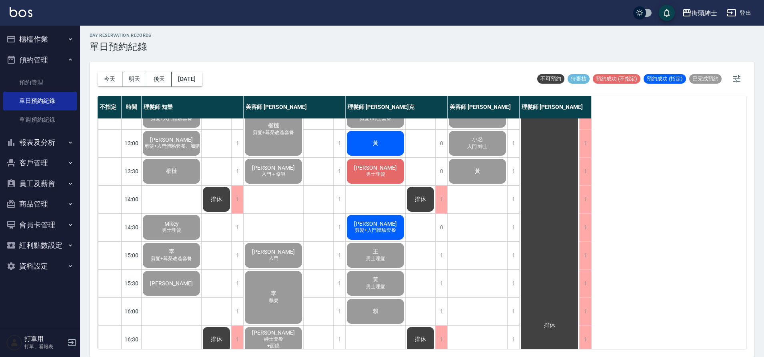
scroll to position [103, 0]
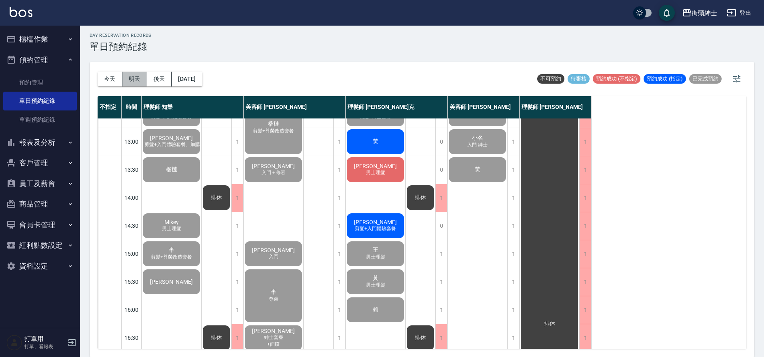
click at [138, 79] on button "明天" at bounding box center [134, 79] width 25 height 15
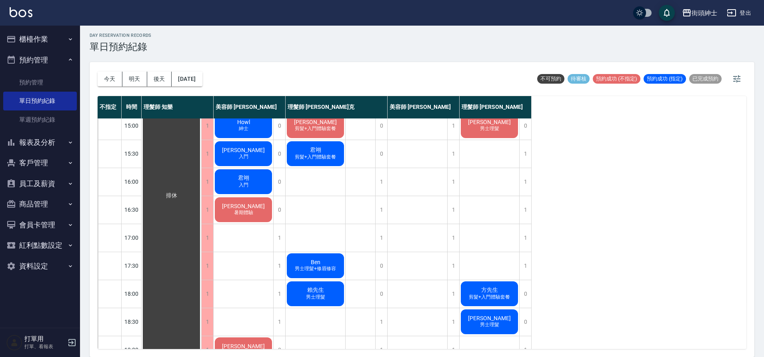
scroll to position [240, 0]
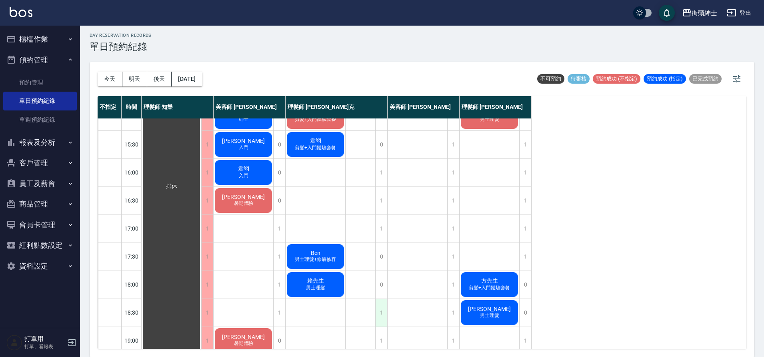
click at [380, 306] on div "1" at bounding box center [381, 313] width 12 height 28
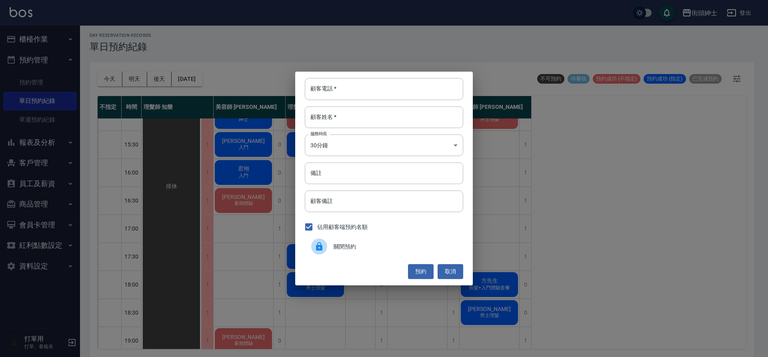
click at [381, 246] on span "關閉預約" at bounding box center [395, 246] width 123 height 8
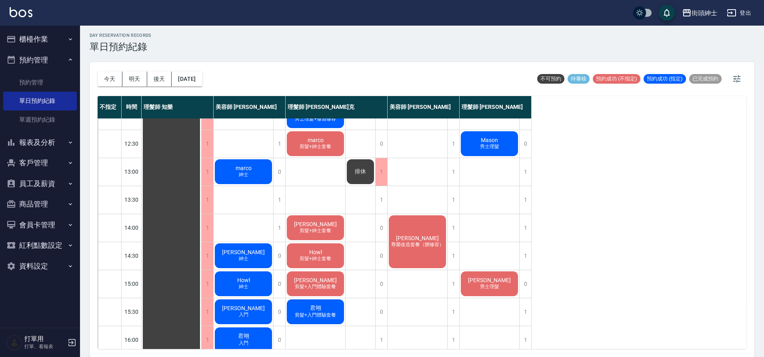
scroll to position [116, 0]
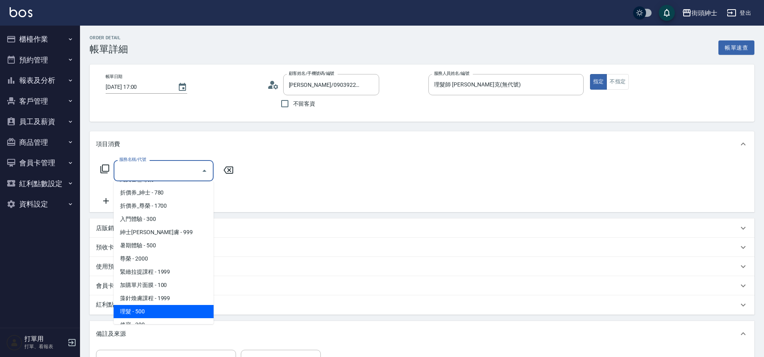
scroll to position [62, 0]
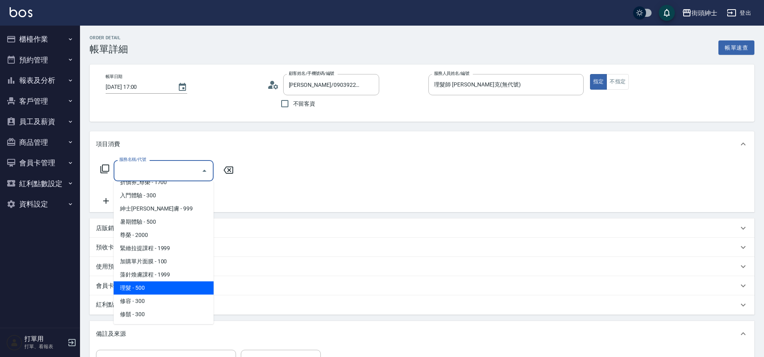
click at [146, 286] on span "理髮 - 500" at bounding box center [164, 287] width 100 height 13
type input "理髮(A02)"
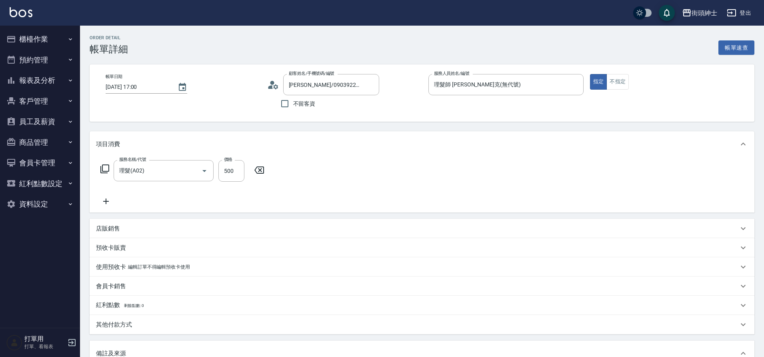
click at [111, 226] on p "店販銷售" at bounding box center [108, 228] width 24 height 8
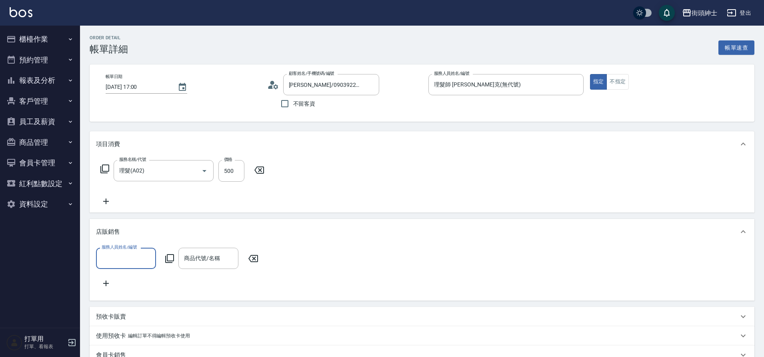
scroll to position [0, 0]
click at [118, 255] on input "服務人員姓名/編號" at bounding box center [126, 258] width 53 height 14
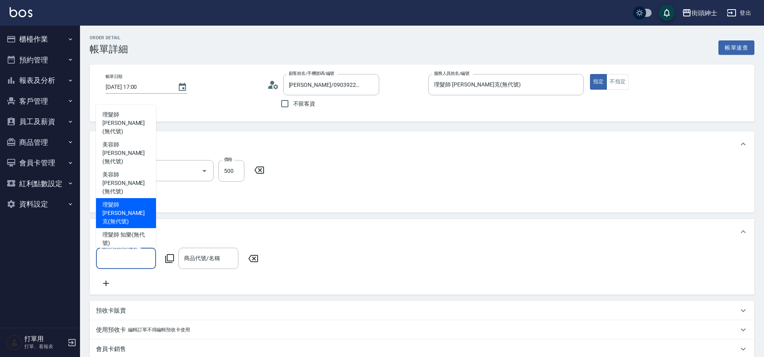
click at [127, 212] on span "理髮師 [PERSON_NAME]克 (無代號)" at bounding box center [125, 212] width 47 height 25
type input "理髮師 [PERSON_NAME]克(無代號)"
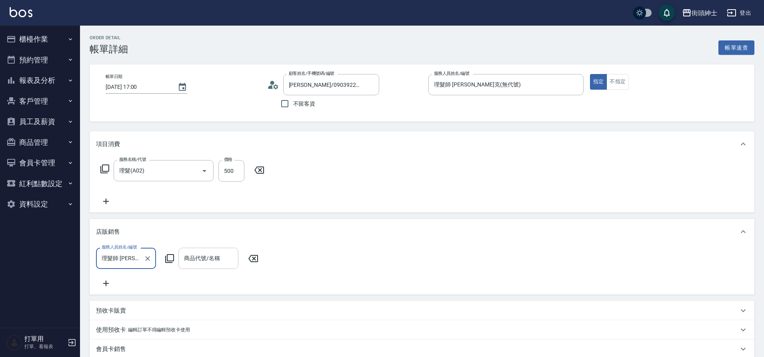
click at [190, 258] on input "商品代號/名稱" at bounding box center [208, 258] width 53 height 14
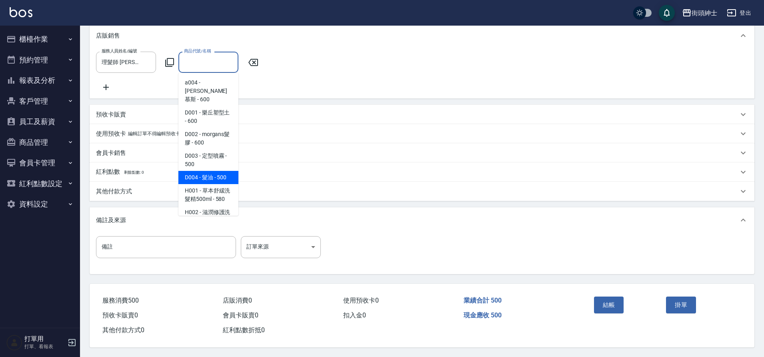
drag, startPoint x: 220, startPoint y: 157, endPoint x: 224, endPoint y: 160, distance: 5.2
click at [220, 171] on span "D004 - 髮油 - 500" at bounding box center [208, 177] width 60 height 13
type input "髮油"
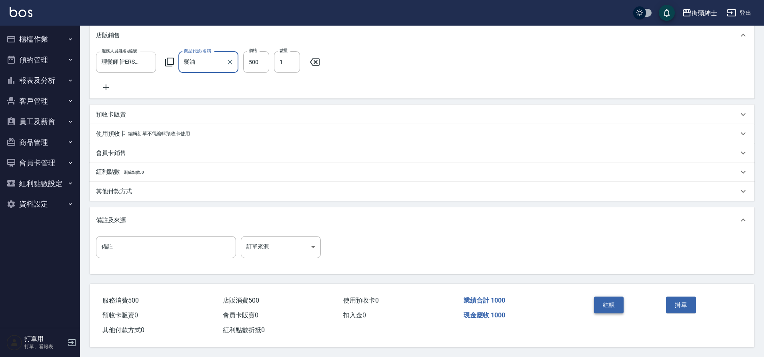
click at [600, 301] on button "結帳" at bounding box center [609, 304] width 30 height 17
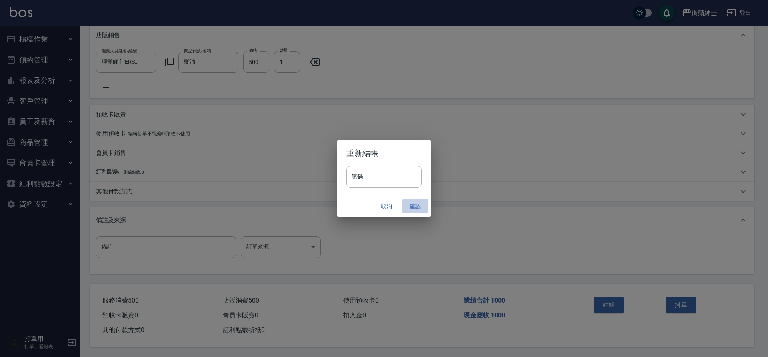
click at [410, 206] on button "確認" at bounding box center [415, 206] width 26 height 15
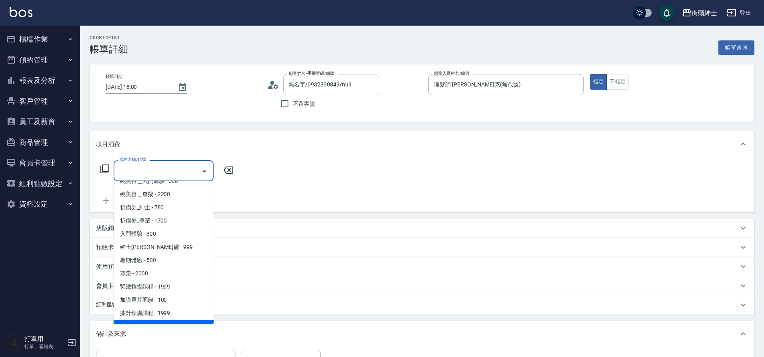
scroll to position [62, 0]
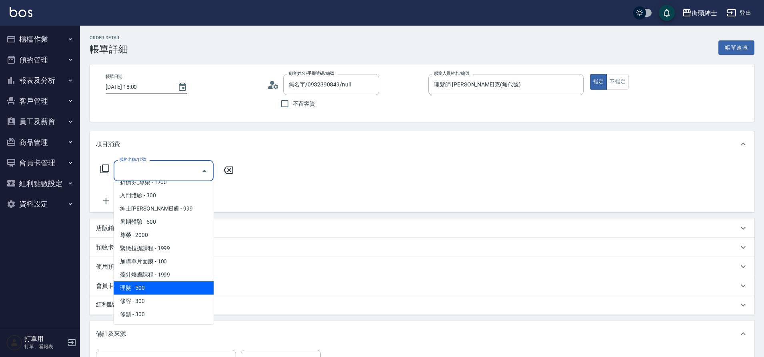
click at [159, 288] on span "理髮 - 500" at bounding box center [164, 287] width 100 height 13
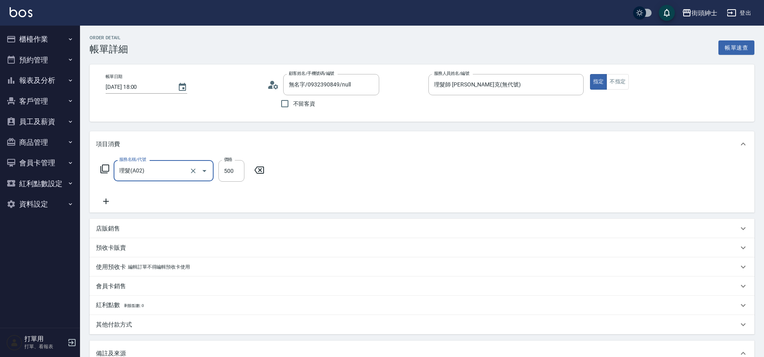
type input "理髮(A02)"
click at [126, 230] on div "店販銷售" at bounding box center [417, 228] width 642 height 8
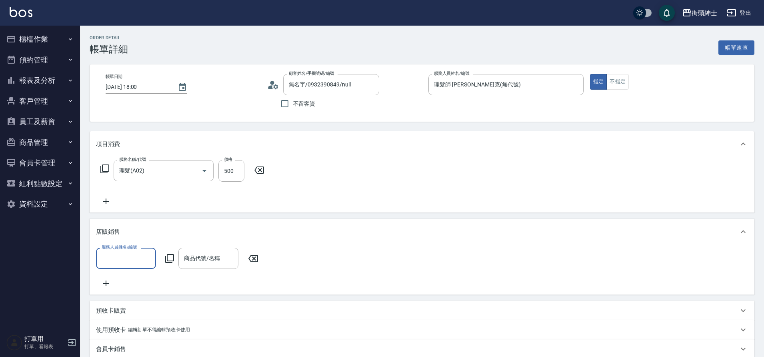
scroll to position [0, 0]
click at [132, 258] on input "服務人員姓名/編號" at bounding box center [126, 258] width 53 height 14
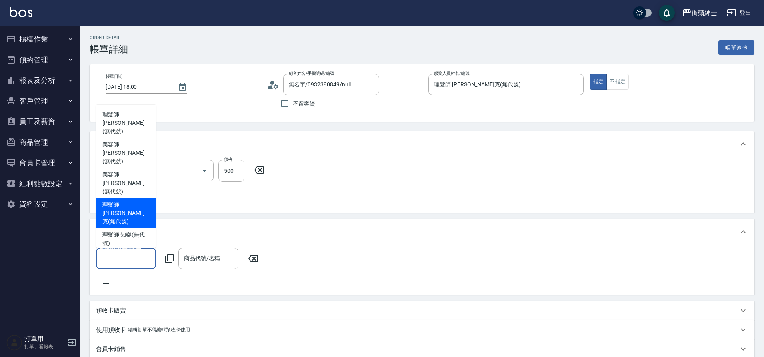
click at [138, 207] on span "理髮師 [PERSON_NAME]克 (無代號)" at bounding box center [125, 212] width 47 height 25
type input "理髮師 [PERSON_NAME]克(無代號)"
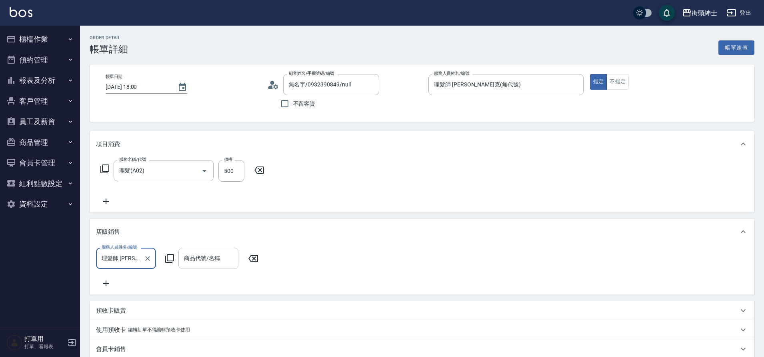
click at [204, 263] on input "商品代號/名稱" at bounding box center [208, 258] width 53 height 14
click at [425, 230] on div "店販銷售" at bounding box center [417, 232] width 642 height 8
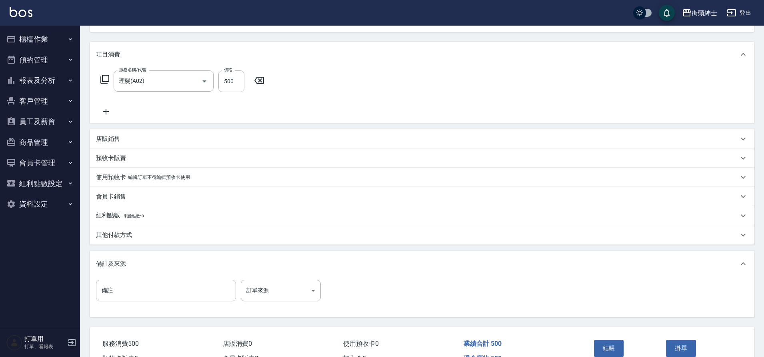
scroll to position [136, 0]
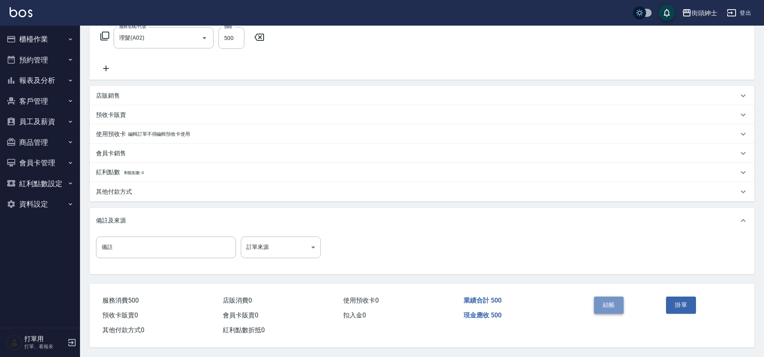
click at [605, 300] on button "結帳" at bounding box center [609, 304] width 30 height 17
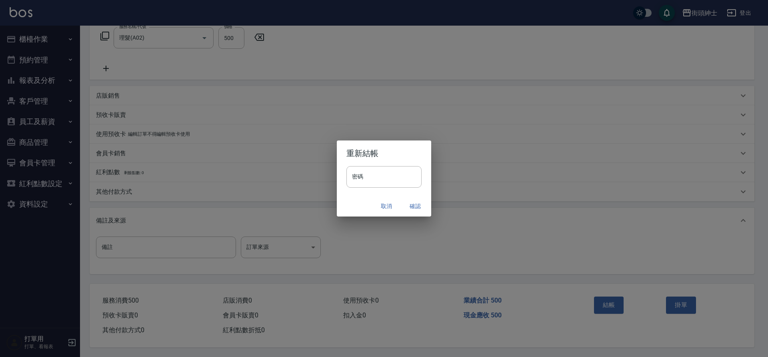
click at [404, 200] on button "確認" at bounding box center [415, 206] width 26 height 15
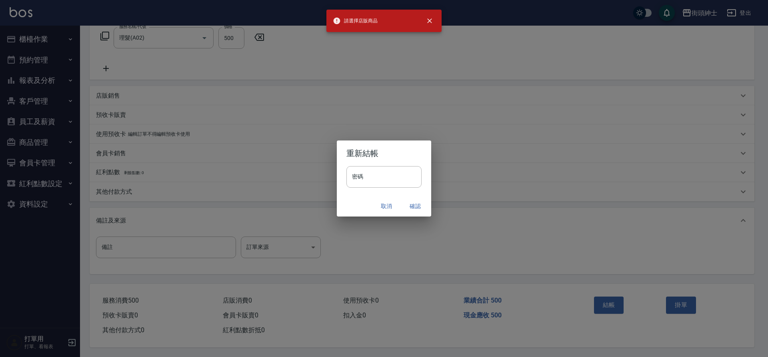
drag, startPoint x: 270, startPoint y: 170, endPoint x: 247, endPoint y: 158, distance: 25.8
click at [270, 170] on div "重新結帳 密碼 密碼 取消 確認" at bounding box center [384, 178] width 768 height 357
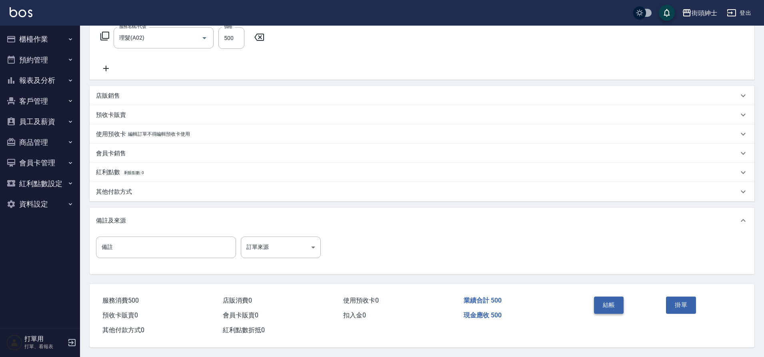
click at [610, 299] on button "結帳" at bounding box center [609, 304] width 30 height 17
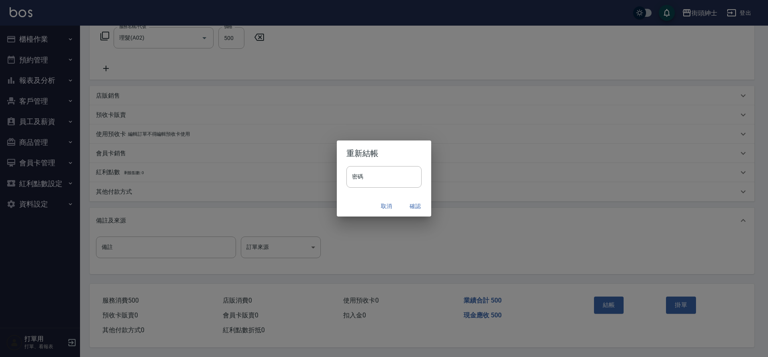
click at [413, 204] on button "確認" at bounding box center [415, 206] width 26 height 15
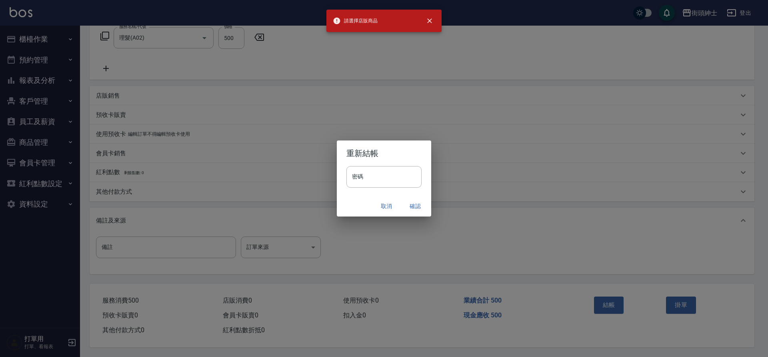
drag, startPoint x: 203, startPoint y: 80, endPoint x: 141, endPoint y: 89, distance: 63.0
click at [203, 80] on div "重新結帳 密碼 密碼 取消 確認" at bounding box center [384, 178] width 768 height 357
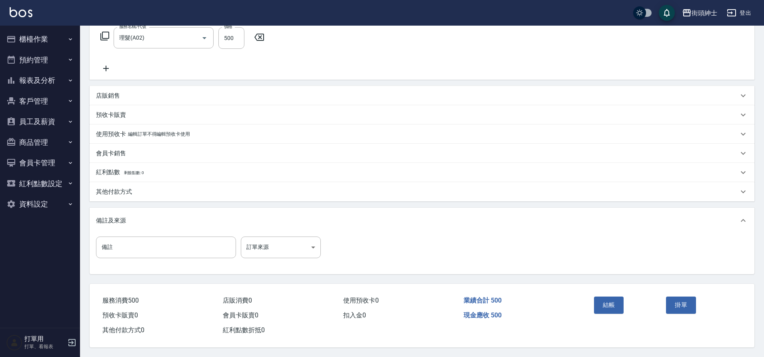
click at [126, 94] on div "店販銷售" at bounding box center [417, 96] width 642 height 8
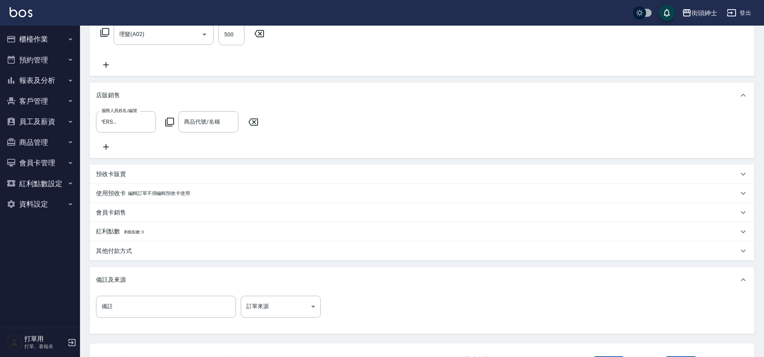
scroll to position [0, 0]
drag, startPoint x: 253, startPoint y: 120, endPoint x: 307, endPoint y: 143, distance: 58.2
click at [253, 120] on icon at bounding box center [253, 122] width 20 height 10
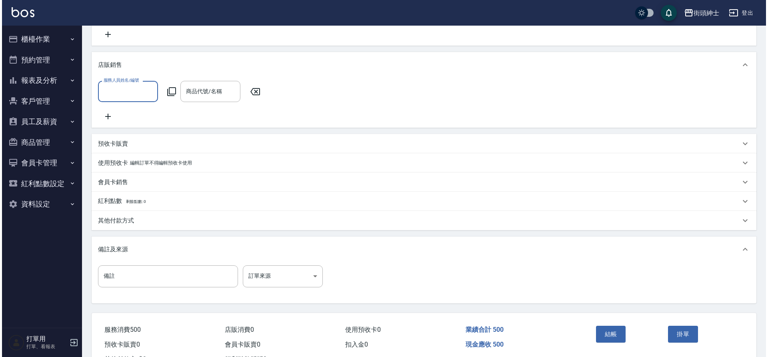
scroll to position [206, 0]
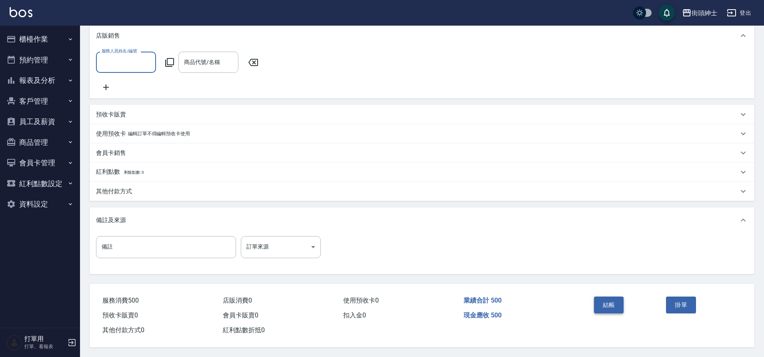
click at [613, 306] on button "結帳" at bounding box center [609, 304] width 30 height 17
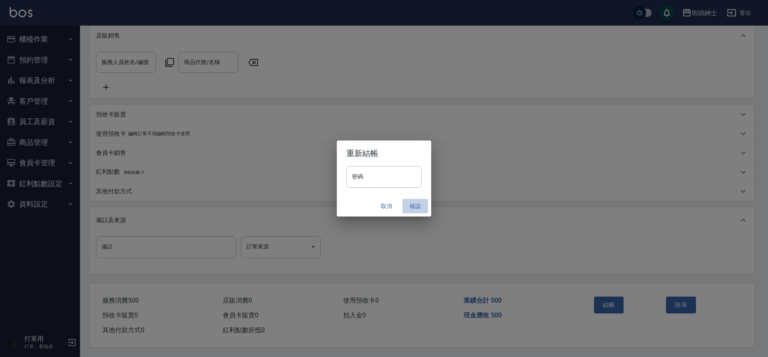
click at [410, 201] on button "確認" at bounding box center [415, 206] width 26 height 15
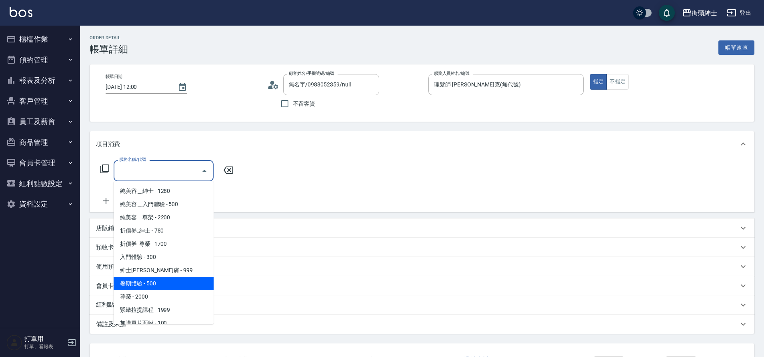
scroll to position [62, 0]
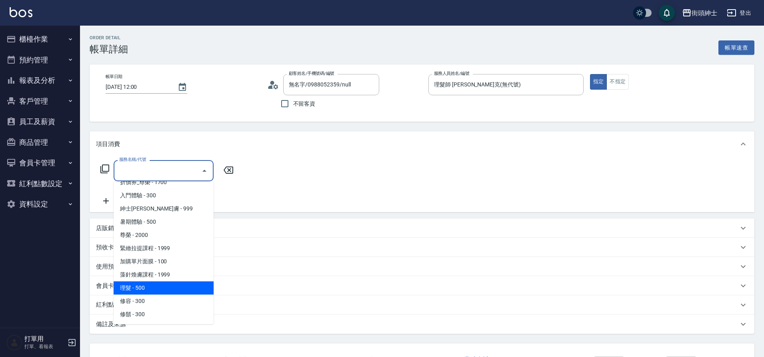
click at [149, 288] on span "理髮 - 500" at bounding box center [164, 287] width 100 height 13
type input "理髮(A02)"
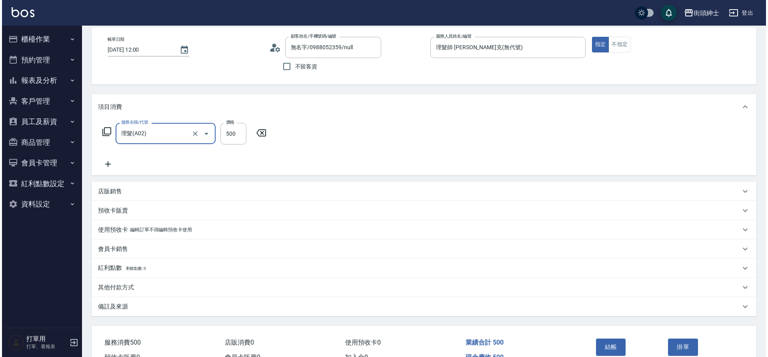
scroll to position [83, 0]
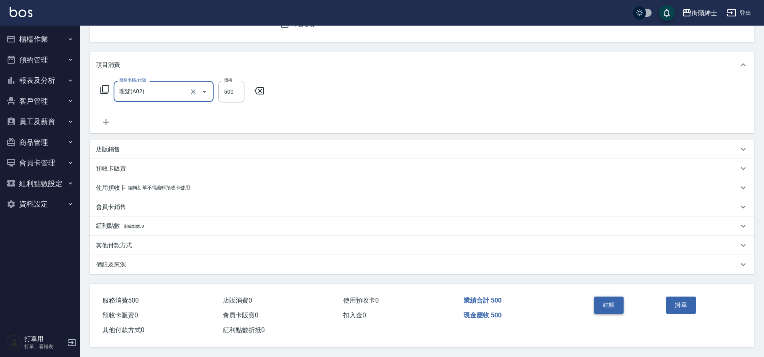
click at [605, 303] on button "結帳" at bounding box center [609, 304] width 30 height 17
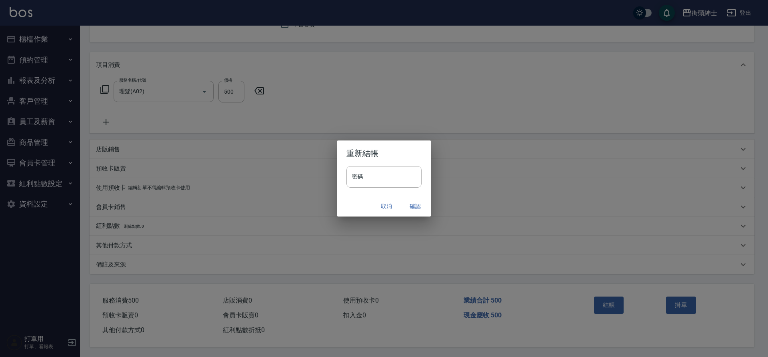
click at [413, 205] on button "確認" at bounding box center [415, 206] width 26 height 15
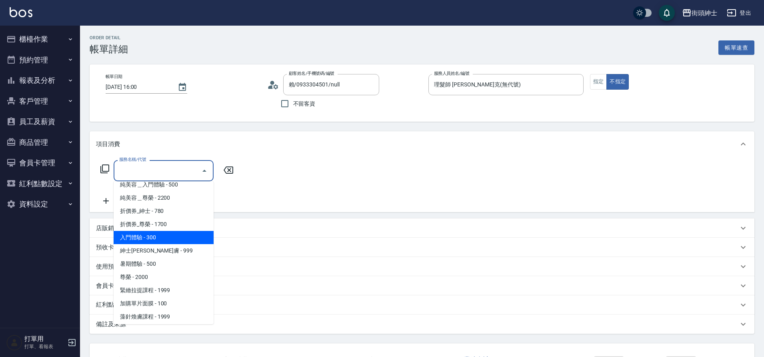
scroll to position [62, 0]
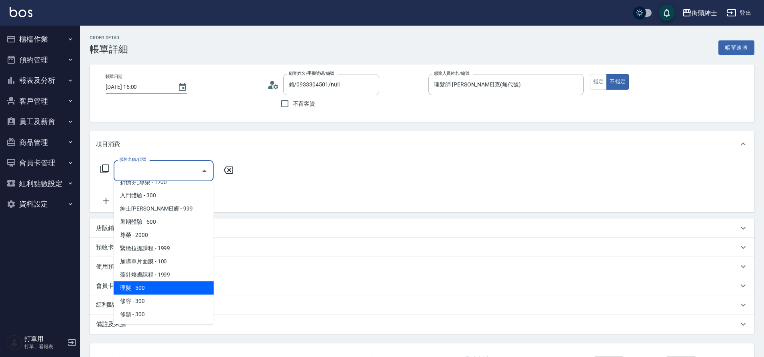
click at [151, 283] on span "理髮 - 500" at bounding box center [164, 287] width 100 height 13
type input "理髮(A02)"
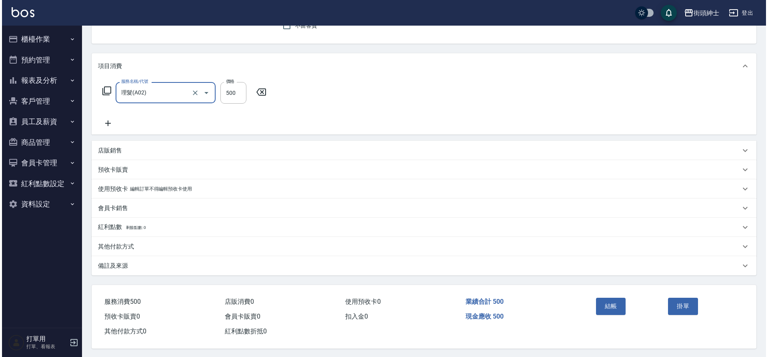
scroll to position [83, 0]
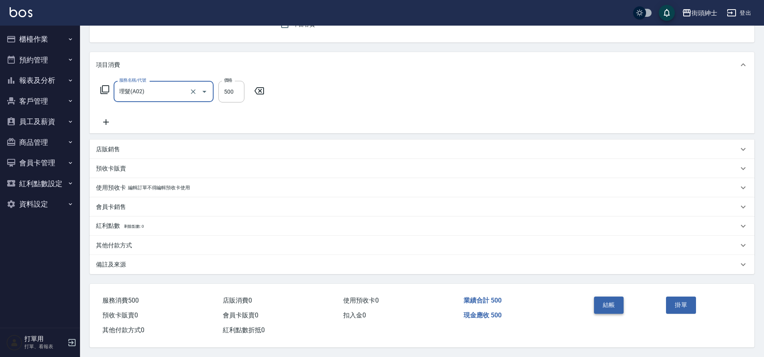
click at [615, 303] on button "結帳" at bounding box center [609, 304] width 30 height 17
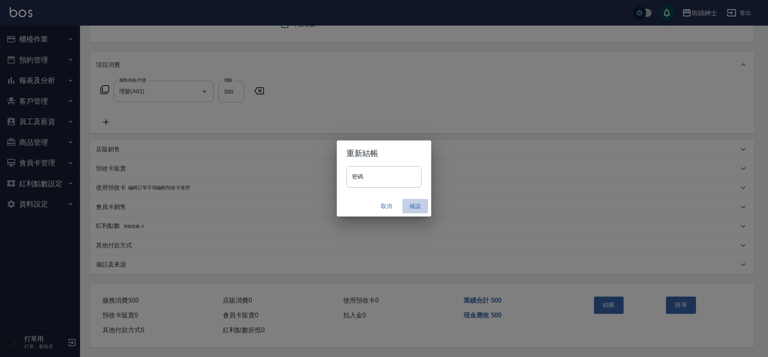
drag, startPoint x: 413, startPoint y: 205, endPoint x: 336, endPoint y: 135, distance: 103.6
click at [412, 205] on button "確認" at bounding box center [415, 206] width 26 height 15
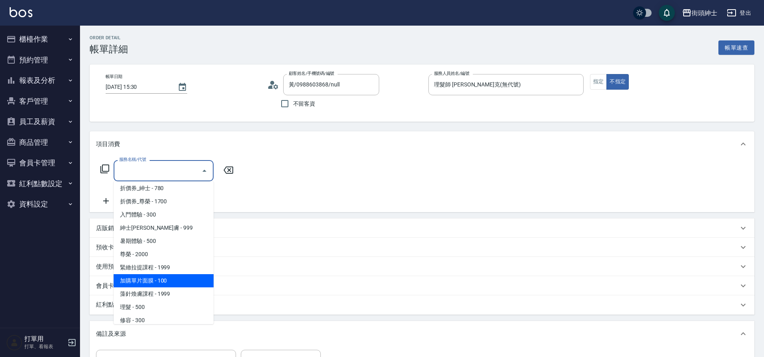
scroll to position [62, 0]
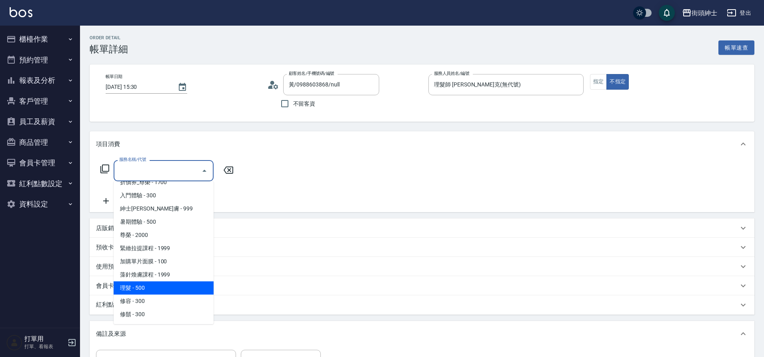
click at [158, 290] on span "理髮 - 500" at bounding box center [164, 287] width 100 height 13
type input "理髮(A02)"
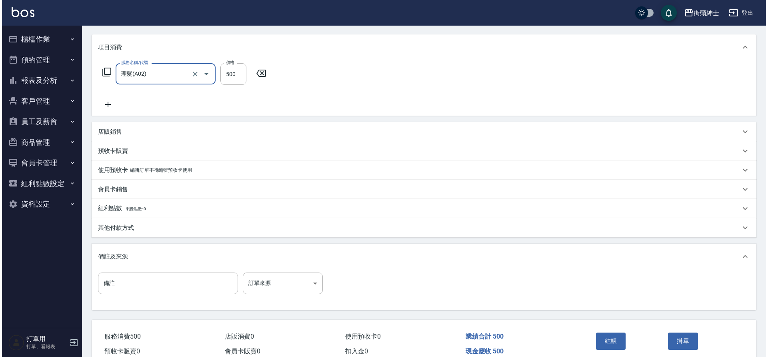
scroll to position [136, 0]
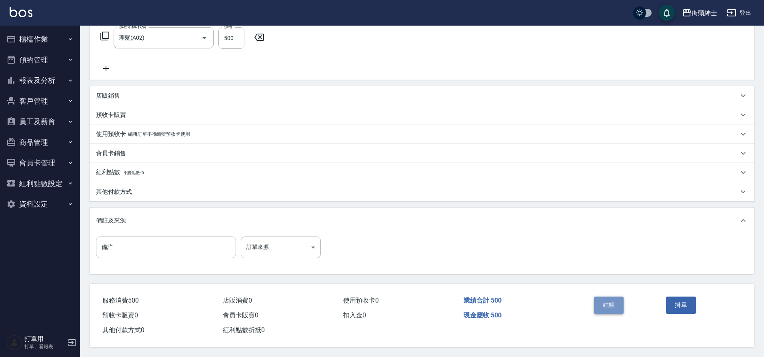
click at [616, 306] on button "結帳" at bounding box center [609, 304] width 30 height 17
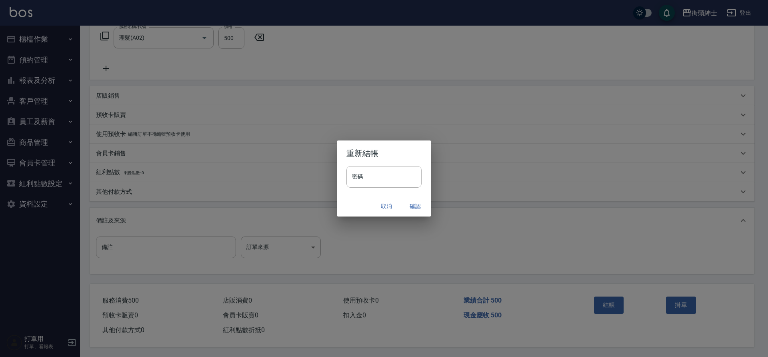
click at [412, 207] on button "確認" at bounding box center [415, 206] width 26 height 15
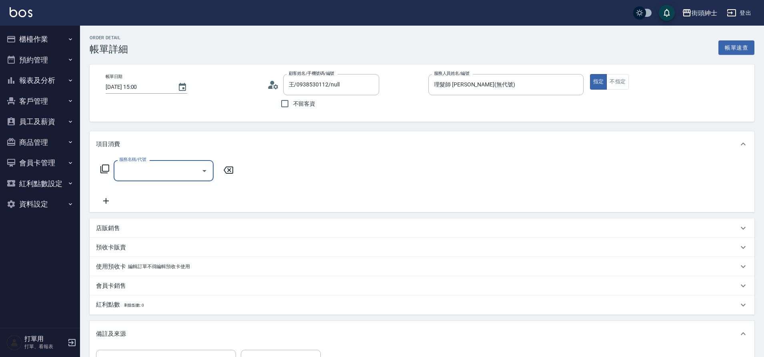
click at [134, 163] on div "服務名稱/代號" at bounding box center [164, 170] width 100 height 21
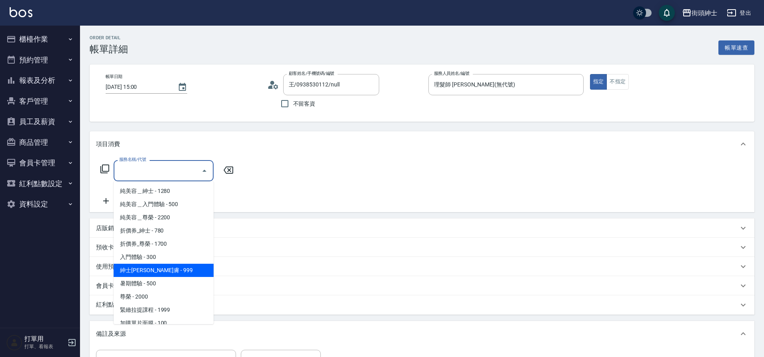
scroll to position [62, 0]
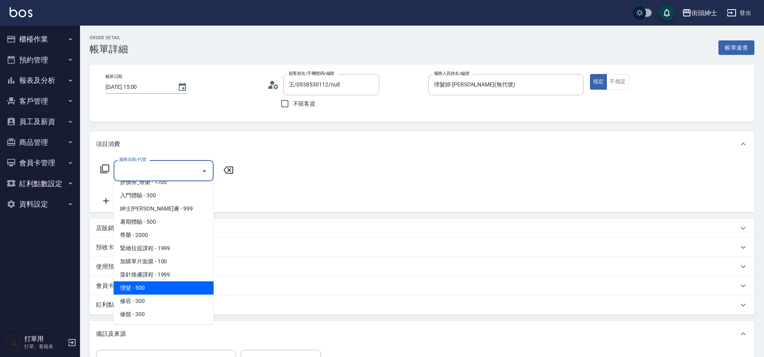
click at [161, 288] on span "理髮 - 500" at bounding box center [164, 287] width 100 height 13
type input "理髮(A02)"
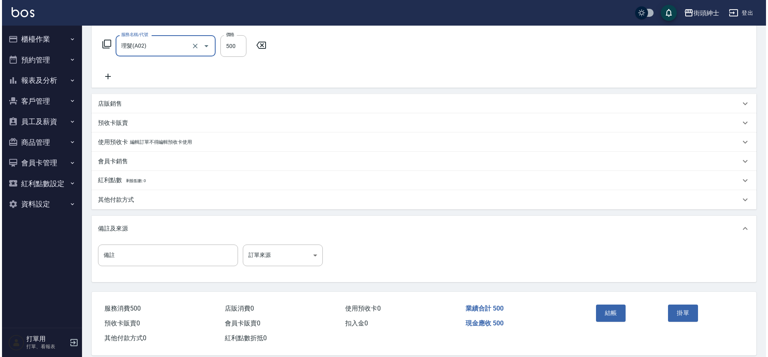
scroll to position [136, 0]
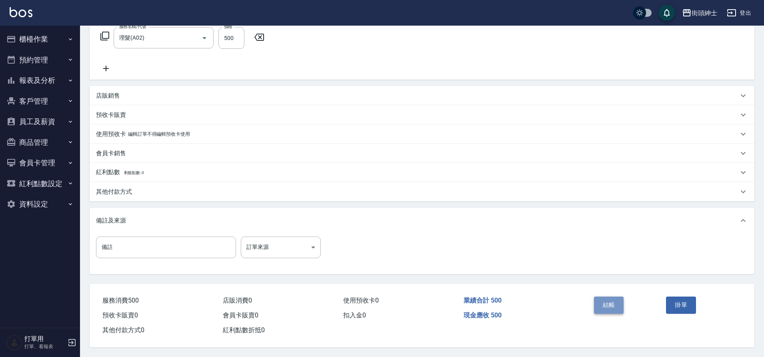
click at [616, 303] on button "結帳" at bounding box center [609, 304] width 30 height 17
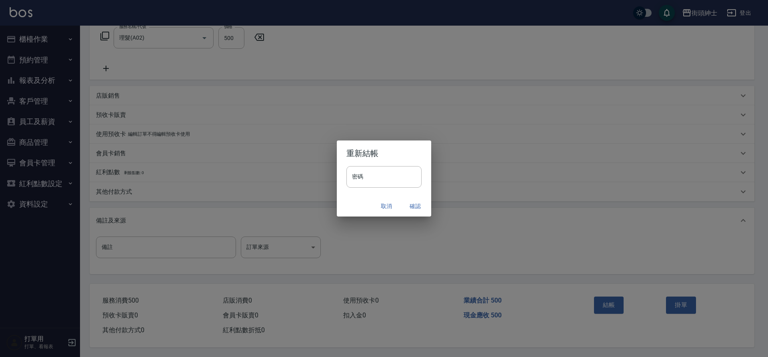
click at [414, 204] on button "確認" at bounding box center [415, 206] width 26 height 15
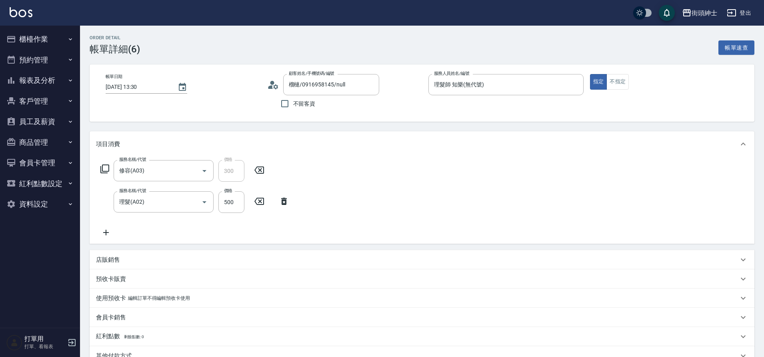
click at [261, 170] on icon at bounding box center [259, 170] width 20 height 10
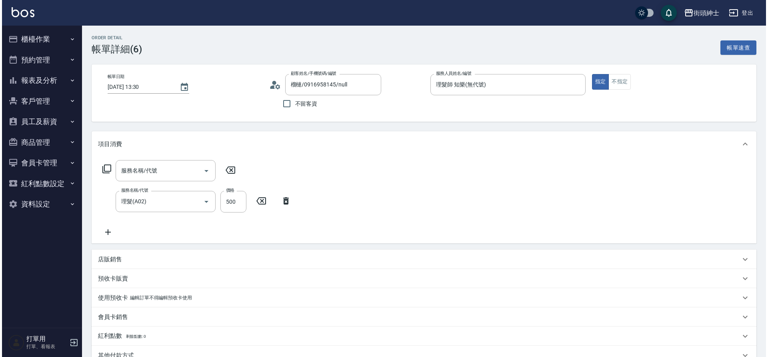
scroll to position [114, 0]
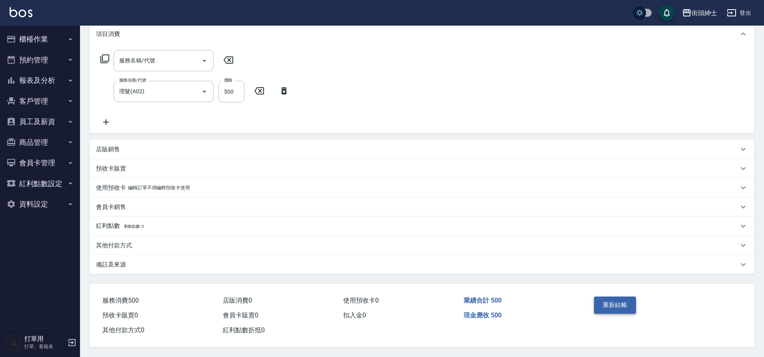
click at [629, 303] on button "重新結帳" at bounding box center [615, 304] width 42 height 17
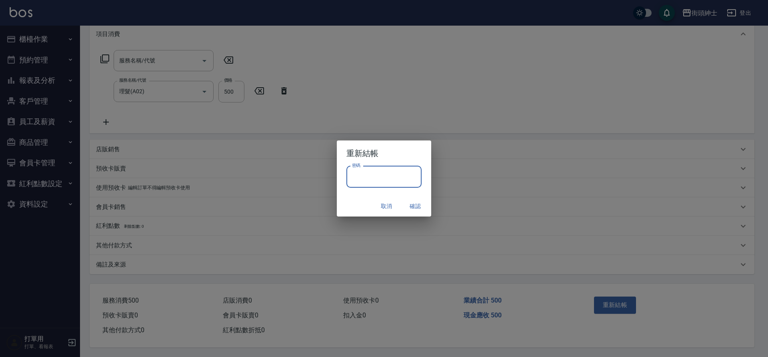
click at [386, 177] on input "密碼" at bounding box center [383, 177] width 75 height 22
type input "********"
drag, startPoint x: 416, startPoint y: 207, endPoint x: 412, endPoint y: 199, distance: 9.1
click at [416, 207] on button "確認" at bounding box center [415, 206] width 26 height 15
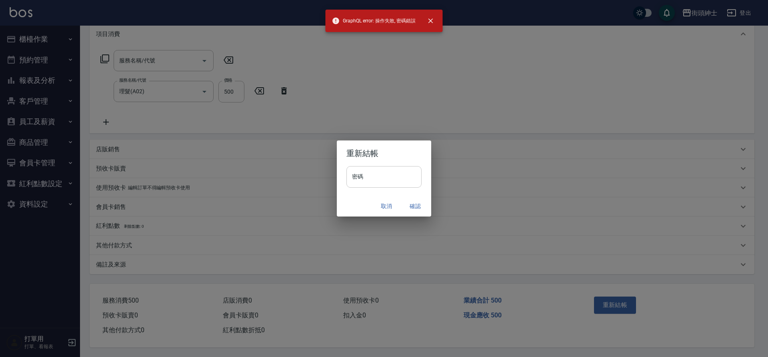
click at [398, 174] on input "密碼" at bounding box center [383, 177] width 75 height 22
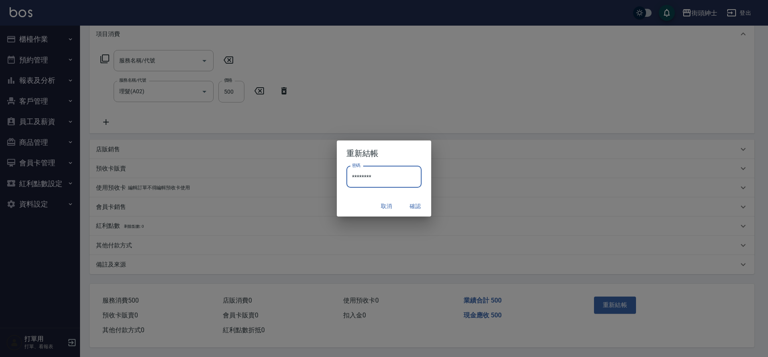
type input "********"
click at [416, 202] on button "確認" at bounding box center [415, 206] width 26 height 15
click at [412, 203] on div "取消 確認" at bounding box center [384, 206] width 94 height 21
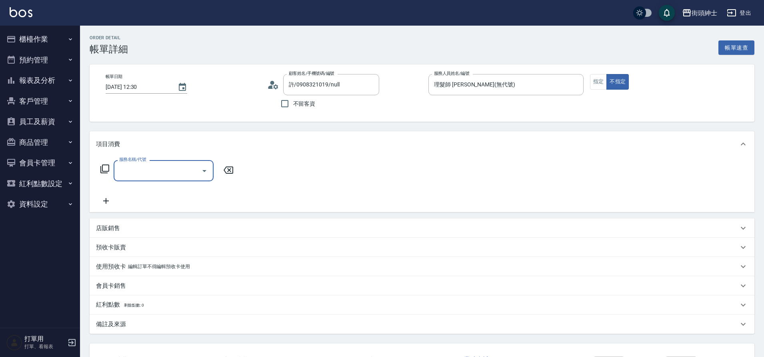
click at [161, 172] on input "服務名稱/代號" at bounding box center [157, 171] width 81 height 14
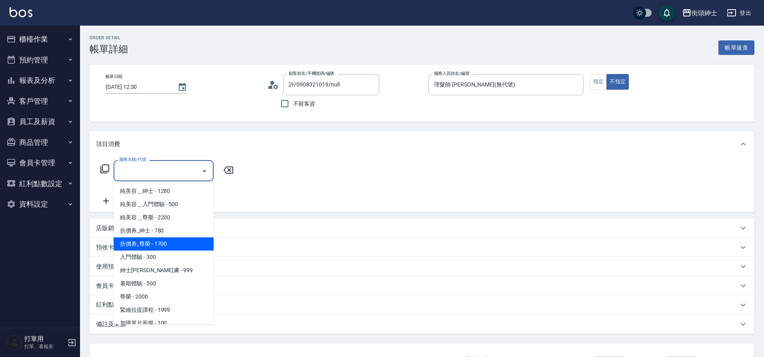
scroll to position [62, 0]
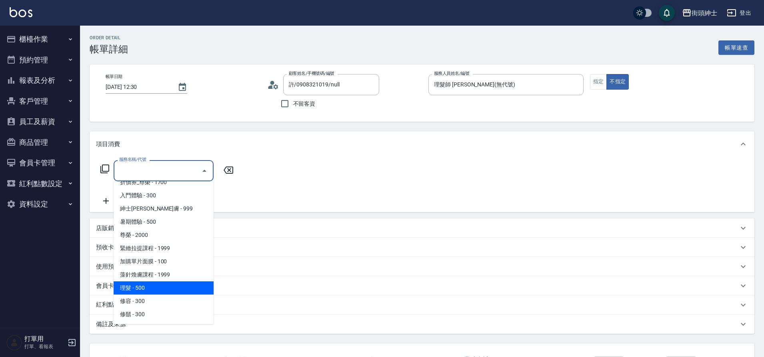
click at [170, 287] on span "理髮 - 500" at bounding box center [164, 287] width 100 height 13
type input "理髮(A02)"
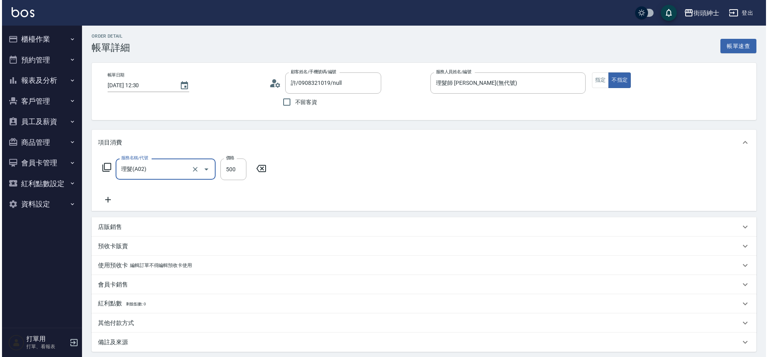
scroll to position [83, 0]
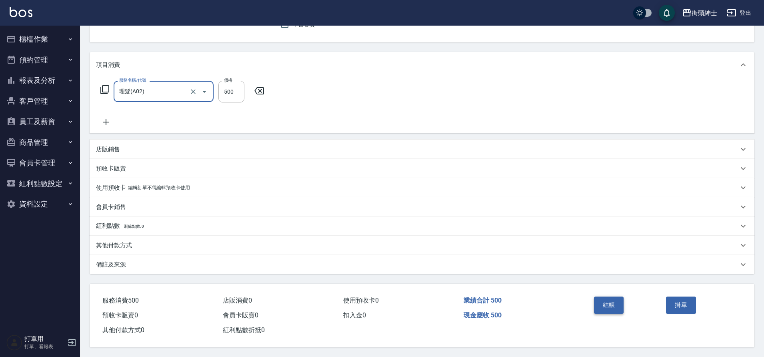
click at [616, 299] on button "結帳" at bounding box center [609, 304] width 30 height 17
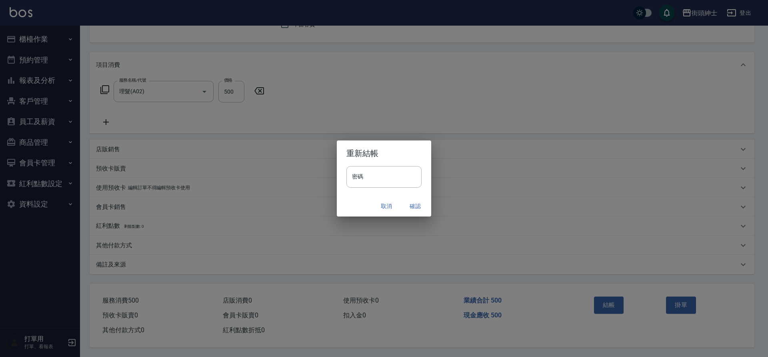
click at [413, 204] on button "確認" at bounding box center [415, 206] width 26 height 15
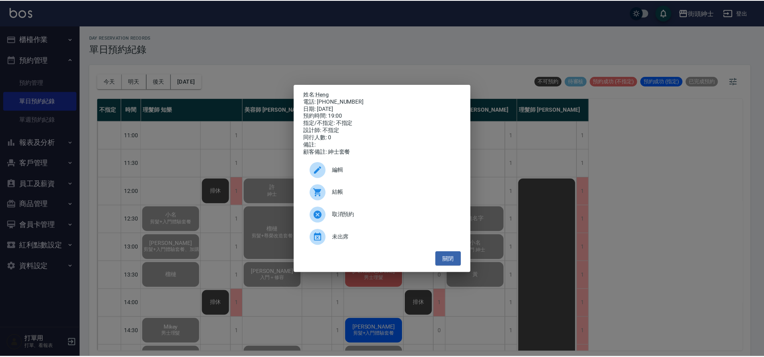
scroll to position [348, 0]
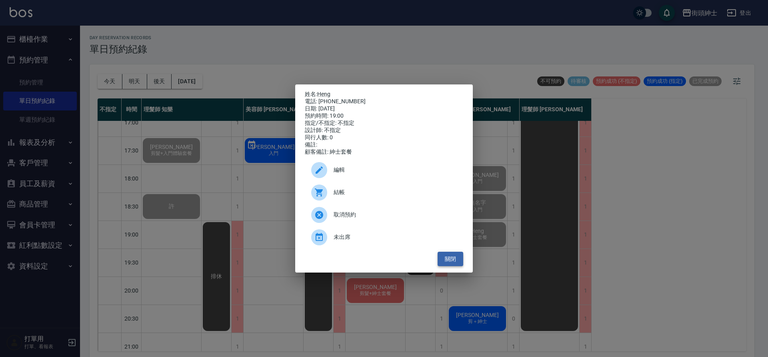
click at [451, 260] on button "關閉" at bounding box center [451, 259] width 26 height 15
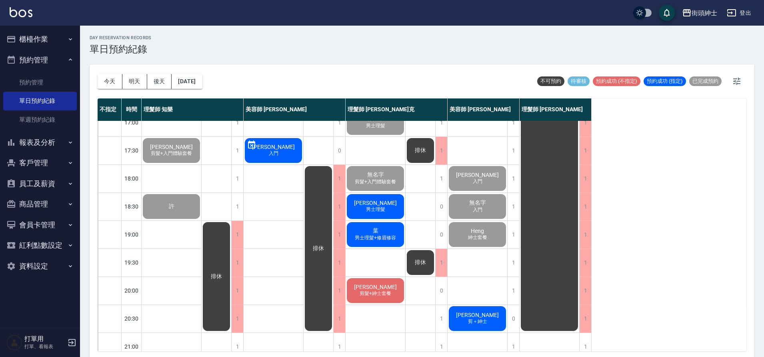
click at [383, 294] on span "剪髮+紳士套餐" at bounding box center [375, 293] width 35 height 7
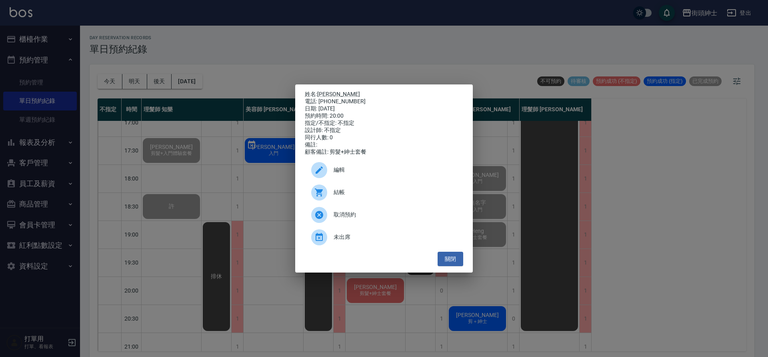
click at [352, 192] on span "結帳" at bounding box center [395, 192] width 123 height 8
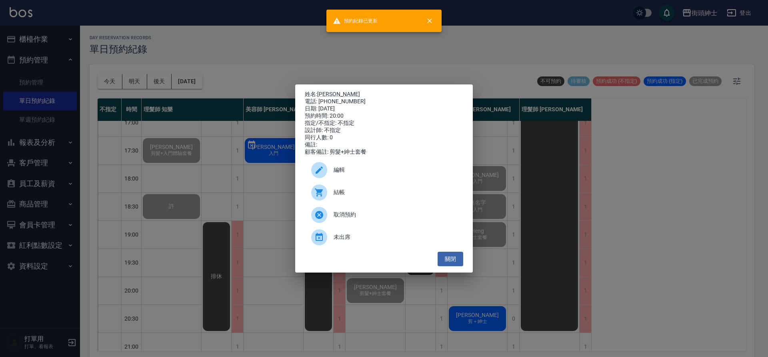
drag, startPoint x: 292, startPoint y: 274, endPoint x: 304, endPoint y: 268, distance: 12.7
click at [292, 274] on div "姓名: [PERSON_NAME]: [PHONE_NUMBER] 日期: [DATE] 預約時間: 20:00 指定/不指定: 不指定 設計師: 不指定 同…" at bounding box center [384, 178] width 768 height 357
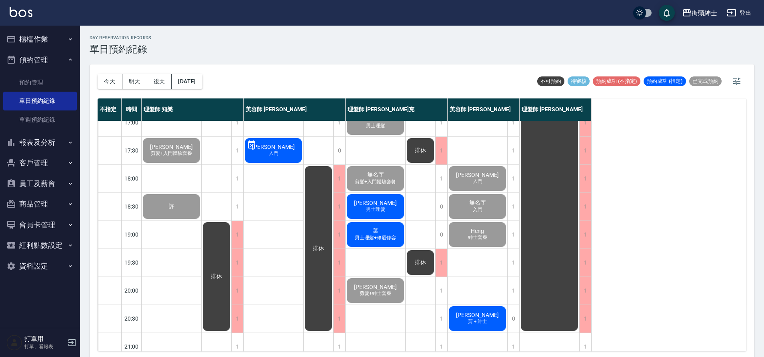
click at [382, 228] on div "葉 男士理髮+修眉修容" at bounding box center [376, 234] width 60 height 27
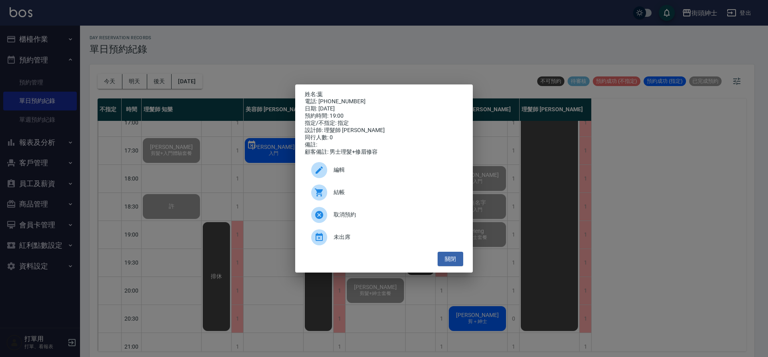
click at [375, 193] on span "結帳" at bounding box center [395, 192] width 123 height 8
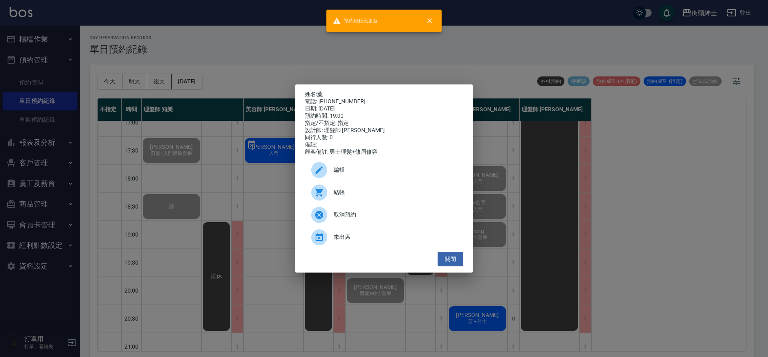
drag, startPoint x: 200, startPoint y: 142, endPoint x: 263, endPoint y: 145, distance: 63.3
click at [200, 142] on div "姓名: 葉 電話: [PHONE_NUMBER] 日期: [DATE] 預約時間: 19:00 指定/不指定: 指定 設計師: 理髮師 [PERSON_NAM…" at bounding box center [384, 178] width 768 height 357
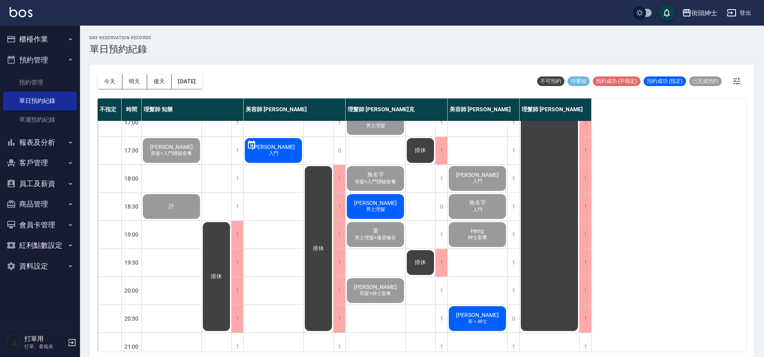
click at [388, 207] on div "[PERSON_NAME]理髮" at bounding box center [376, 206] width 60 height 27
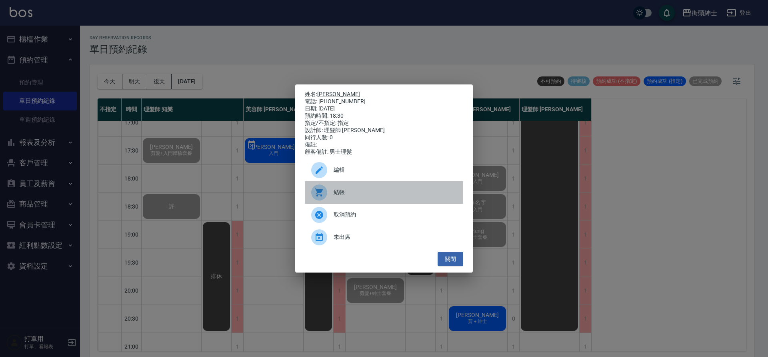
click at [404, 194] on span "結帳" at bounding box center [395, 192] width 123 height 8
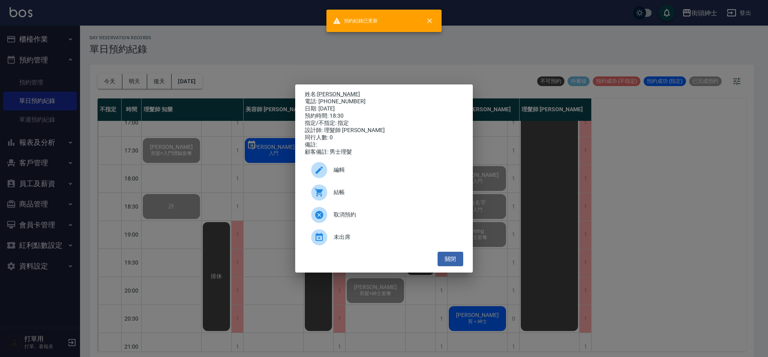
drag, startPoint x: 212, startPoint y: 186, endPoint x: 312, endPoint y: 210, distance: 102.0
click at [212, 186] on div "姓名: [PERSON_NAME]: [PHONE_NUMBER] 日期: [DATE] 預約時間: 18:30 指定/不指定: 指定 設計師: 理髮師 [P…" at bounding box center [384, 178] width 768 height 357
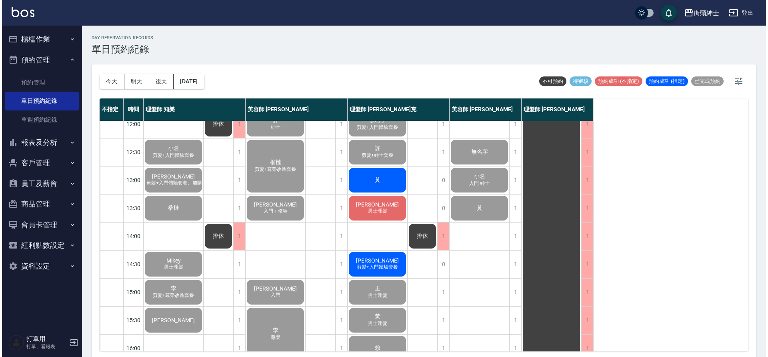
scroll to position [44, 0]
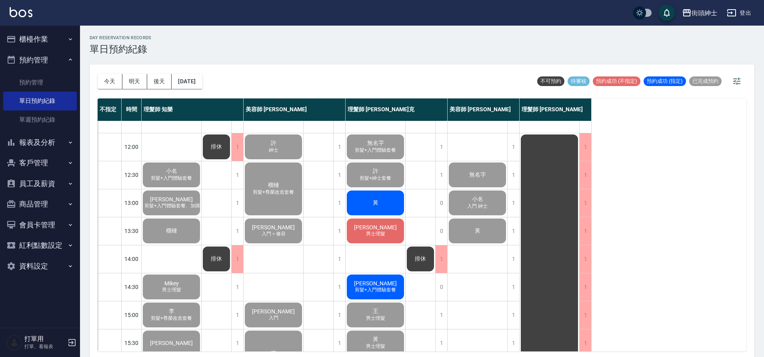
click at [388, 205] on div "黃" at bounding box center [376, 202] width 60 height 27
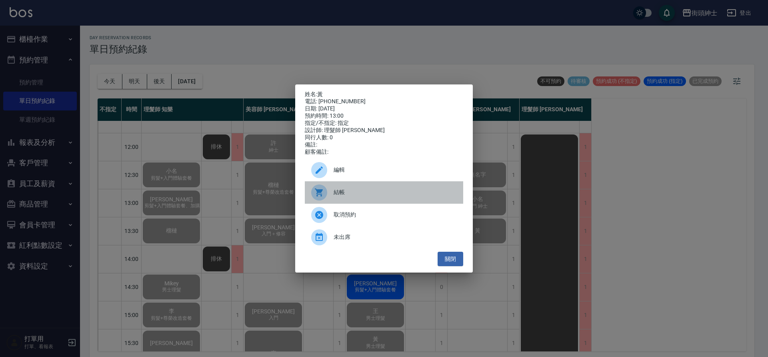
click at [354, 190] on div "結帳" at bounding box center [384, 192] width 158 height 22
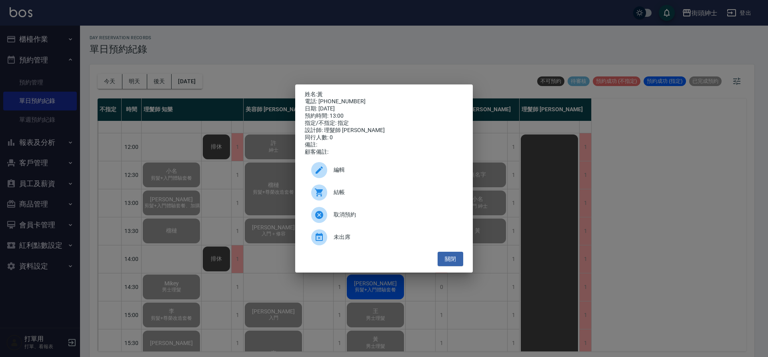
click at [266, 168] on div "姓名: 黃 電話: [PHONE_NUMBER] 日期: [DATE] 預約時間: 13:00 指定/不指定: 指定 設計師: 理髮師 [PERSON_NAM…" at bounding box center [384, 178] width 768 height 357
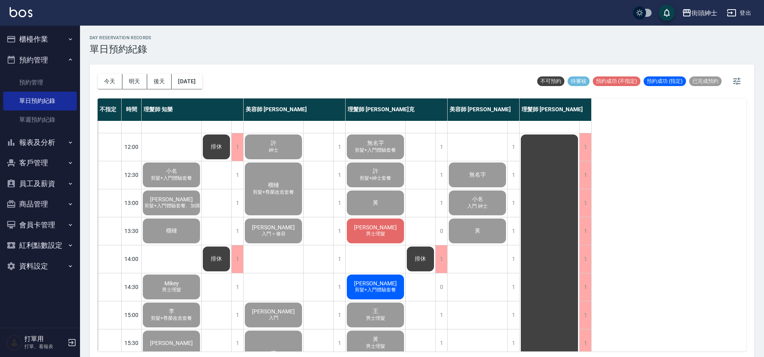
click at [382, 226] on span "[PERSON_NAME]" at bounding box center [375, 227] width 46 height 6
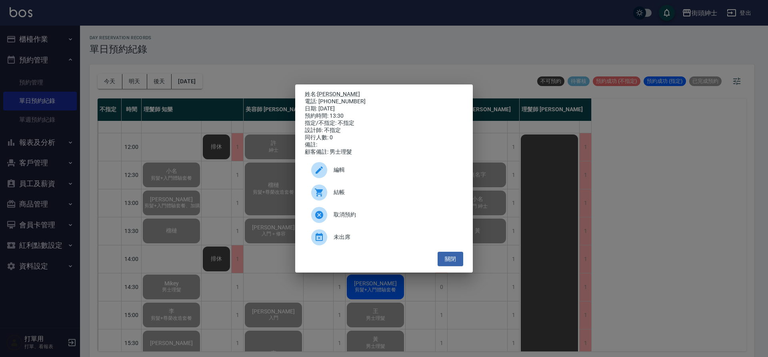
click at [348, 190] on div "結帳" at bounding box center [384, 192] width 158 height 22
click at [354, 196] on span "結帳" at bounding box center [395, 192] width 123 height 8
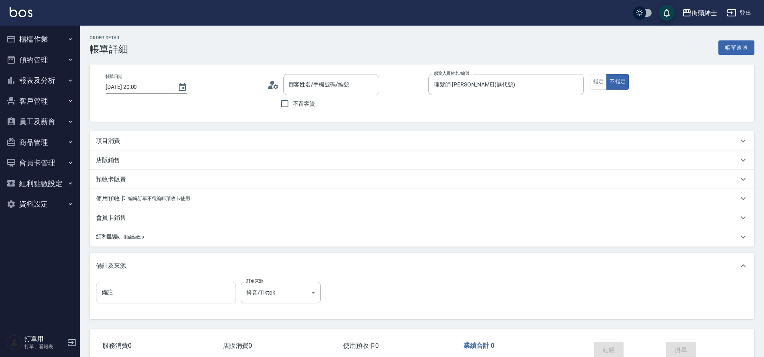
type input "[PERSON_NAME]/0978332873/null"
click at [191, 139] on div "項目消費" at bounding box center [417, 141] width 642 height 8
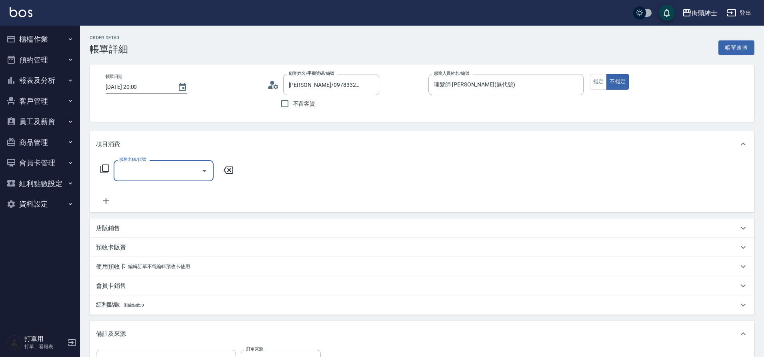
click at [152, 165] on input "服務名稱/代號" at bounding box center [157, 171] width 81 height 14
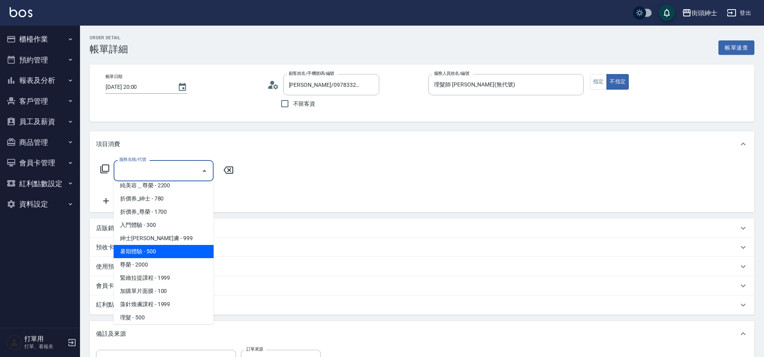
scroll to position [62, 0]
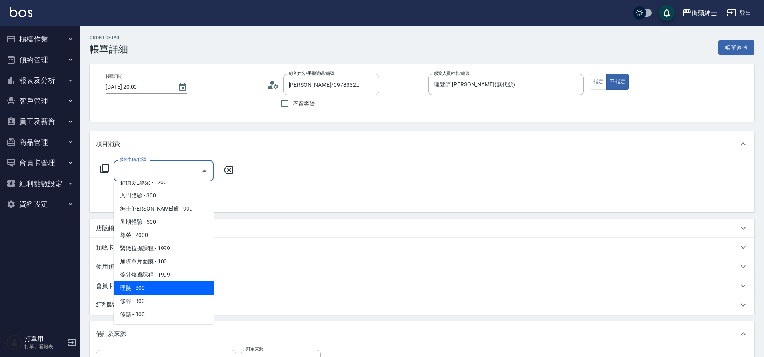
click at [160, 289] on span "理髮 - 500" at bounding box center [164, 287] width 100 height 13
type input "理髮(A02)"
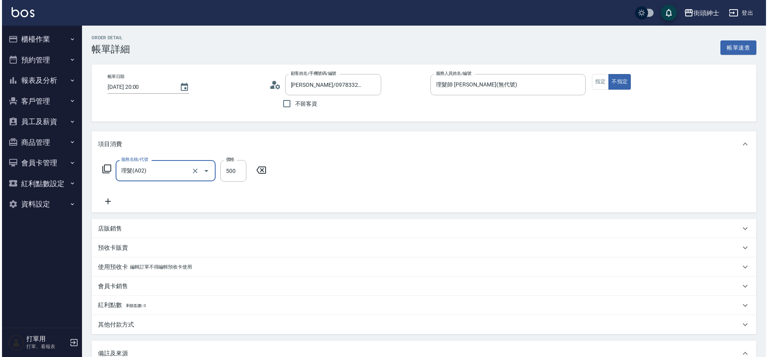
scroll to position [136, 0]
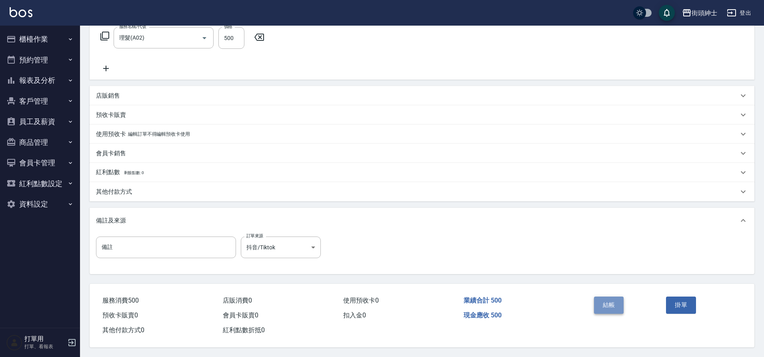
click at [611, 303] on button "結帳" at bounding box center [609, 304] width 30 height 17
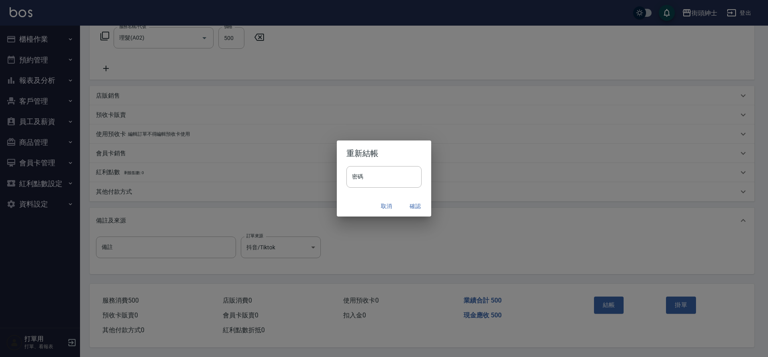
click at [414, 206] on button "確認" at bounding box center [415, 206] width 26 height 15
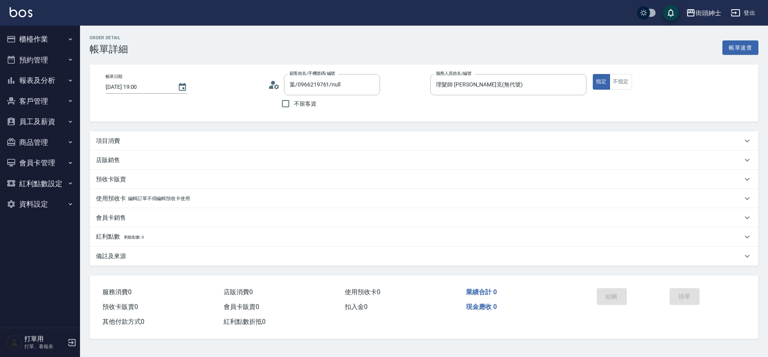
click at [140, 146] on div "項目消費" at bounding box center [424, 140] width 669 height 19
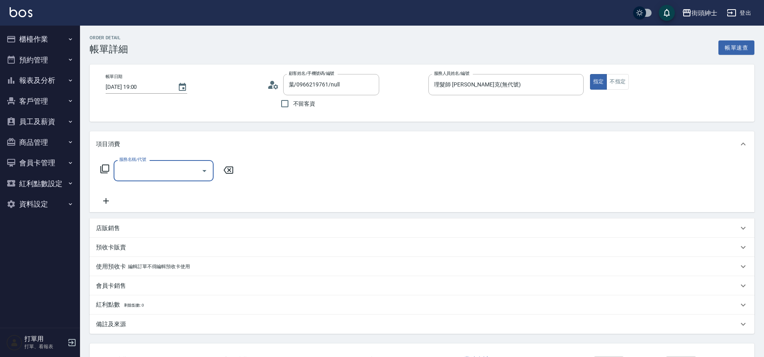
click at [152, 170] on input "服務名稱/代號" at bounding box center [157, 171] width 81 height 14
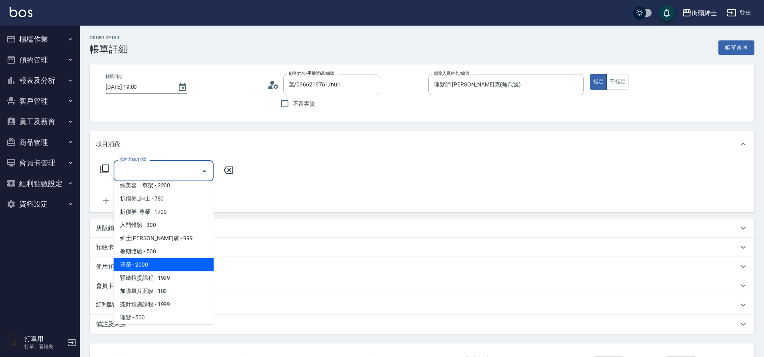
scroll to position [62, 0]
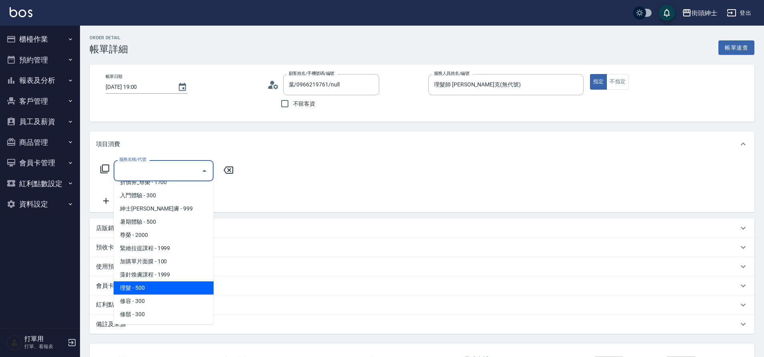
drag, startPoint x: 160, startPoint y: 287, endPoint x: 129, endPoint y: 240, distance: 56.0
click at [159, 287] on span "理髮 - 500" at bounding box center [164, 287] width 100 height 13
type input "理髮(A02)"
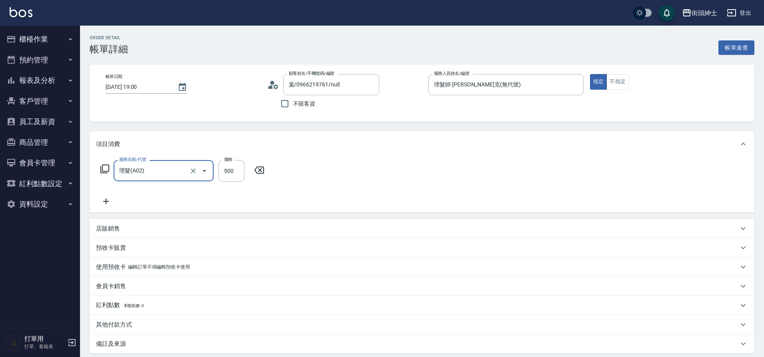
click at [105, 200] on icon at bounding box center [106, 201] width 20 height 10
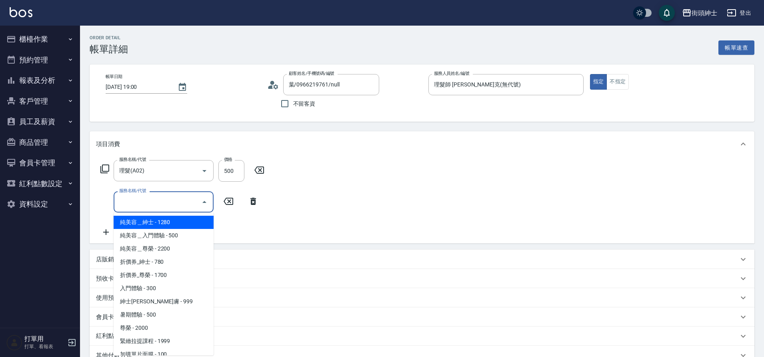
click at [165, 200] on input "服務名稱/代號" at bounding box center [157, 202] width 81 height 14
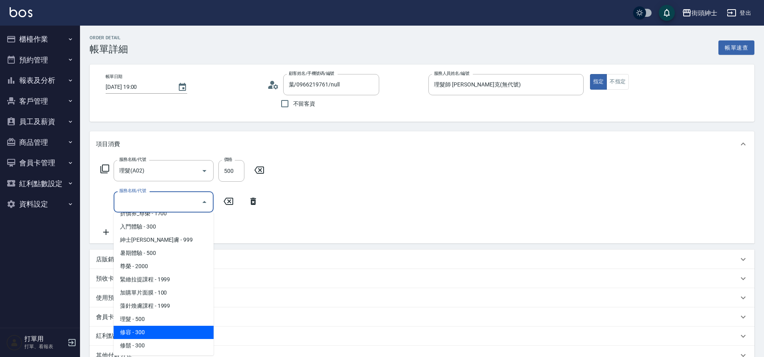
click at [156, 334] on span "修容 - 300" at bounding box center [164, 332] width 100 height 13
type input "修容(A03)"
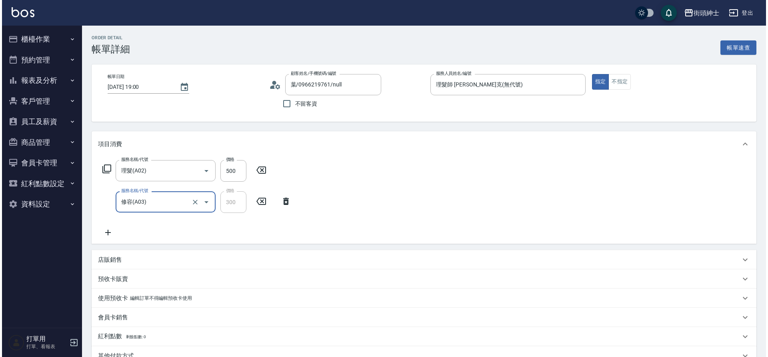
scroll to position [114, 0]
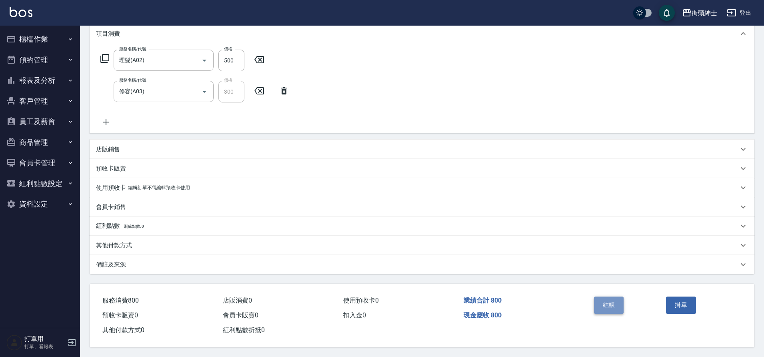
click at [609, 301] on button "結帳" at bounding box center [609, 304] width 30 height 17
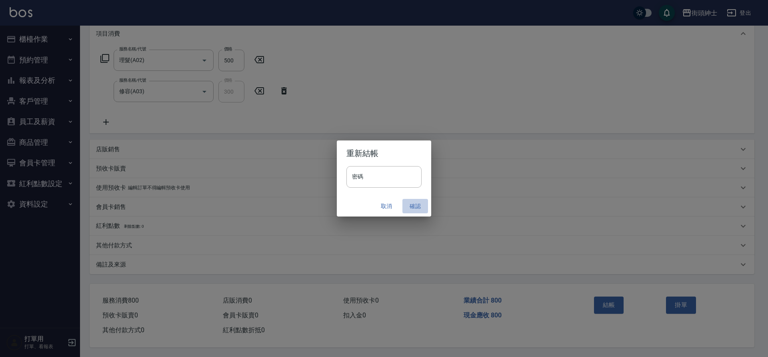
click at [424, 207] on button "確認" at bounding box center [415, 206] width 26 height 15
click at [414, 206] on div "取消 確認" at bounding box center [384, 206] width 94 height 21
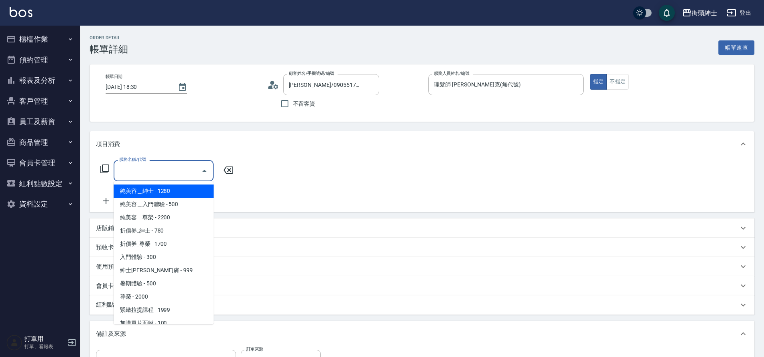
click at [149, 173] on input "服務名稱/代號" at bounding box center [157, 171] width 81 height 14
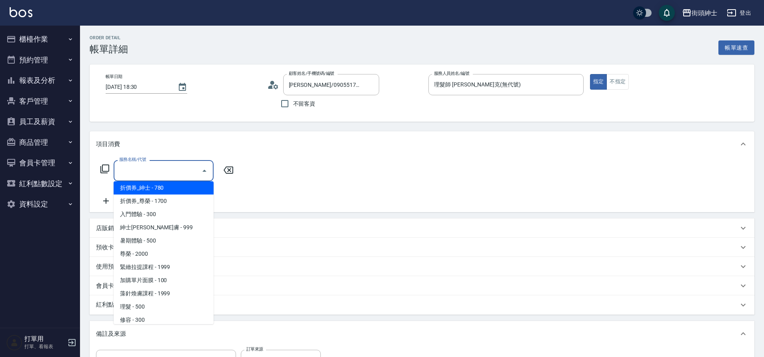
scroll to position [62, 0]
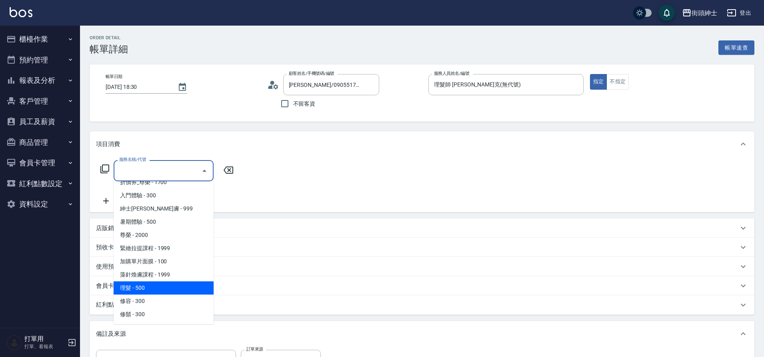
click at [178, 284] on span "理髮 - 500" at bounding box center [164, 287] width 100 height 13
type input "理髮(A02)"
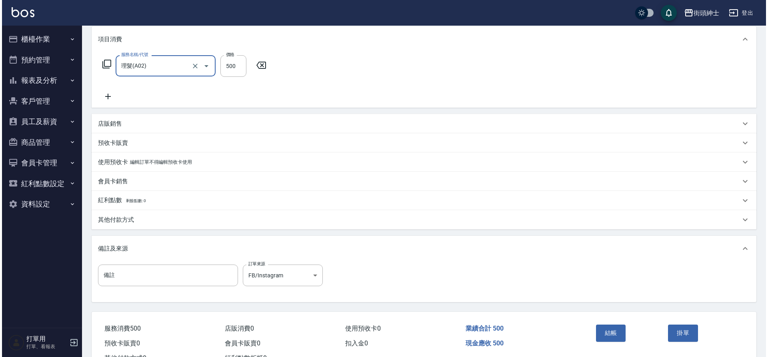
scroll to position [136, 0]
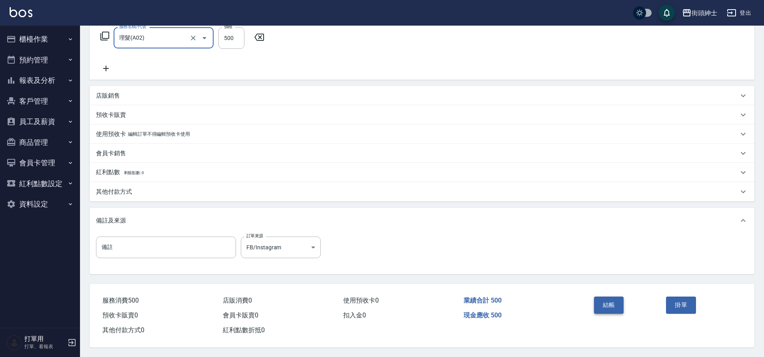
click at [610, 299] on button "結帳" at bounding box center [609, 304] width 30 height 17
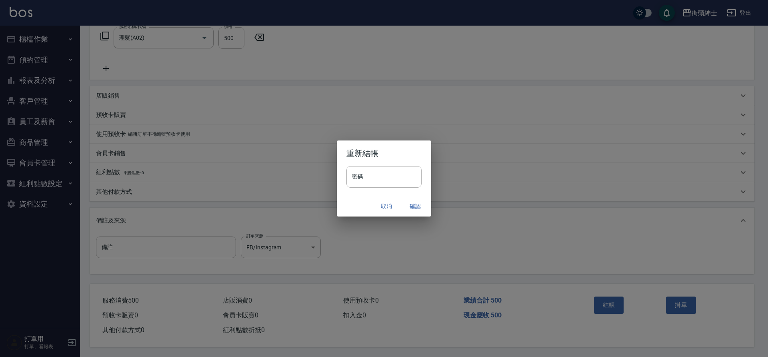
drag, startPoint x: 414, startPoint y: 209, endPoint x: 297, endPoint y: 10, distance: 230.2
click at [413, 208] on button "確認" at bounding box center [415, 206] width 26 height 15
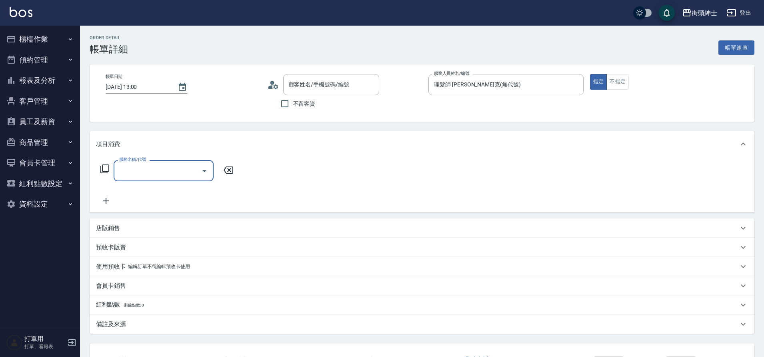
type input "黃/0979090248/null"
click at [170, 173] on input "服務名稱/代號" at bounding box center [157, 171] width 81 height 14
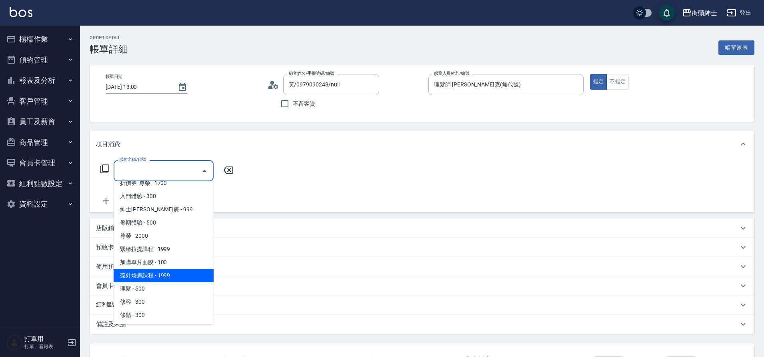
scroll to position [62, 0]
click at [158, 286] on span "理髮 - 500" at bounding box center [164, 287] width 100 height 13
type input "理髮(A02)"
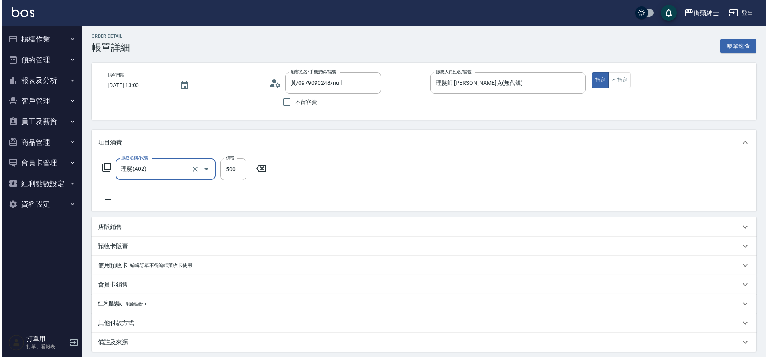
scroll to position [83, 0]
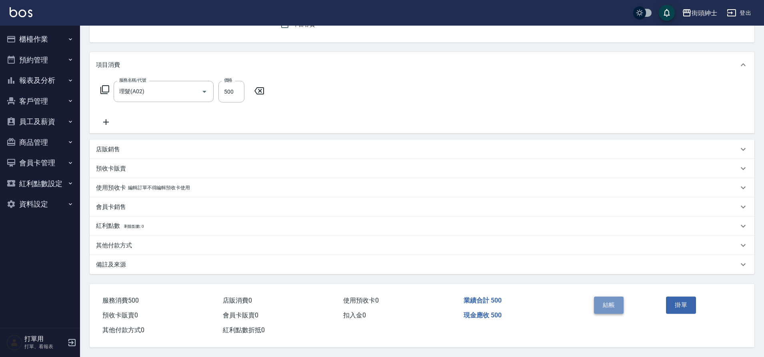
click at [599, 302] on button "結帳" at bounding box center [609, 304] width 30 height 17
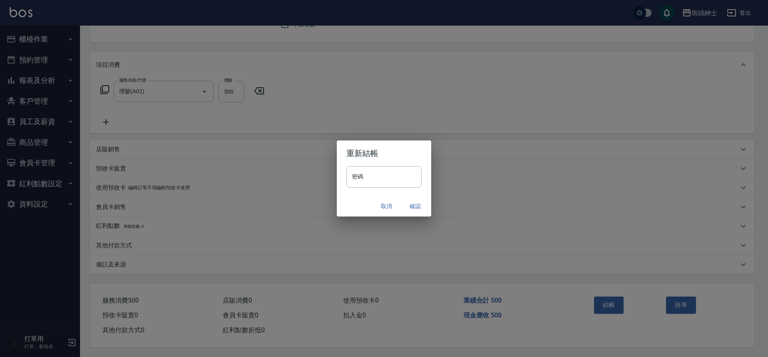
click at [414, 207] on button "確認" at bounding box center [415, 206] width 26 height 15
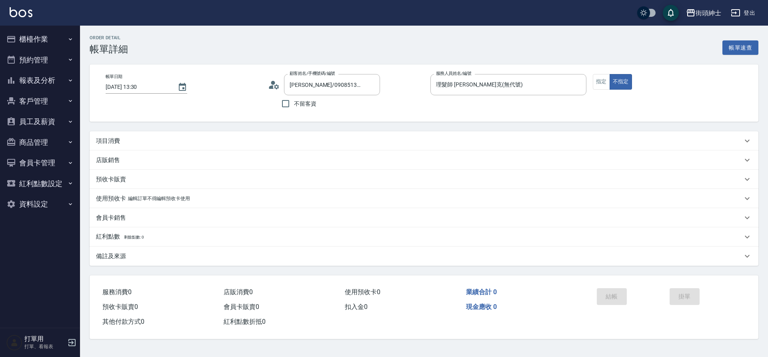
click at [186, 146] on div "項目消費" at bounding box center [424, 140] width 669 height 19
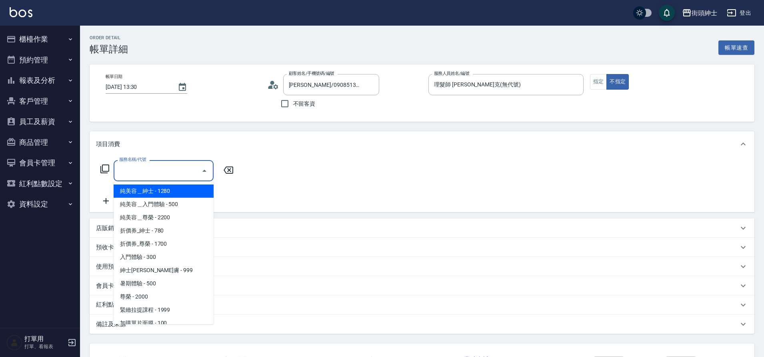
click at [164, 176] on input "服務名稱/代號" at bounding box center [157, 171] width 81 height 14
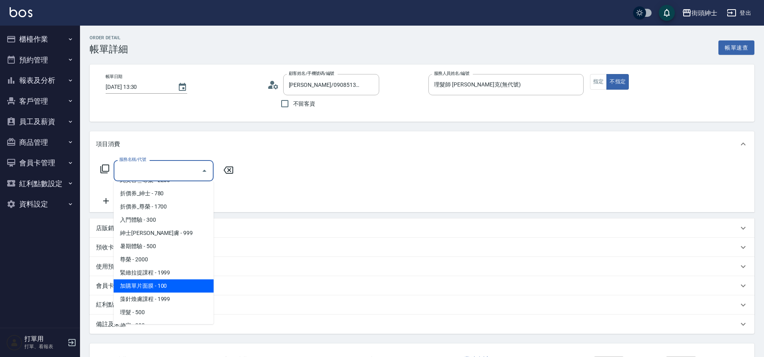
scroll to position [62, 0]
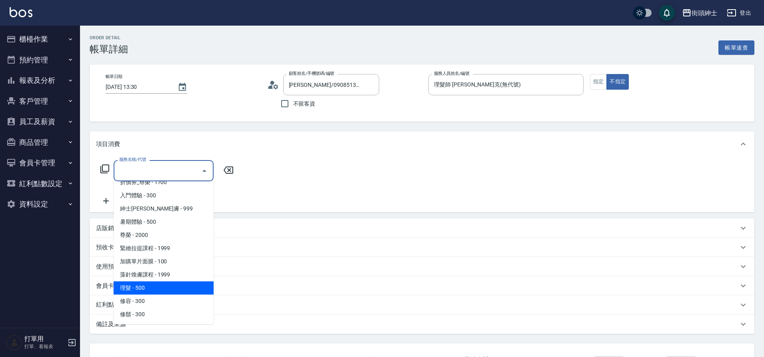
click at [180, 286] on span "理髮 - 500" at bounding box center [164, 287] width 100 height 13
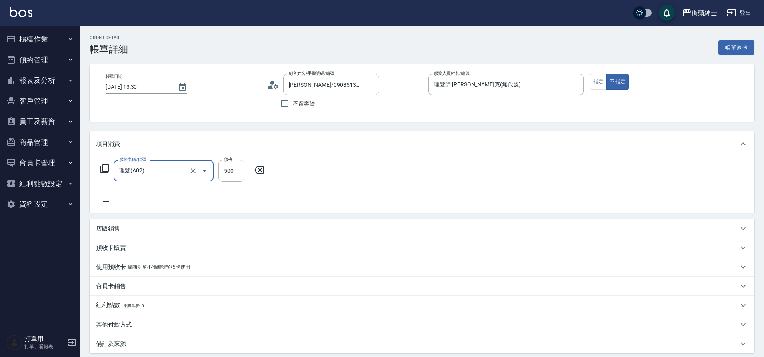
type input "理髮(A02)"
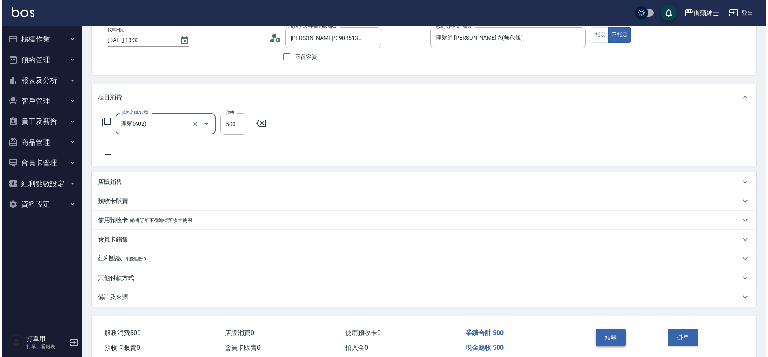
scroll to position [83, 0]
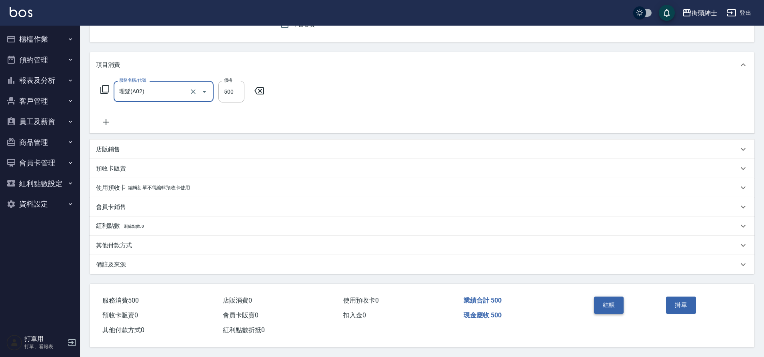
click at [606, 301] on button "結帳" at bounding box center [609, 304] width 30 height 17
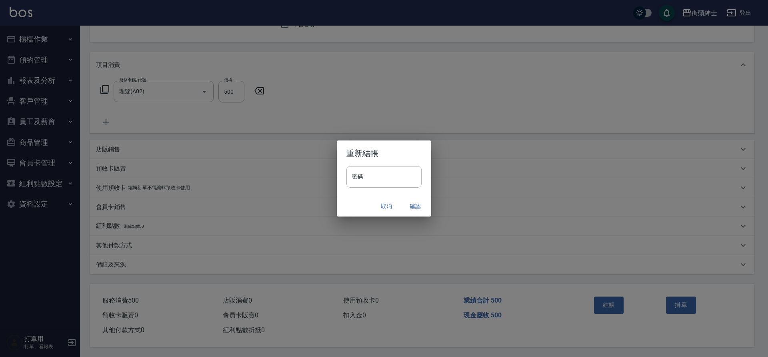
click at [410, 206] on button "確認" at bounding box center [415, 206] width 26 height 15
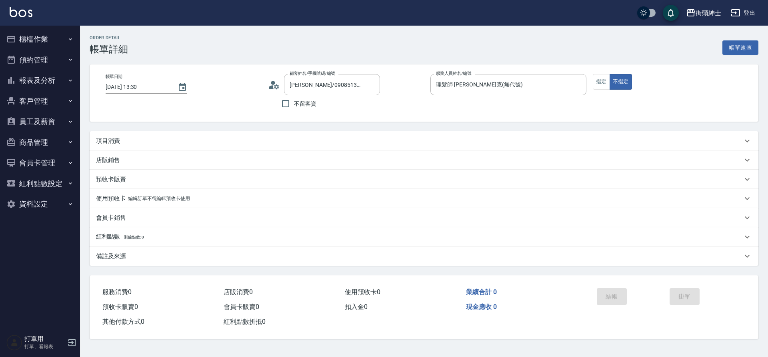
click at [135, 136] on div "項目消費" at bounding box center [424, 140] width 669 height 19
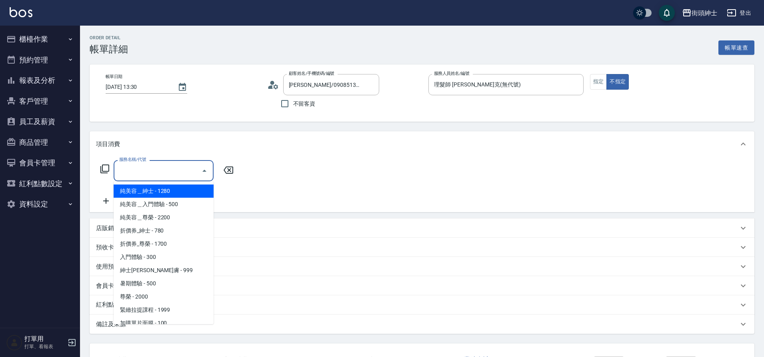
click at [148, 166] on input "服務名稱/代號" at bounding box center [157, 171] width 81 height 14
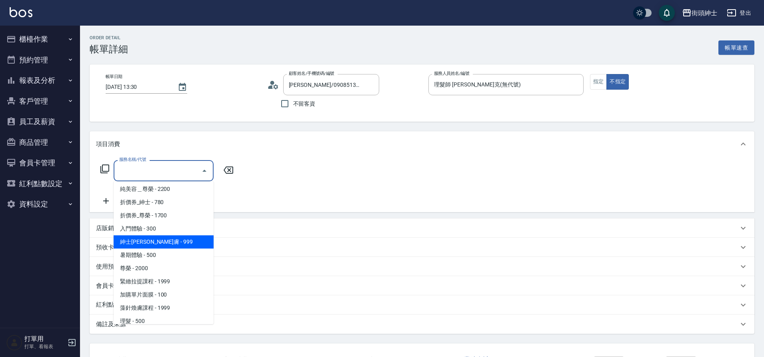
scroll to position [62, 0]
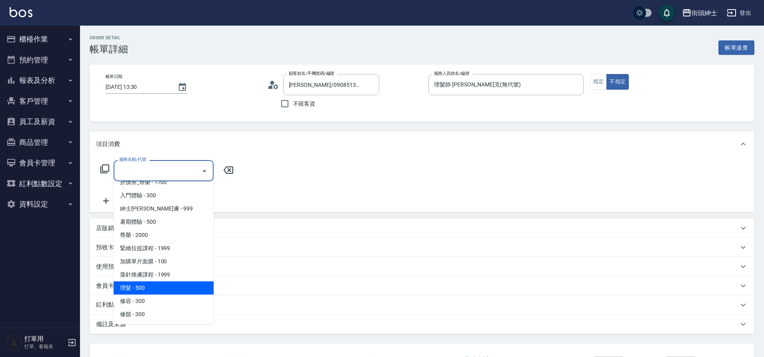
click at [159, 283] on span "理髮 - 500" at bounding box center [164, 287] width 100 height 13
type input "理髮(A02)"
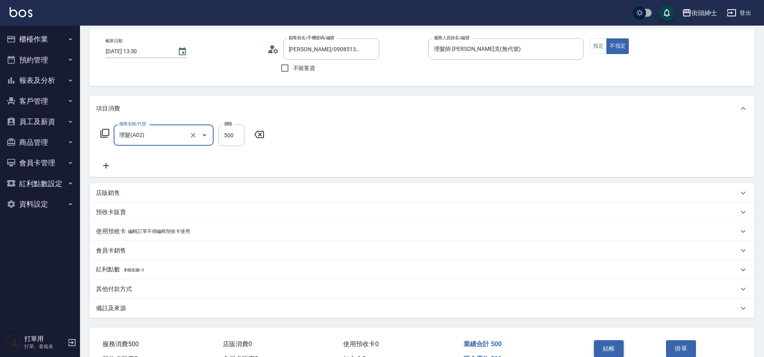
scroll to position [83, 0]
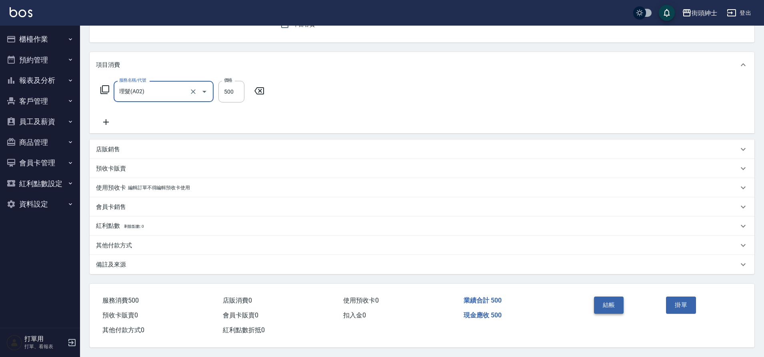
click at [610, 304] on button "結帳" at bounding box center [609, 304] width 30 height 17
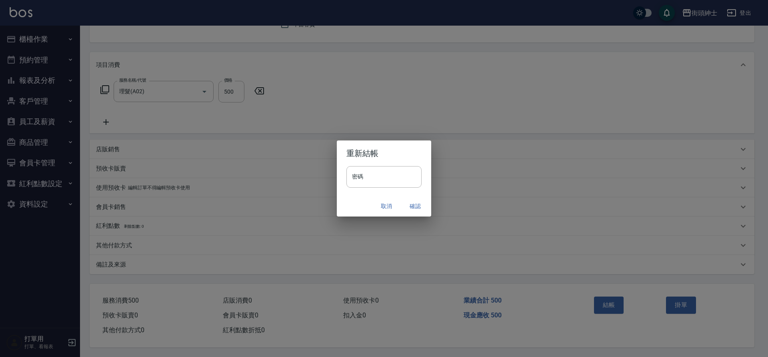
click at [410, 204] on button "確認" at bounding box center [415, 206] width 26 height 15
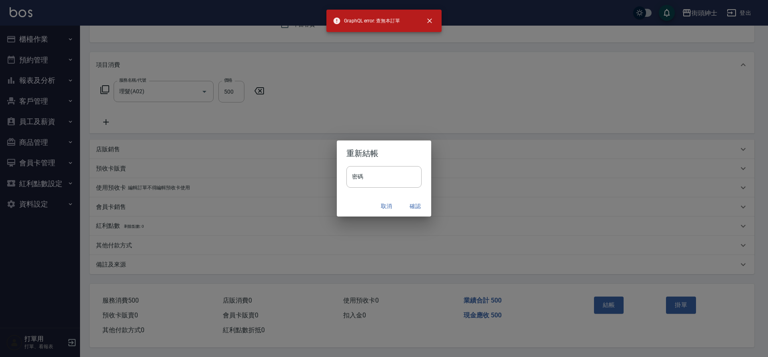
click at [331, 141] on div "重新結帳 密碼 密碼 取消 確認" at bounding box center [384, 178] width 768 height 357
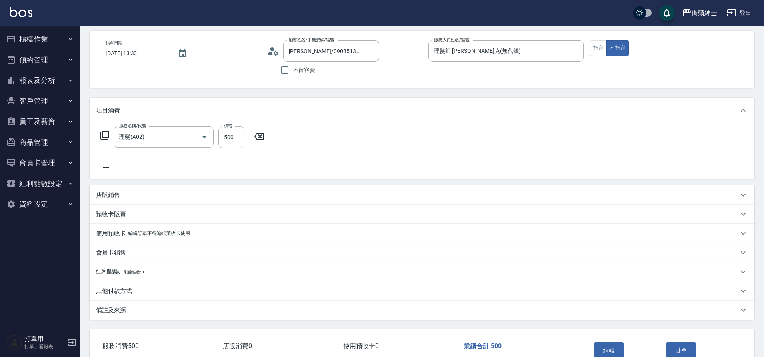
scroll to position [0, 0]
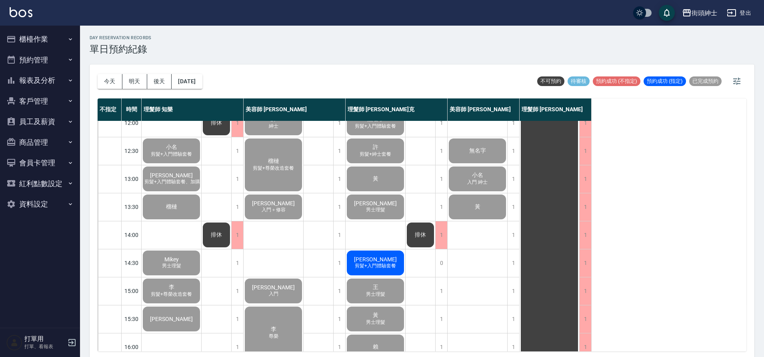
scroll to position [40, 0]
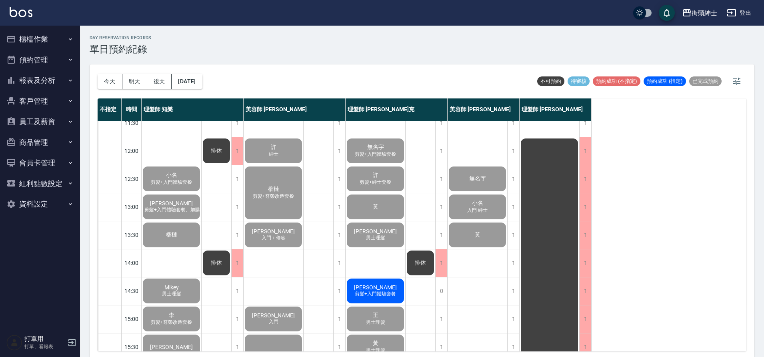
click at [392, 292] on span "剪髮+入門體驗套餐" at bounding box center [375, 293] width 44 height 7
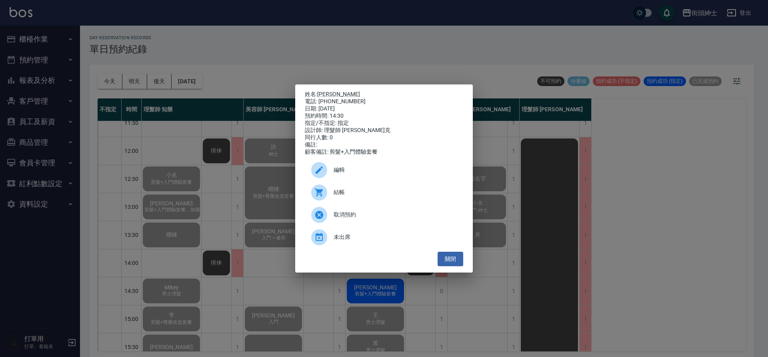
click at [354, 195] on span "結帳" at bounding box center [395, 192] width 123 height 8
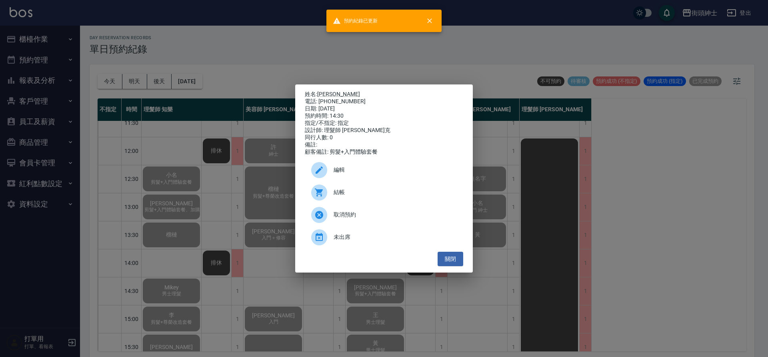
drag, startPoint x: 194, startPoint y: 156, endPoint x: 323, endPoint y: 176, distance: 129.9
click at [195, 156] on div "姓名: [PERSON_NAME] 電話: [PHONE_NUMBER] 日期: [DATE] 預約時間: 14:30 指定/不指定: 指定 設計師: 理髮師…" at bounding box center [384, 178] width 768 height 357
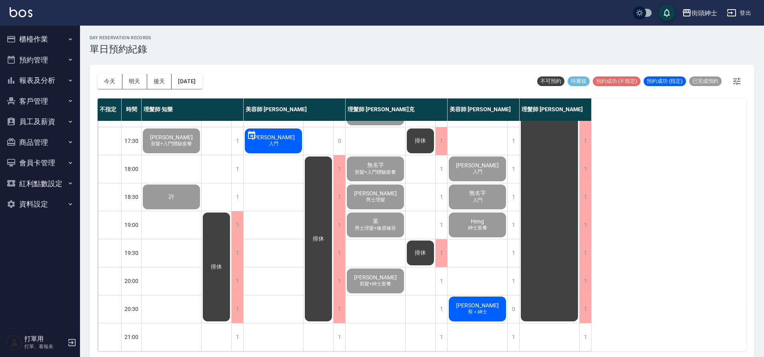
scroll to position [364, 0]
click at [482, 308] on span "剪＋紳士" at bounding box center [477, 311] width 22 height 7
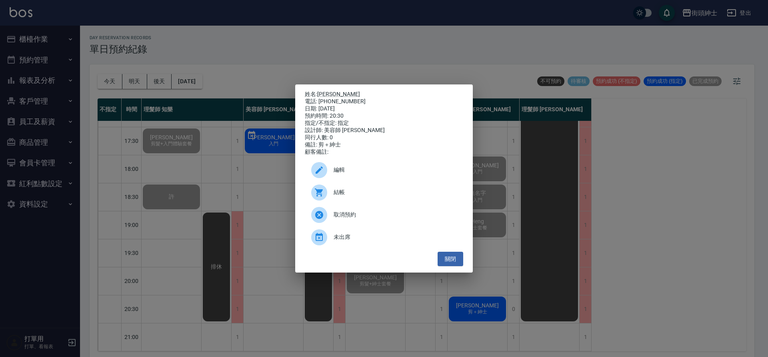
click at [345, 196] on span "結帳" at bounding box center [395, 192] width 123 height 8
click at [299, 51] on div "姓名: [PERSON_NAME]: [PHONE_NUMBER] 日期: [DATE] 預約時間: 20:30 指定/不指定: 指定 設計師: 美容師 小戴…" at bounding box center [384, 178] width 768 height 357
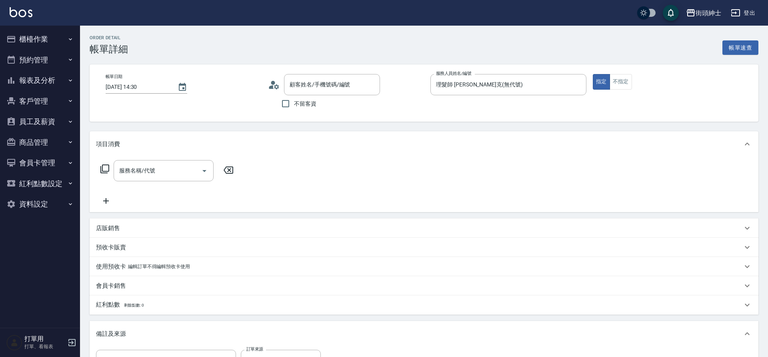
click at [152, 168] on div "服務名稱/代號 服務名稱/代號" at bounding box center [164, 170] width 100 height 21
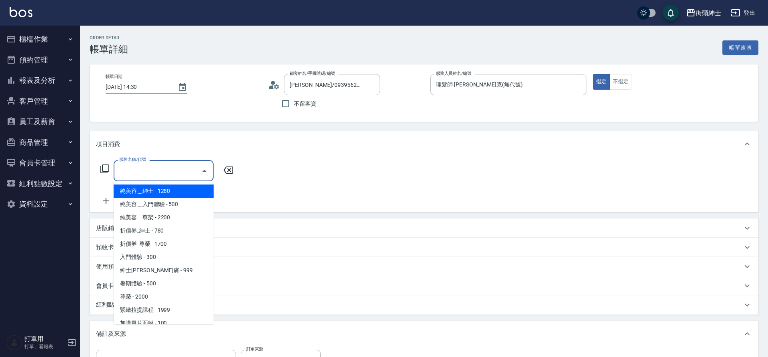
type input "[PERSON_NAME]/0939562989/null"
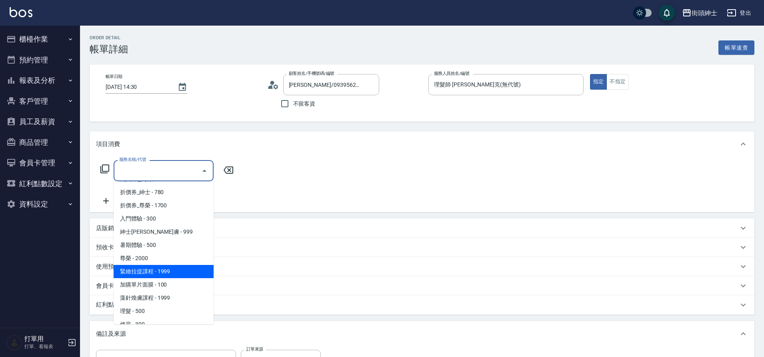
scroll to position [62, 0]
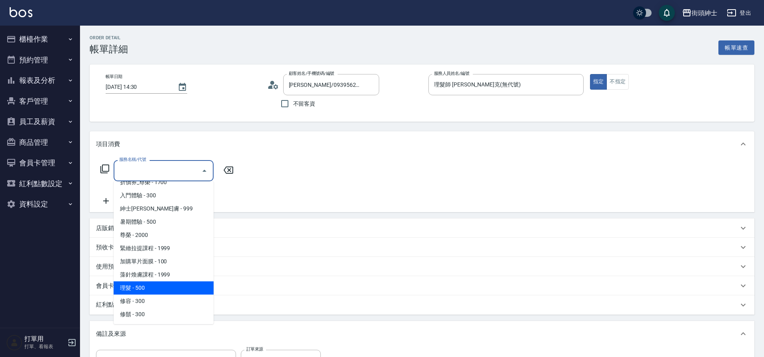
click at [166, 287] on span "理髮 - 500" at bounding box center [164, 287] width 100 height 13
type input "理髮(A02)"
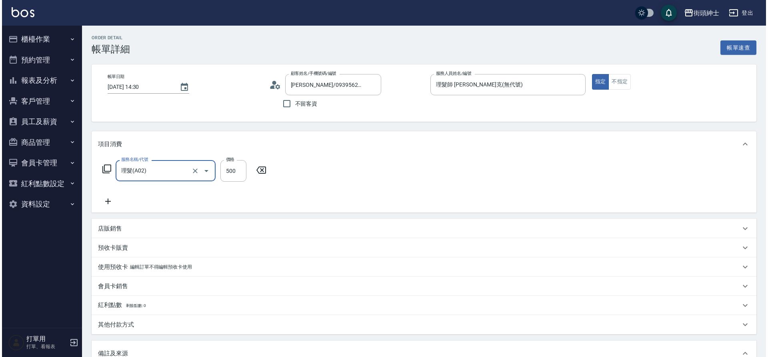
scroll to position [136, 0]
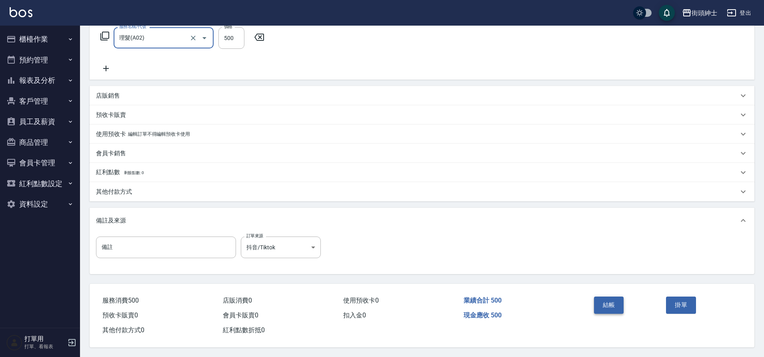
click at [613, 300] on button "結帳" at bounding box center [609, 304] width 30 height 17
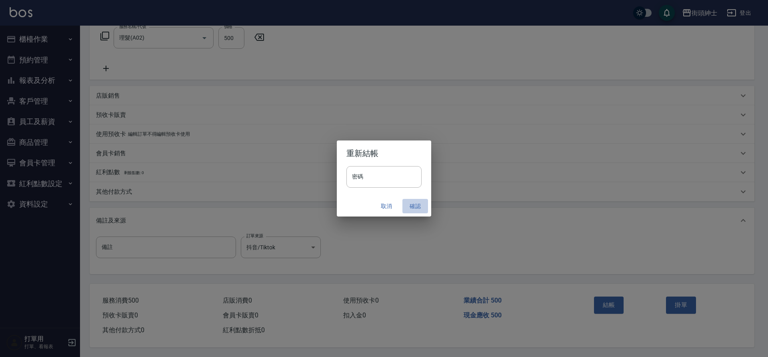
click at [412, 205] on button "確認" at bounding box center [415, 206] width 26 height 15
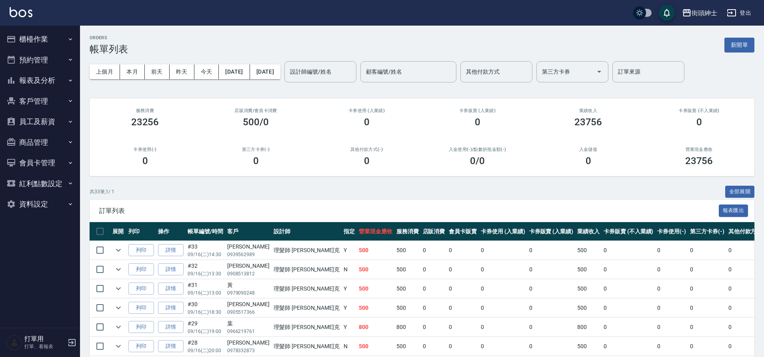
click at [466, 173] on div "入金使用(-) /點數折抵金額(-) 0 /0" at bounding box center [477, 156] width 111 height 39
click at [182, 77] on button "昨天" at bounding box center [182, 71] width 25 height 15
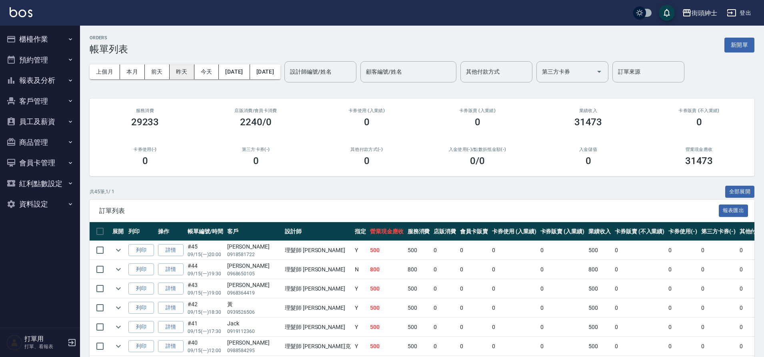
click at [159, 72] on button "前天" at bounding box center [157, 71] width 25 height 15
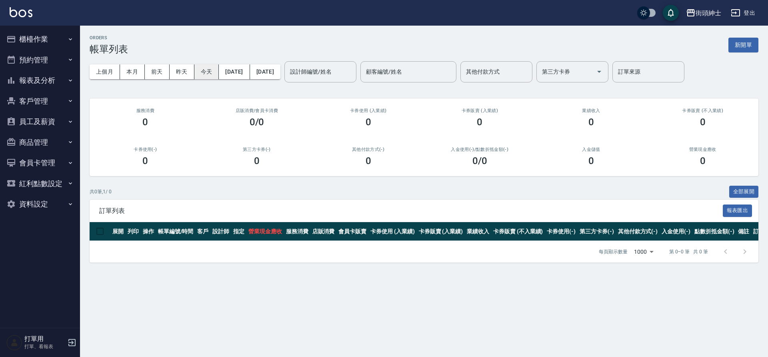
click at [211, 73] on button "今天" at bounding box center [206, 71] width 25 height 15
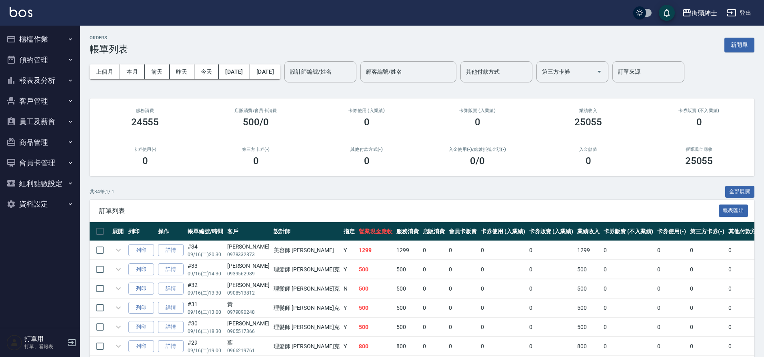
click at [132, 74] on button "本月" at bounding box center [132, 71] width 25 height 15
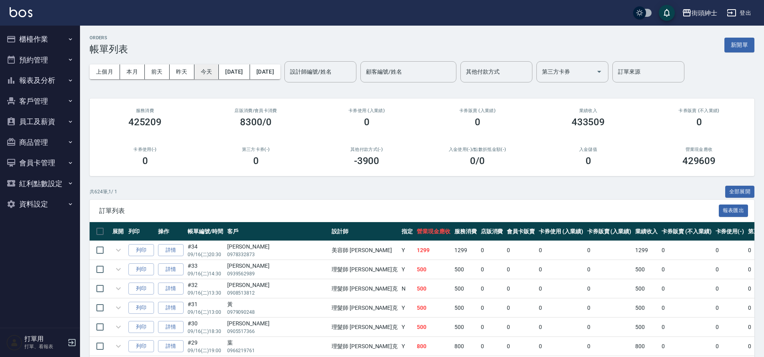
click at [207, 74] on button "今天" at bounding box center [206, 71] width 25 height 15
click at [208, 74] on button "今天" at bounding box center [206, 71] width 25 height 15
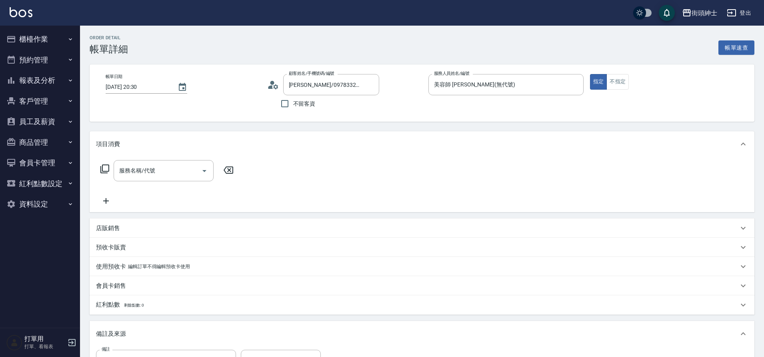
type input "[PERSON_NAME]/0978332873/null"
drag, startPoint x: 178, startPoint y: 166, endPoint x: 183, endPoint y: 170, distance: 7.1
click at [178, 166] on input "服務名稱/代號" at bounding box center [157, 171] width 81 height 14
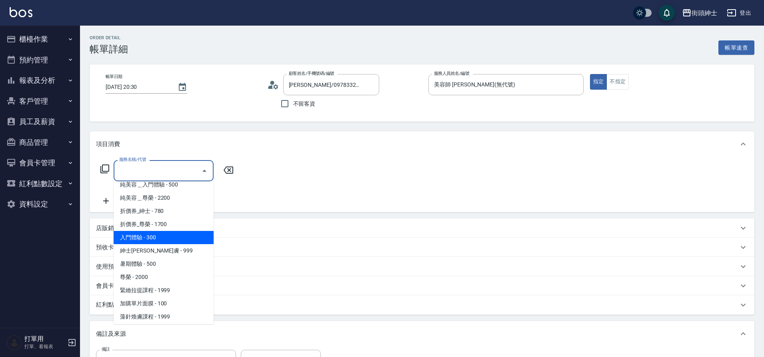
scroll to position [62, 0]
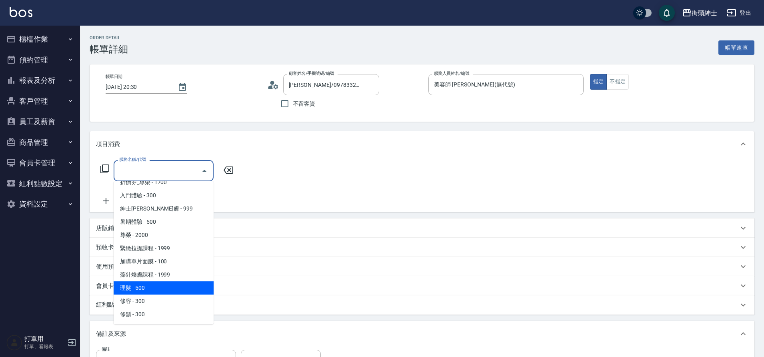
click at [157, 289] on span "理髮 - 500" at bounding box center [164, 287] width 100 height 13
type input "理髮(A02)"
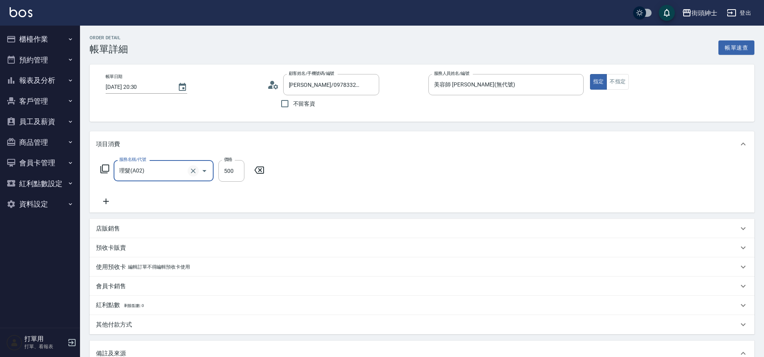
click at [195, 171] on icon "Clear" at bounding box center [193, 171] width 8 height 8
click at [146, 164] on input "服務名稱/代號" at bounding box center [152, 171] width 70 height 14
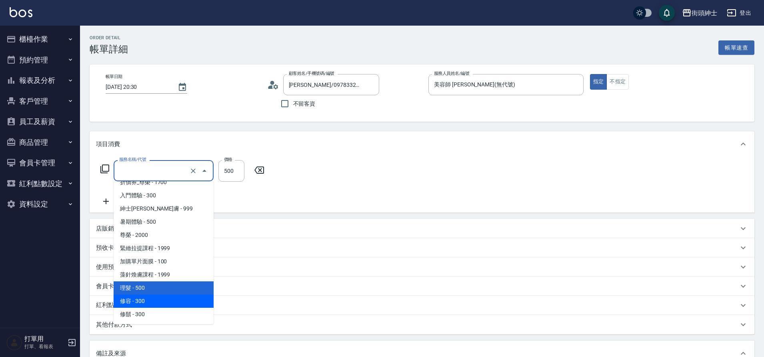
click at [163, 300] on span "修容 - 300" at bounding box center [164, 300] width 100 height 13
type input "修容(A03)"
type input "300"
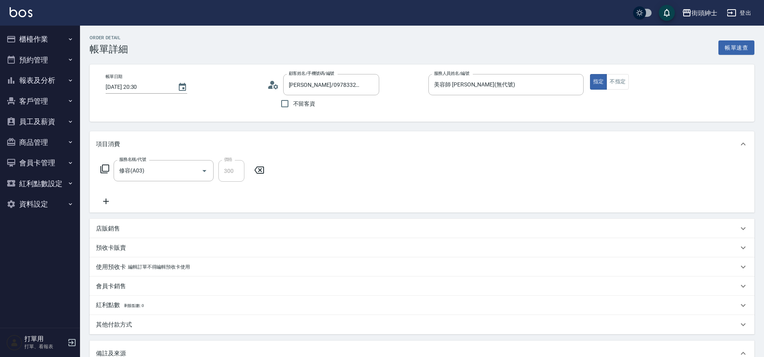
click at [109, 200] on icon at bounding box center [106, 201] width 20 height 10
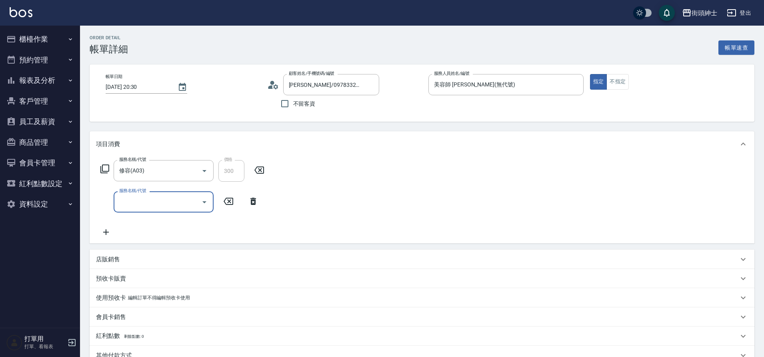
click at [155, 201] on input "服務名稱/代號" at bounding box center [157, 202] width 81 height 14
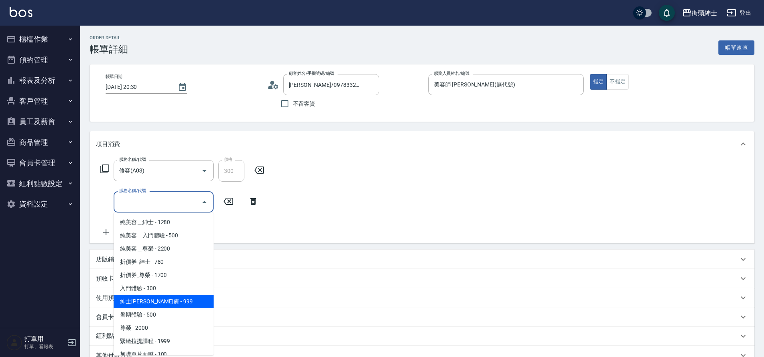
click at [177, 303] on span "紳士[PERSON_NAME]膚 - 999" at bounding box center [164, 301] width 100 height 13
type input "紳士全效煥膚"
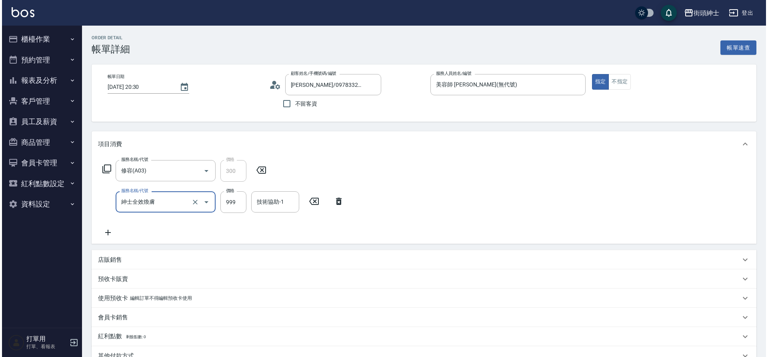
scroll to position [168, 0]
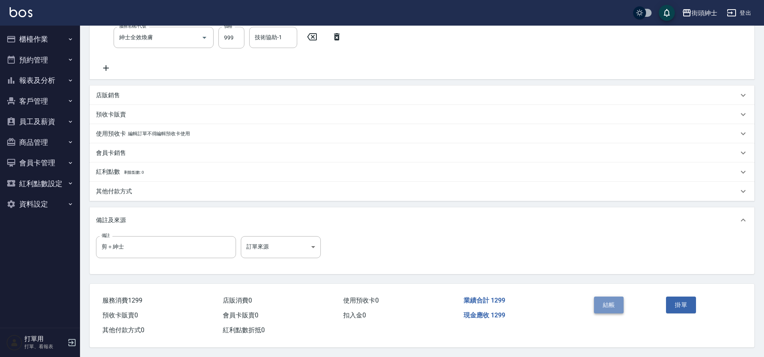
click at [613, 302] on button "結帳" at bounding box center [609, 304] width 30 height 17
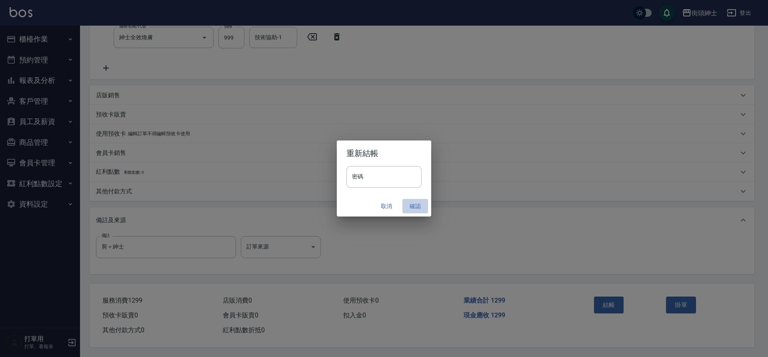
click at [417, 208] on button "確認" at bounding box center [415, 206] width 26 height 15
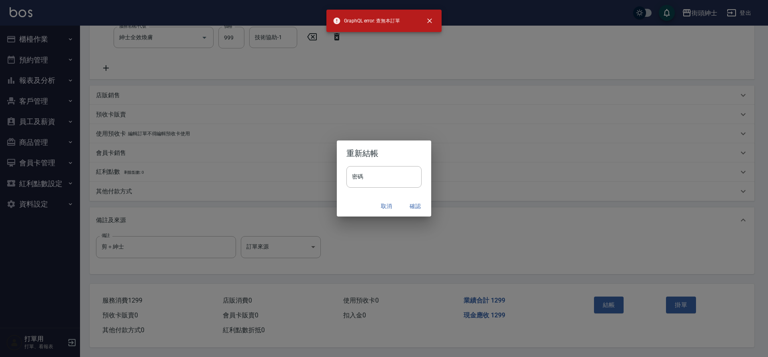
click at [386, 204] on button "取消" at bounding box center [387, 206] width 26 height 15
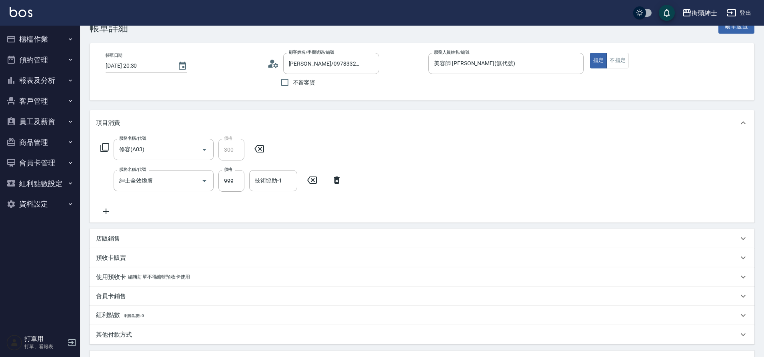
scroll to position [0, 0]
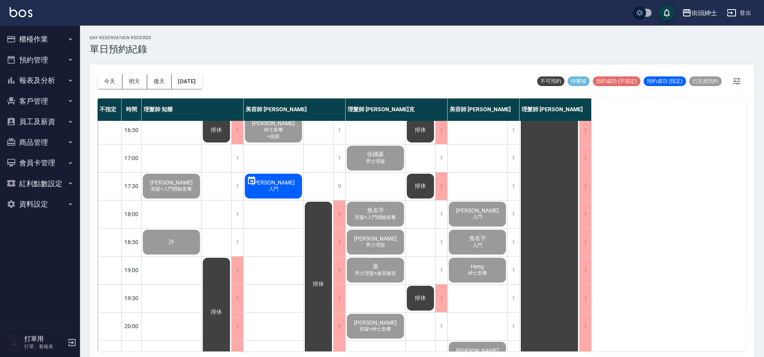
scroll to position [364, 0]
